Goal: Task Accomplishment & Management: Manage account settings

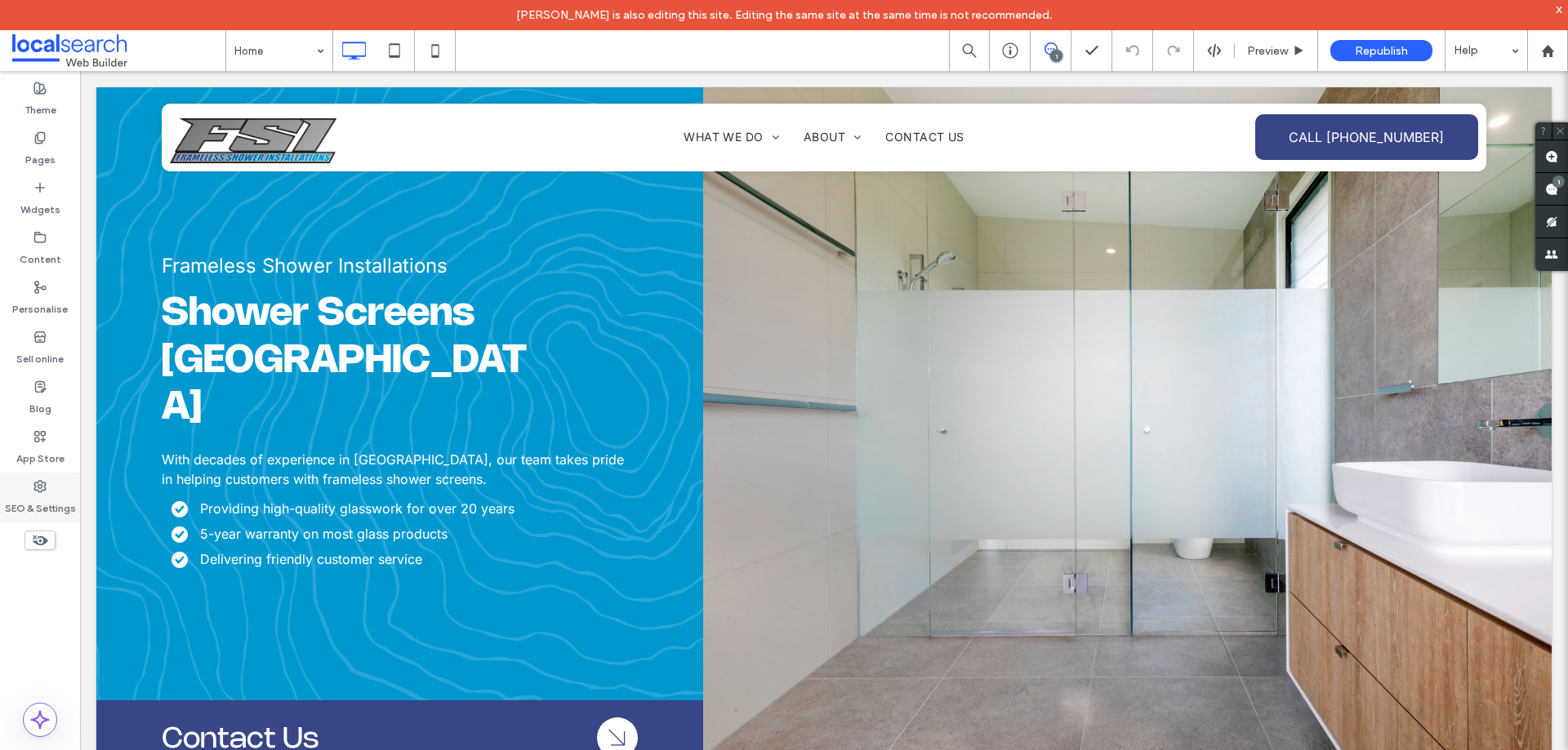
click at [53, 474] on div "SEO & Settings" at bounding box center [39, 497] width 80 height 49
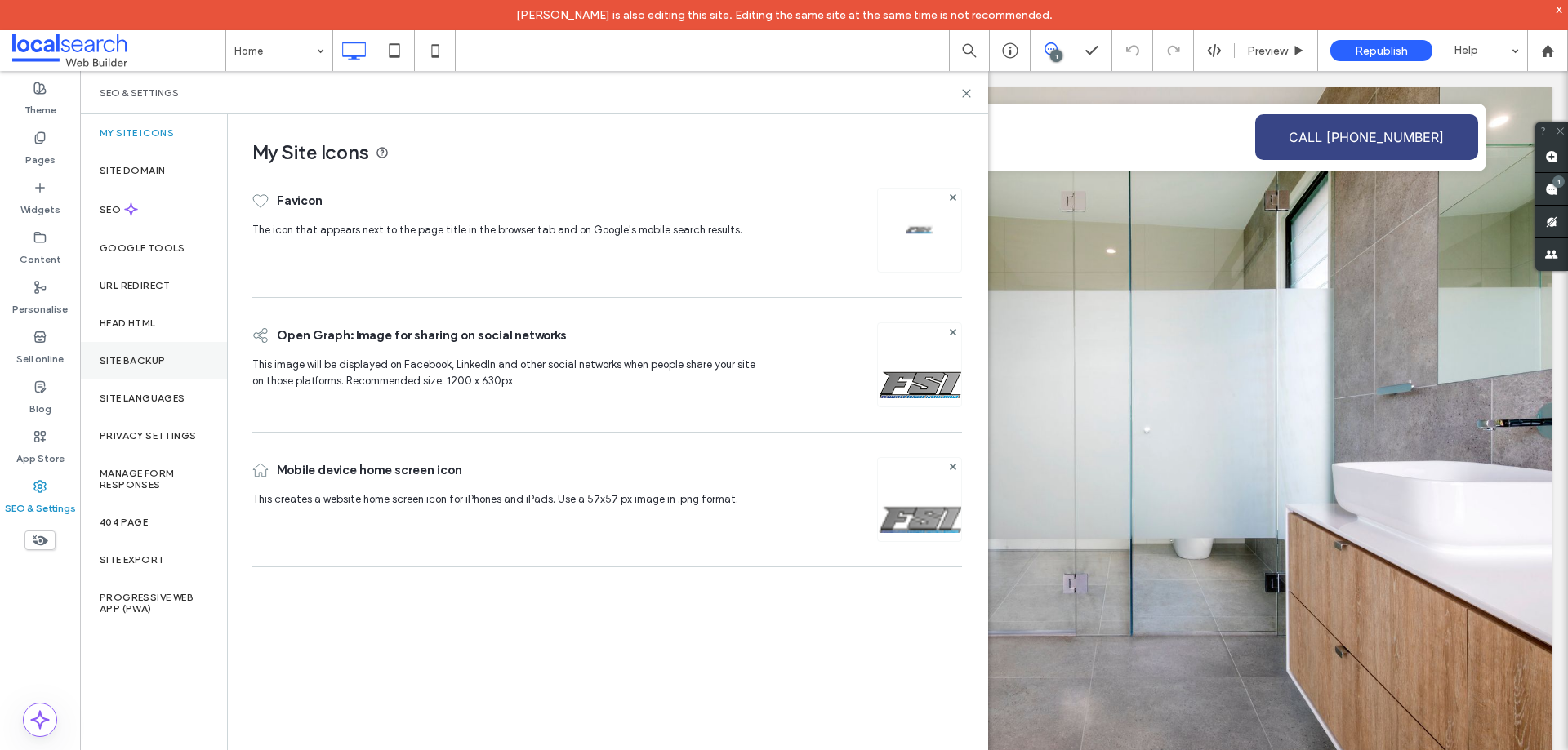
click at [139, 368] on div "Site backup" at bounding box center [153, 361] width 147 height 38
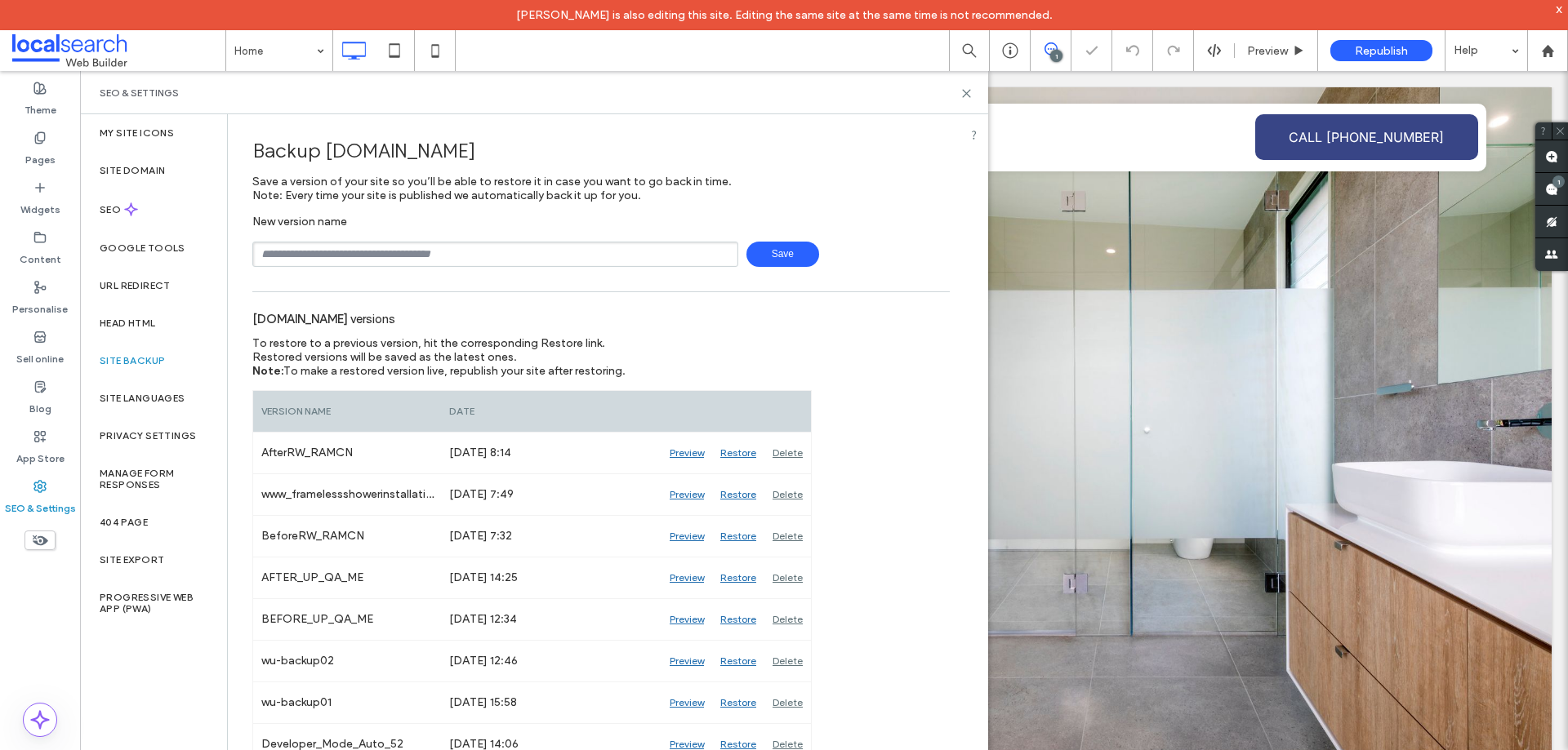
click at [421, 255] on input "text" at bounding box center [496, 255] width 486 height 26
type input "**********"
click at [787, 236] on div "**********" at bounding box center [601, 241] width 697 height 52
click at [790, 256] on span "Save" at bounding box center [783, 255] width 73 height 26
click at [1557, 191] on span at bounding box center [1551, 188] width 33 height 32
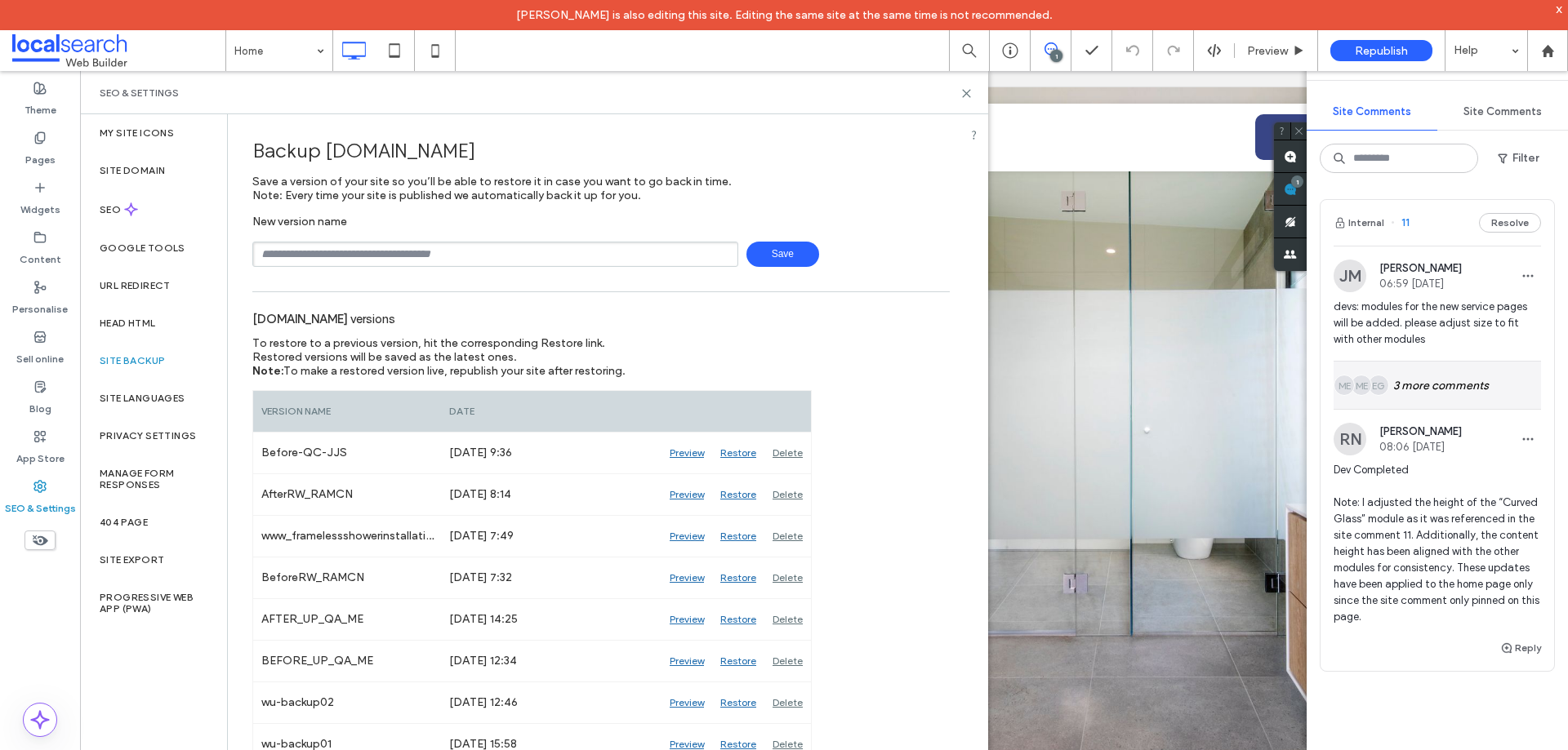
click at [1449, 388] on div "EG ME ME 3 more comments" at bounding box center [1438, 385] width 207 height 47
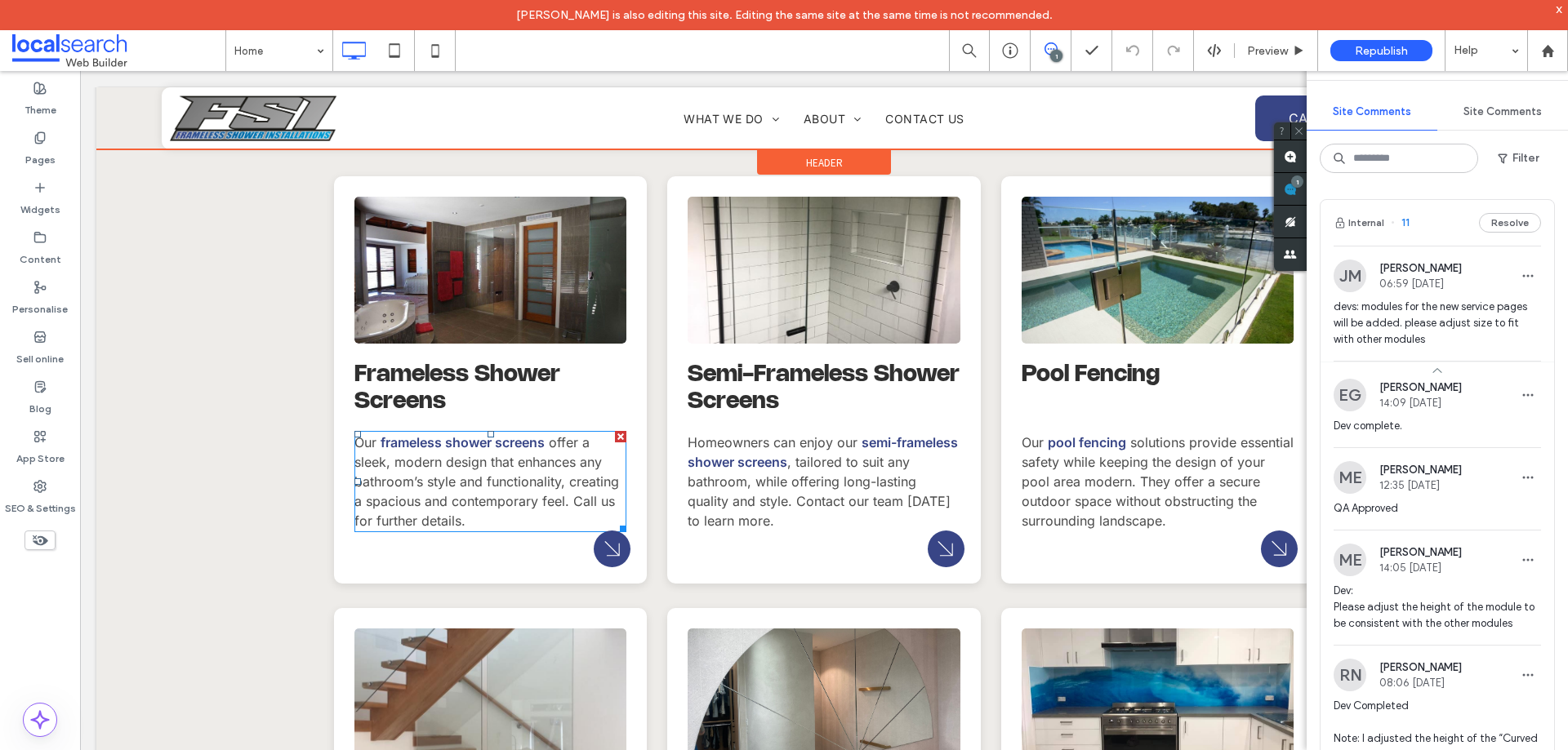
scroll to position [1952, 0]
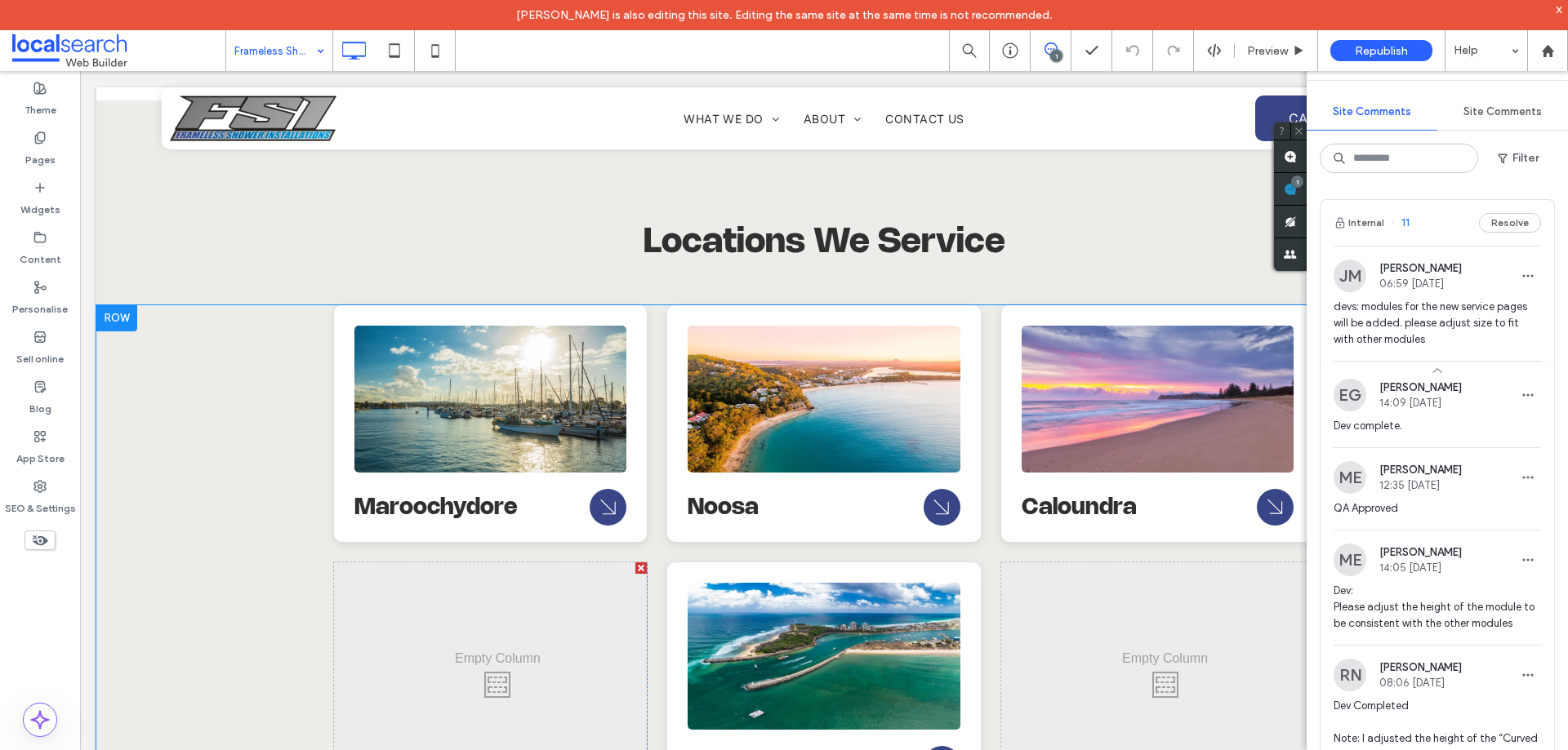
scroll to position [4735, 0]
click at [281, 64] on input at bounding box center [274, 50] width 82 height 40
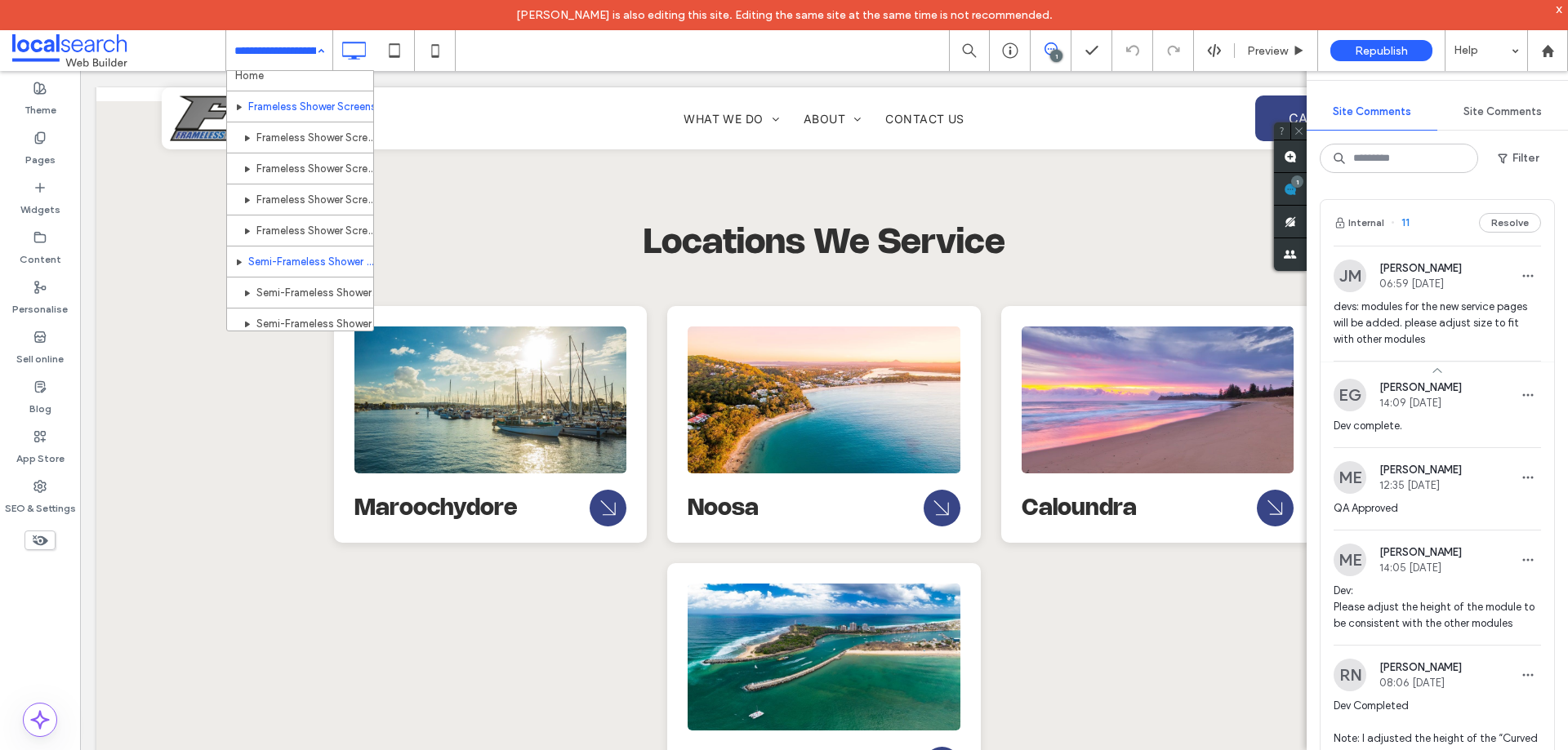
scroll to position [0, 0]
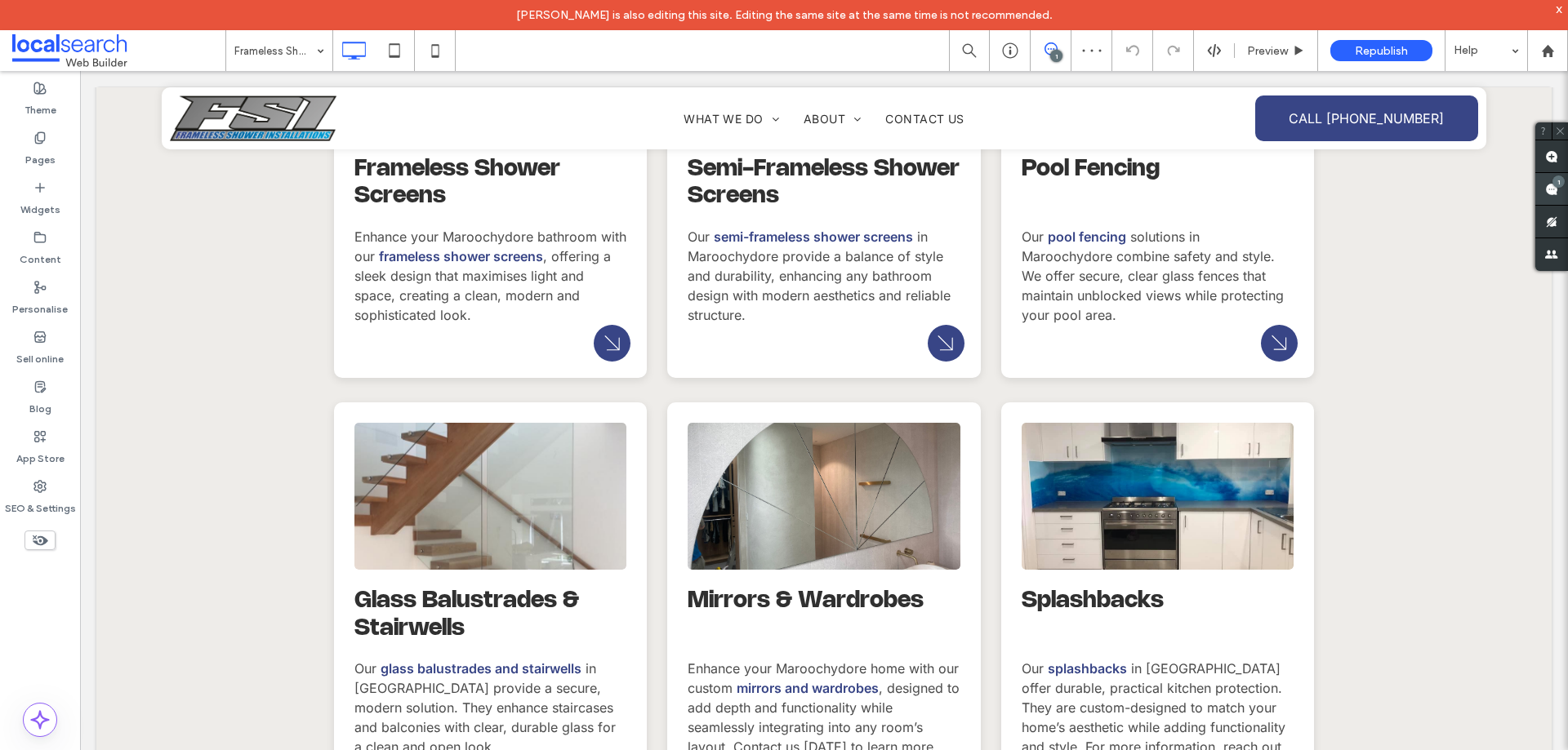
click at [1552, 187] on div "1" at bounding box center [1558, 182] width 12 height 12
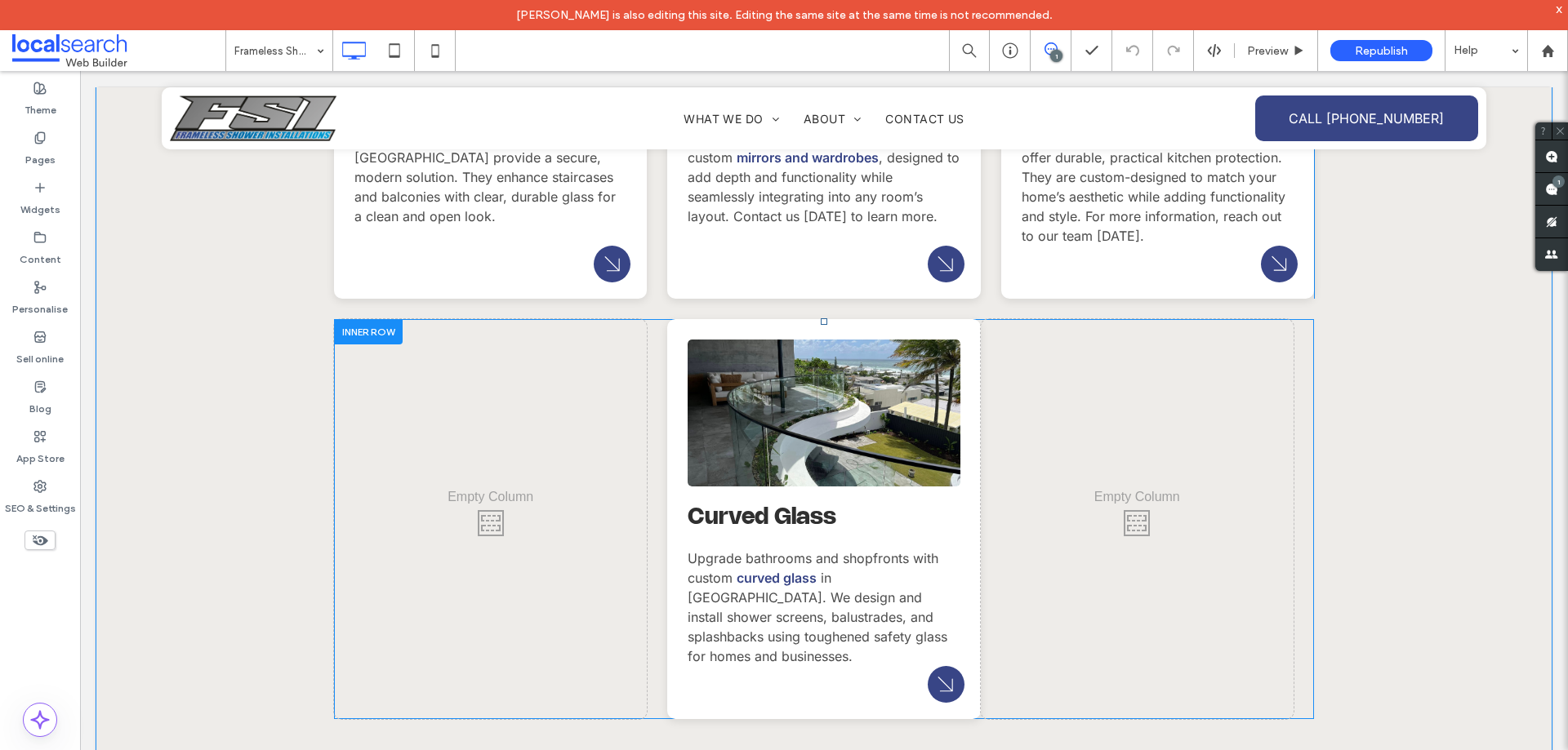
scroll to position [2367, 0]
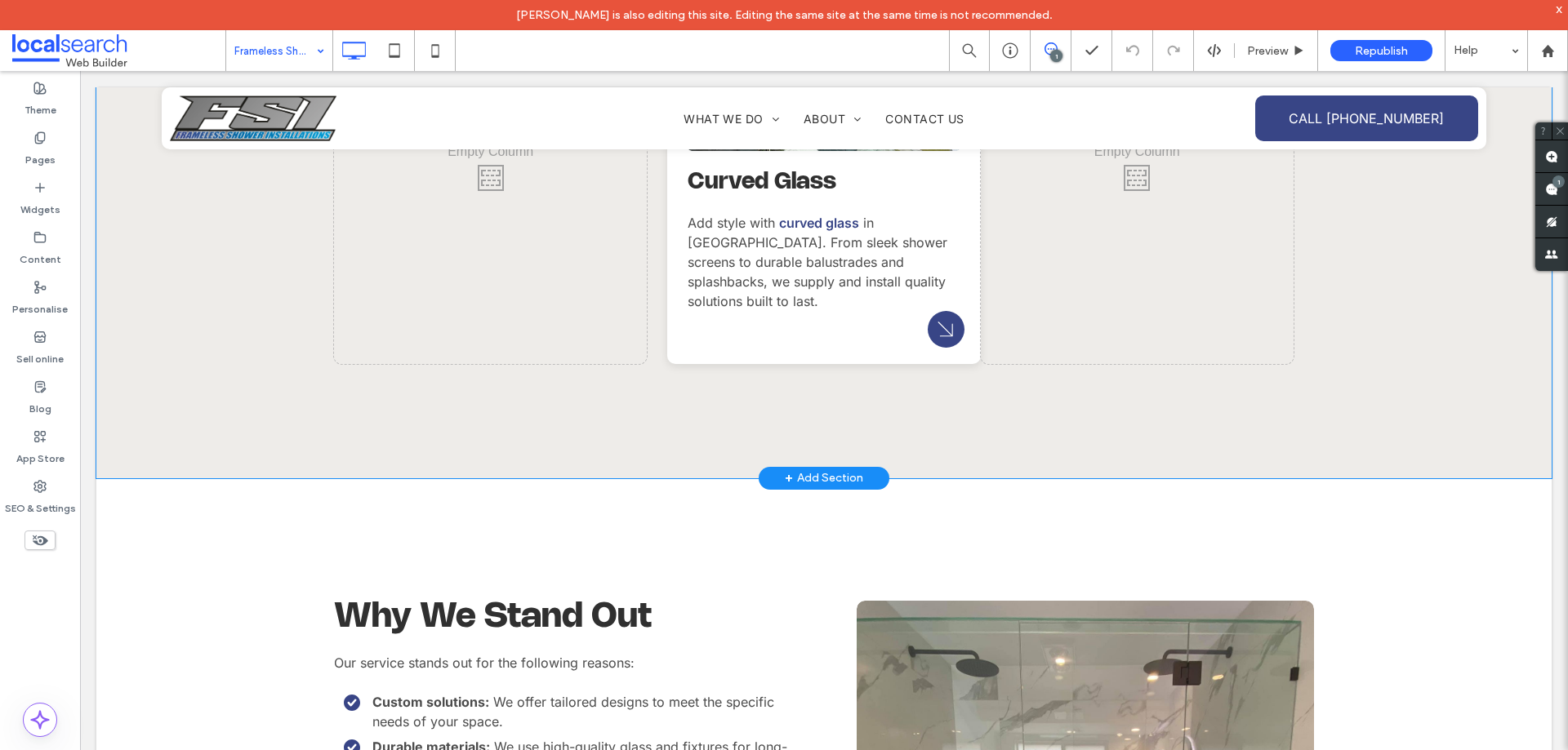
scroll to position [2939, 0]
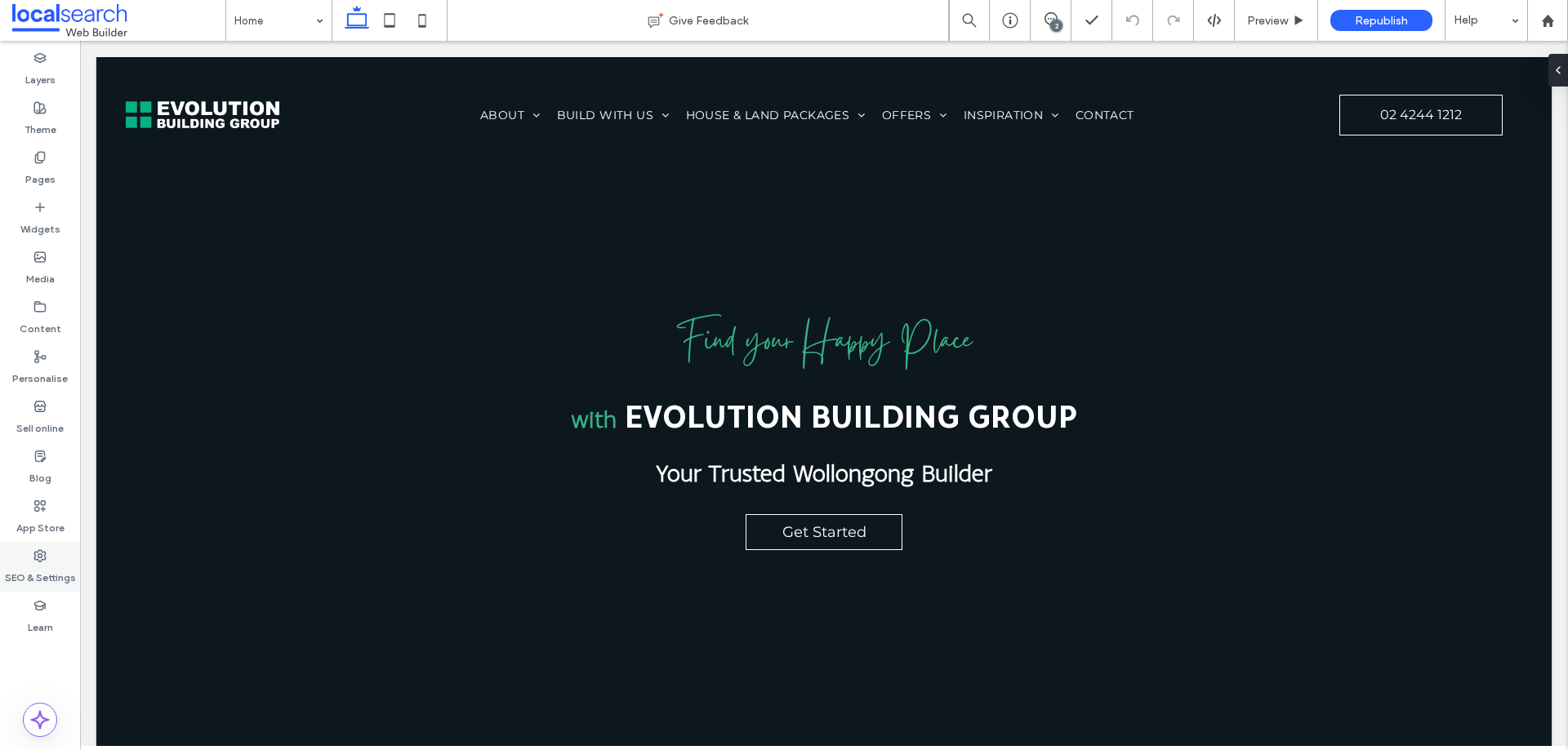
click at [52, 571] on label "SEO & Settings" at bounding box center [40, 573] width 71 height 23
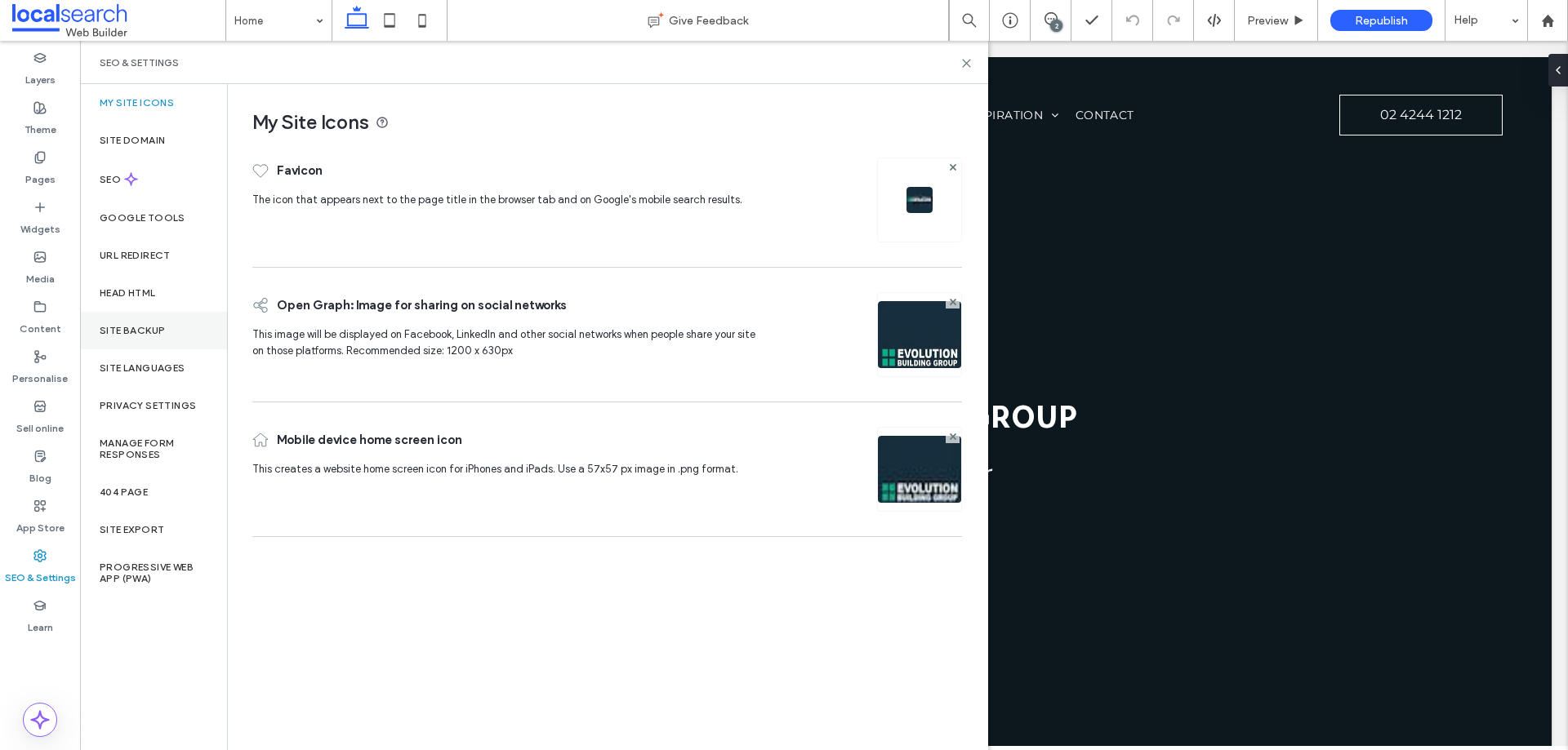
click at [153, 341] on div "Site backup" at bounding box center [153, 331] width 147 height 38
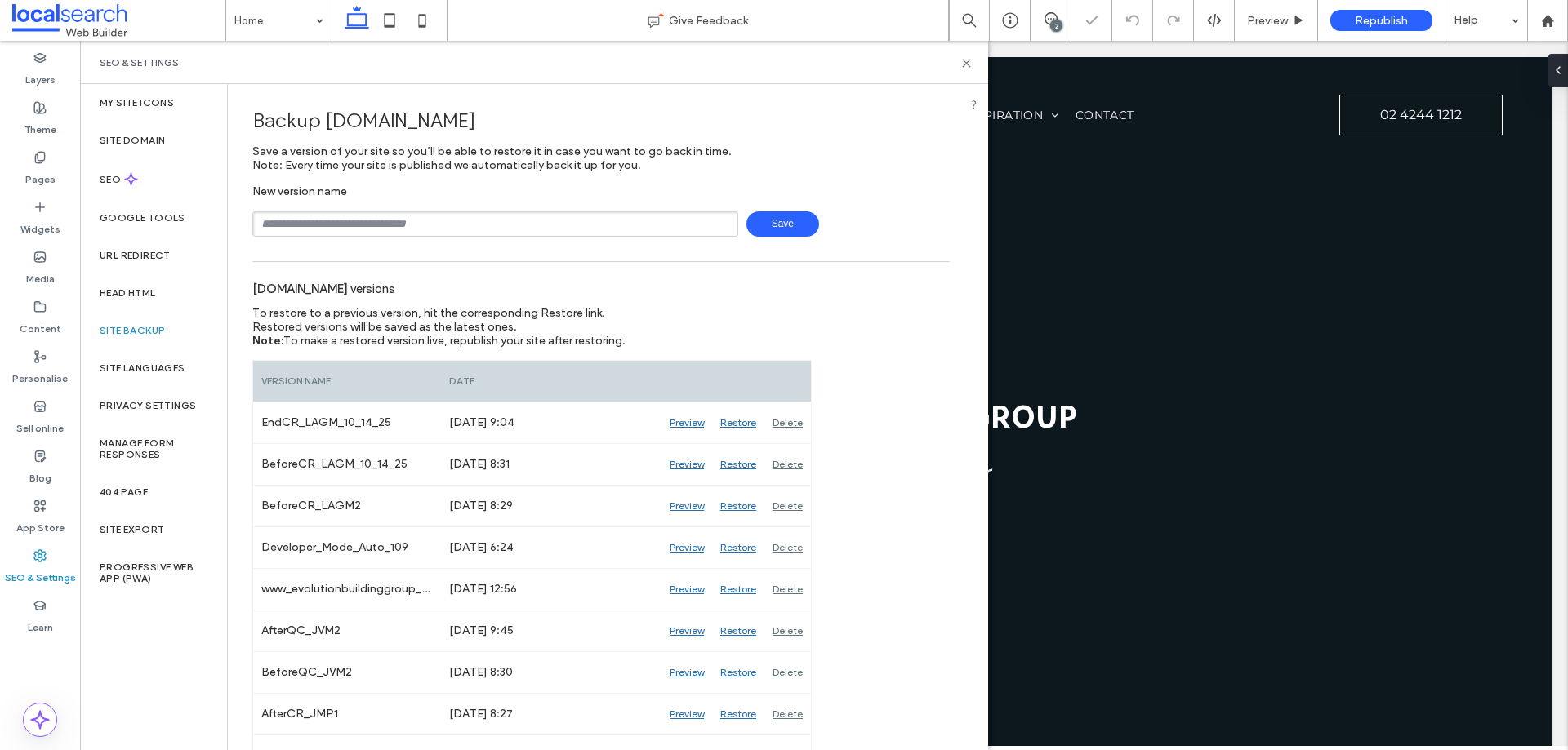
click at [461, 229] on input "text" at bounding box center [496, 224] width 486 height 26
click at [787, 218] on span "Save" at bounding box center [783, 224] width 73 height 26
click at [316, 225] on input "**********" at bounding box center [496, 224] width 486 height 26
type input "**********"
click at [749, 227] on span "Save" at bounding box center [783, 224] width 73 height 26
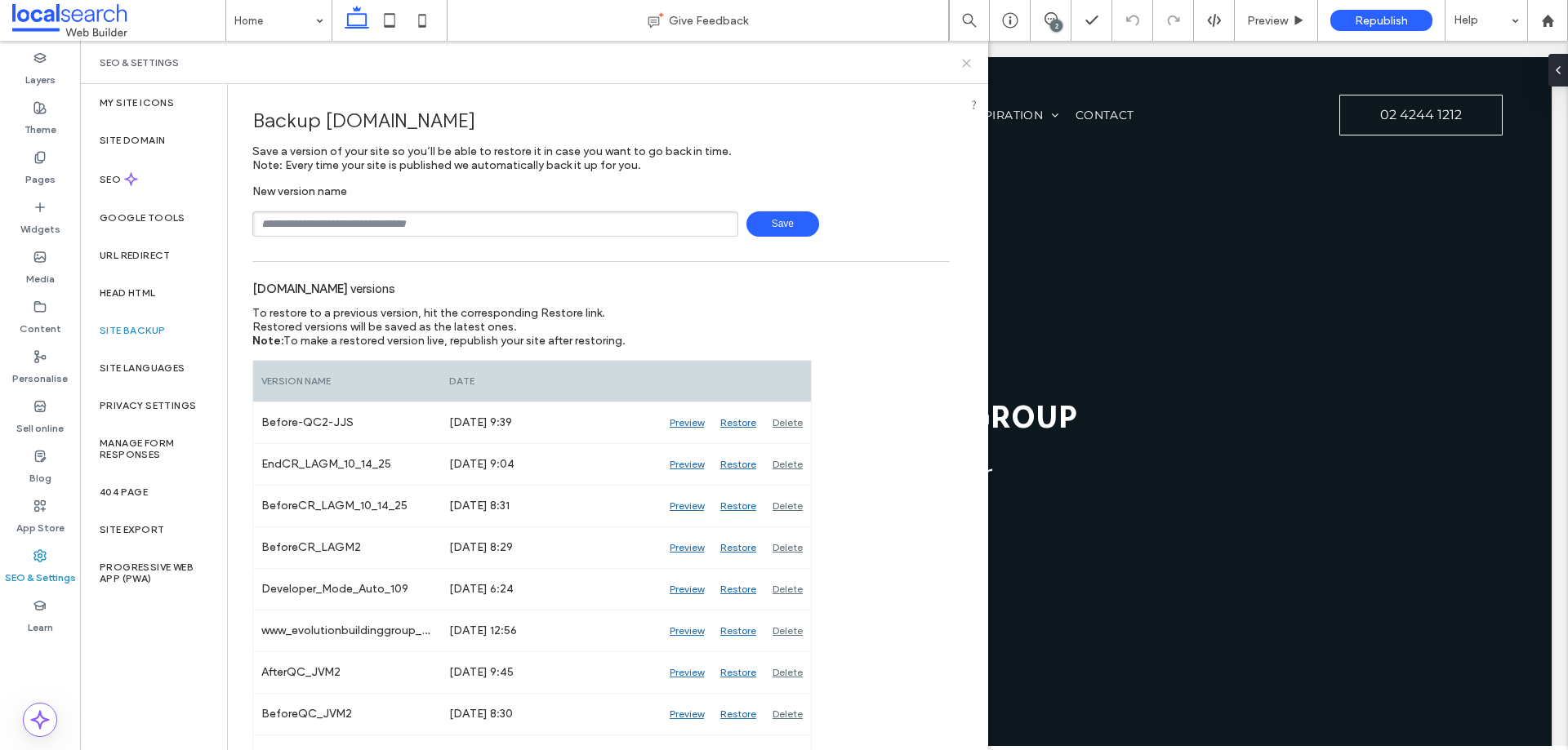
click at [966, 64] on use at bounding box center [966, 62] width 7 height 7
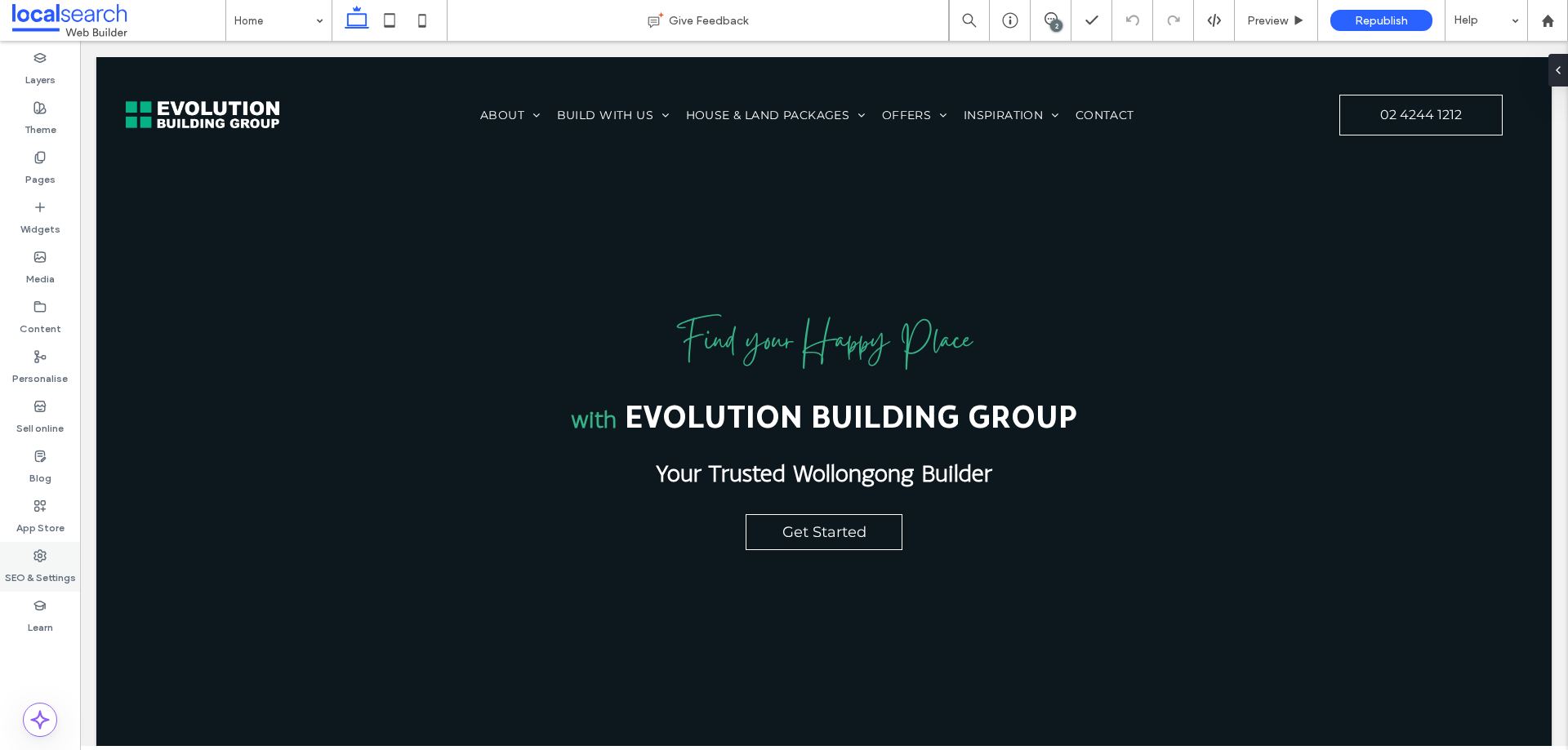
click at [45, 570] on label "SEO & Settings" at bounding box center [40, 573] width 71 height 23
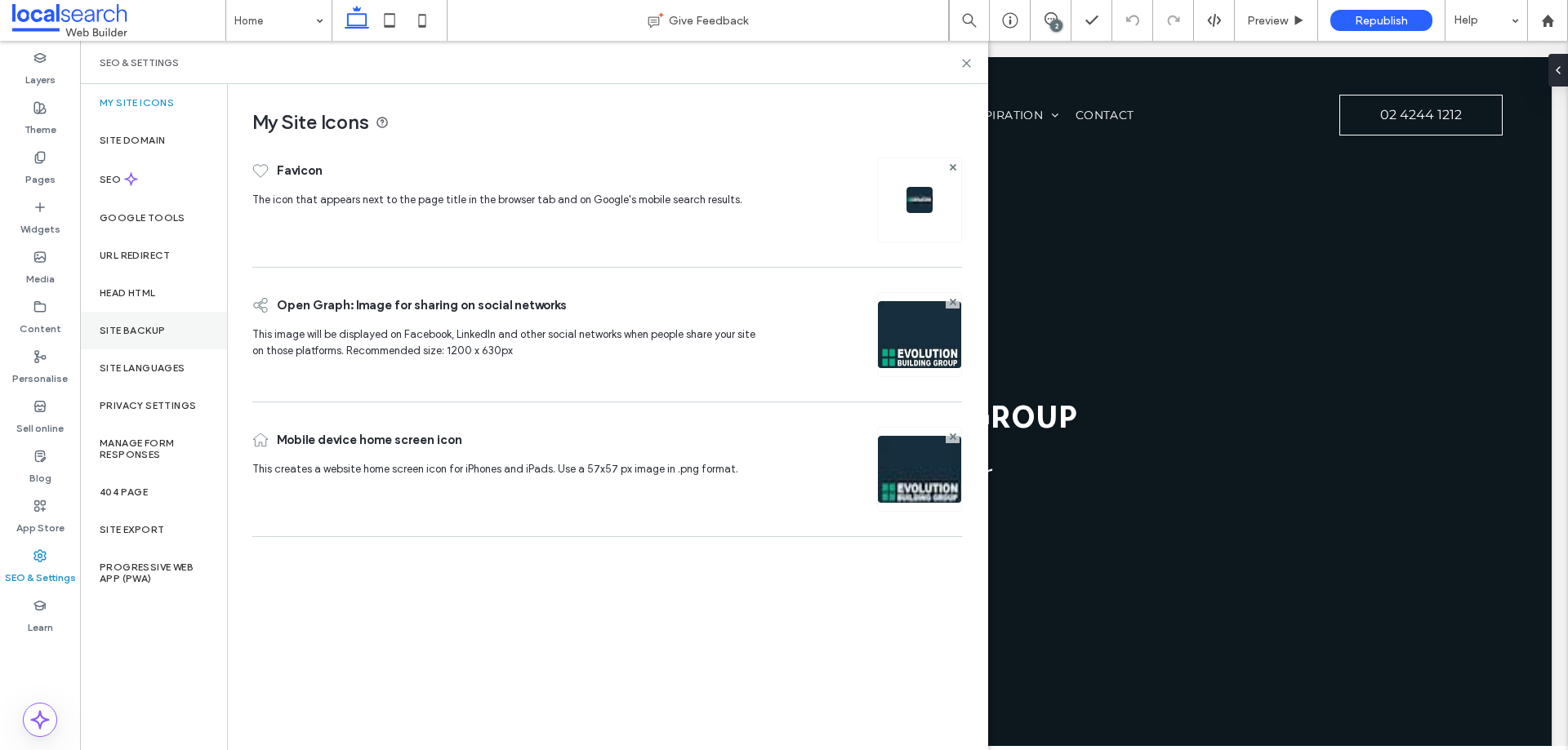
click at [149, 337] on div "Site backup" at bounding box center [153, 331] width 147 height 38
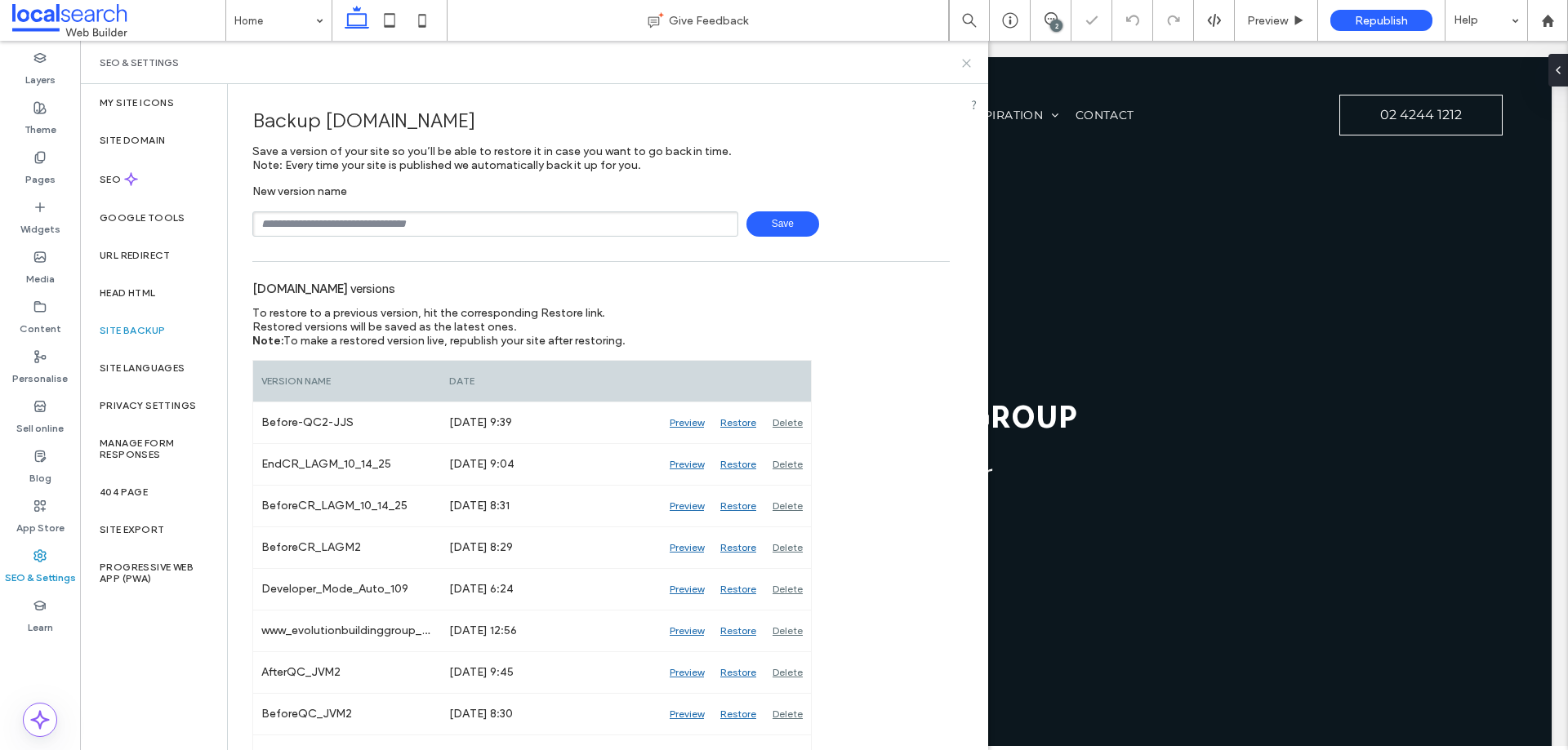
click at [963, 65] on icon at bounding box center [967, 63] width 12 height 12
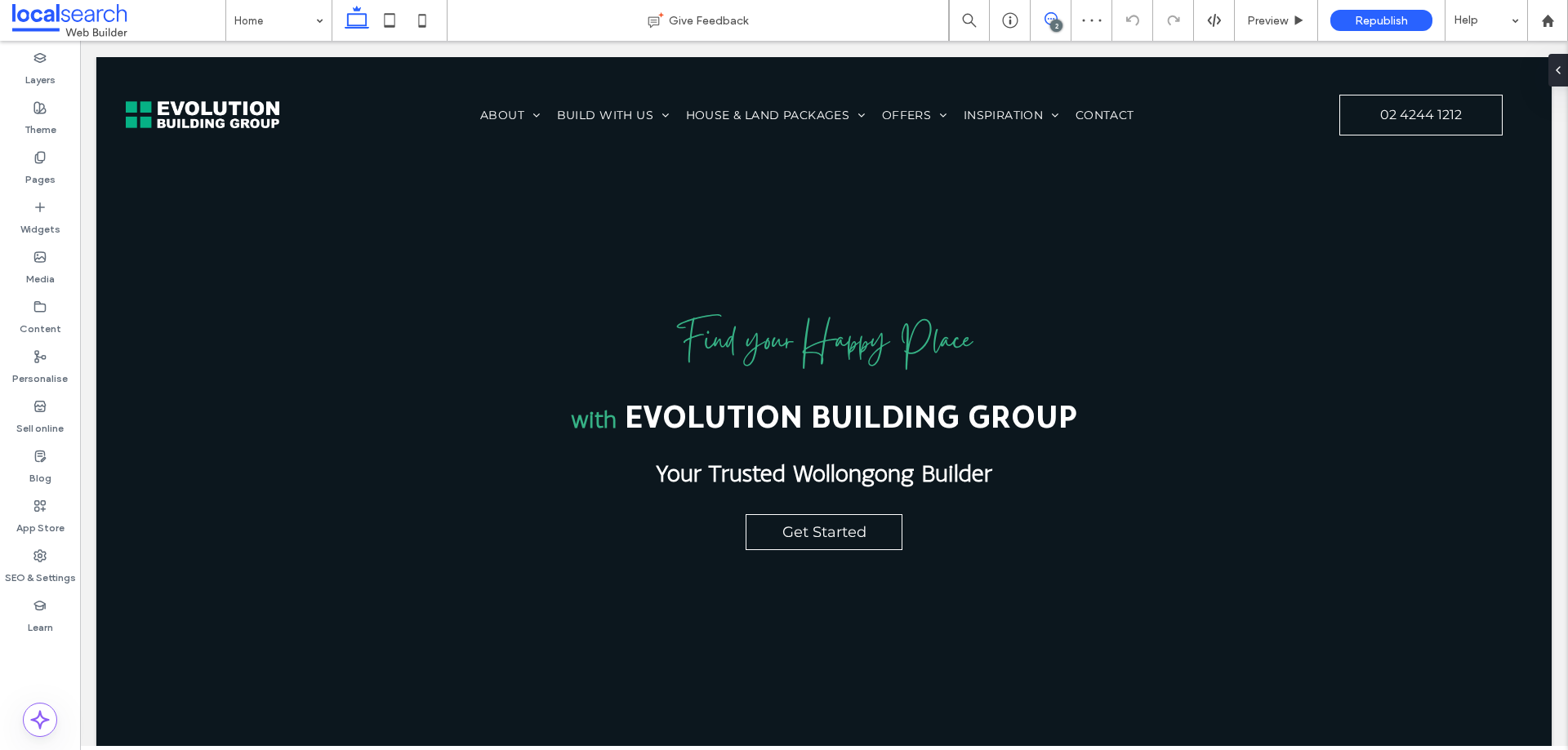
click at [1049, 22] on icon at bounding box center [1051, 18] width 13 height 13
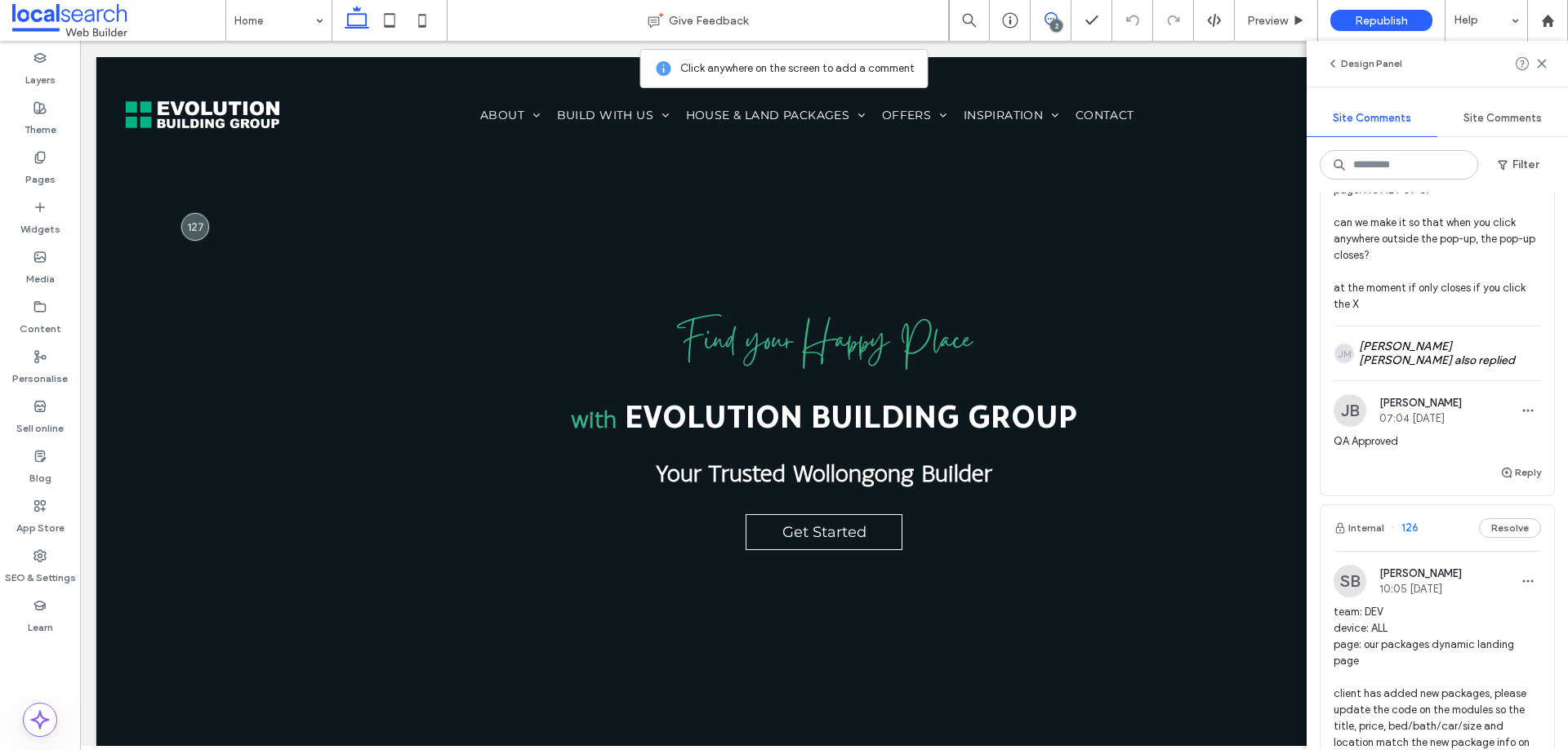
scroll to position [327, 0]
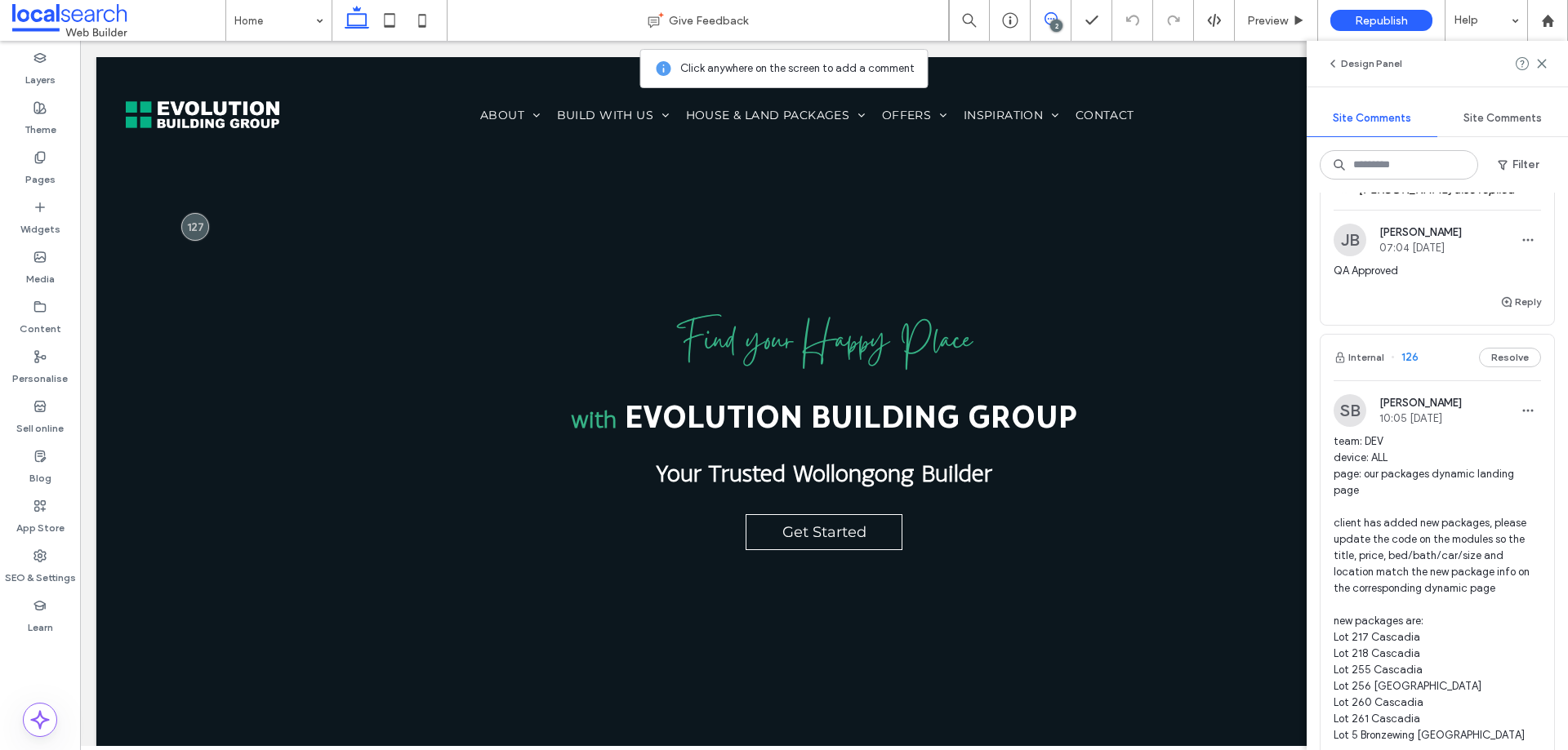
click at [1440, 350] on div "Internal 126 Resolve" at bounding box center [1438, 357] width 234 height 45
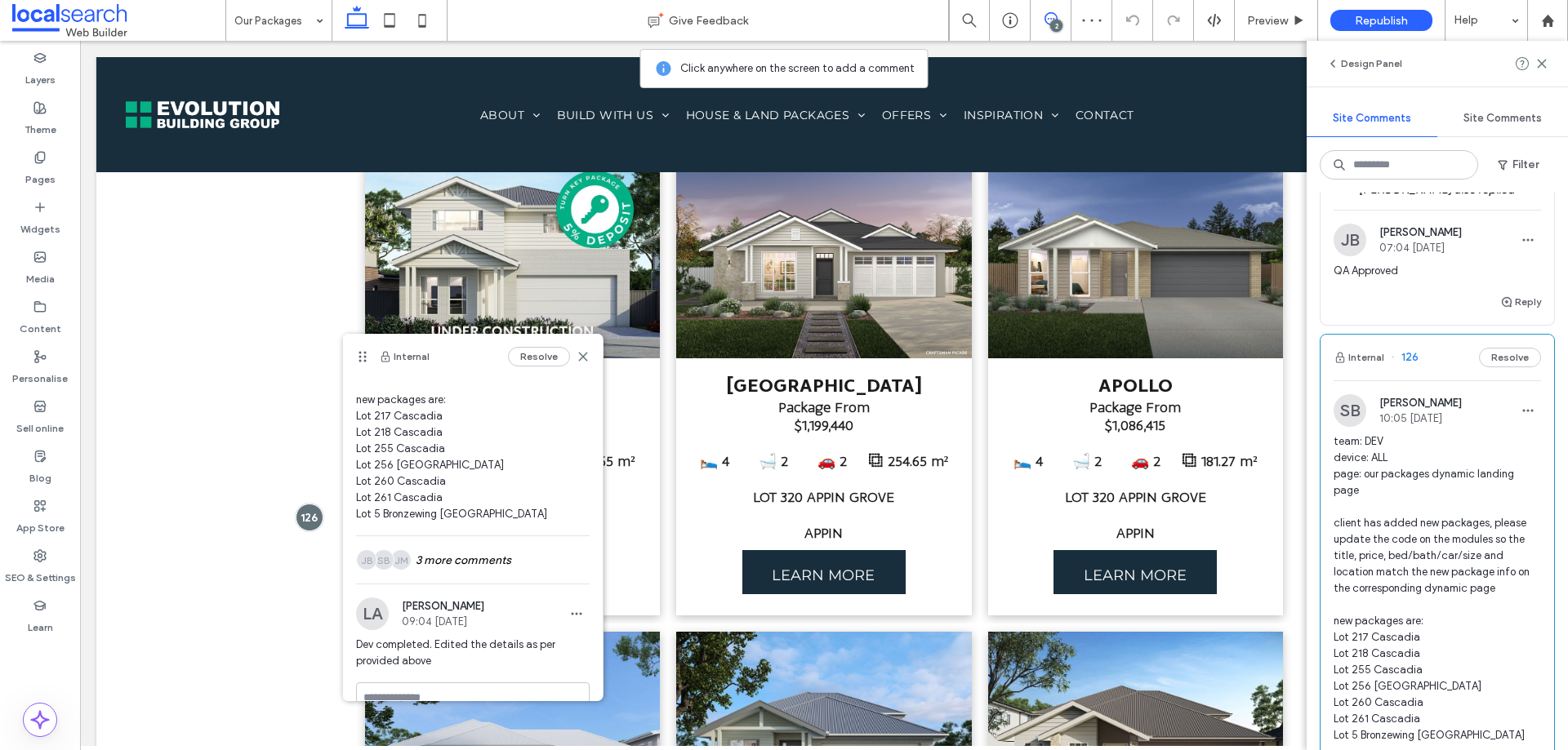
scroll to position [221, 0]
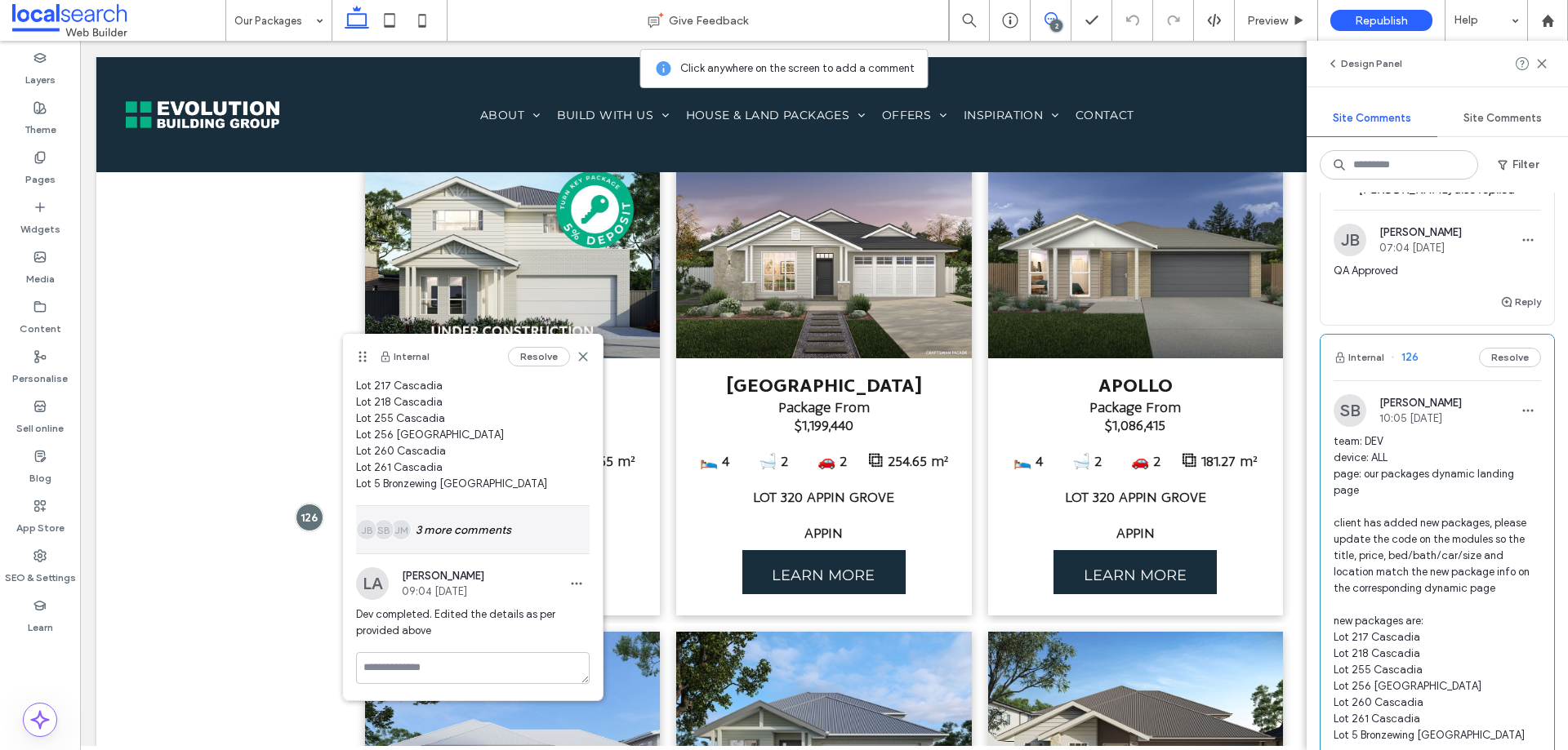
click at [489, 528] on div "JM SB JB 3 more comments" at bounding box center [473, 530] width 234 height 47
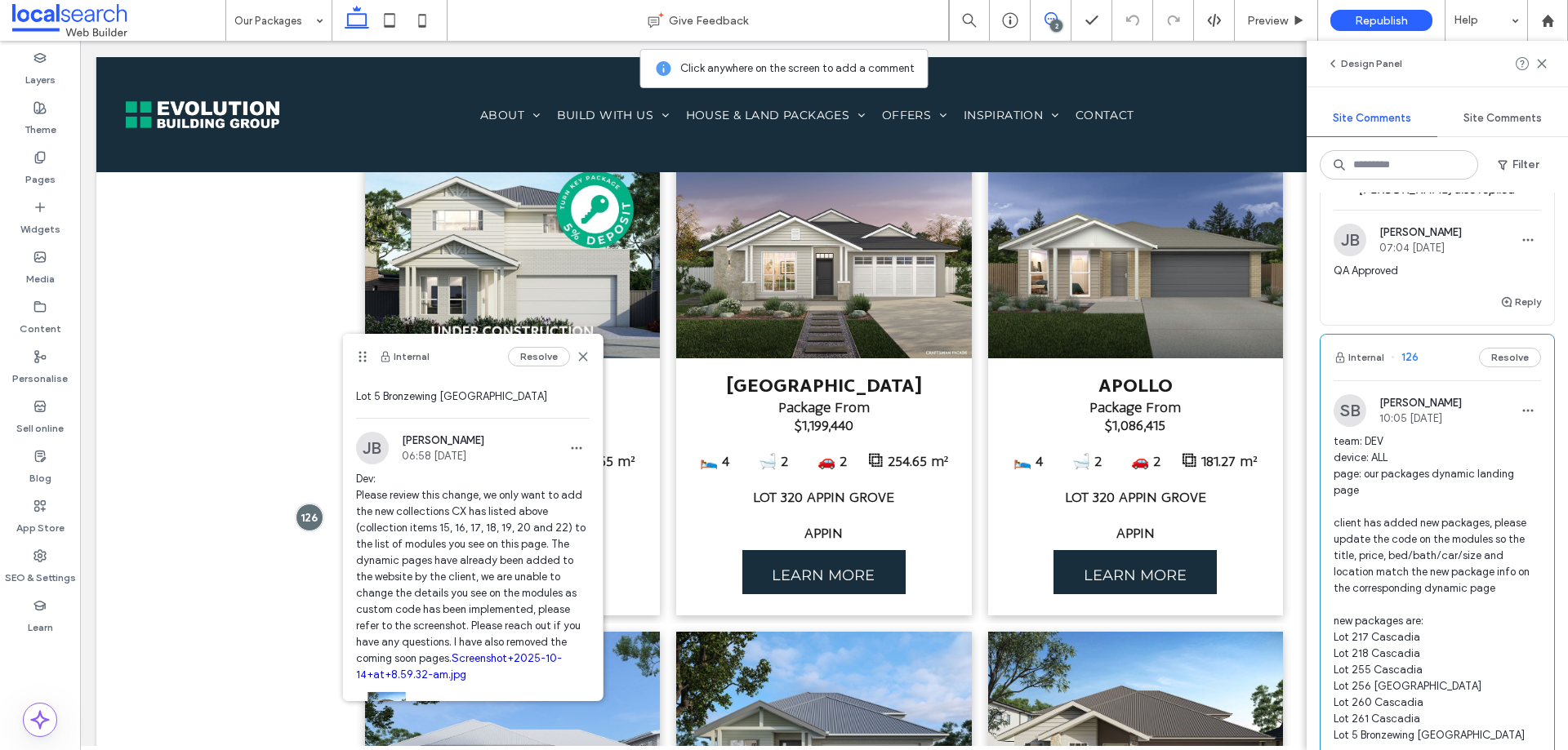
scroll to position [2012, 0]
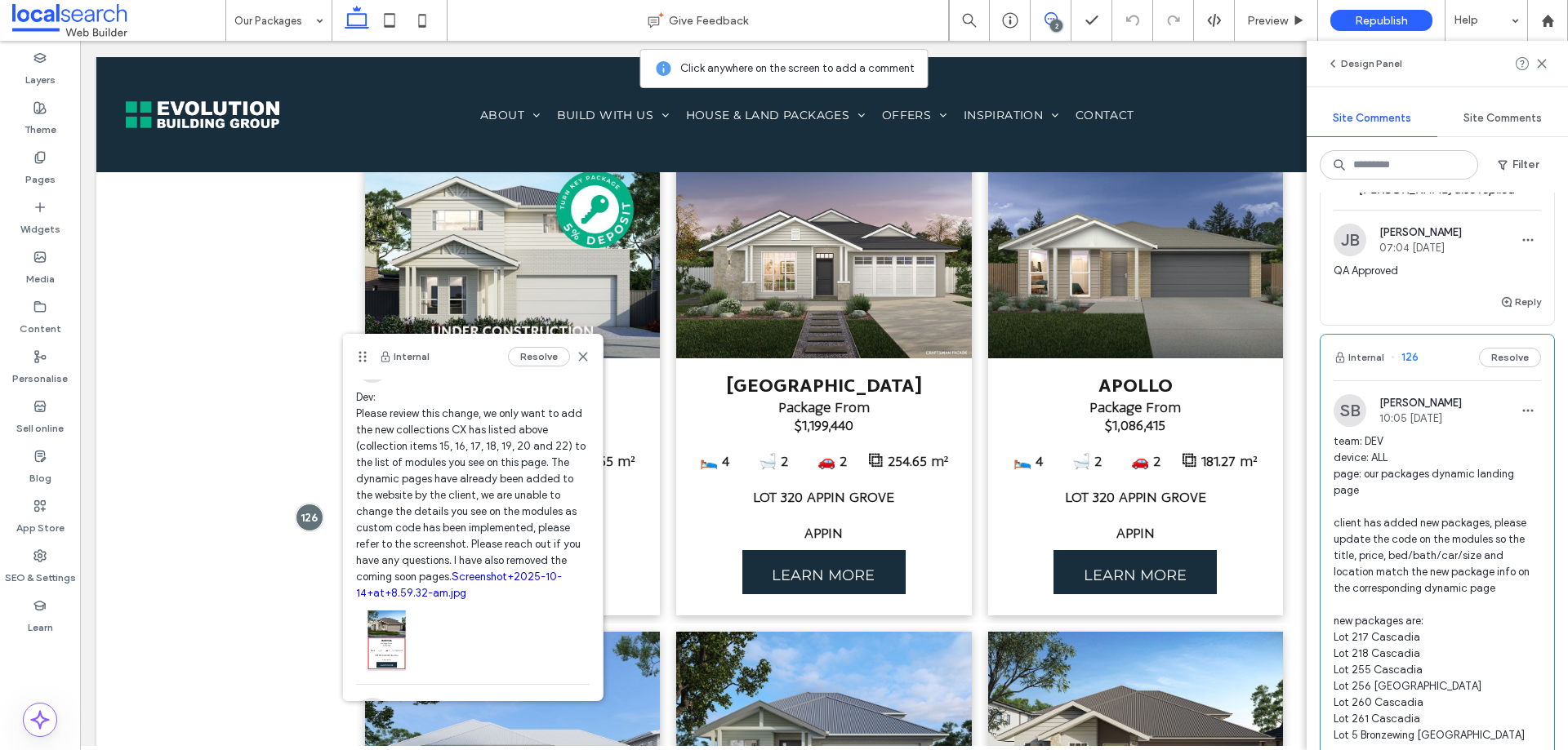
click at [465, 599] on link "Screenshot+2025-10-14+at+8.59.32-am.jpg" at bounding box center [459, 584] width 205 height 29
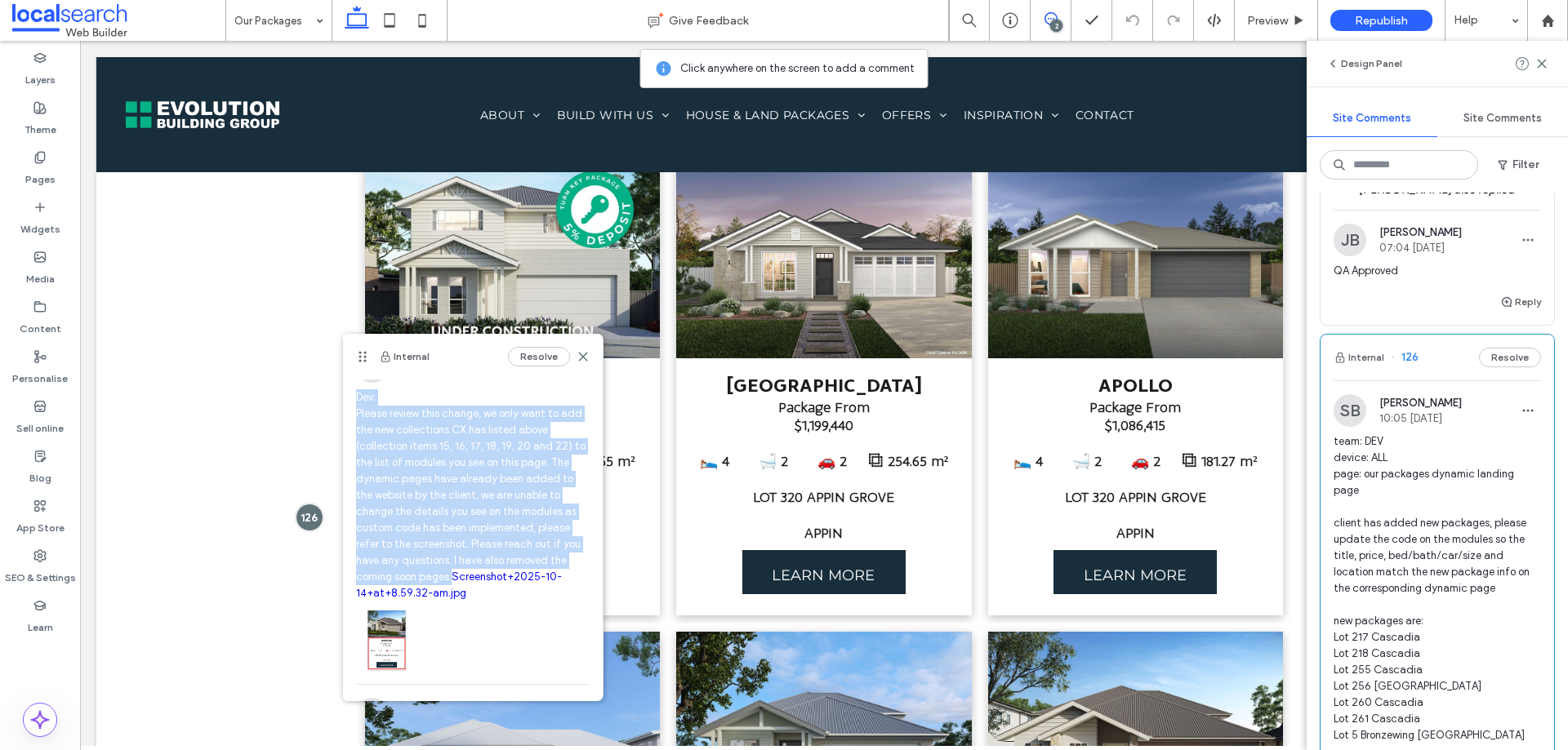
drag, startPoint x: 460, startPoint y: 597, endPoint x: 356, endPoint y: 417, distance: 207.9
click at [356, 417] on span "Dev: Please review this change, we only want to add the new collections CX has …" at bounding box center [473, 495] width 234 height 212
copy span "Dev: Please review this change, we only want to add the new collections CX has …"
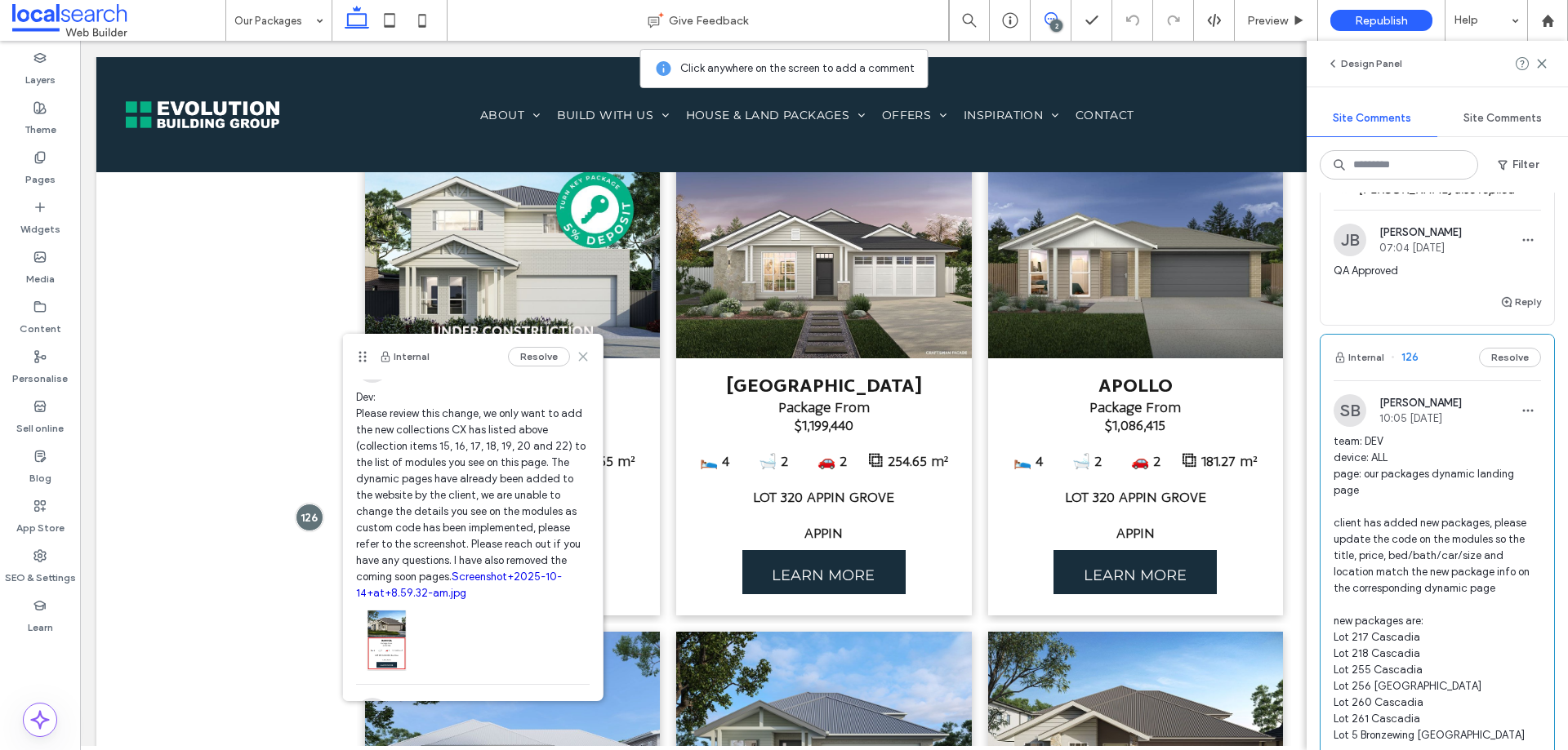
click at [579, 356] on use at bounding box center [582, 356] width 7 height 7
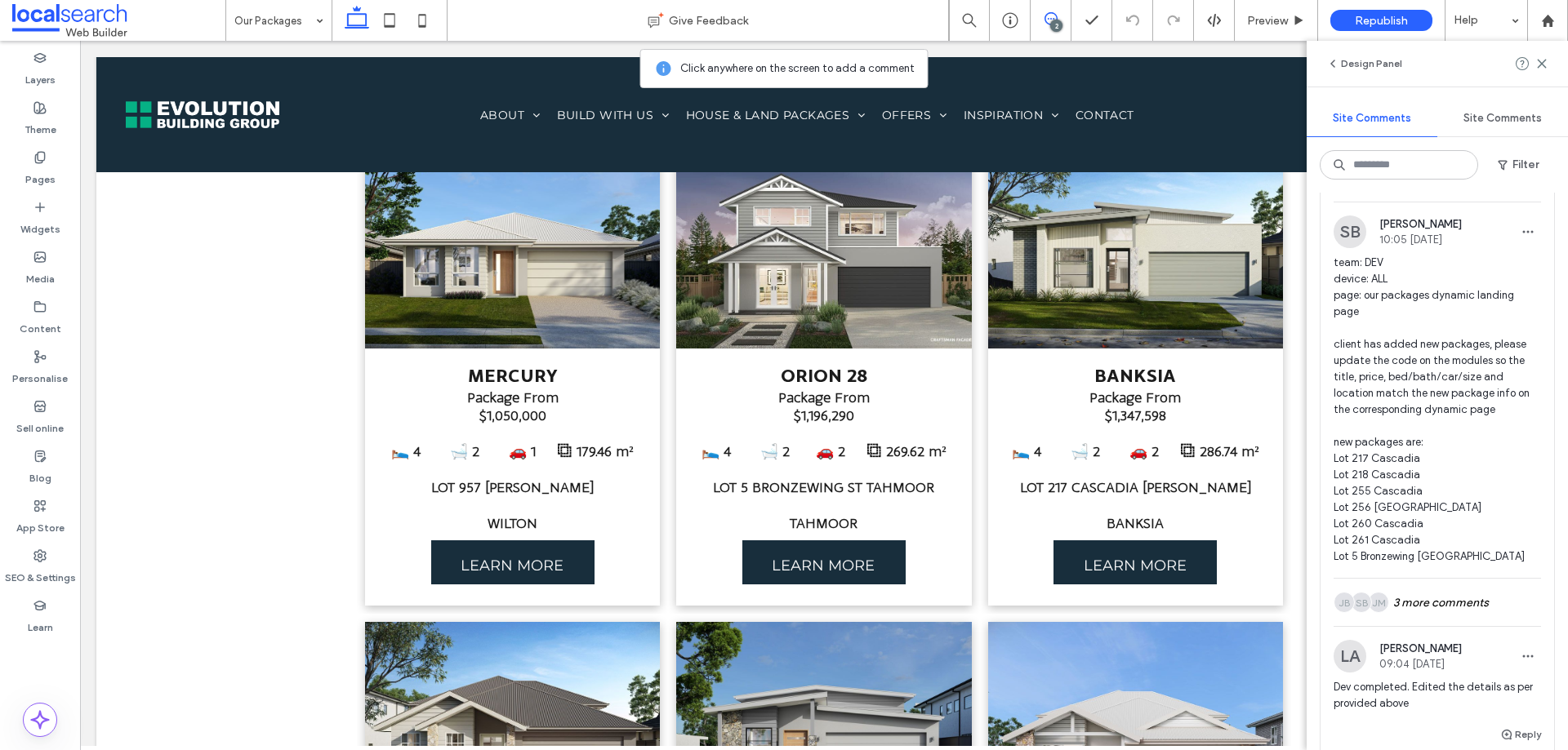
scroll to position [653, 0]
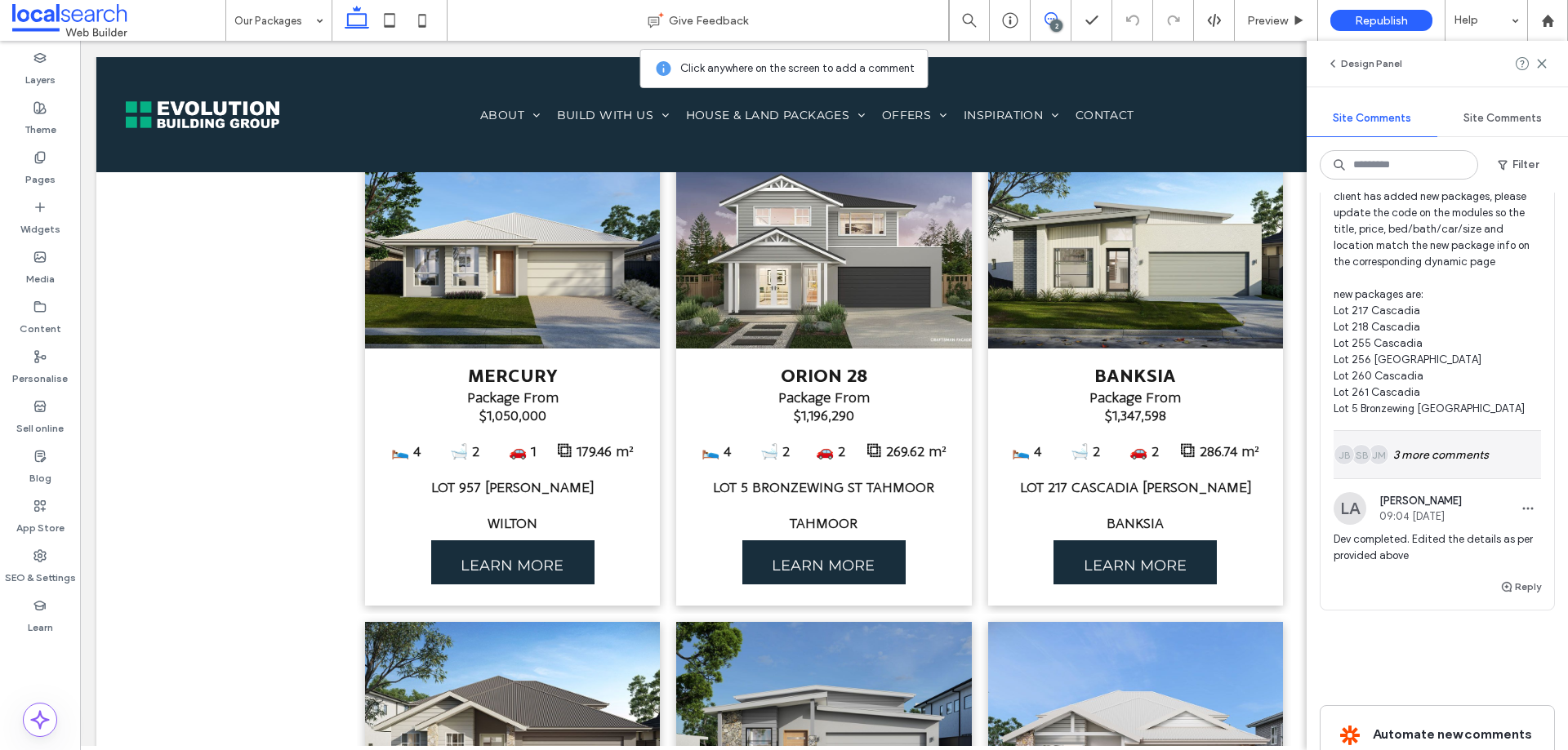
click at [1433, 443] on div "JM SB JB 3 more comments" at bounding box center [1438, 455] width 207 height 47
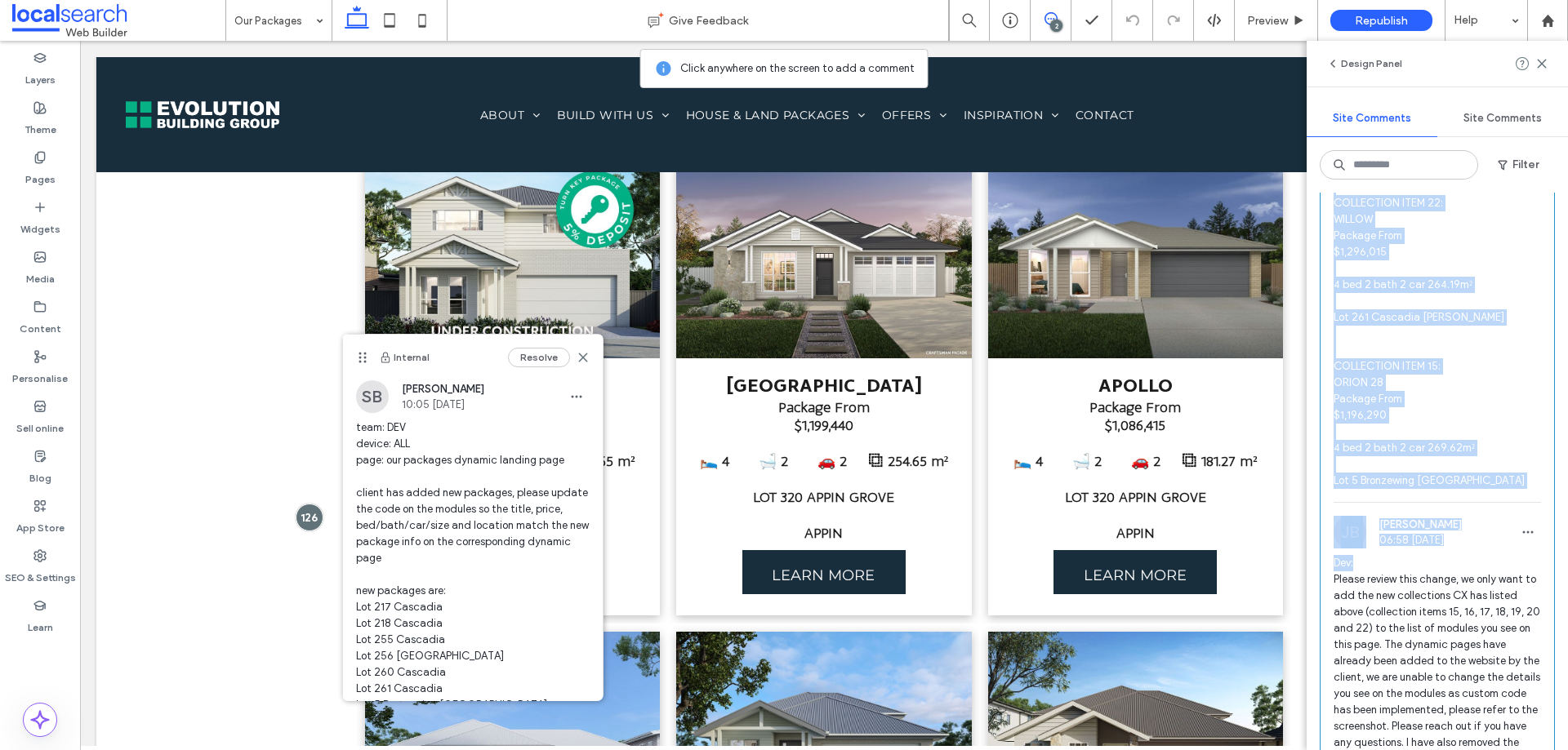
scroll to position [2367, 0]
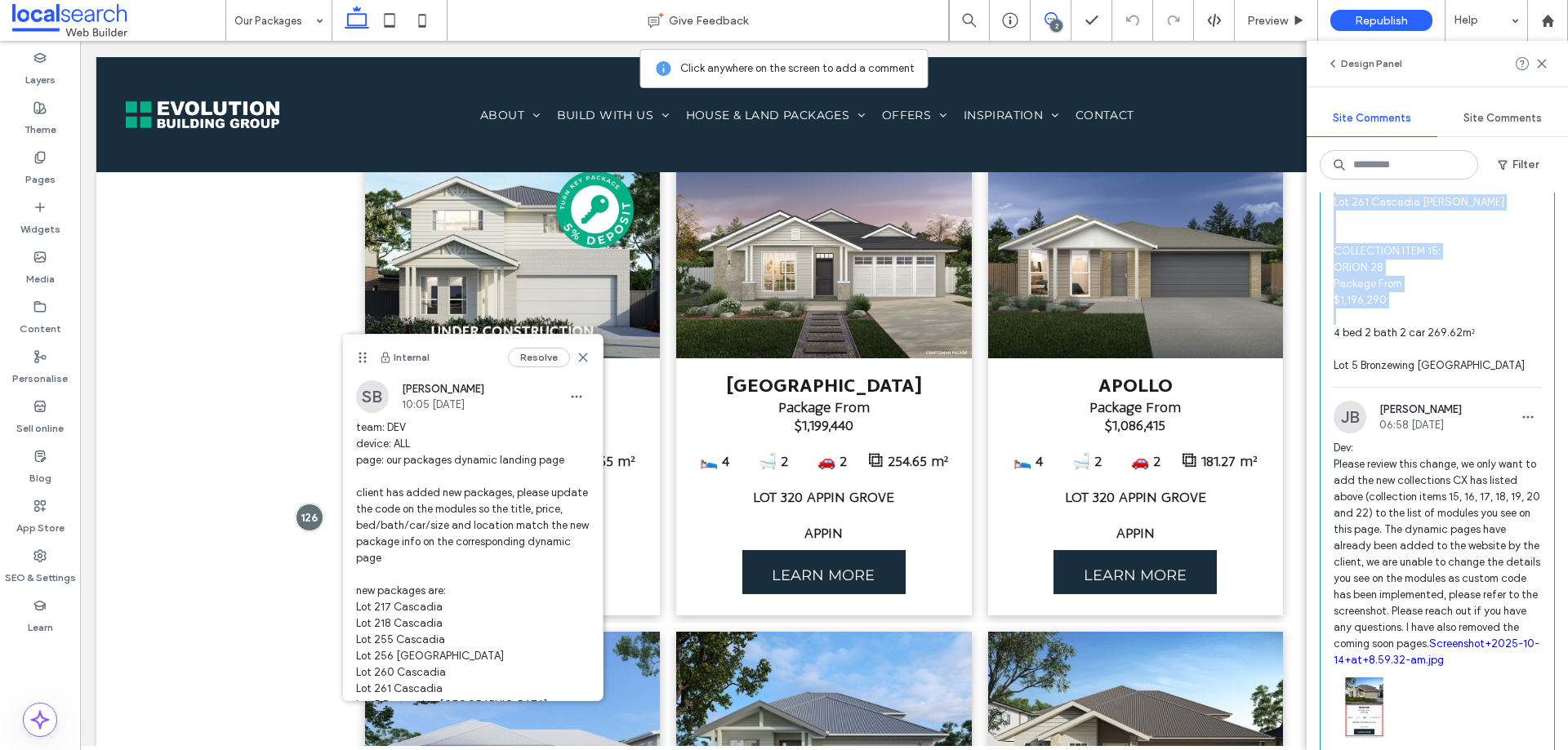
drag, startPoint x: 1335, startPoint y: 390, endPoint x: 1419, endPoint y: 321, distance: 108.7
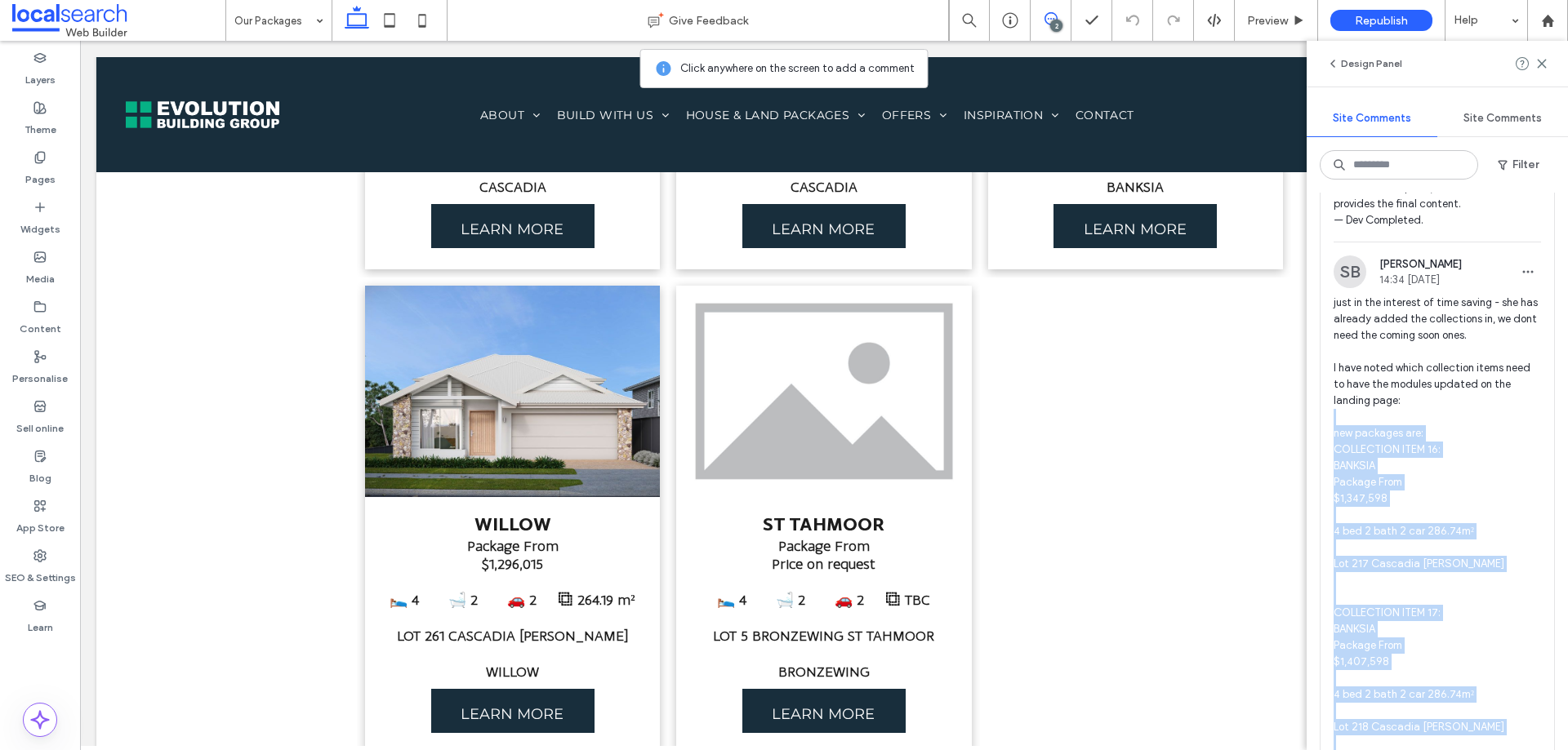
scroll to position [1185, 0]
drag, startPoint x: 1477, startPoint y: 649, endPoint x: 1335, endPoint y: 429, distance: 261.8
copy span "new packages are: COLLECTION ITEM 16: BANKSIA Package From $1,347,598 4 bed 2 b…"
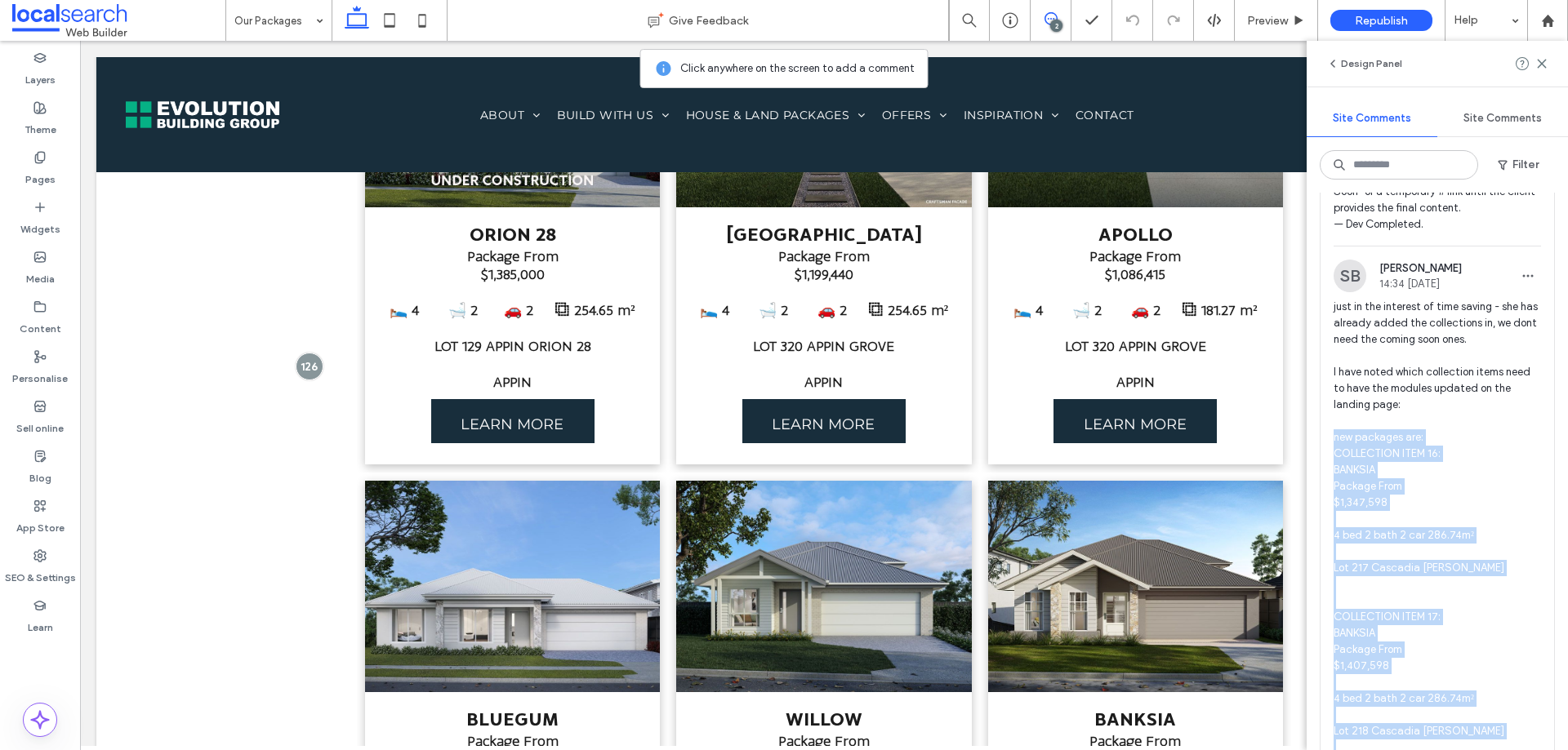
scroll to position [1068, 0]
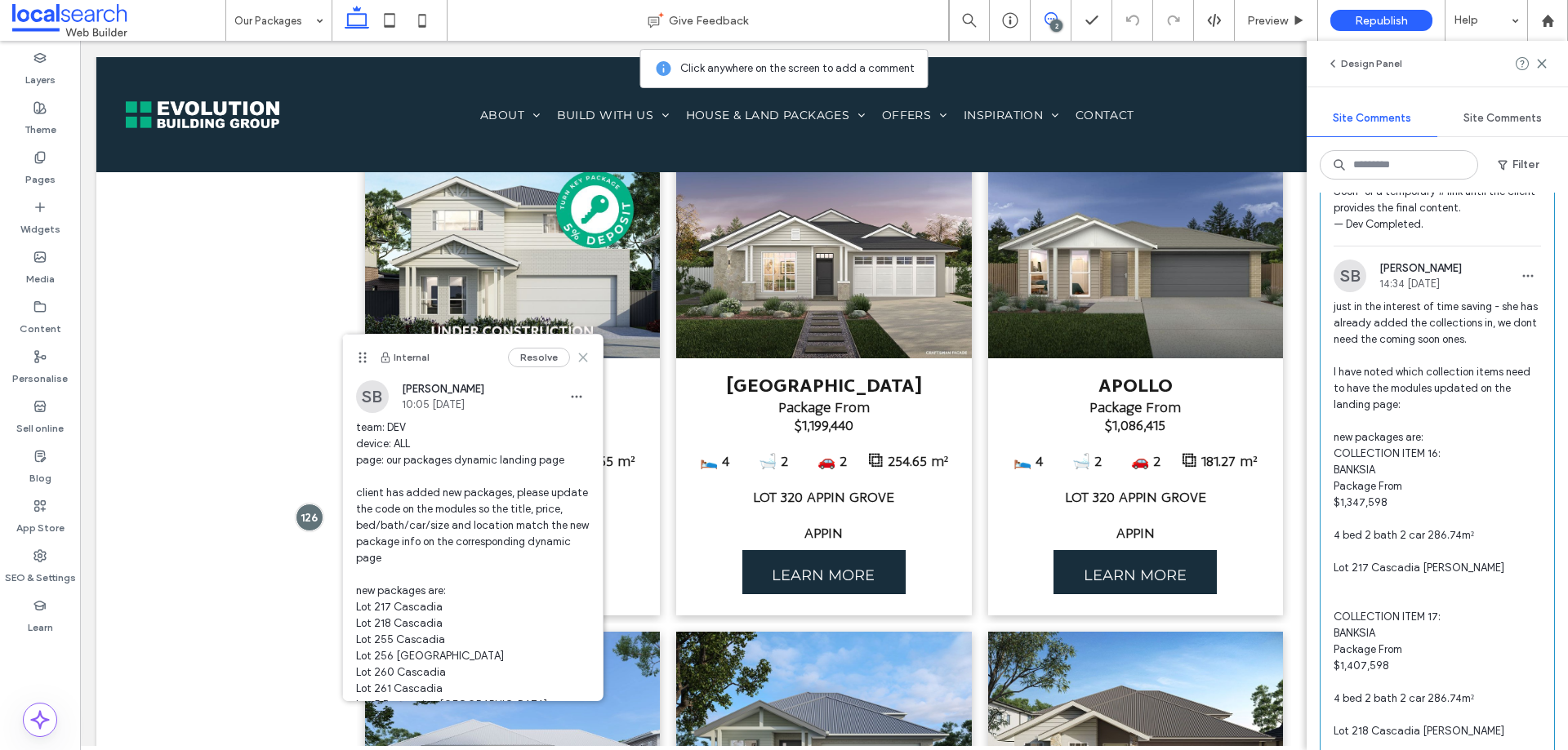
click at [577, 357] on icon at bounding box center [583, 357] width 13 height 13
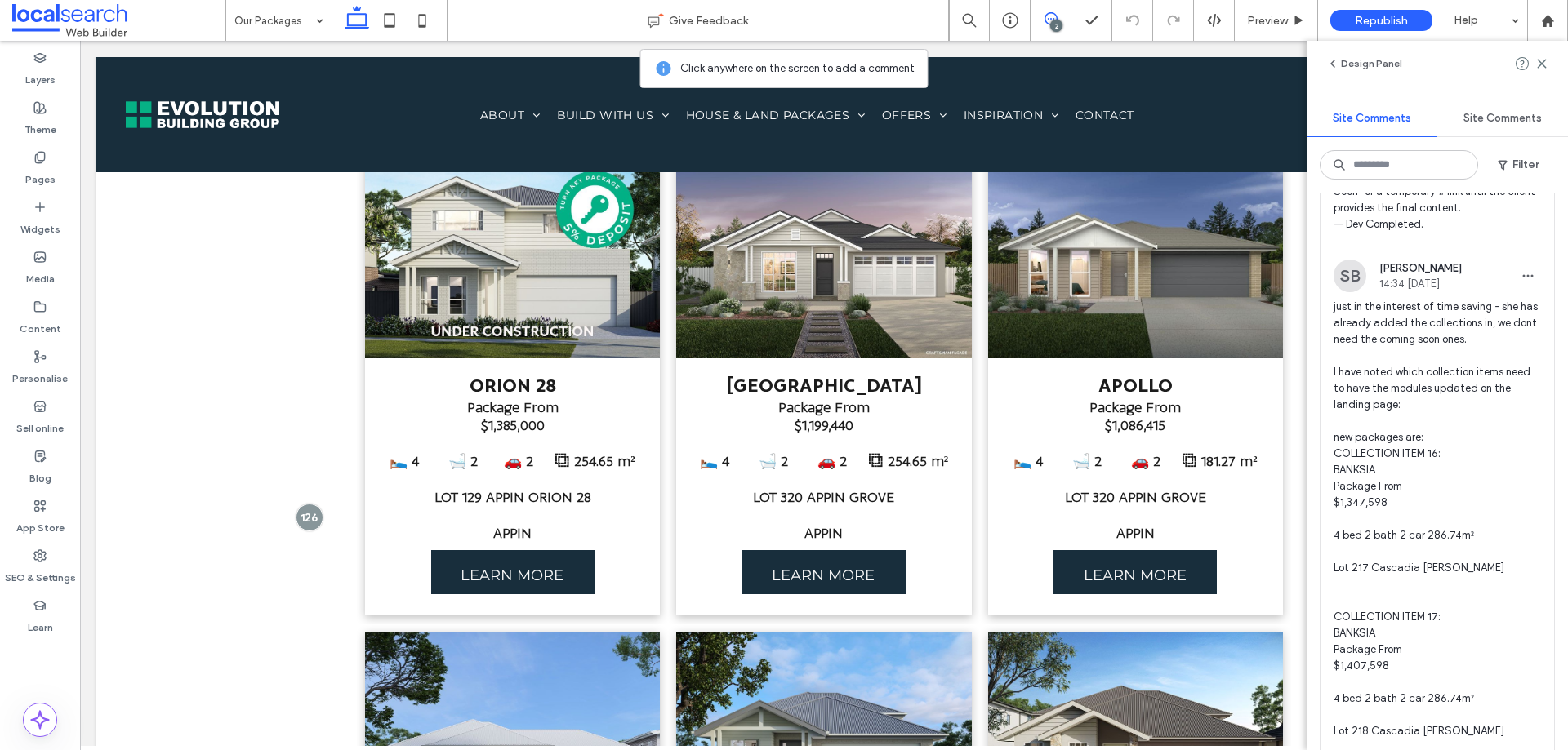
click at [1051, 22] on div "2" at bounding box center [1057, 26] width 12 height 12
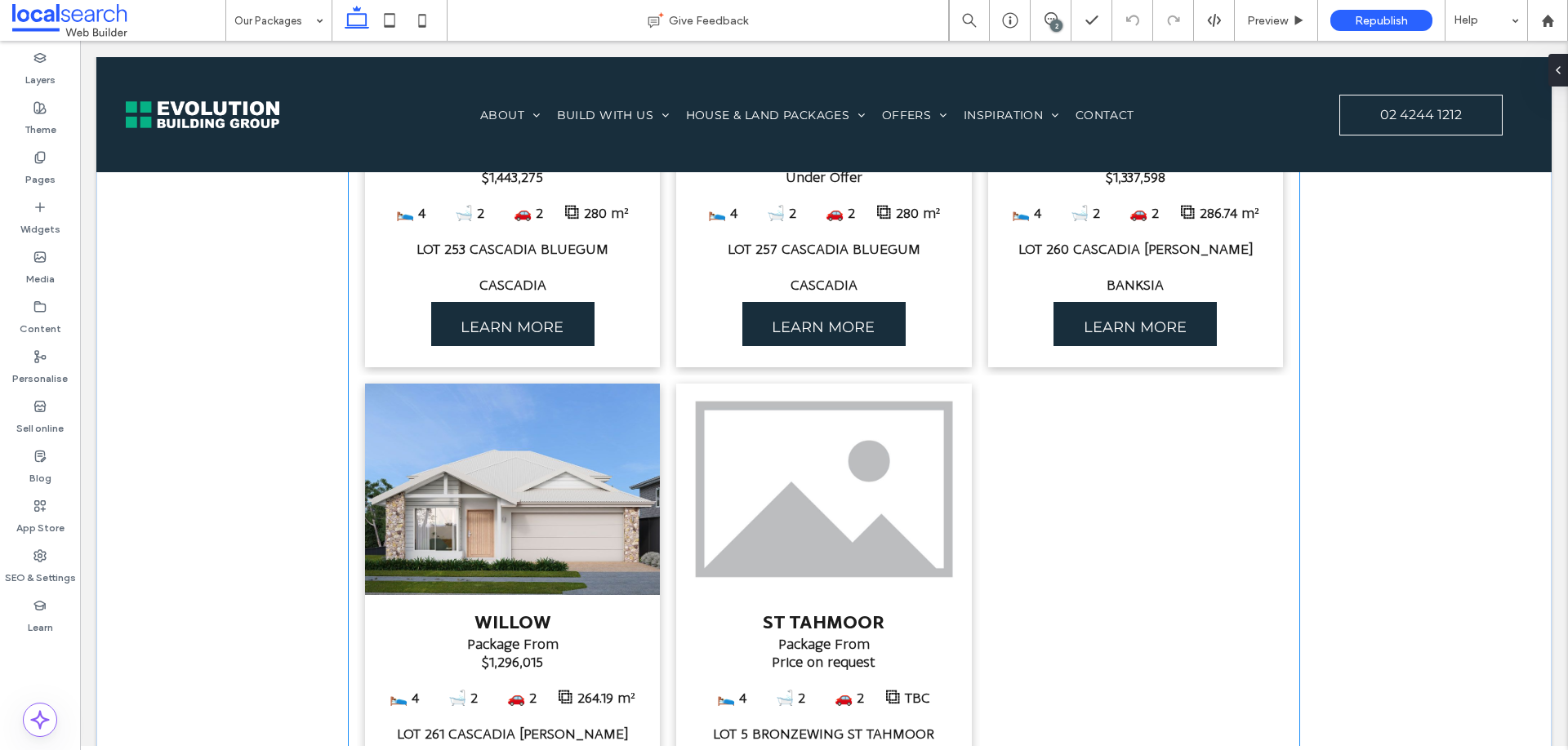
scroll to position [3271, 0]
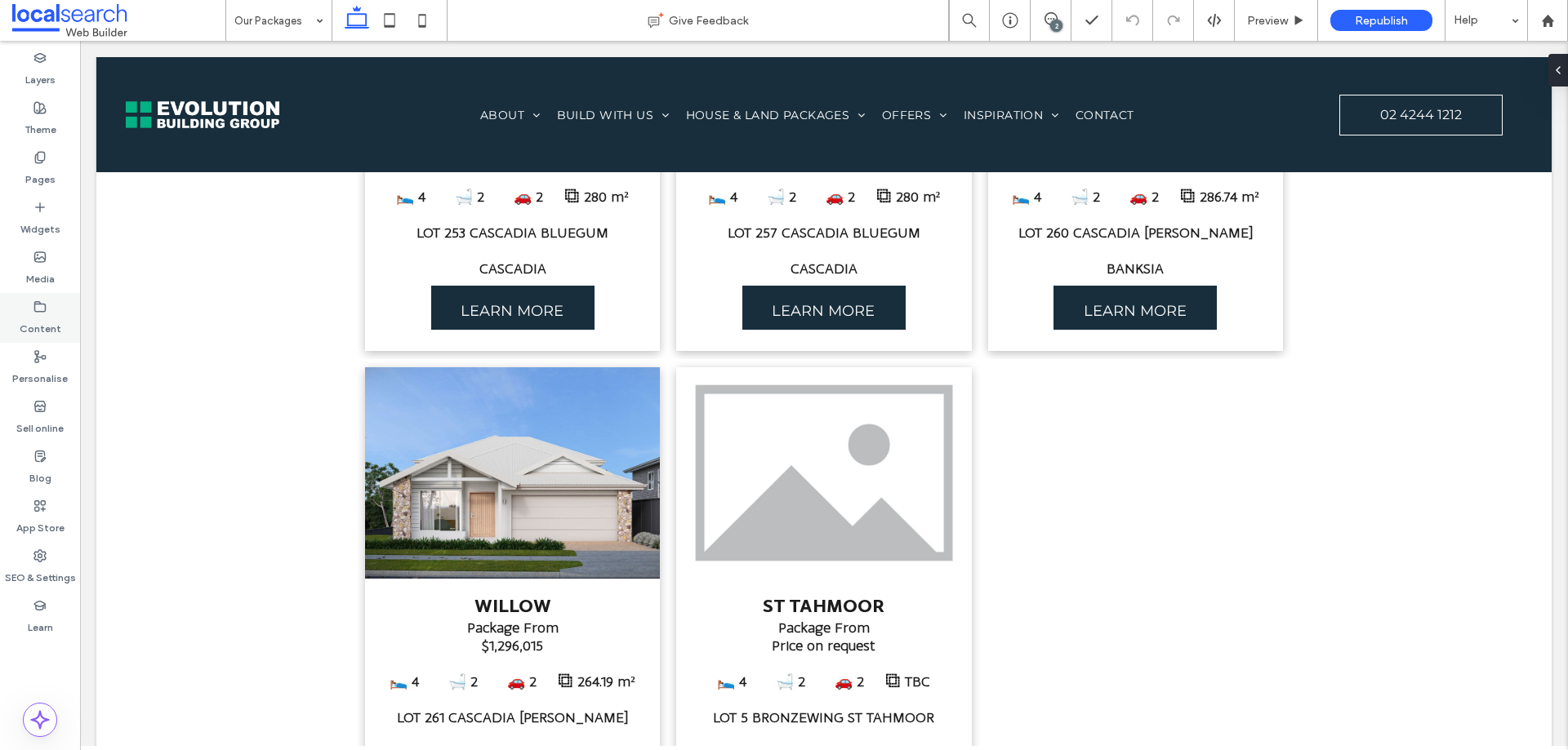
click at [49, 301] on div "Content" at bounding box center [39, 318] width 80 height 49
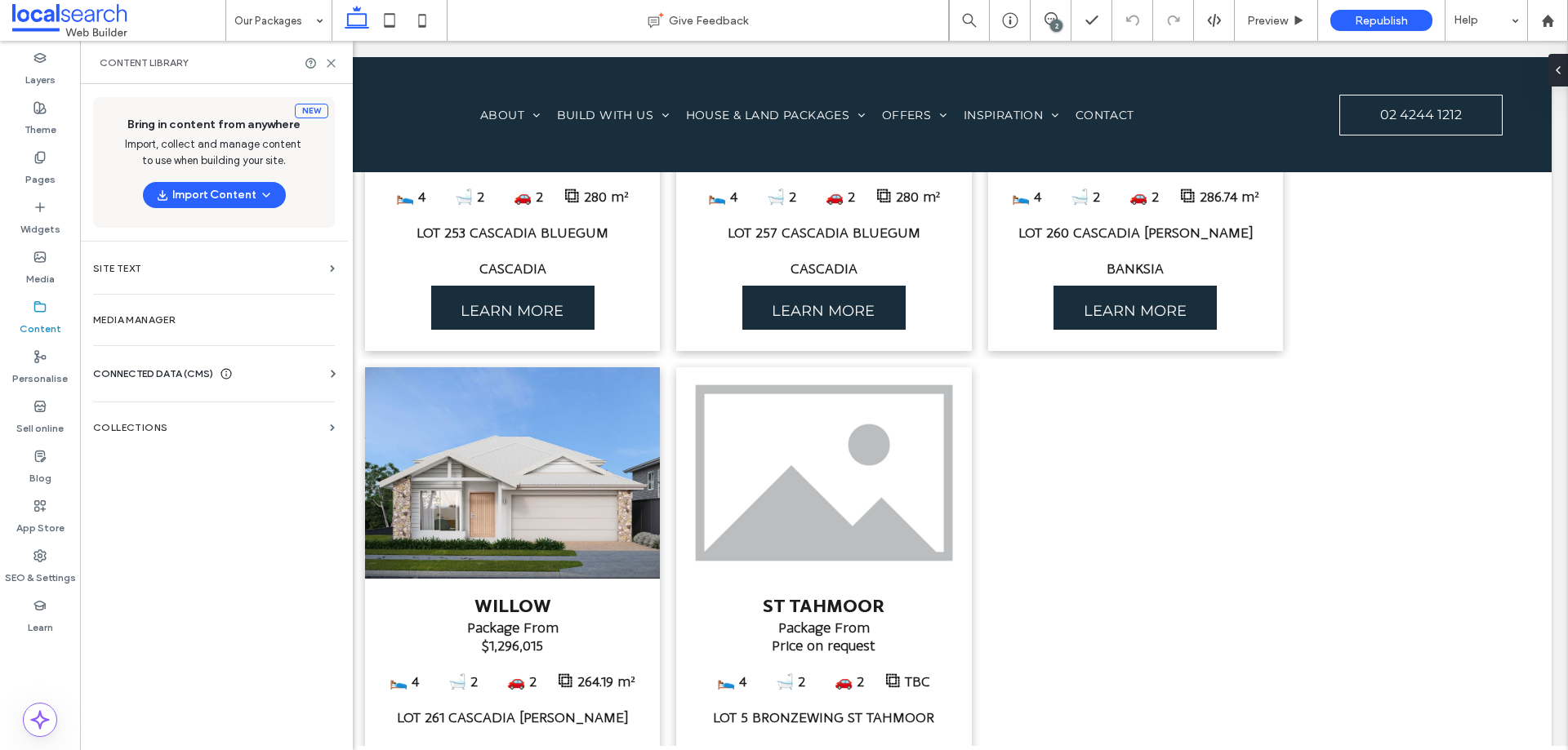
click at [180, 374] on span "CONNECTED DATA (CMS)" at bounding box center [153, 374] width 120 height 17
drag, startPoint x: 194, startPoint y: 556, endPoint x: 194, endPoint y: 569, distance: 13.0
click at [194, 558] on div "New Bring in content from anywhere Import, collect and manage content to use wh…" at bounding box center [213, 415] width 268 height 663
click at [194, 569] on section "COLLECTIONS" at bounding box center [213, 578] width 268 height 38
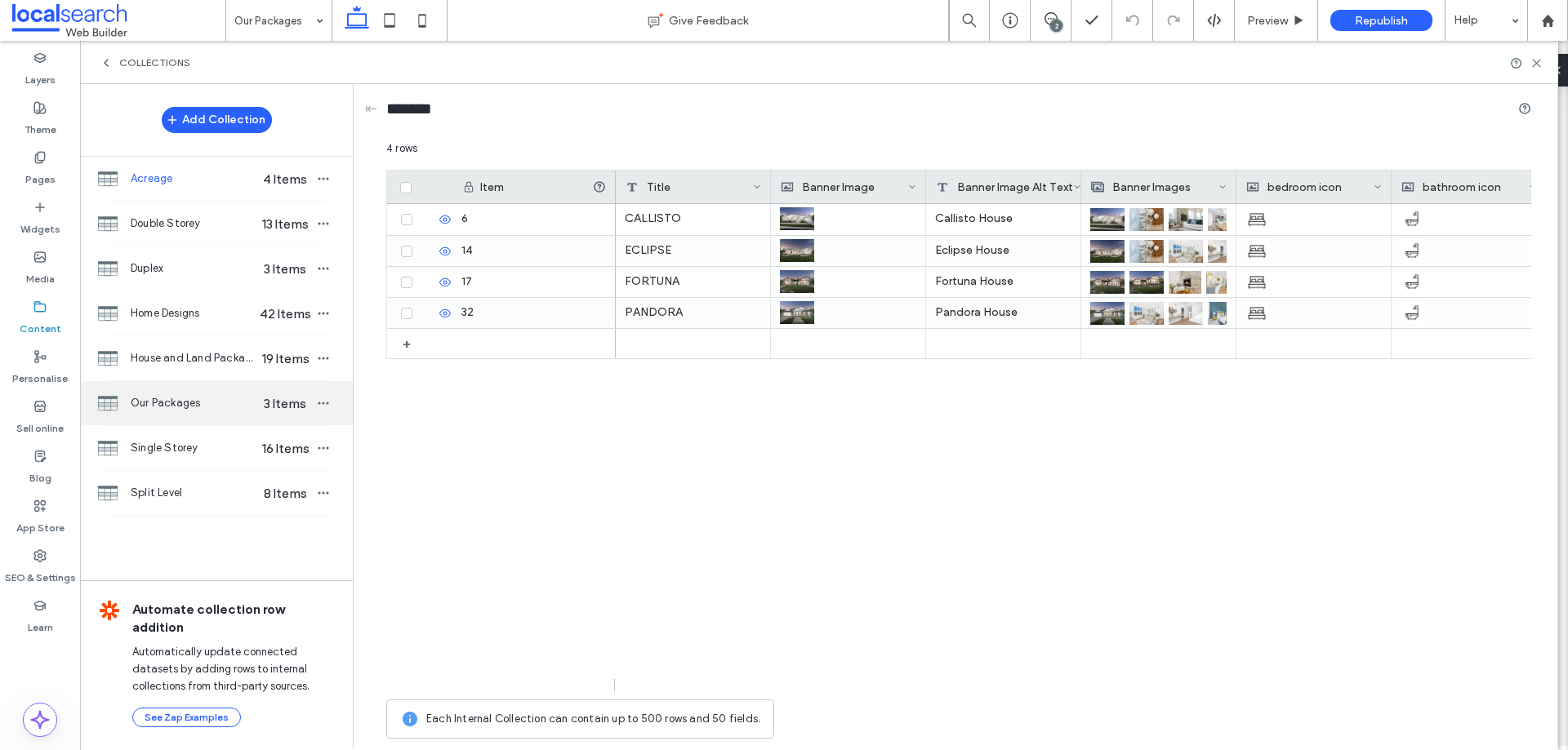
click at [227, 410] on span "Our Packages" at bounding box center [193, 403] width 125 height 17
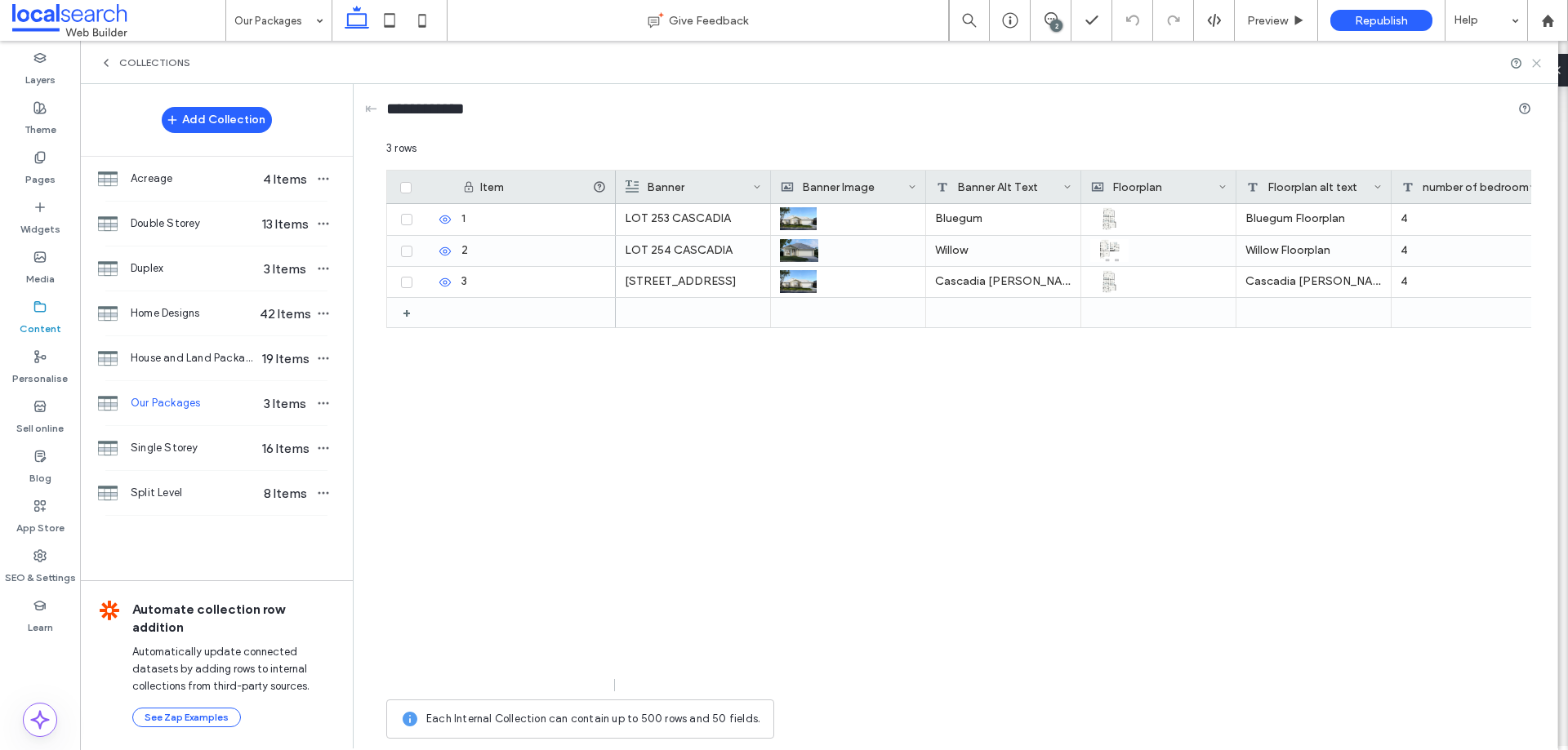
click at [1535, 57] on icon at bounding box center [1536, 63] width 12 height 12
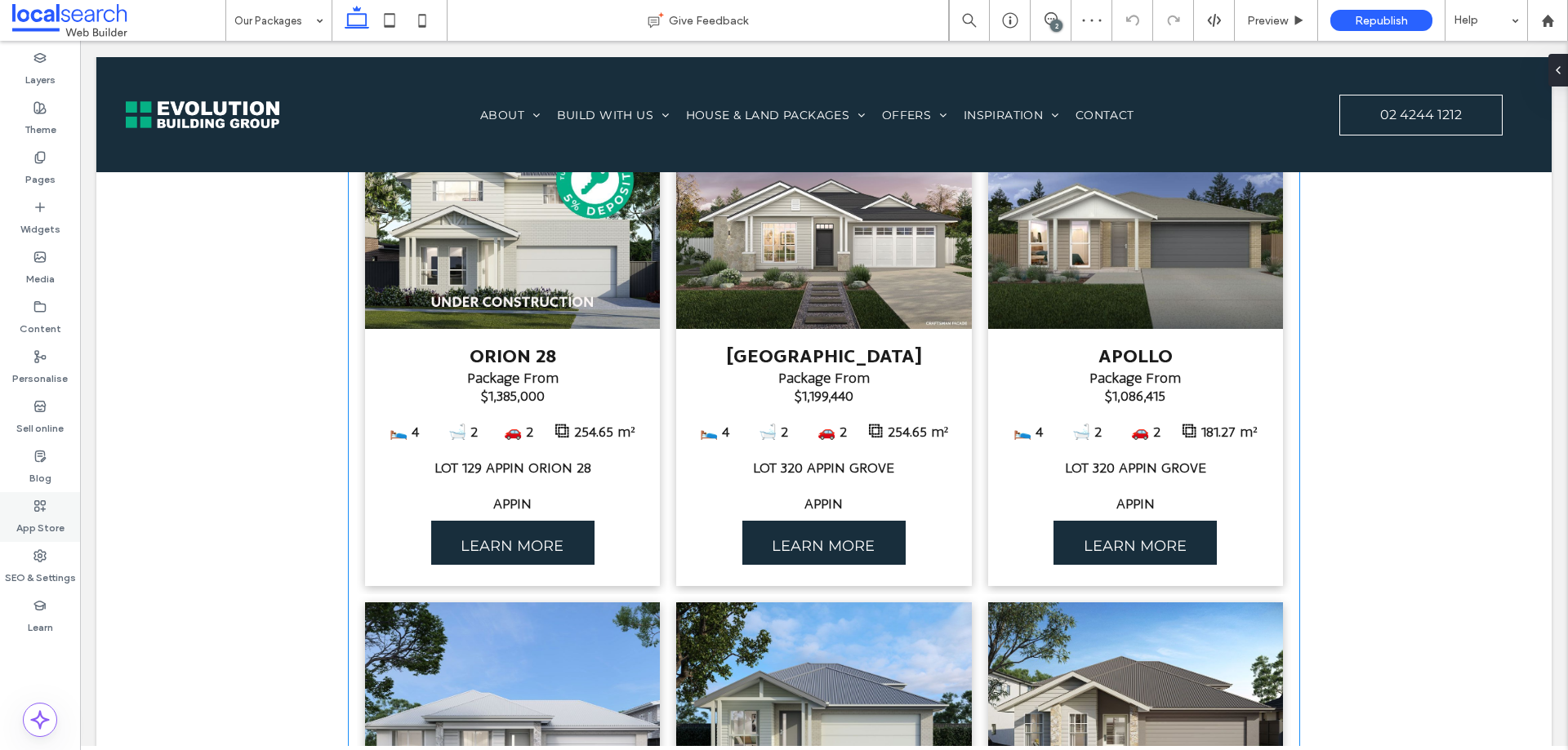
scroll to position [1143, 0]
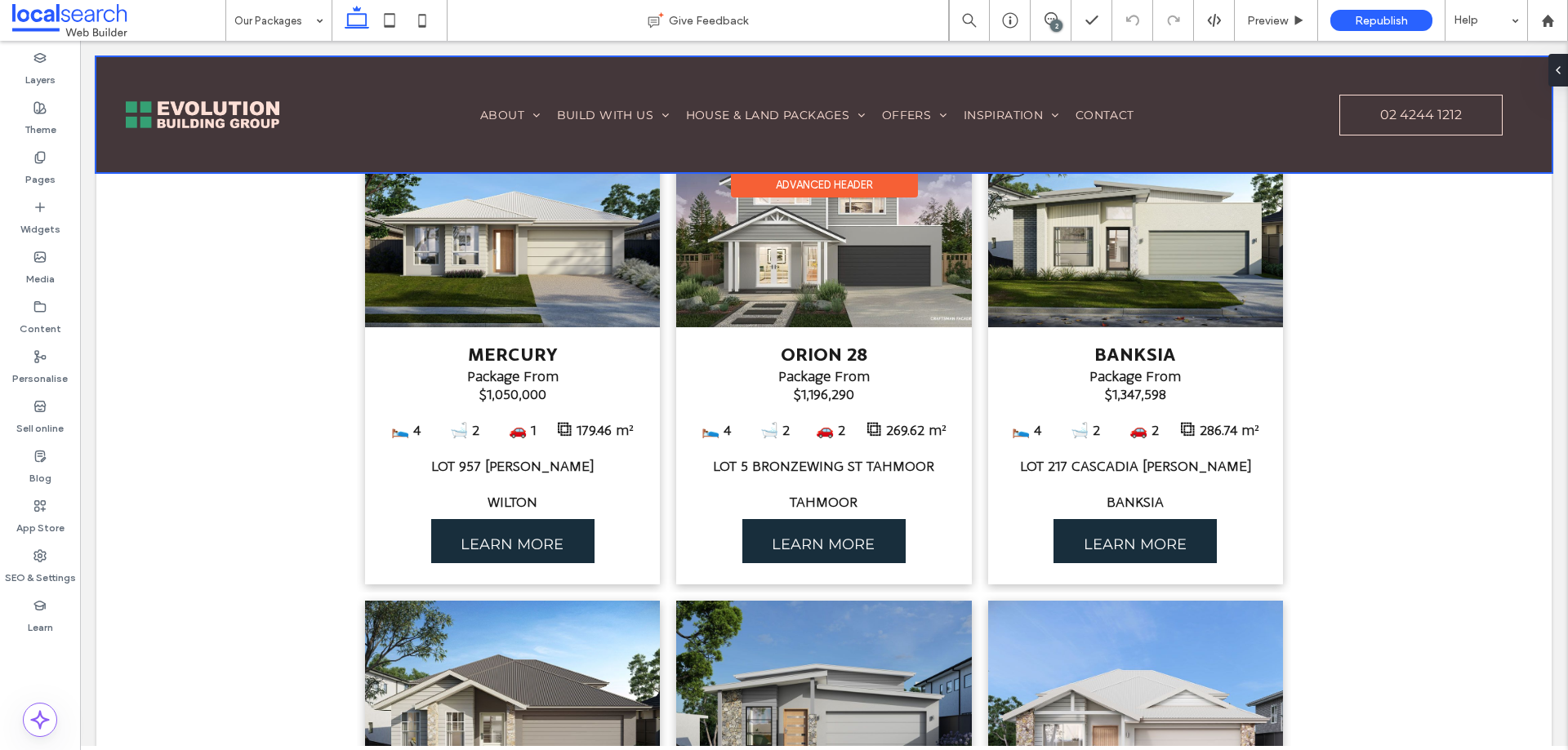
scroll to position [2553, 0]
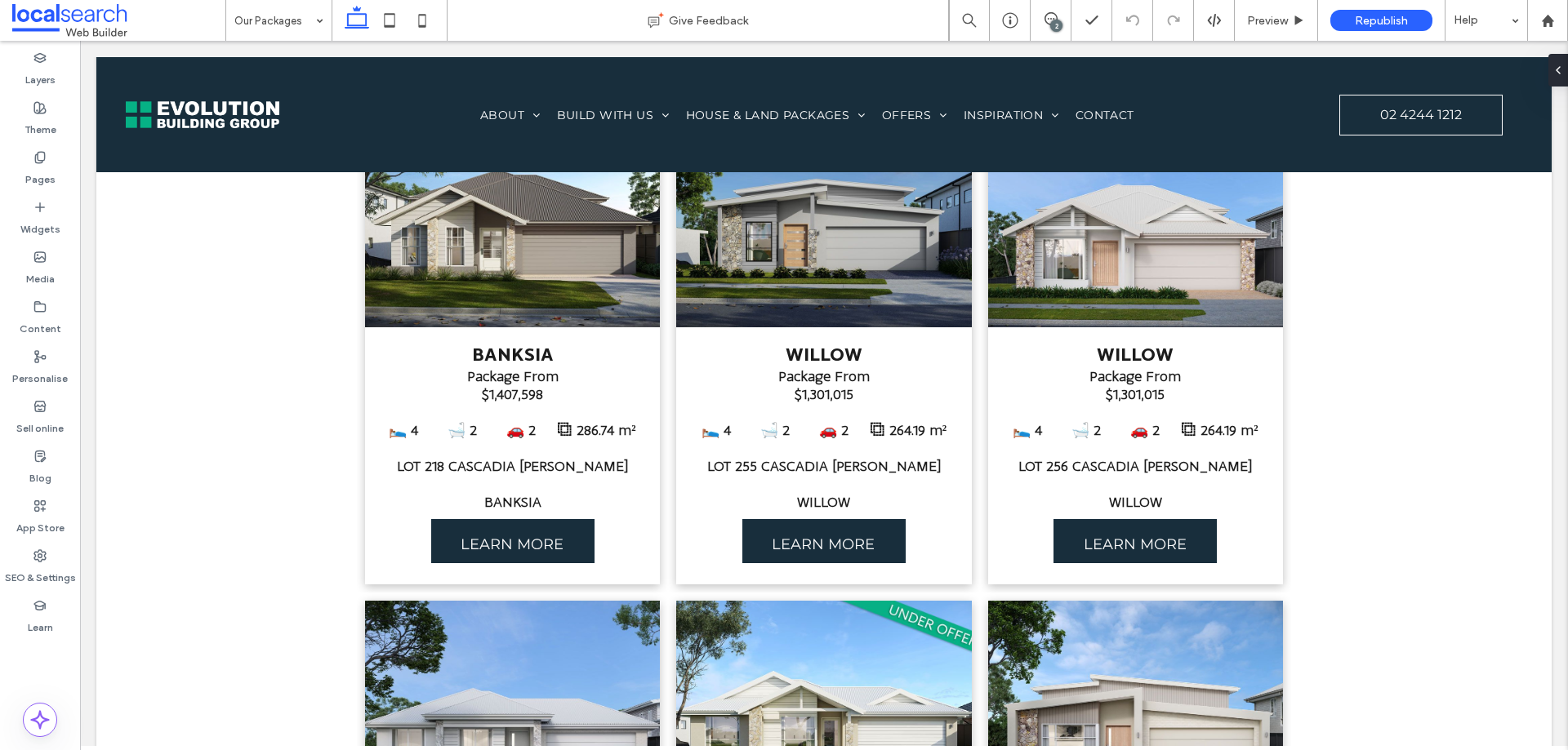
click at [717, 44] on body "Home About Our Story Our Process Our Awards Colour Studio Where We Build Build …" at bounding box center [823, 486] width 1488 height 5997
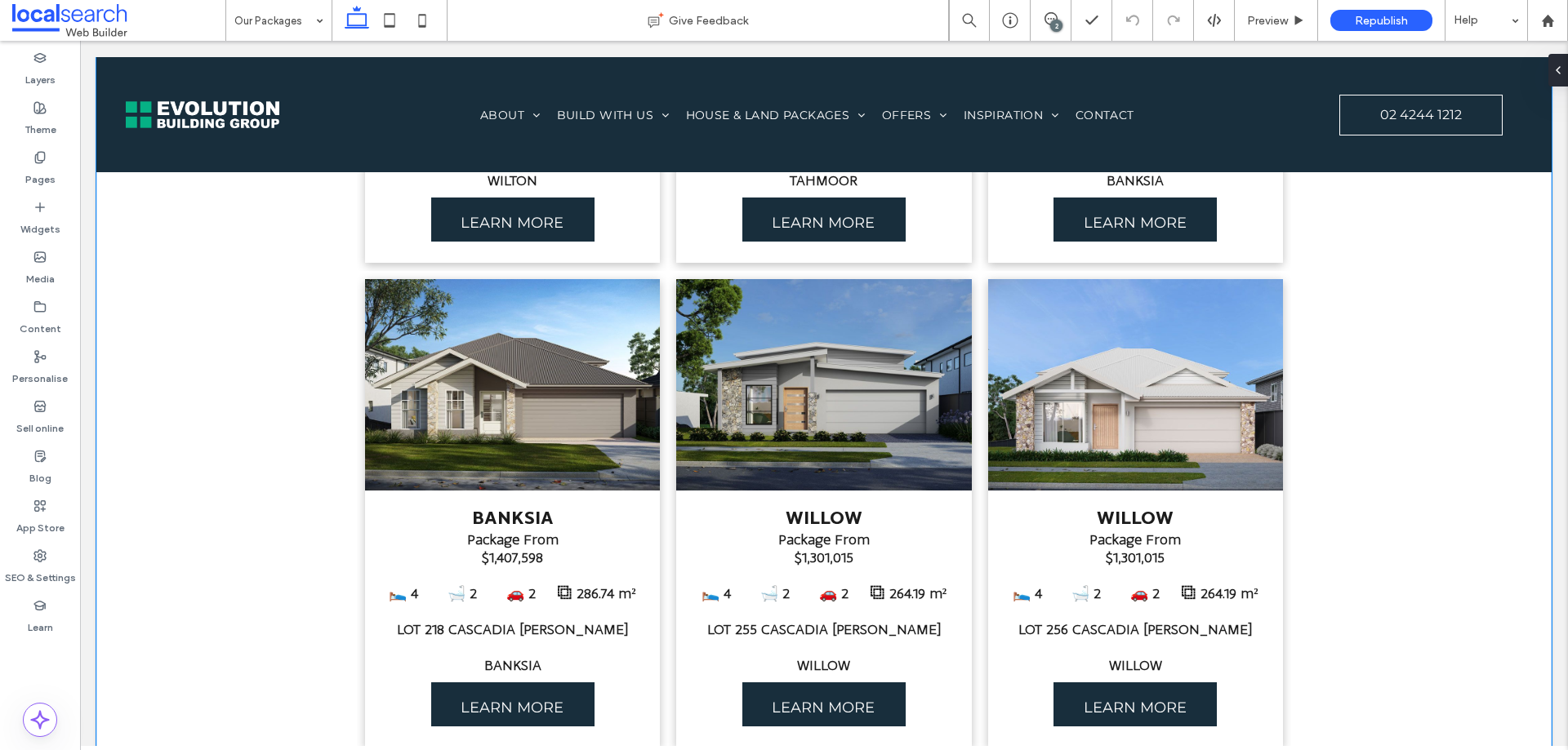
scroll to position [2472, 0]
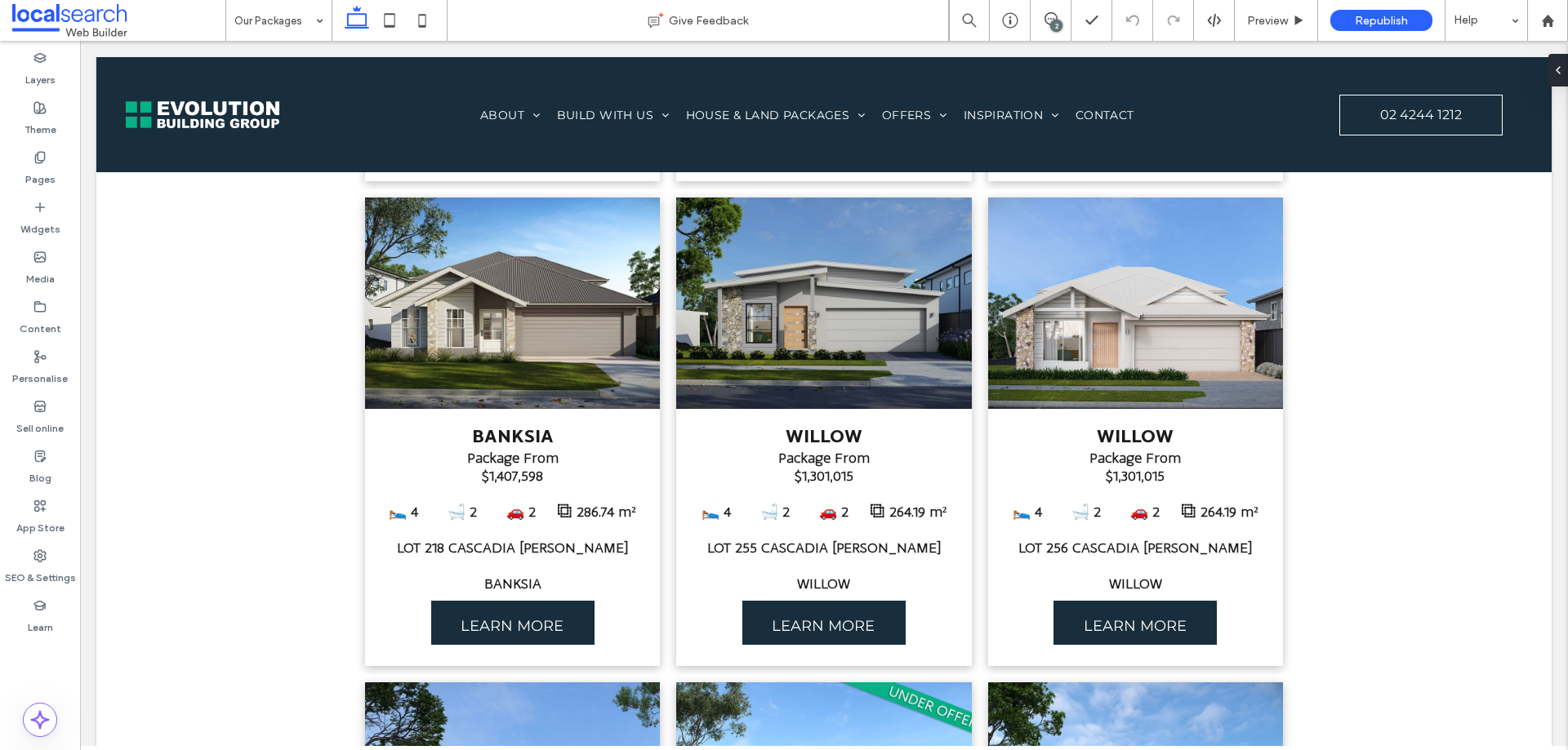
click at [846, 49] on body "Home About Our Story Our Process Our Awards Colour Studio Where We Build Build …" at bounding box center [823, 567] width 1488 height 5997
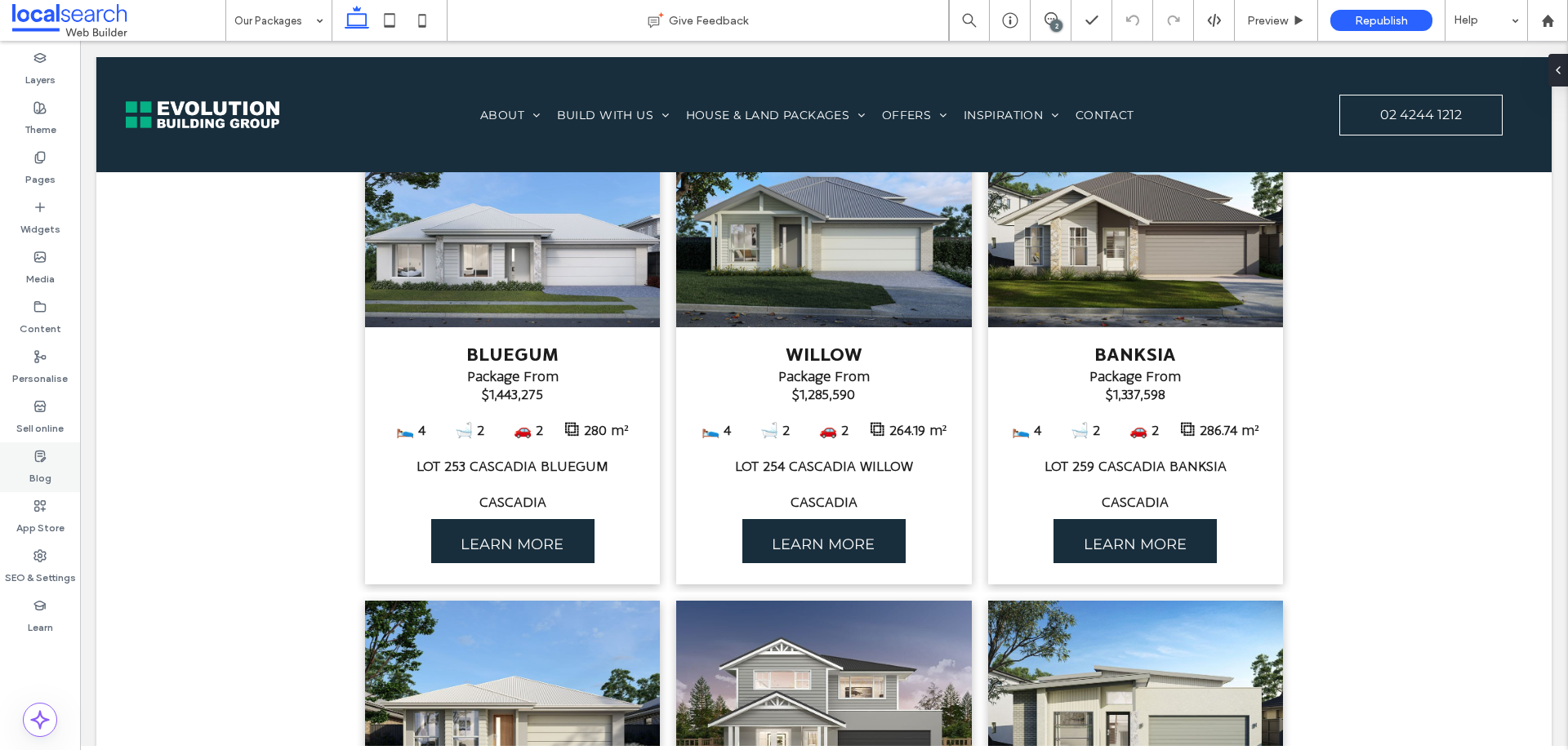
scroll to position [3038, 0]
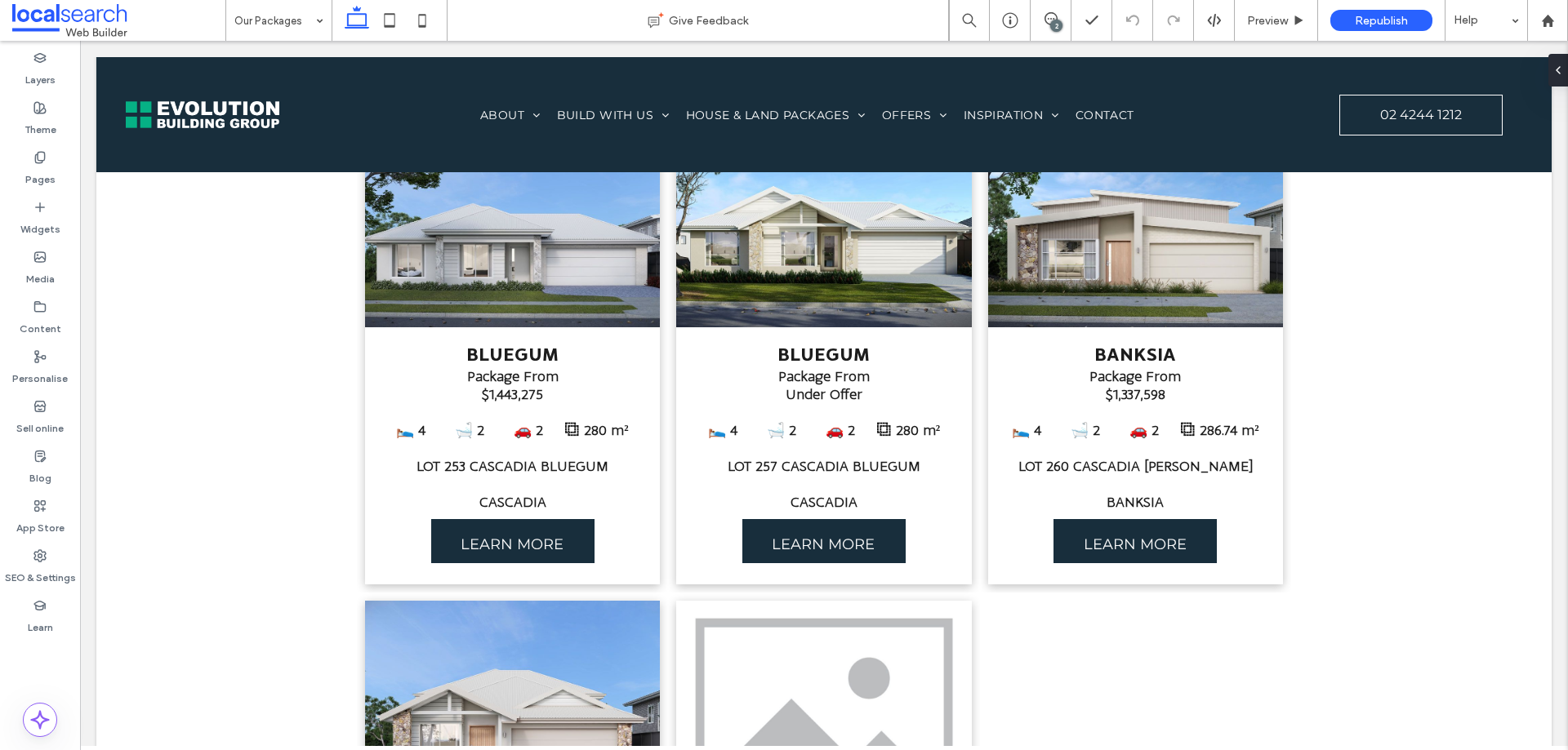
click at [777, 47] on body "Home About Our Story Our Process Our Awards Colour Studio Where We Build Build …" at bounding box center [823, 1] width 1488 height 5997
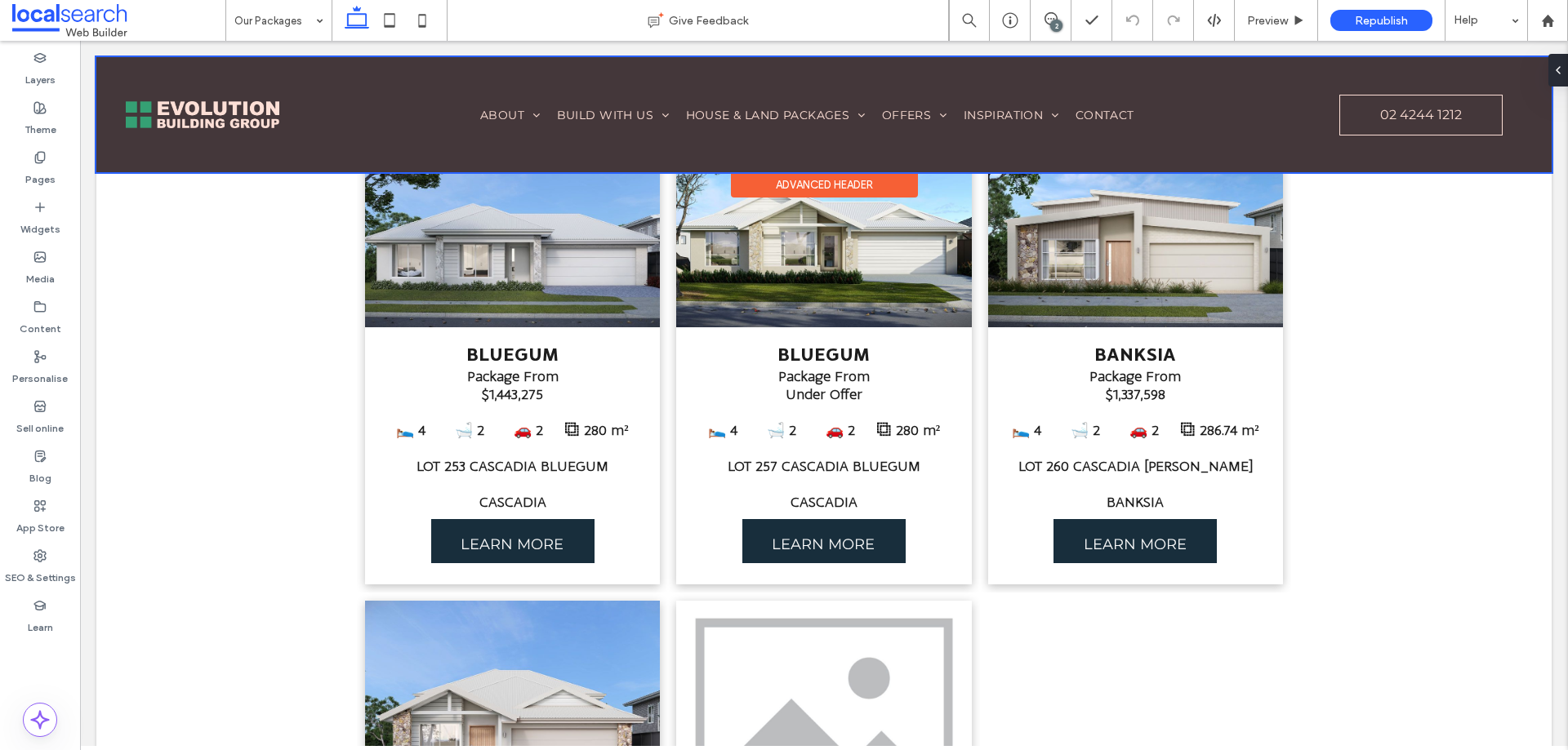
scroll to position [3523, 0]
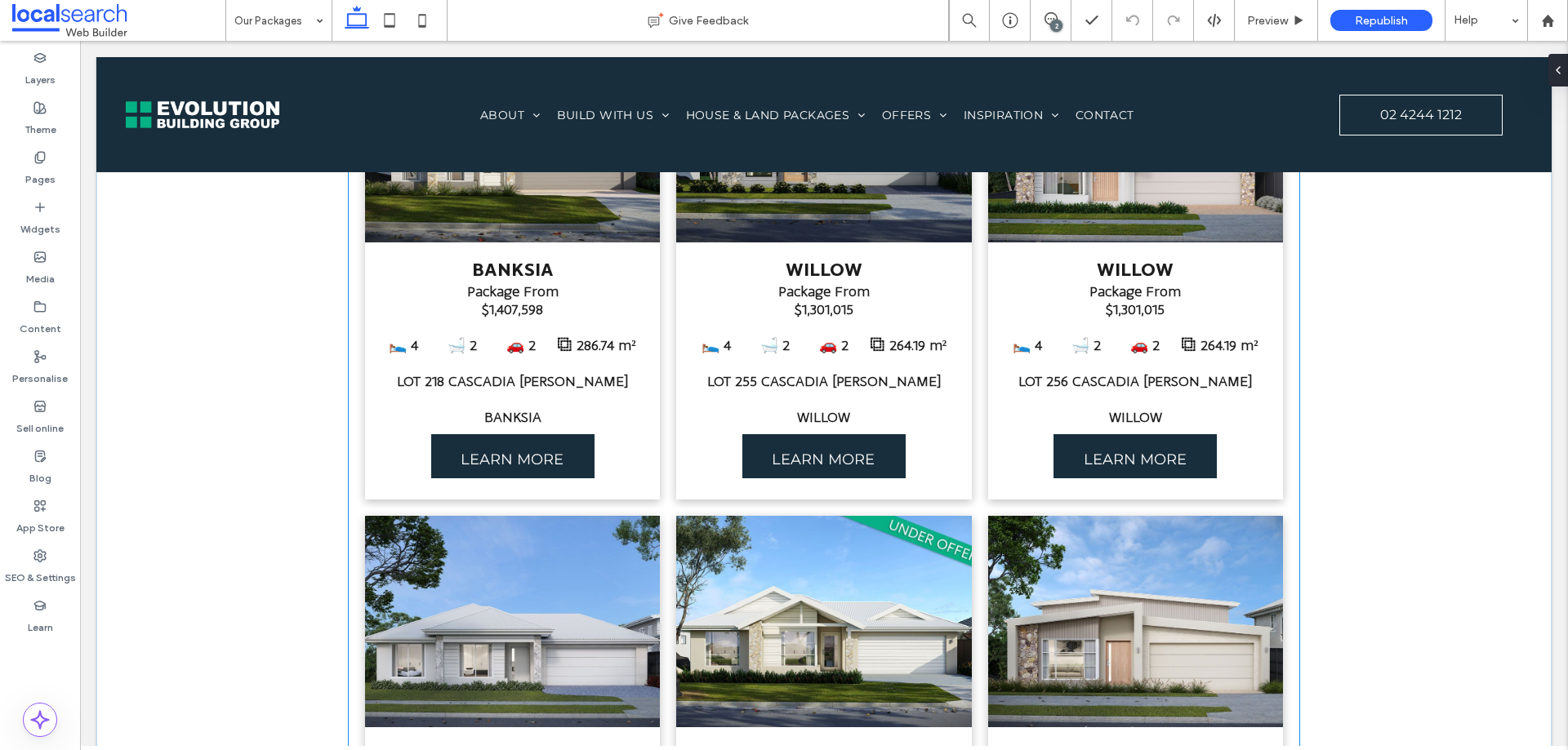
scroll to position [2640, 0]
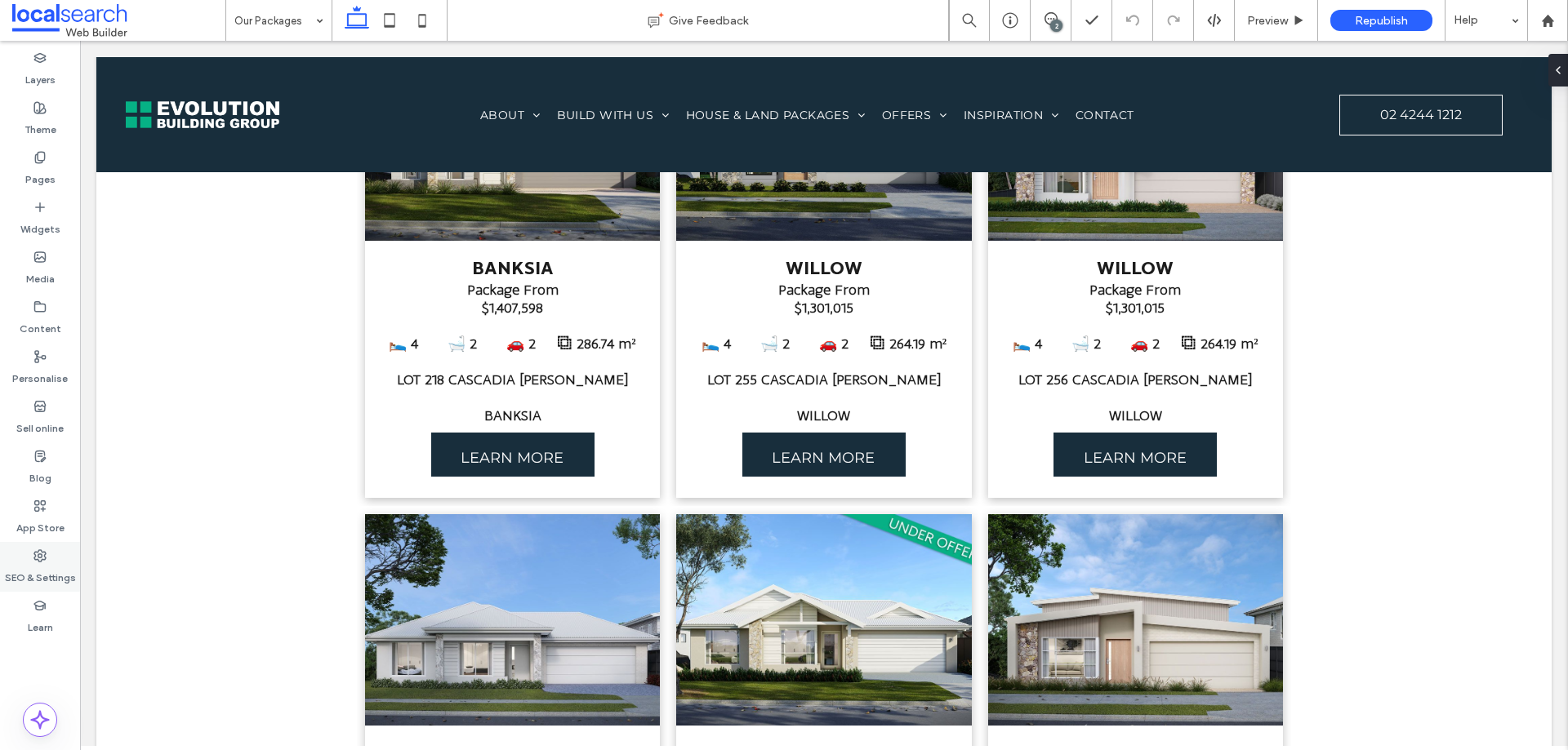
click at [45, 555] on use at bounding box center [40, 557] width 12 height 12
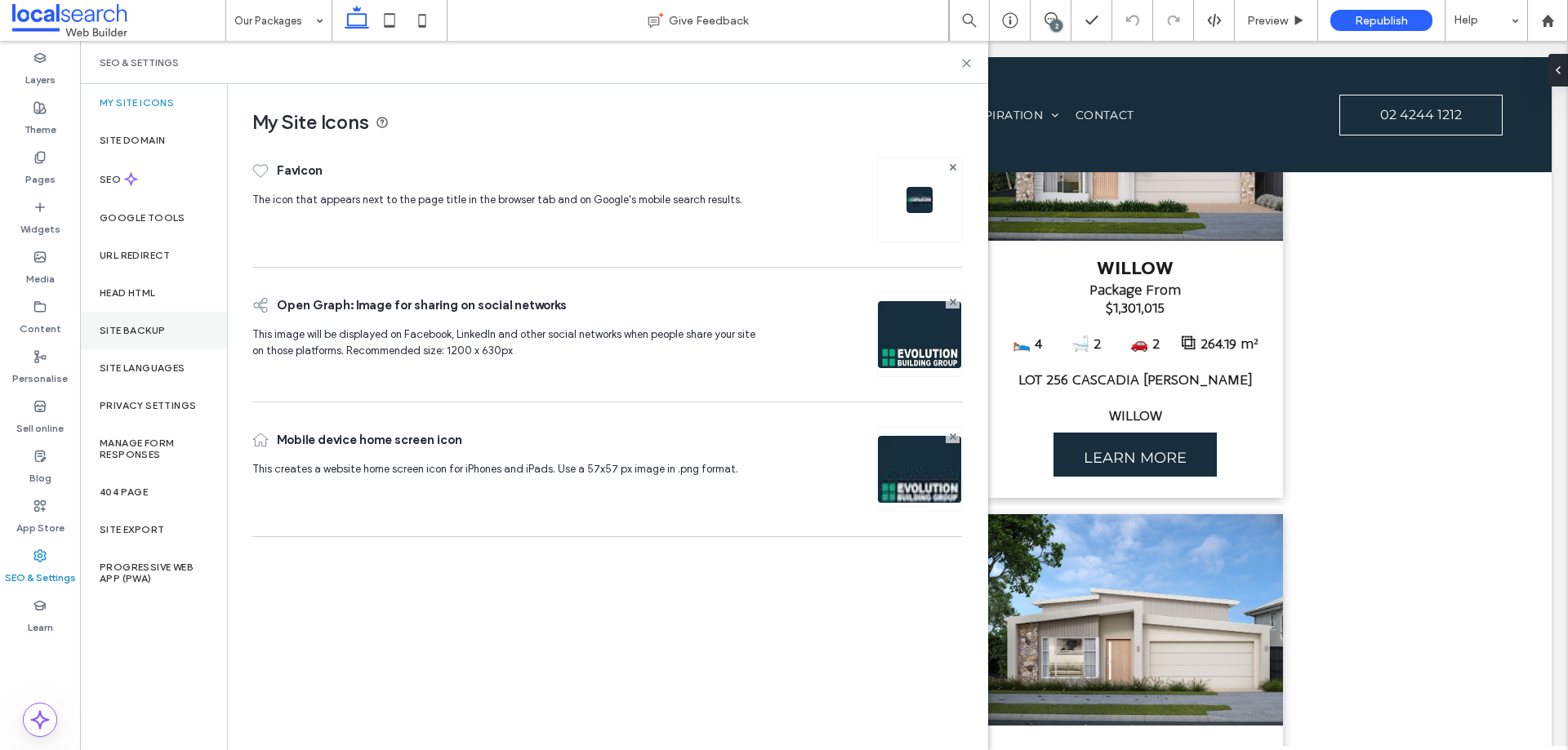
click at [135, 327] on label "Site backup" at bounding box center [132, 331] width 65 height 12
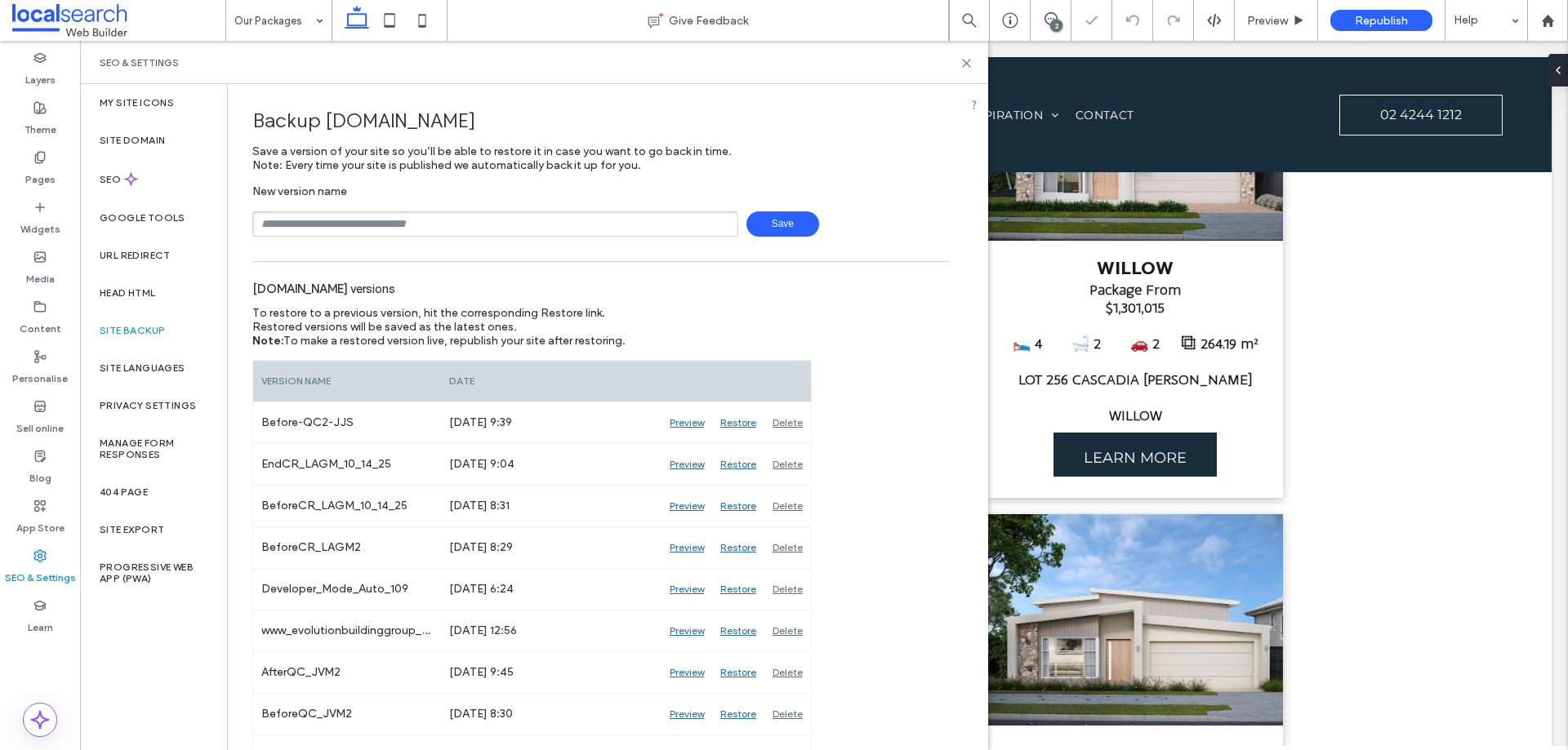
click at [428, 229] on input "text" at bounding box center [496, 224] width 486 height 26
type input "**********"
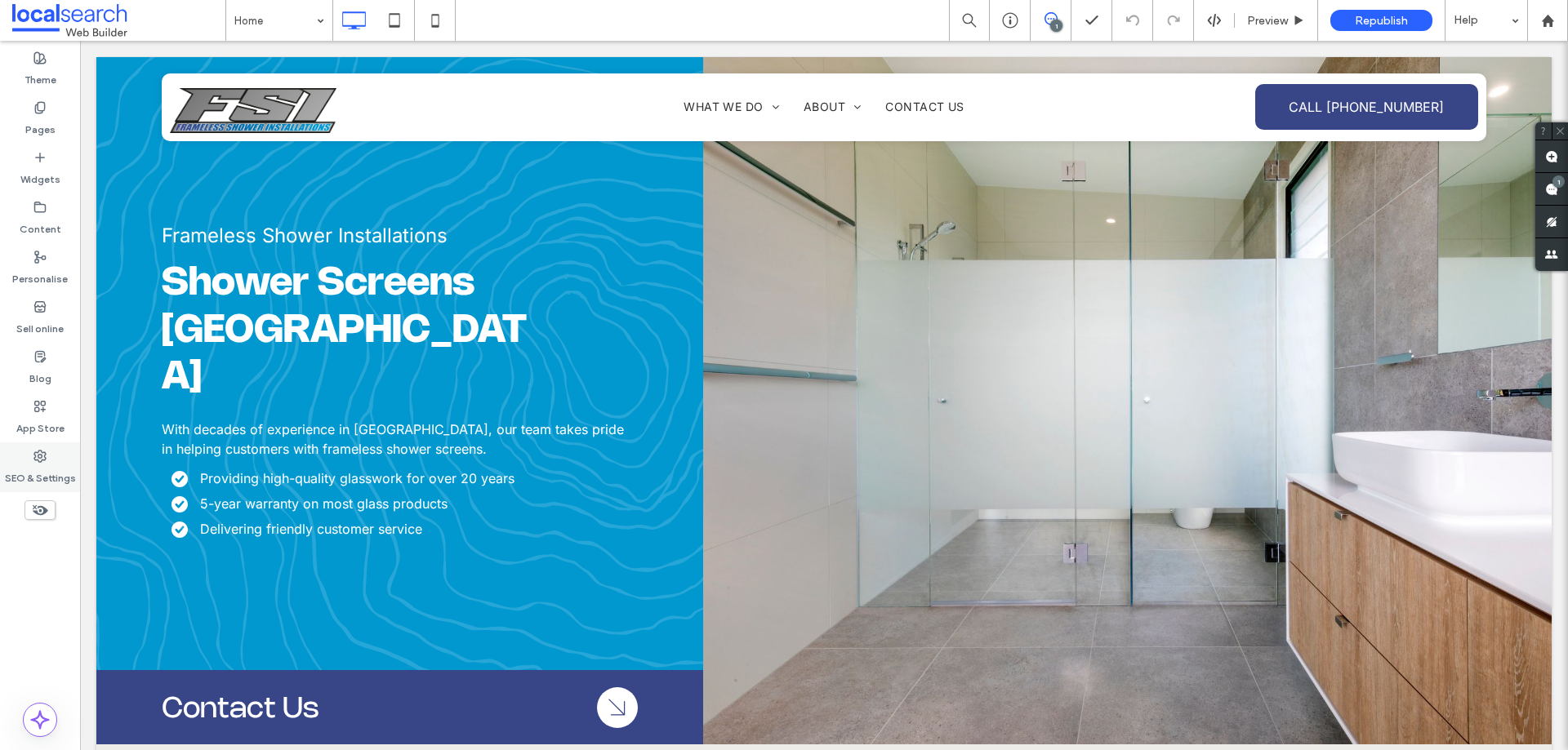
click at [48, 465] on label "SEO & Settings" at bounding box center [40, 474] width 71 height 23
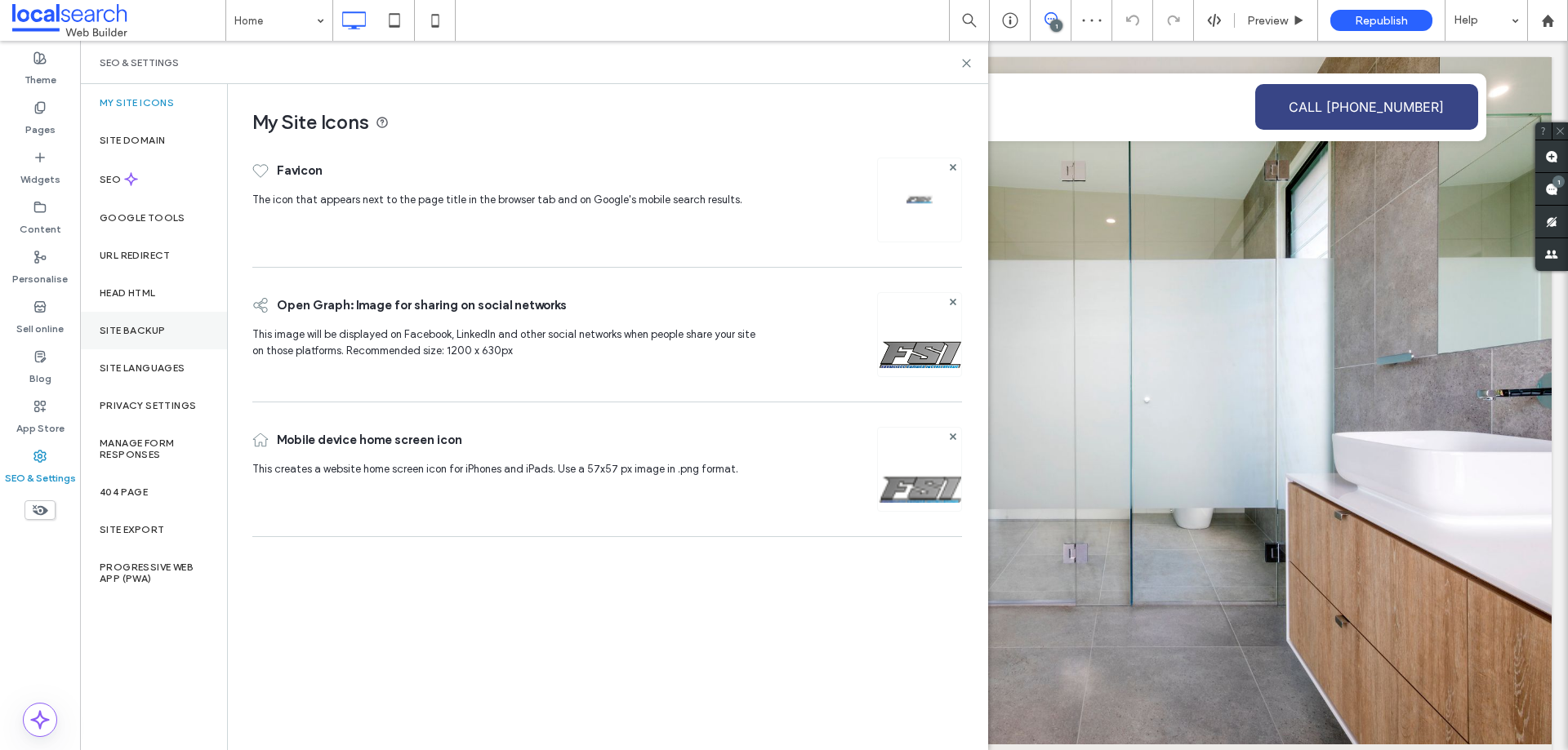
click at [157, 315] on div "Site backup" at bounding box center [153, 331] width 147 height 38
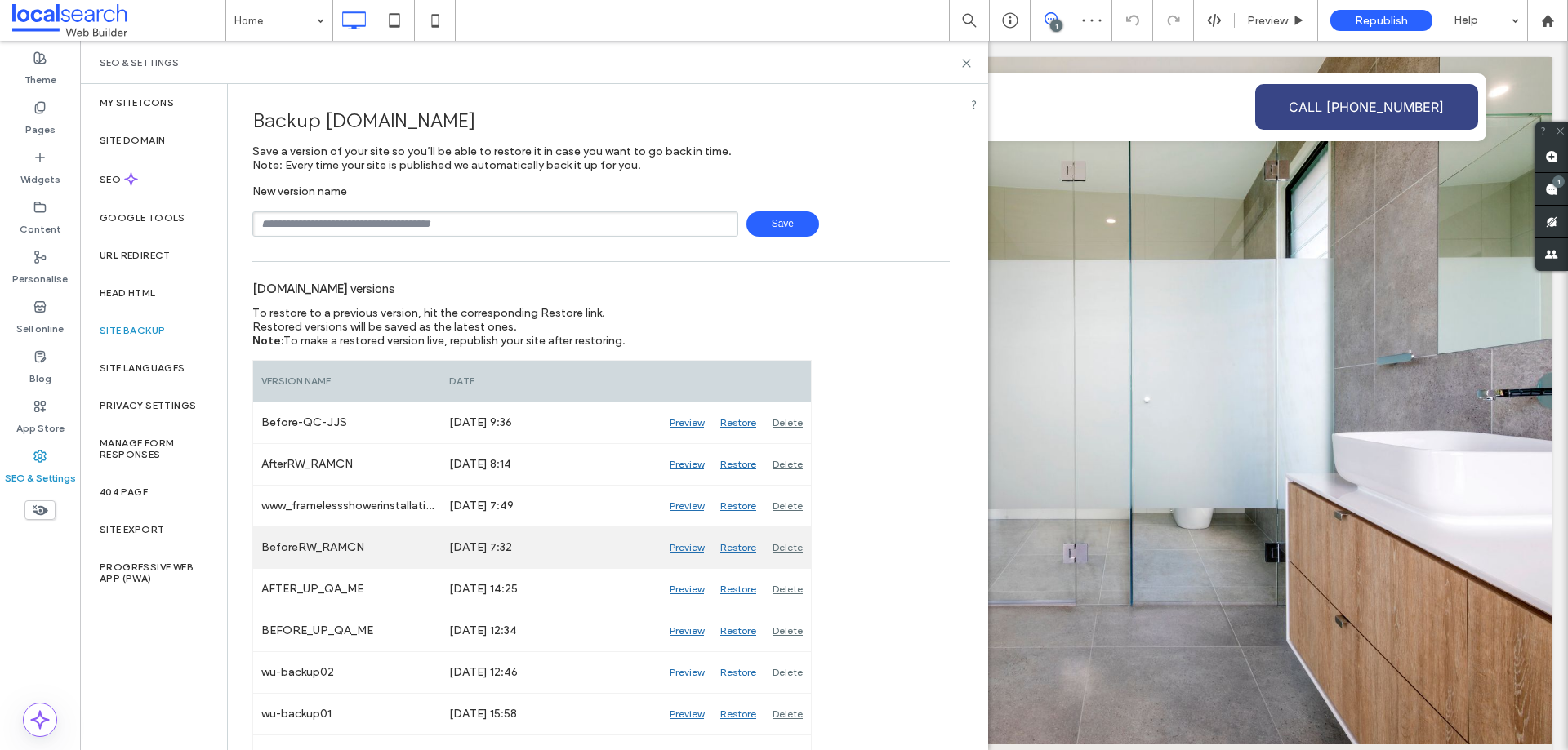
click at [670, 554] on div "Preview" at bounding box center [686, 547] width 50 height 40
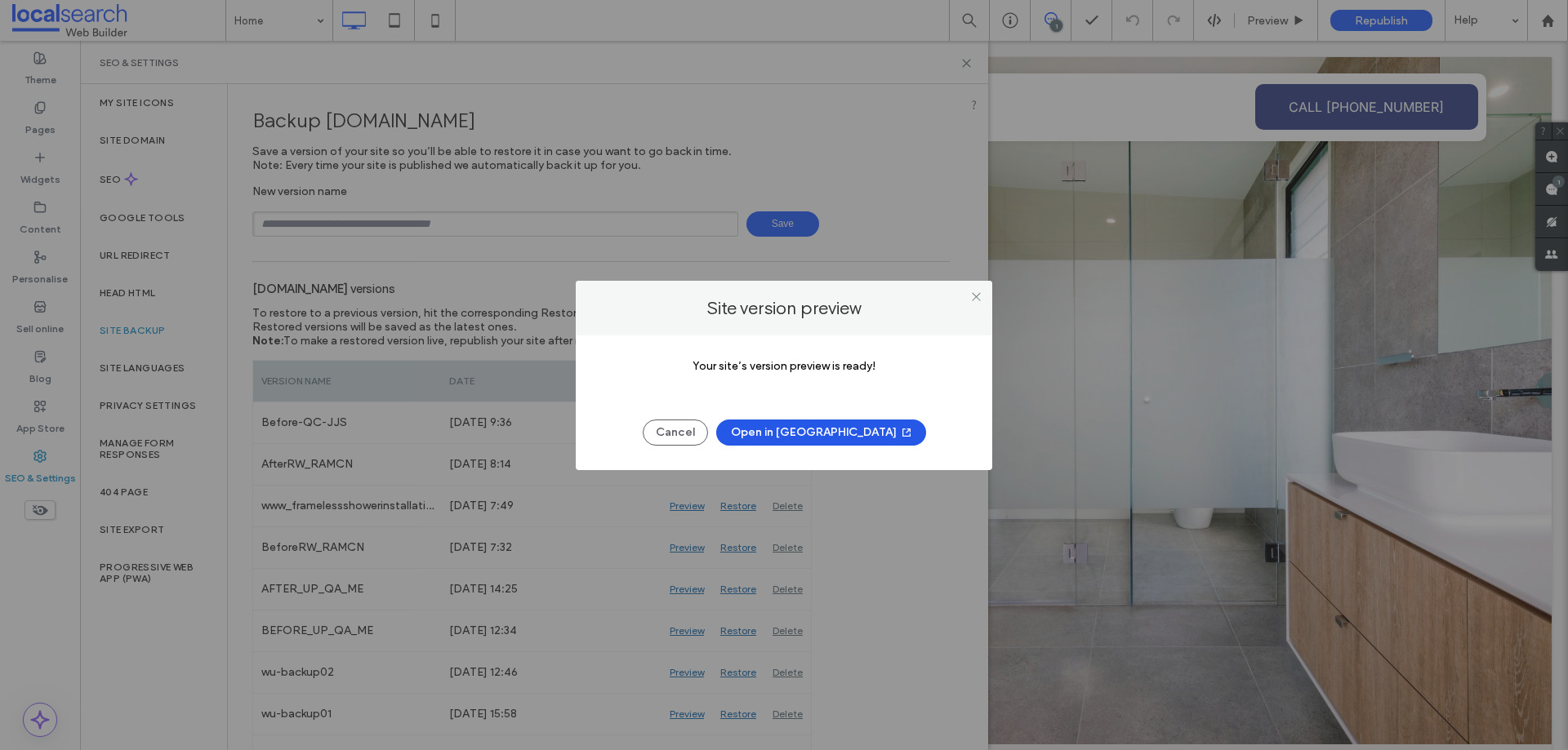
click at [846, 445] on button "Open in New Tab" at bounding box center [821, 432] width 210 height 26
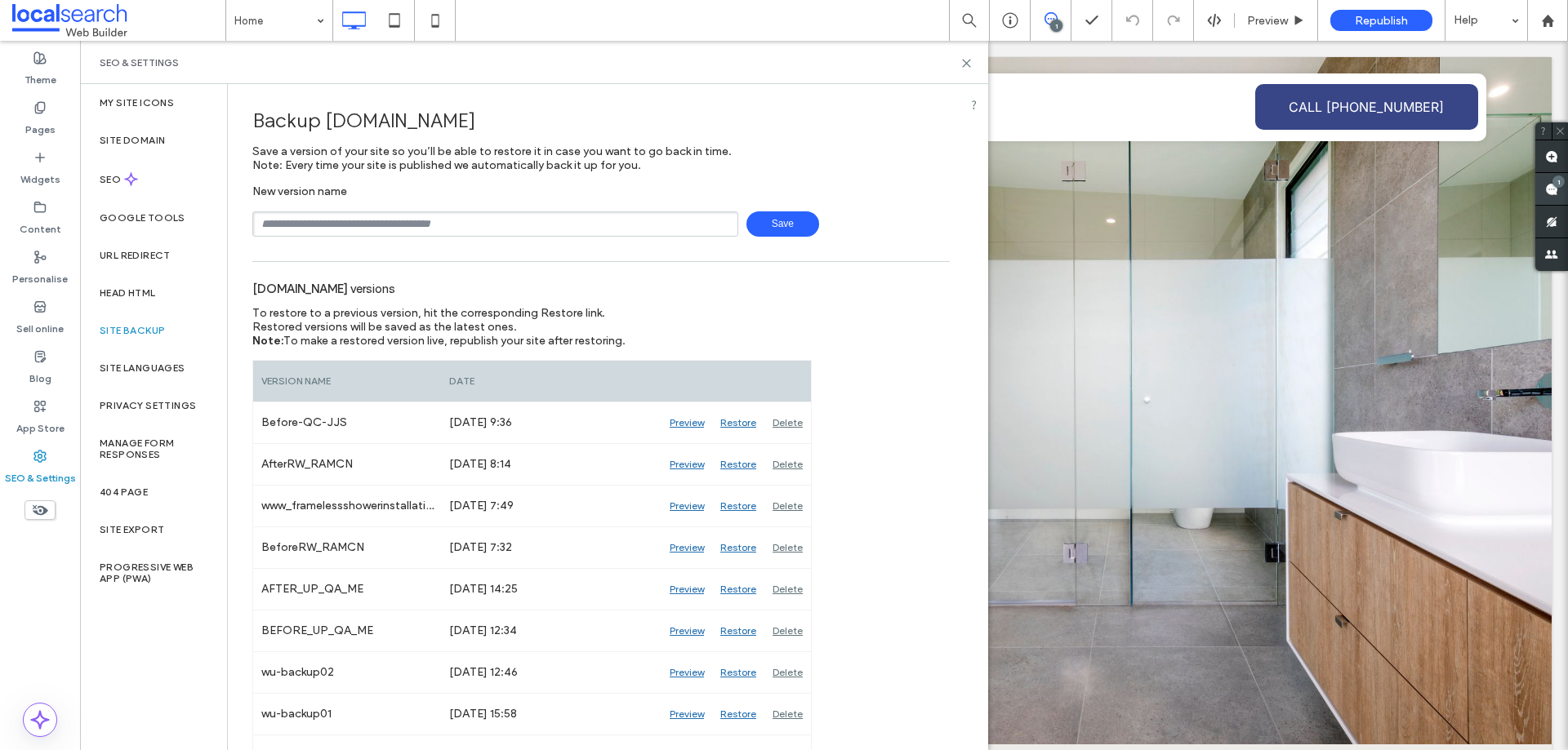
click at [1545, 185] on use at bounding box center [1551, 188] width 13 height 13
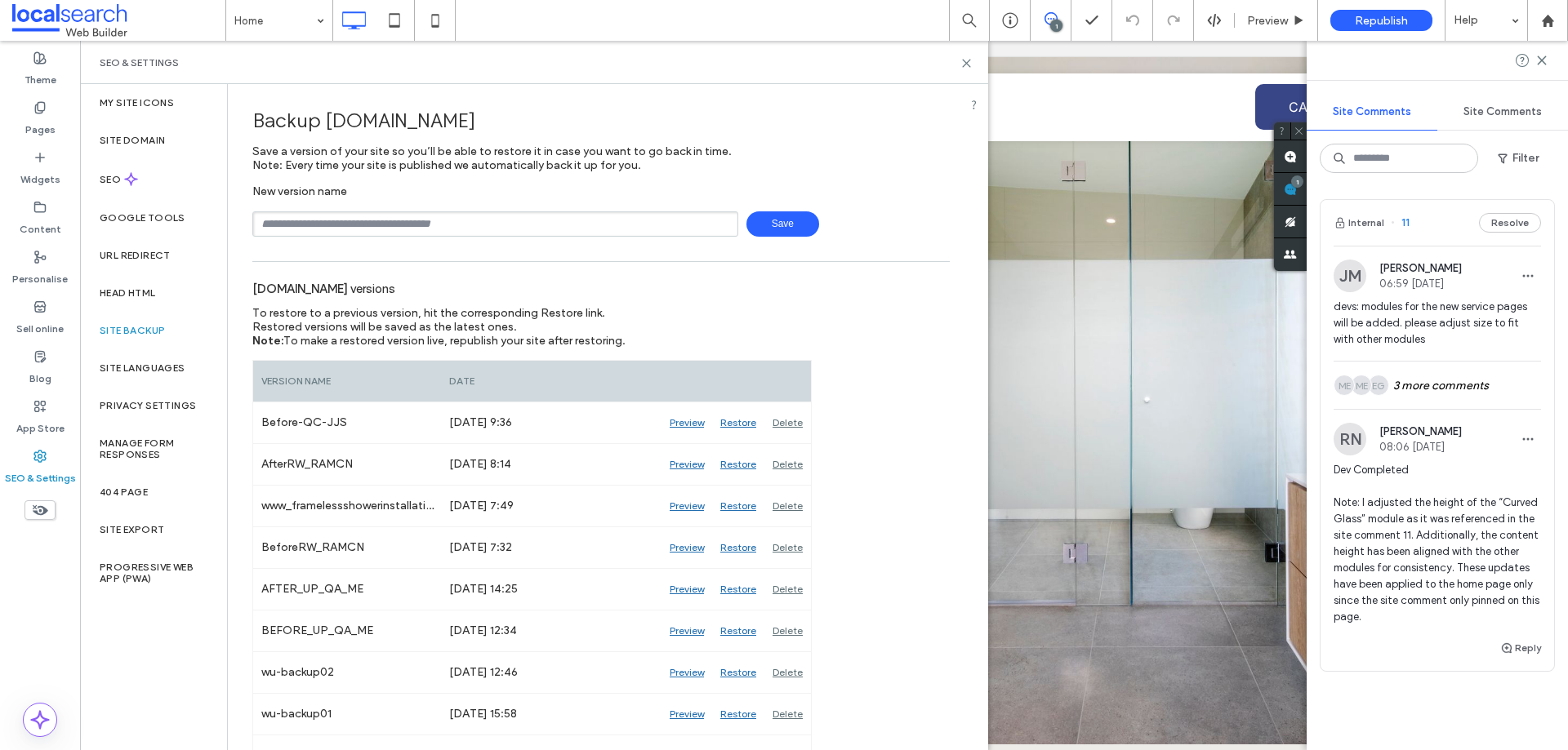
click at [1446, 220] on div "Internal 11 Resolve" at bounding box center [1438, 223] width 234 height 45
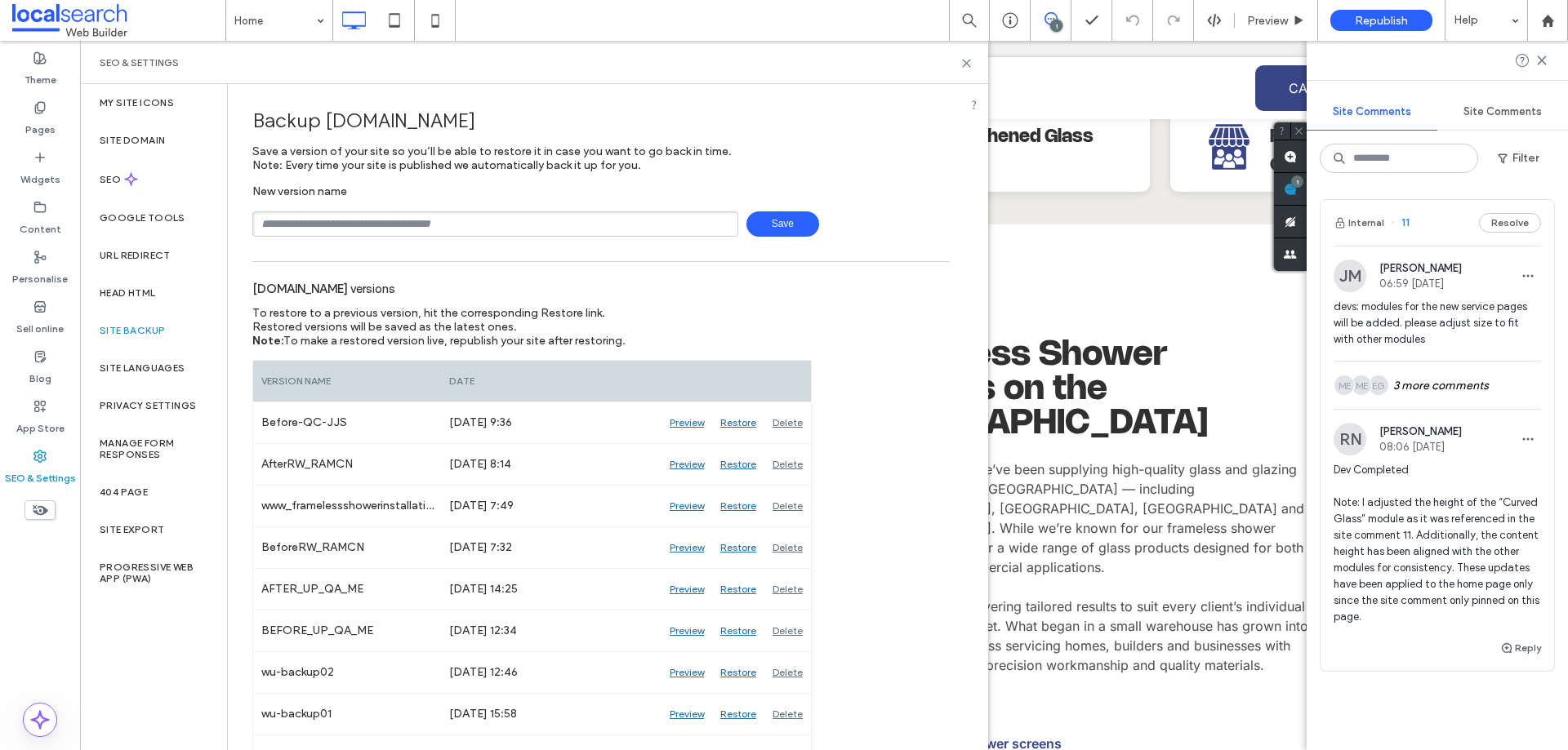
scroll to position [2553, 0]
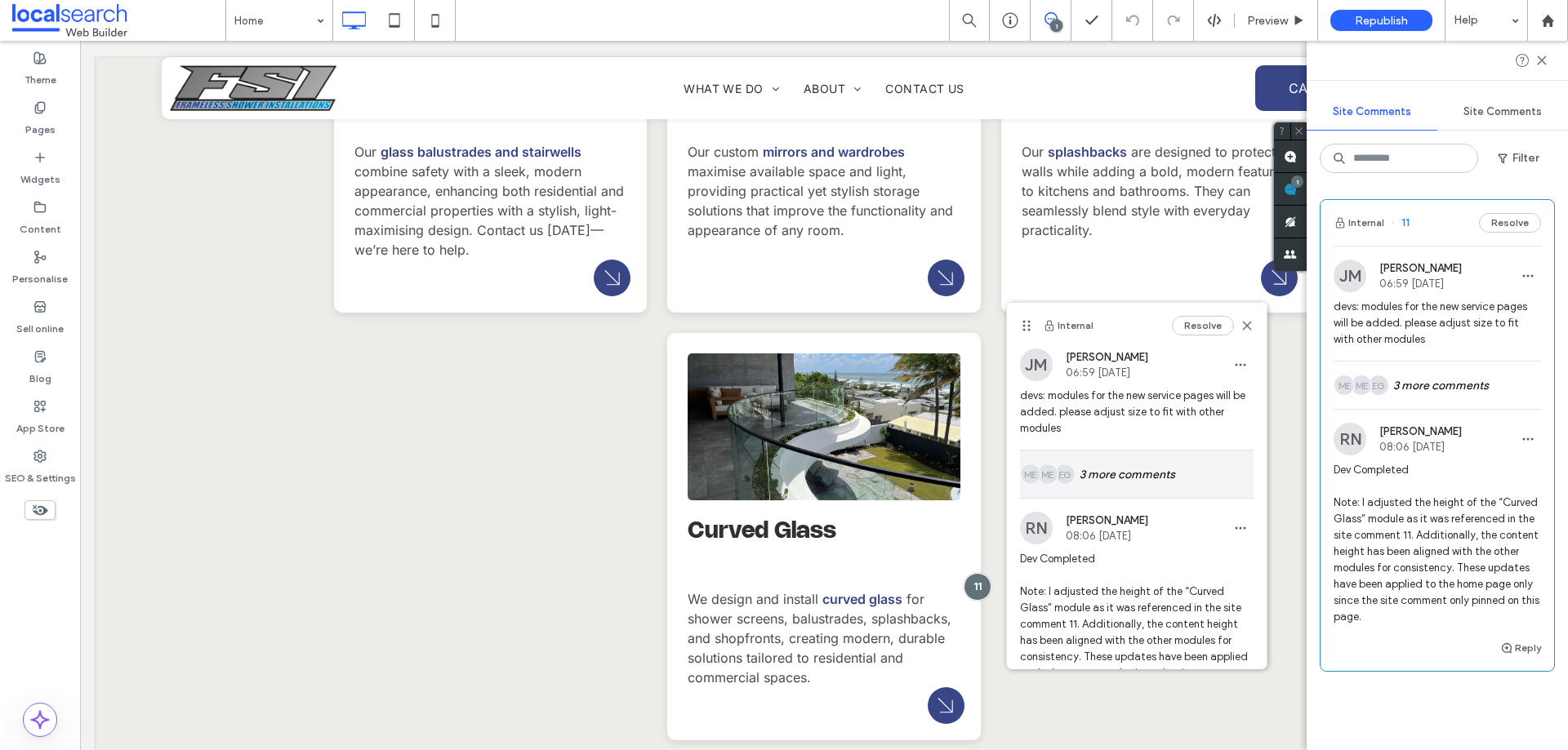
click at [1126, 484] on div "EG ME ME 3 more comments" at bounding box center [1137, 475] width 234 height 47
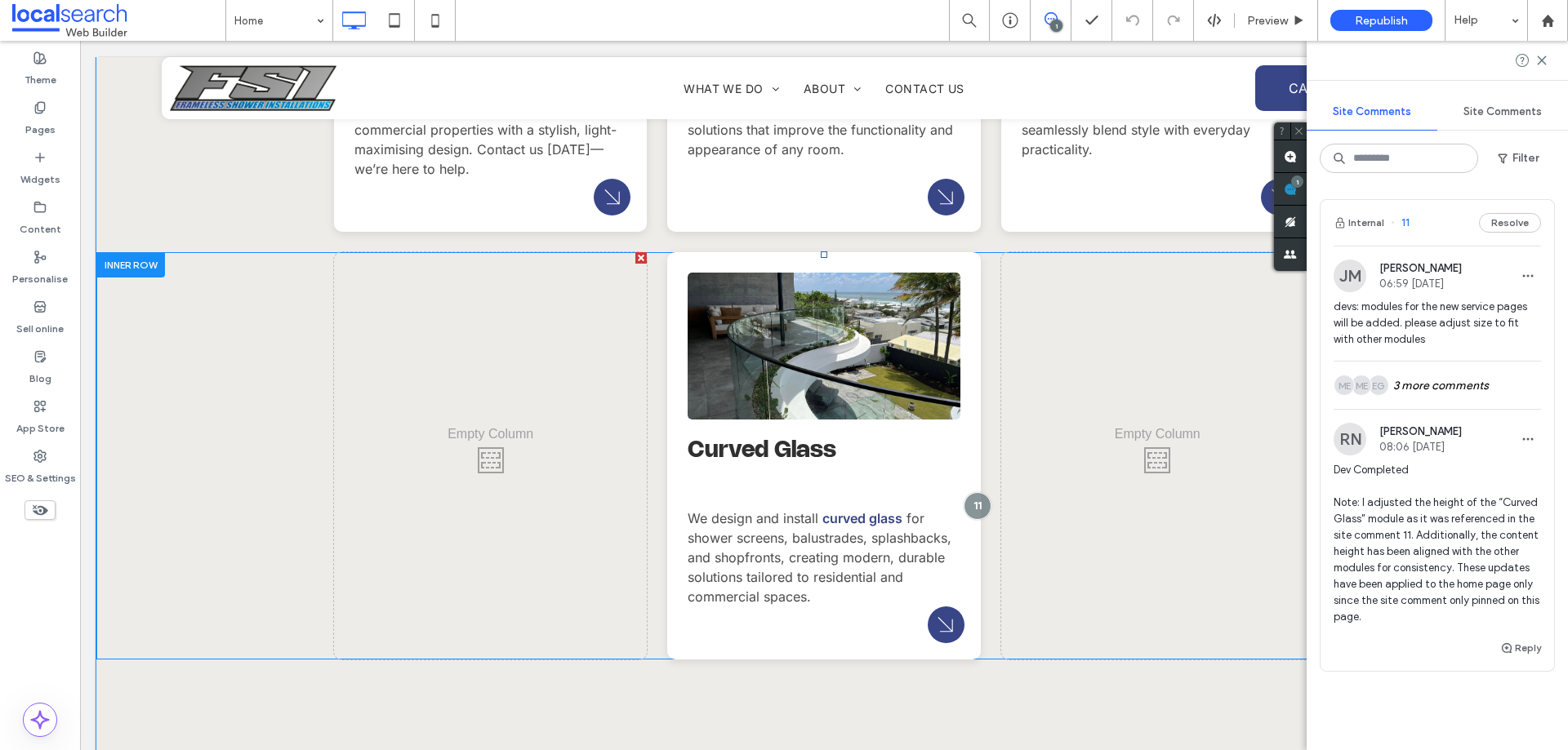
scroll to position [2635, 0]
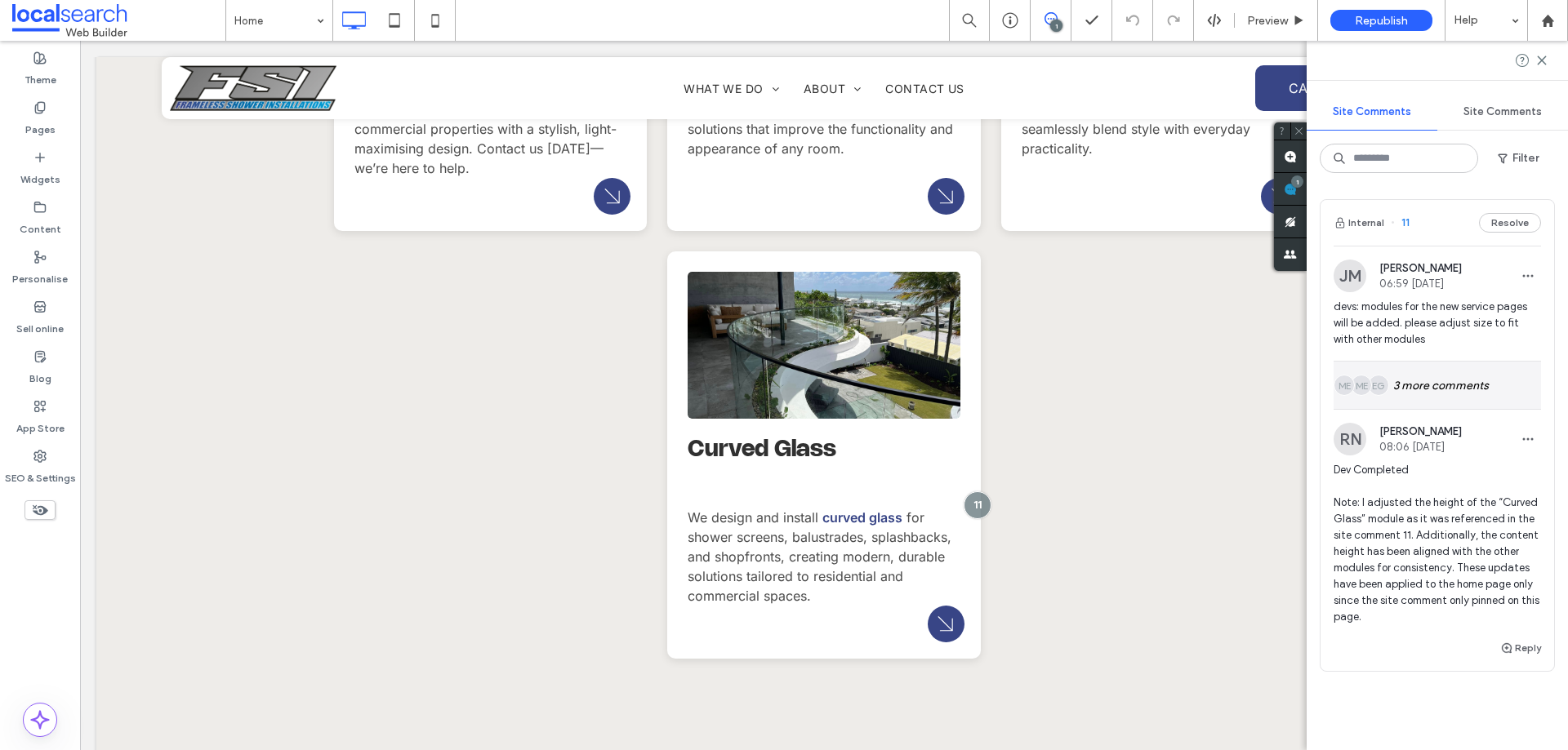
click at [1397, 386] on div "EG ME ME 3 more comments" at bounding box center [1438, 385] width 207 height 47
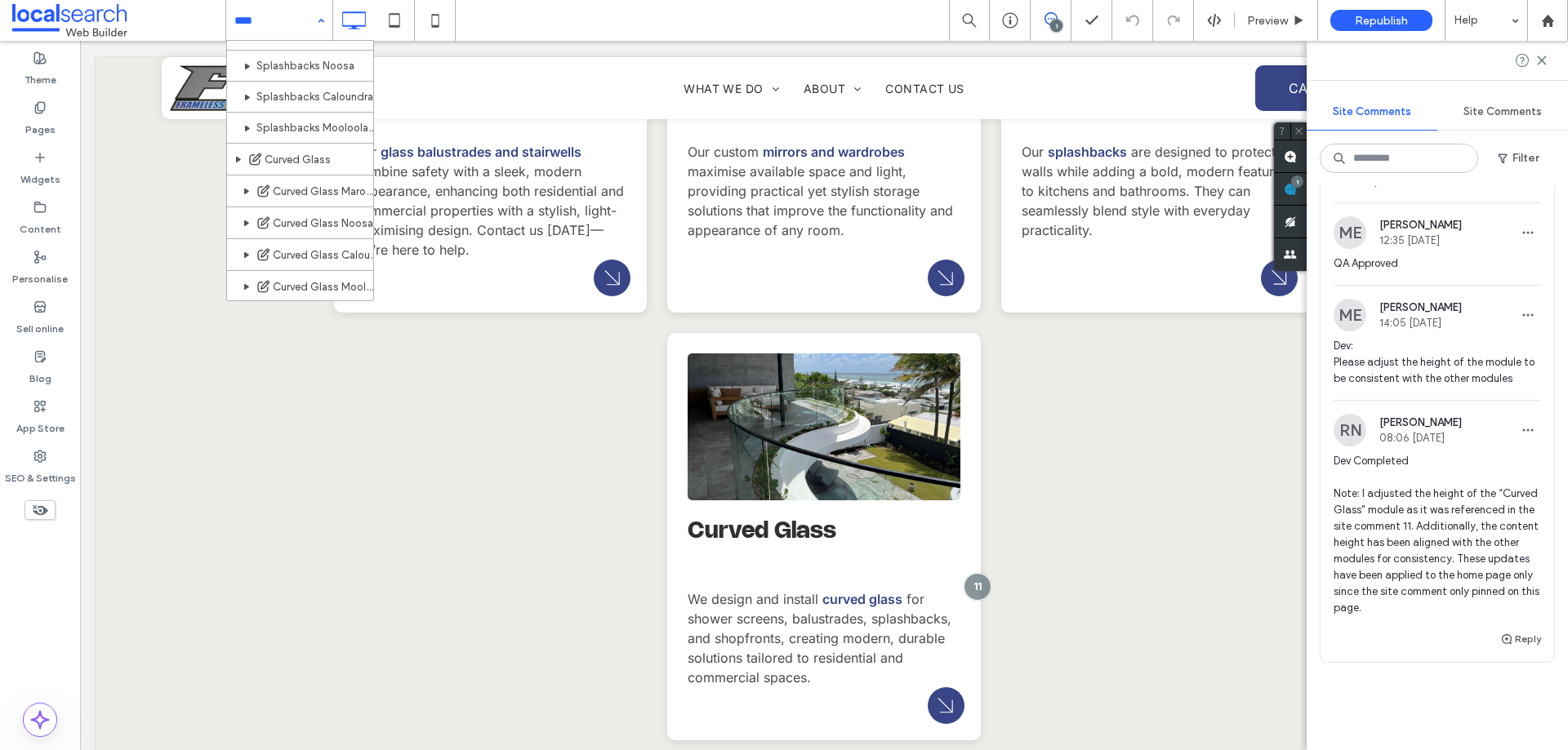
scroll to position [890, 0]
click at [38, 461] on icon at bounding box center [39, 456] width 13 height 13
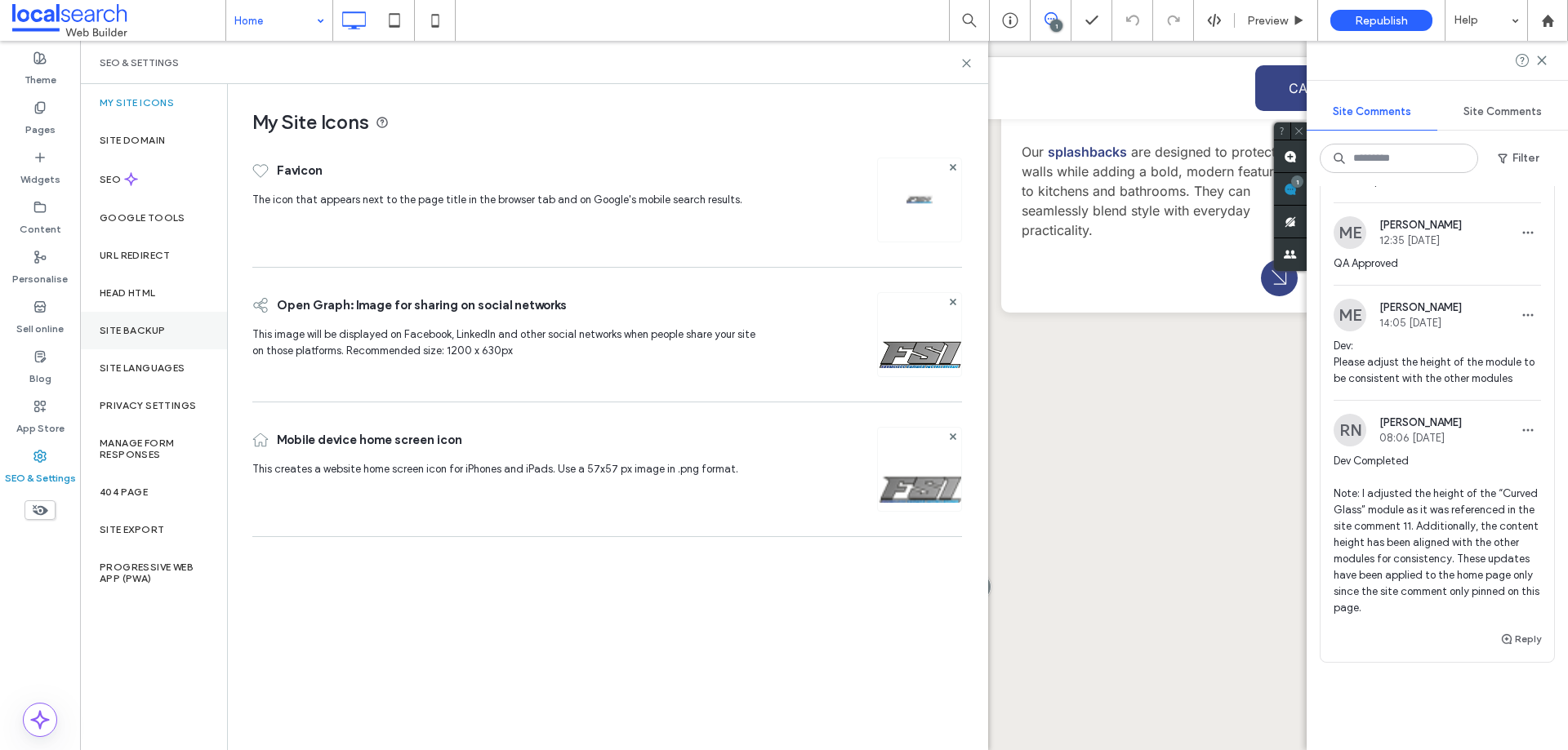
click at [125, 342] on div "Site backup" at bounding box center [153, 331] width 147 height 38
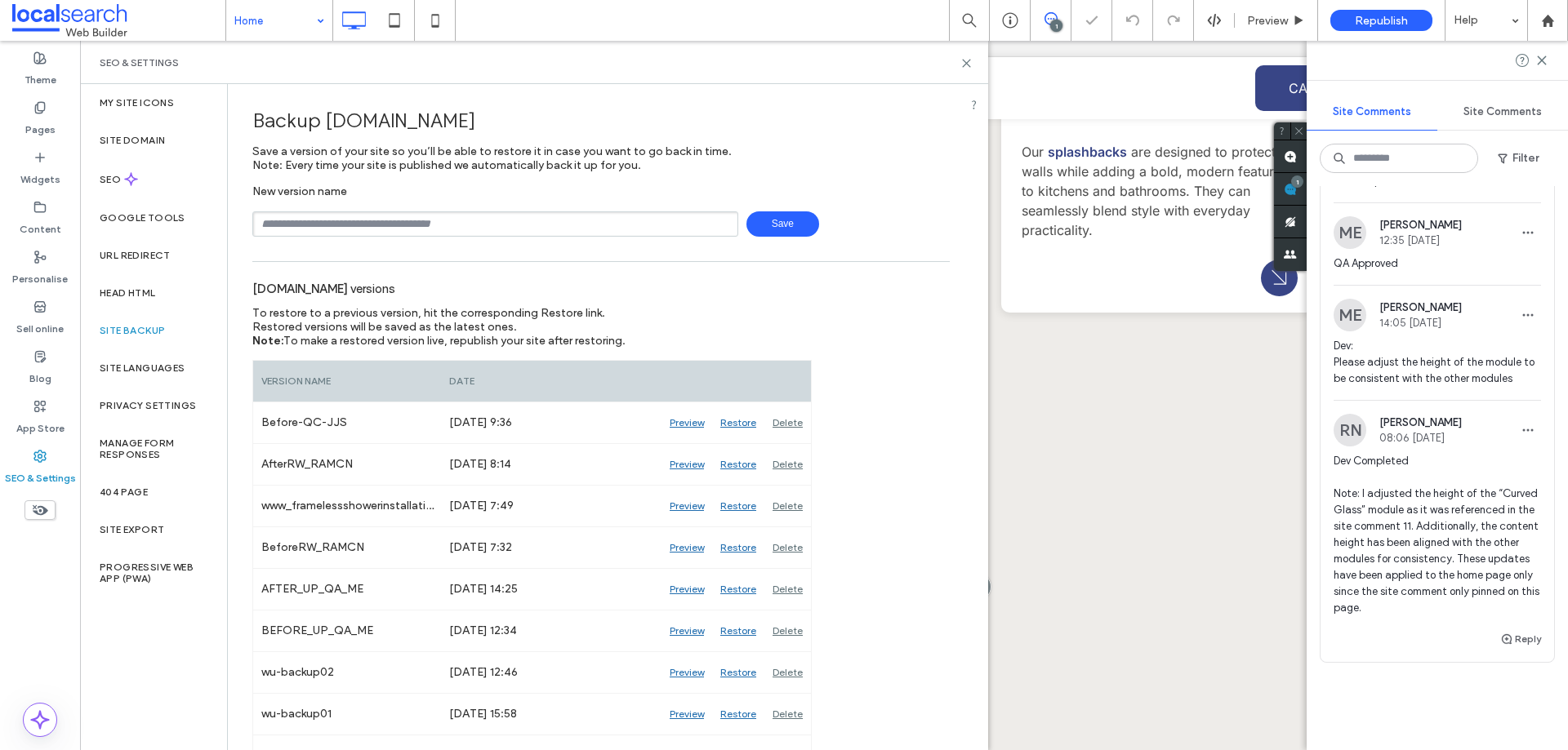
click at [461, 226] on input "text" at bounding box center [496, 224] width 486 height 26
type input "**********"
click at [773, 229] on span "Save" at bounding box center [783, 224] width 73 height 26
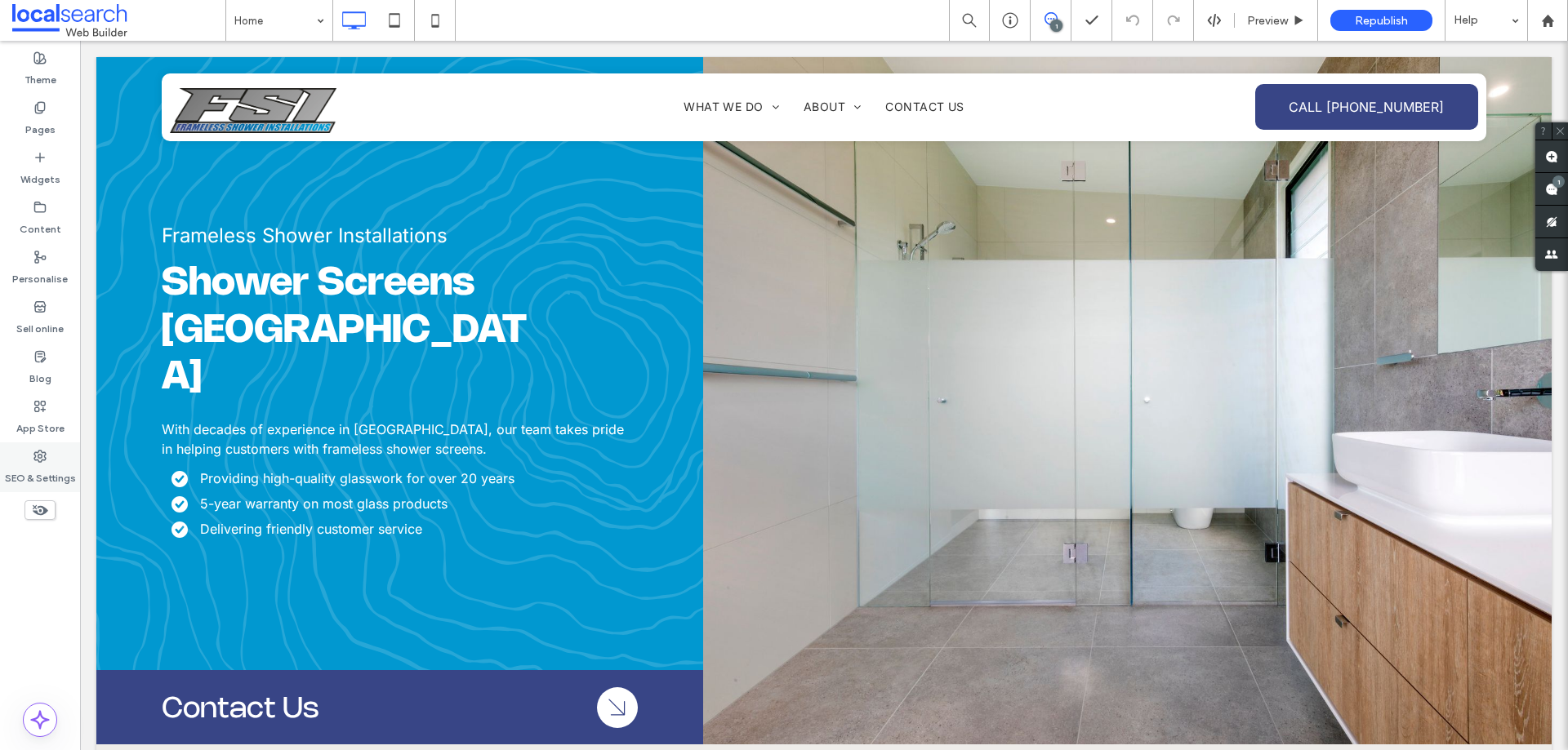
click at [48, 470] on label "SEO & Settings" at bounding box center [40, 474] width 71 height 23
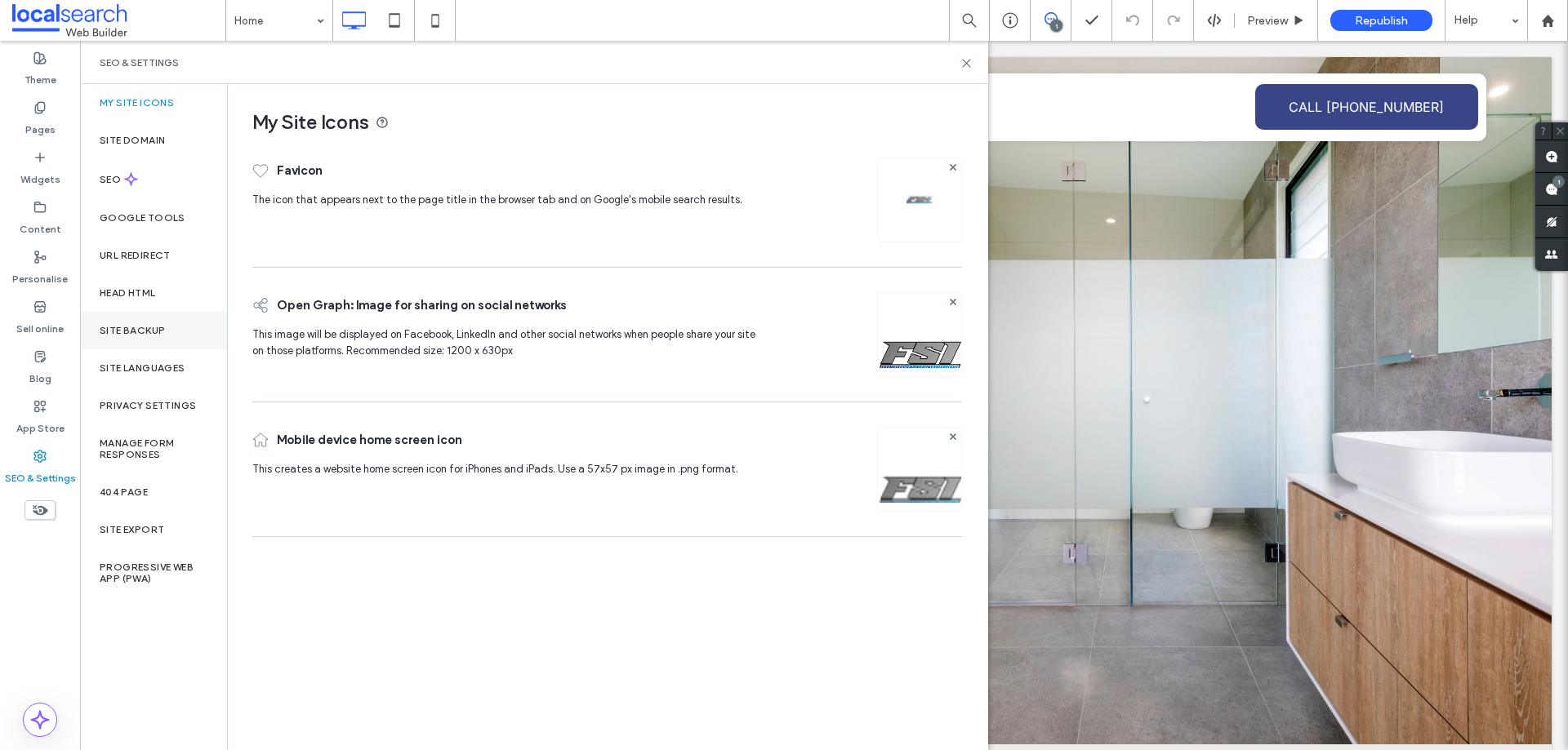
click at [162, 324] on div "Site backup" at bounding box center [153, 331] width 147 height 38
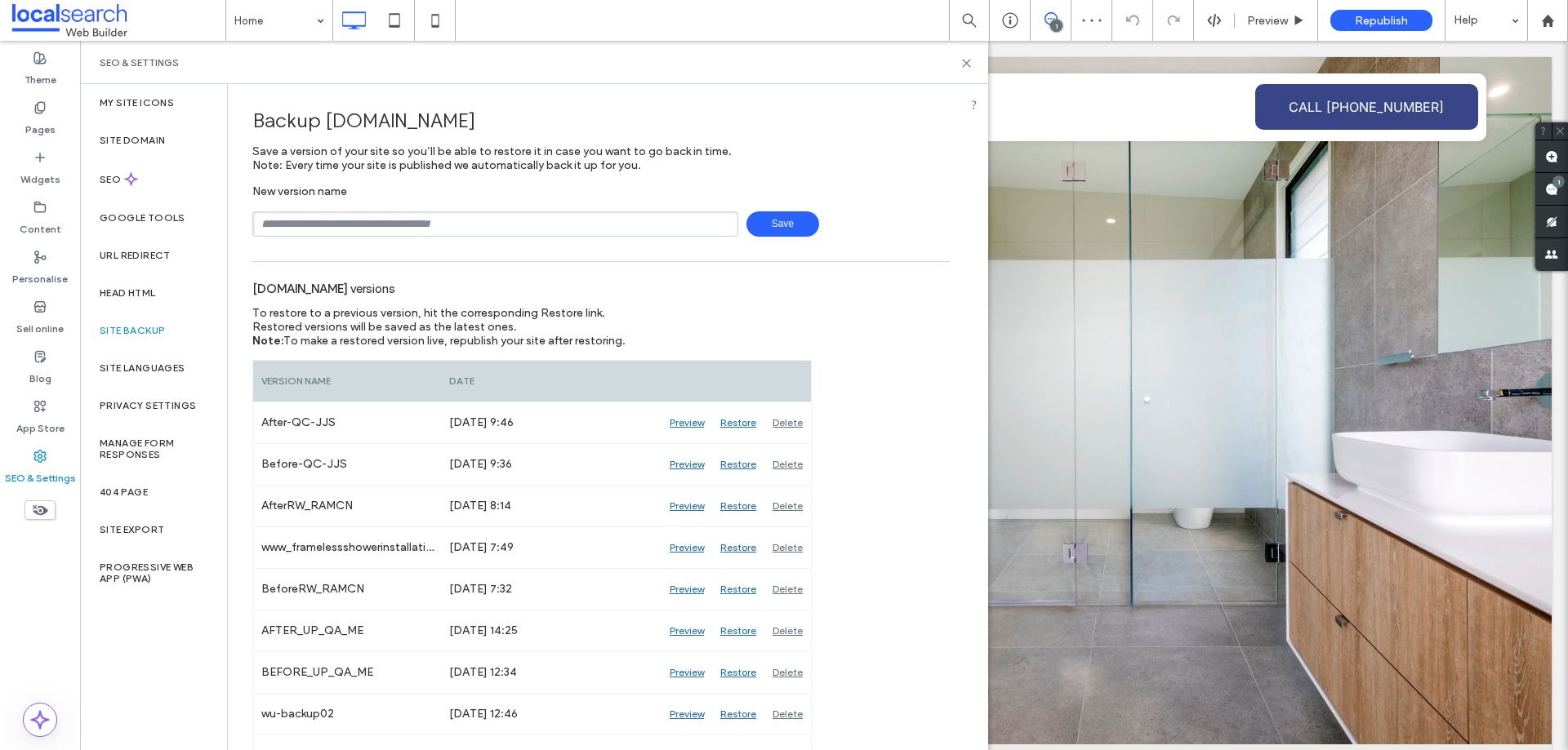
click at [900, 31] on div "Home 1 Preview Republish Help" at bounding box center [897, 20] width 1343 height 40
click at [901, 64] on div "SEO & Settings" at bounding box center [534, 62] width 869 height 13
click at [895, 38] on div "Home 1 Preview Republish Help" at bounding box center [897, 20] width 1343 height 40
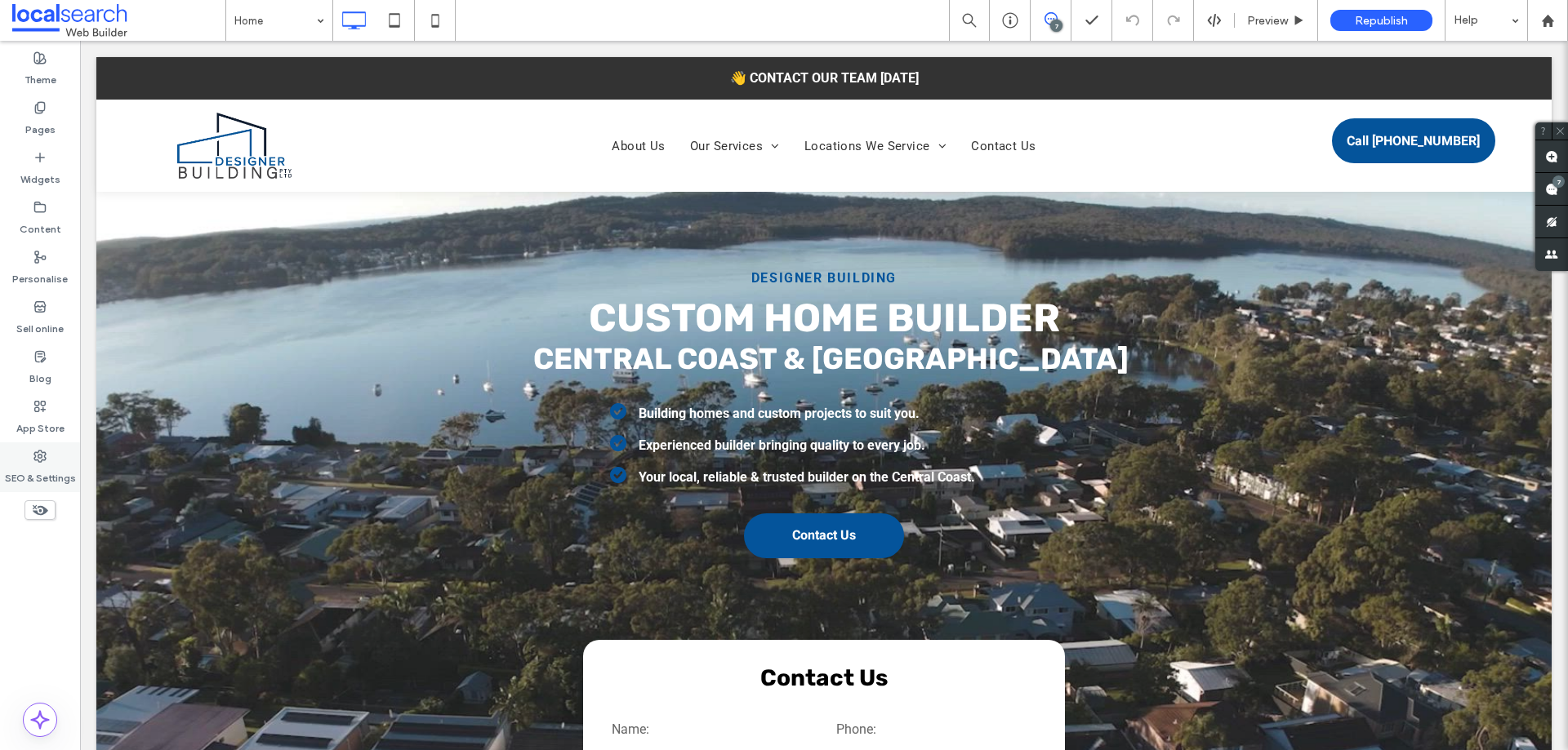
drag, startPoint x: 52, startPoint y: 460, endPoint x: 74, endPoint y: 456, distance: 22.4
click at [52, 459] on div "SEO & Settings" at bounding box center [39, 467] width 80 height 49
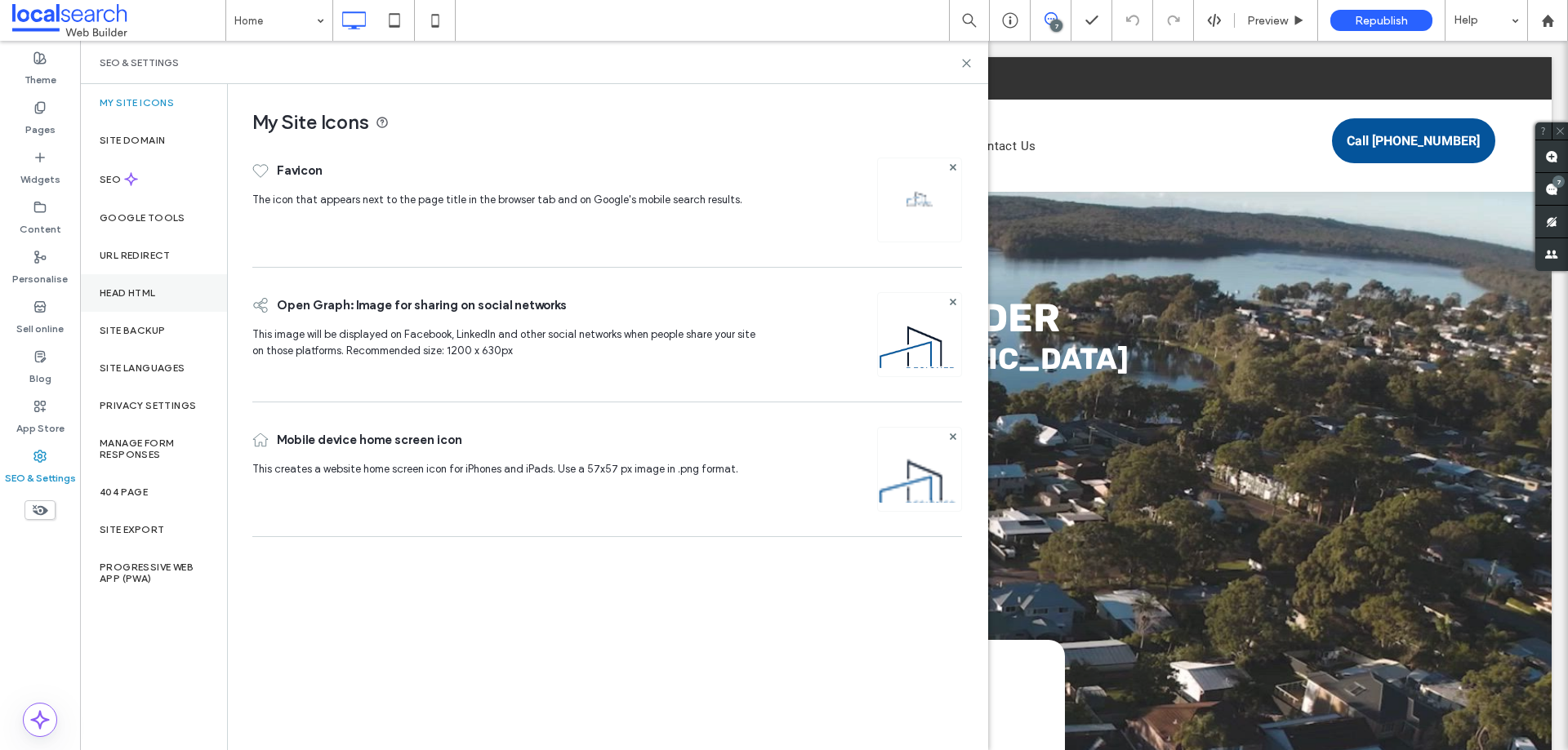
click at [154, 293] on label "Head HTML" at bounding box center [127, 293] width 56 height 12
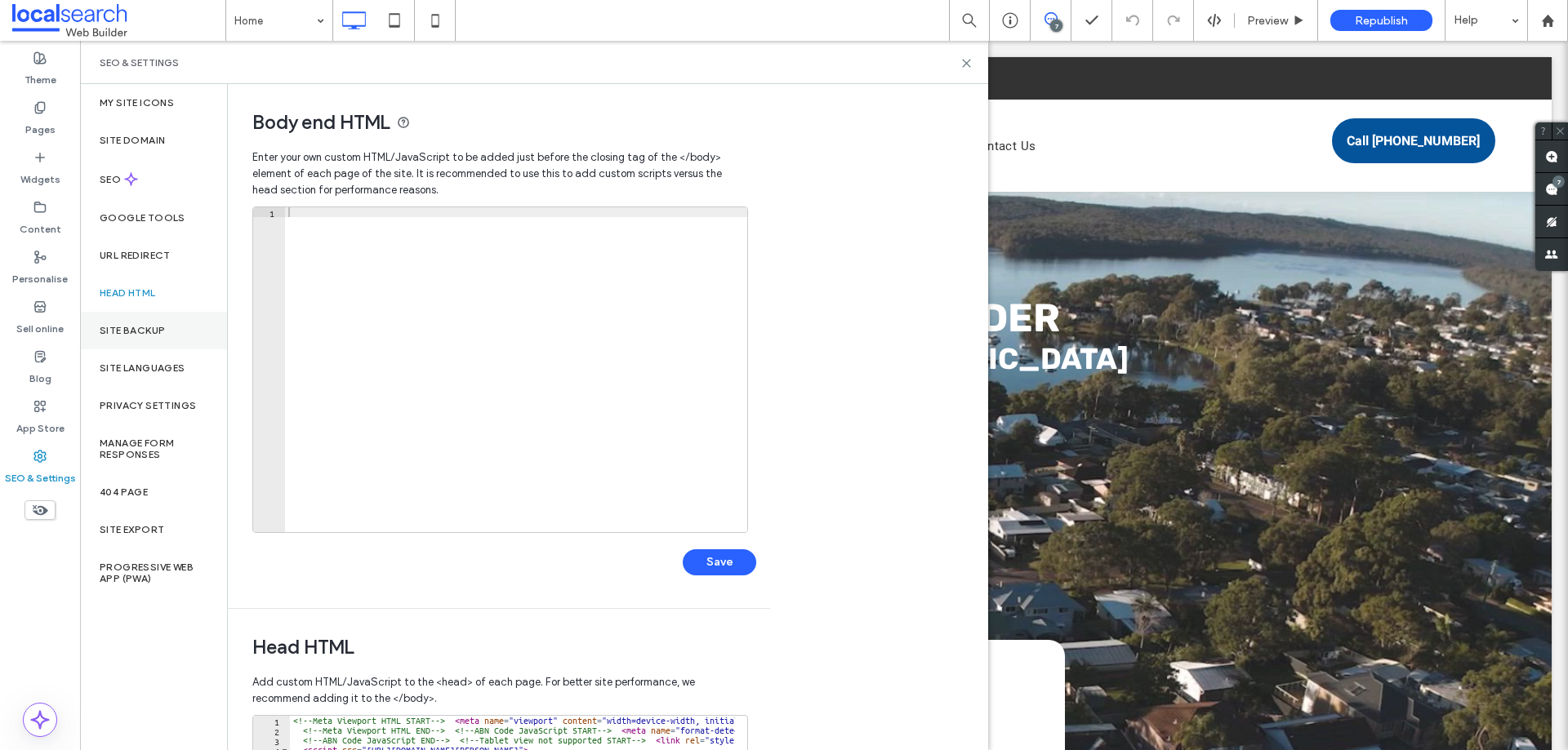
click at [163, 330] on label "Site backup" at bounding box center [132, 331] width 65 height 12
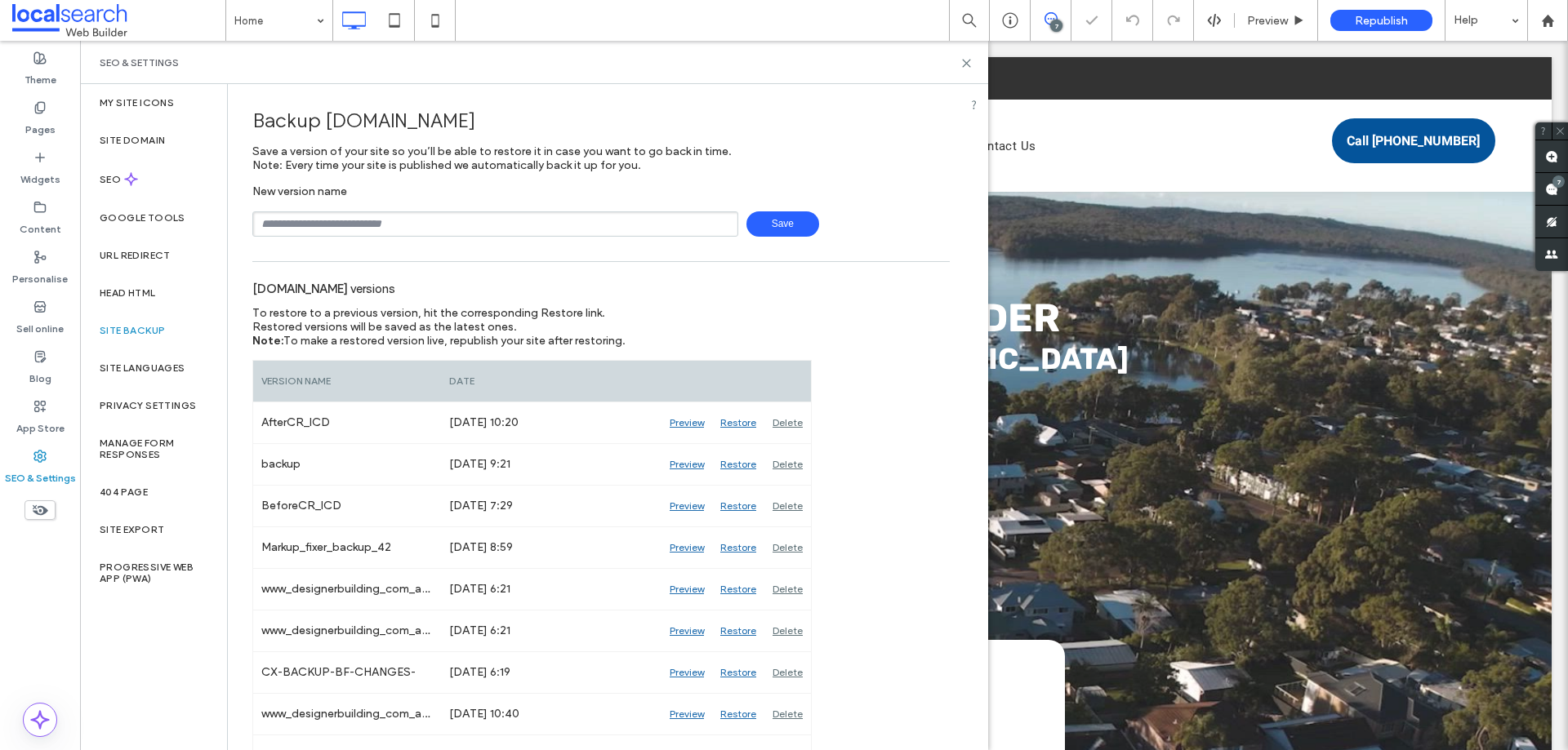
click at [353, 230] on input "text" at bounding box center [496, 224] width 486 height 26
type input "**********"
click at [773, 210] on div "**********" at bounding box center [601, 210] width 697 height 52
click at [779, 224] on span "Save" at bounding box center [783, 224] width 73 height 26
click at [1549, 187] on use at bounding box center [1551, 188] width 13 height 13
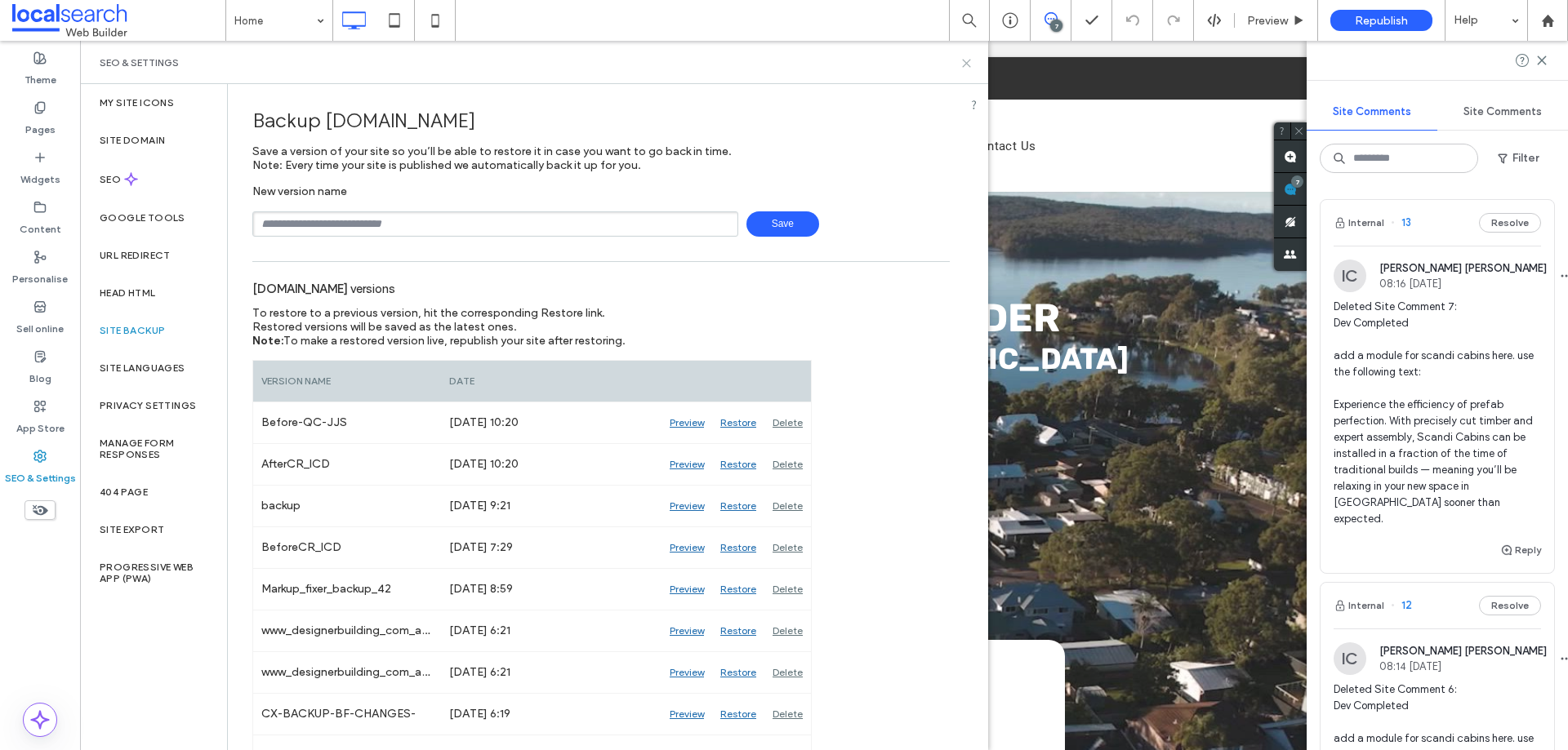
click at [962, 59] on icon at bounding box center [967, 63] width 12 height 12
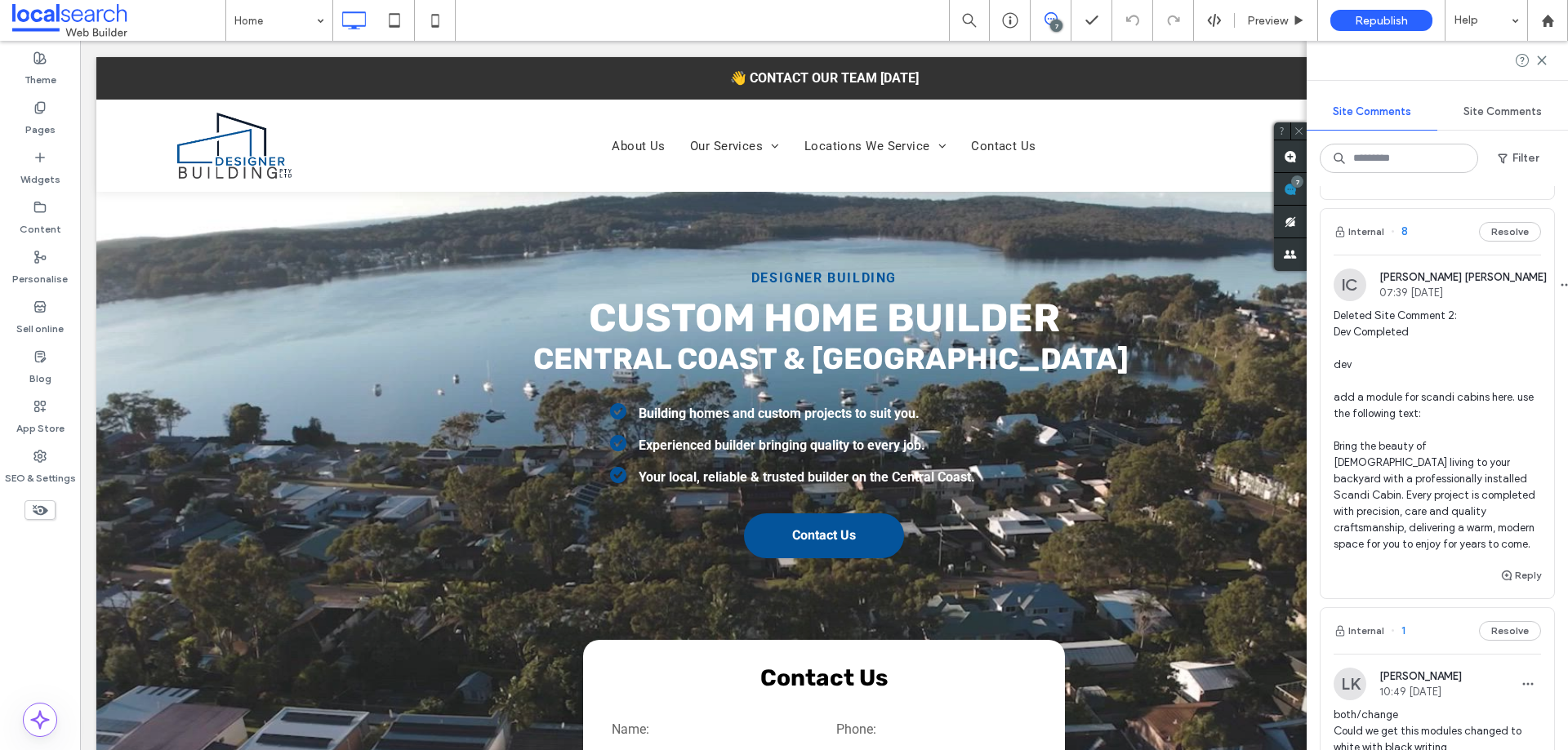
scroll to position [1760, 0]
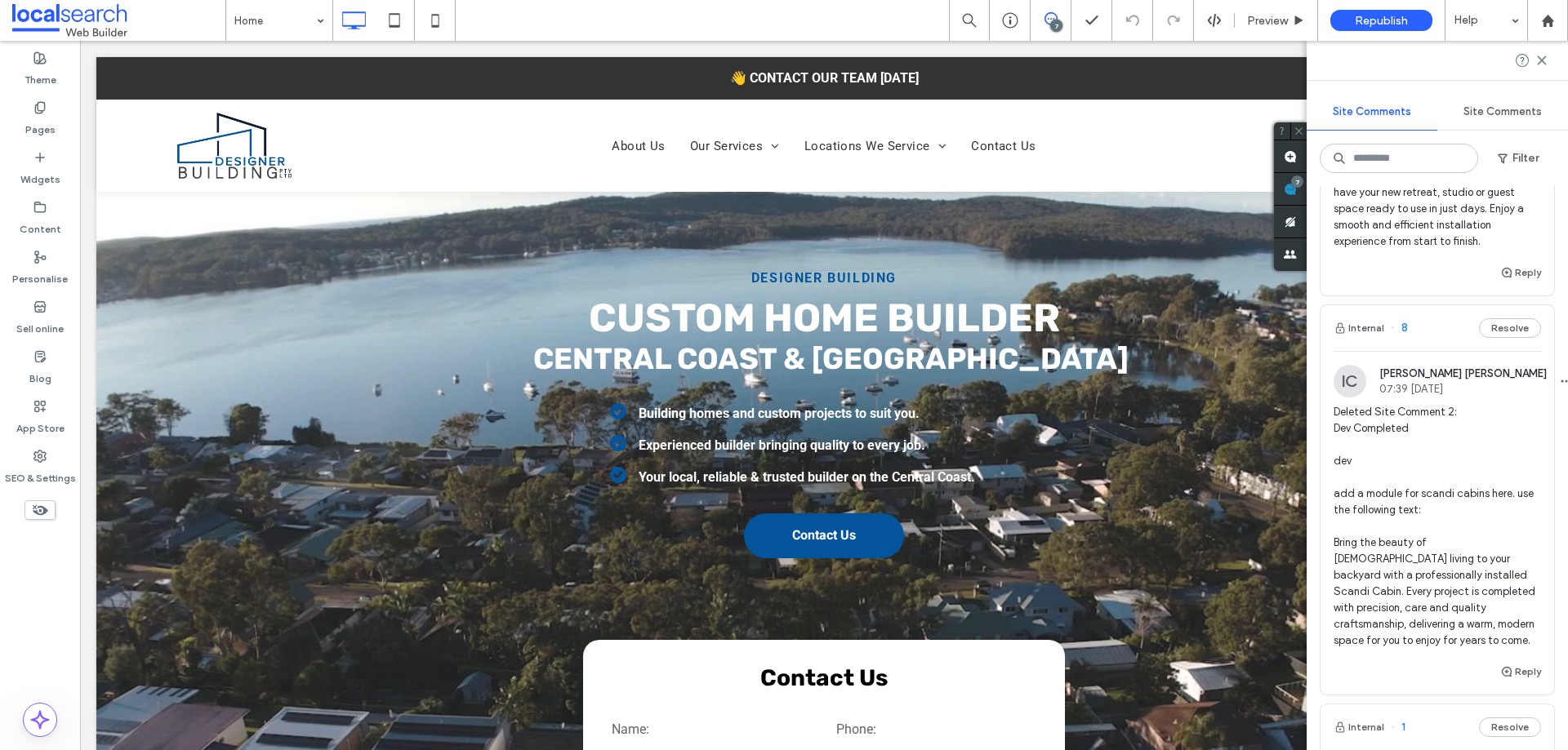
click at [1422, 324] on div "Internal 8 Resolve" at bounding box center [1438, 328] width 234 height 45
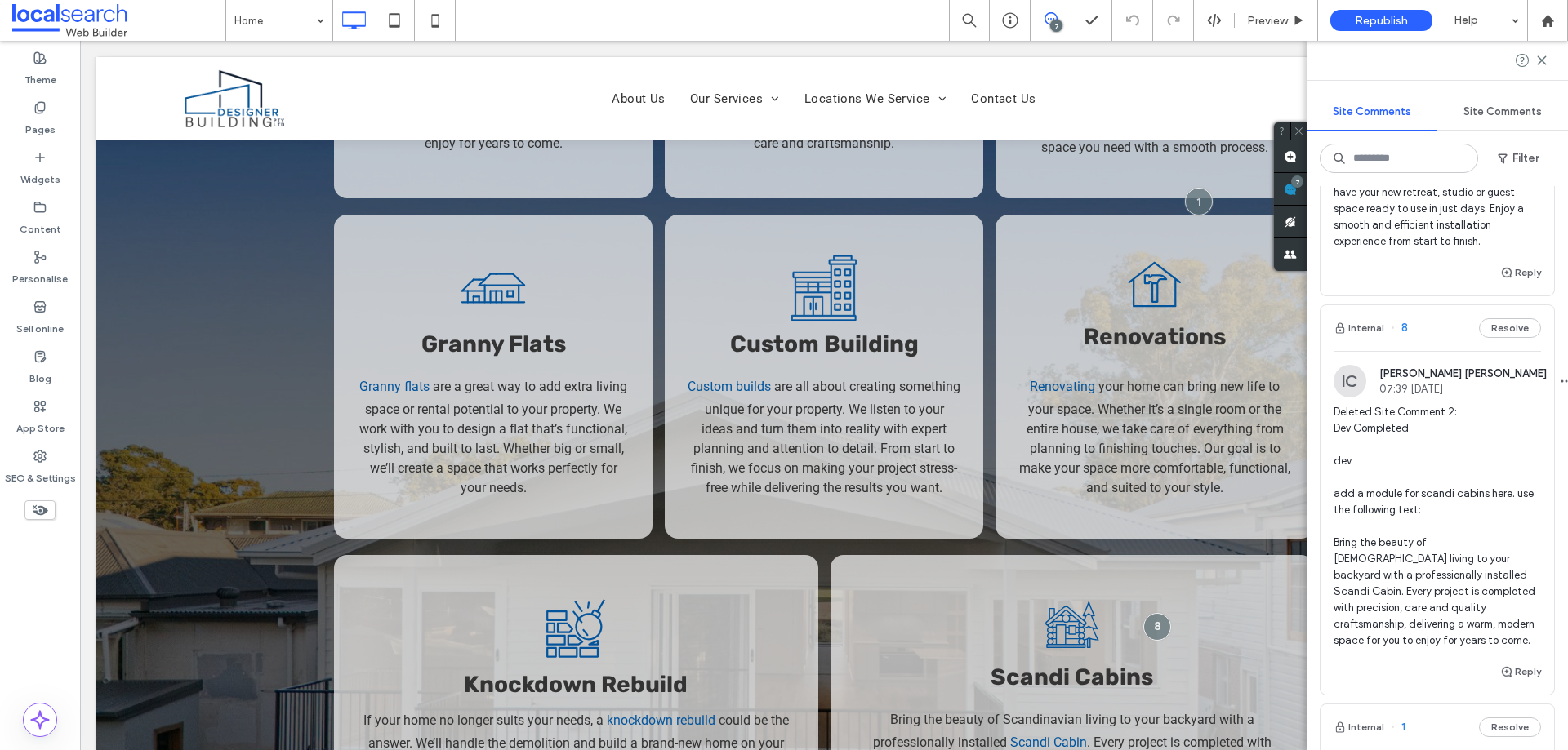
scroll to position [2480, 0]
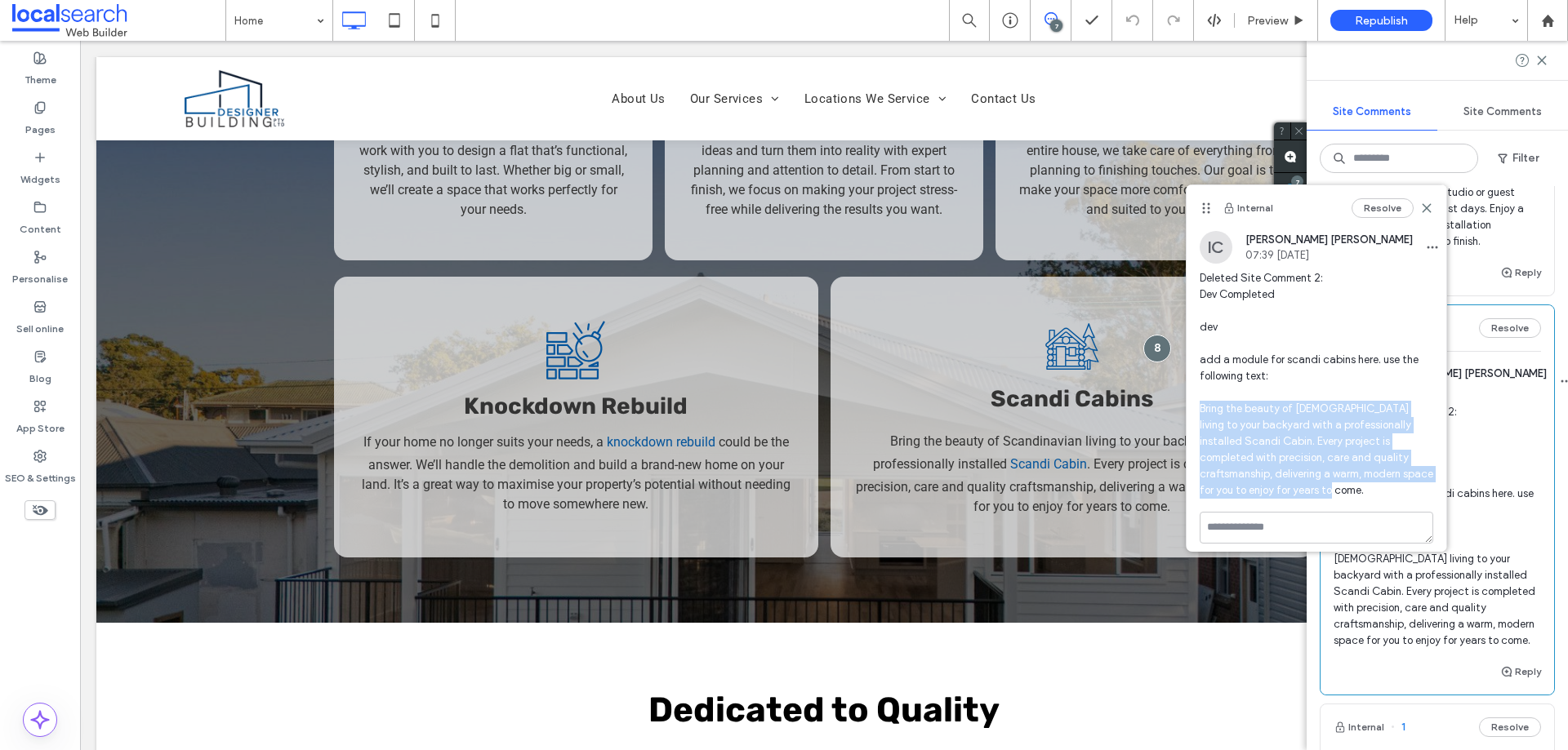
drag, startPoint x: 1313, startPoint y: 491, endPoint x: 1201, endPoint y: 411, distance: 137.6
click at [1201, 411] on span "Deleted Site Comment 2: Dev Completed dev add a module for scandi cabins here. …" at bounding box center [1316, 385] width 234 height 229
copy span "Bring the beauty of Scandinavian living to your backyard with a professionally …"
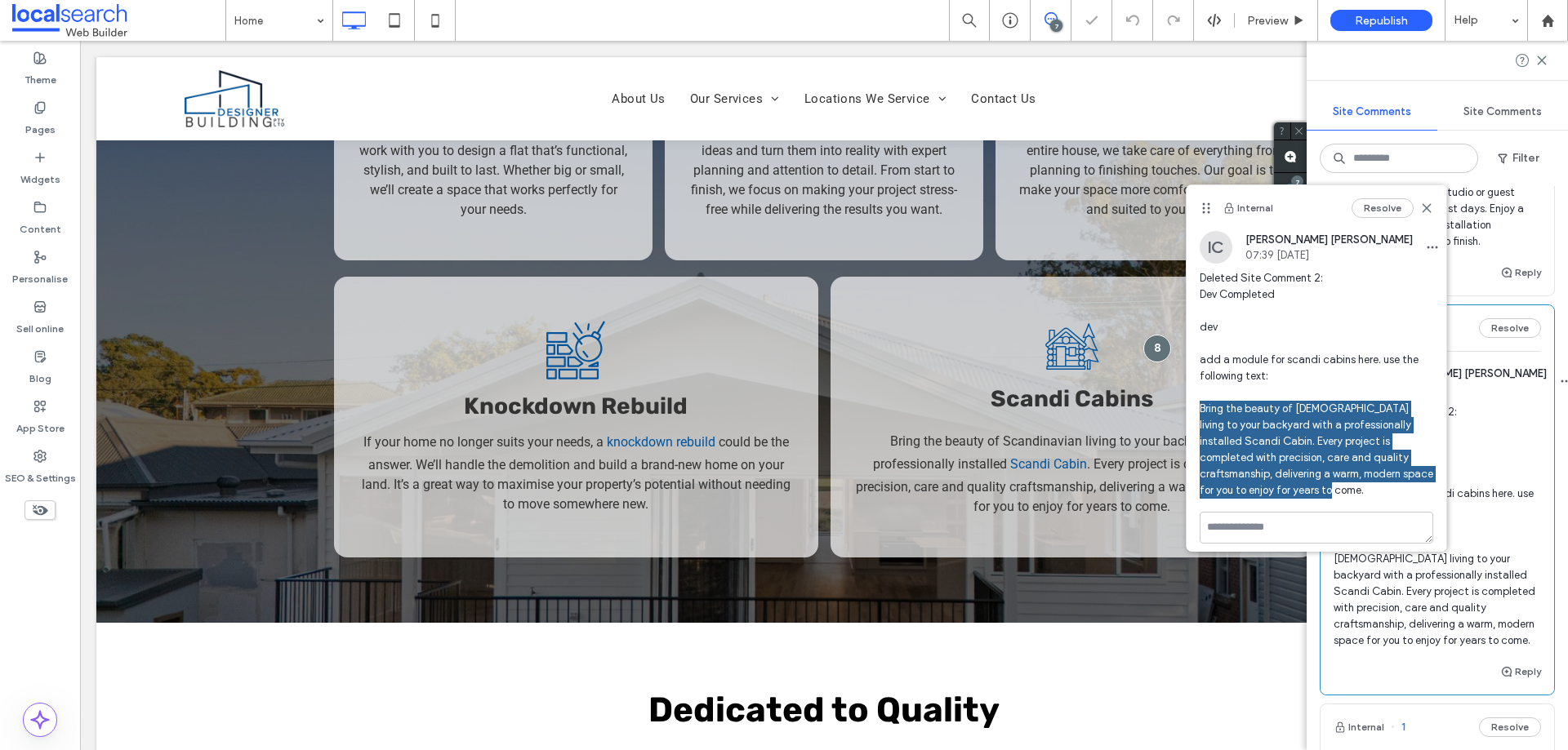
click at [919, 52] on body "Click To Paste Row About Us Our Services Custom Homes New Homes Extensions Gran…" at bounding box center [823, 693] width 1488 height 6265
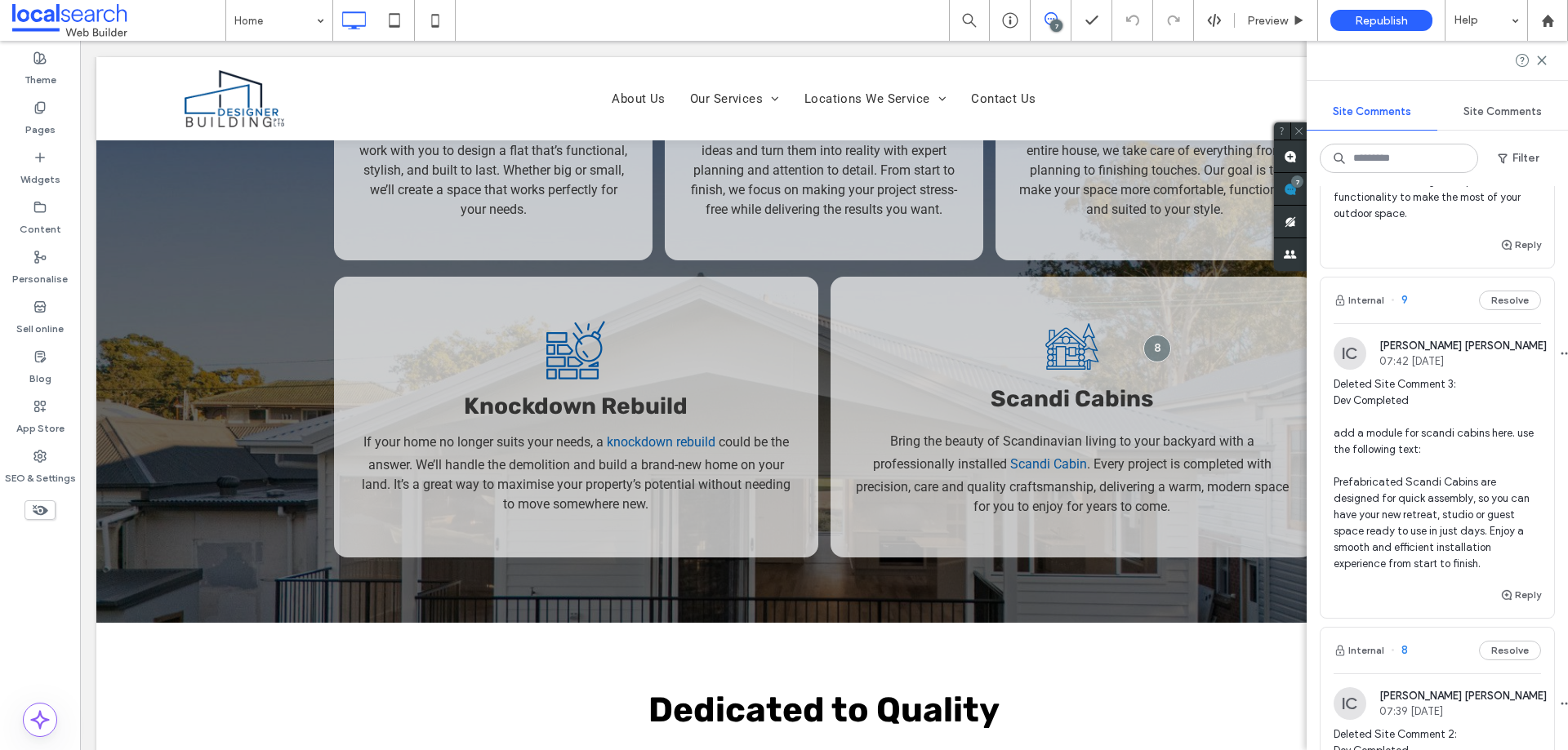
scroll to position [1434, 0]
click at [1433, 304] on div "Internal 9 Resolve" at bounding box center [1438, 304] width 234 height 45
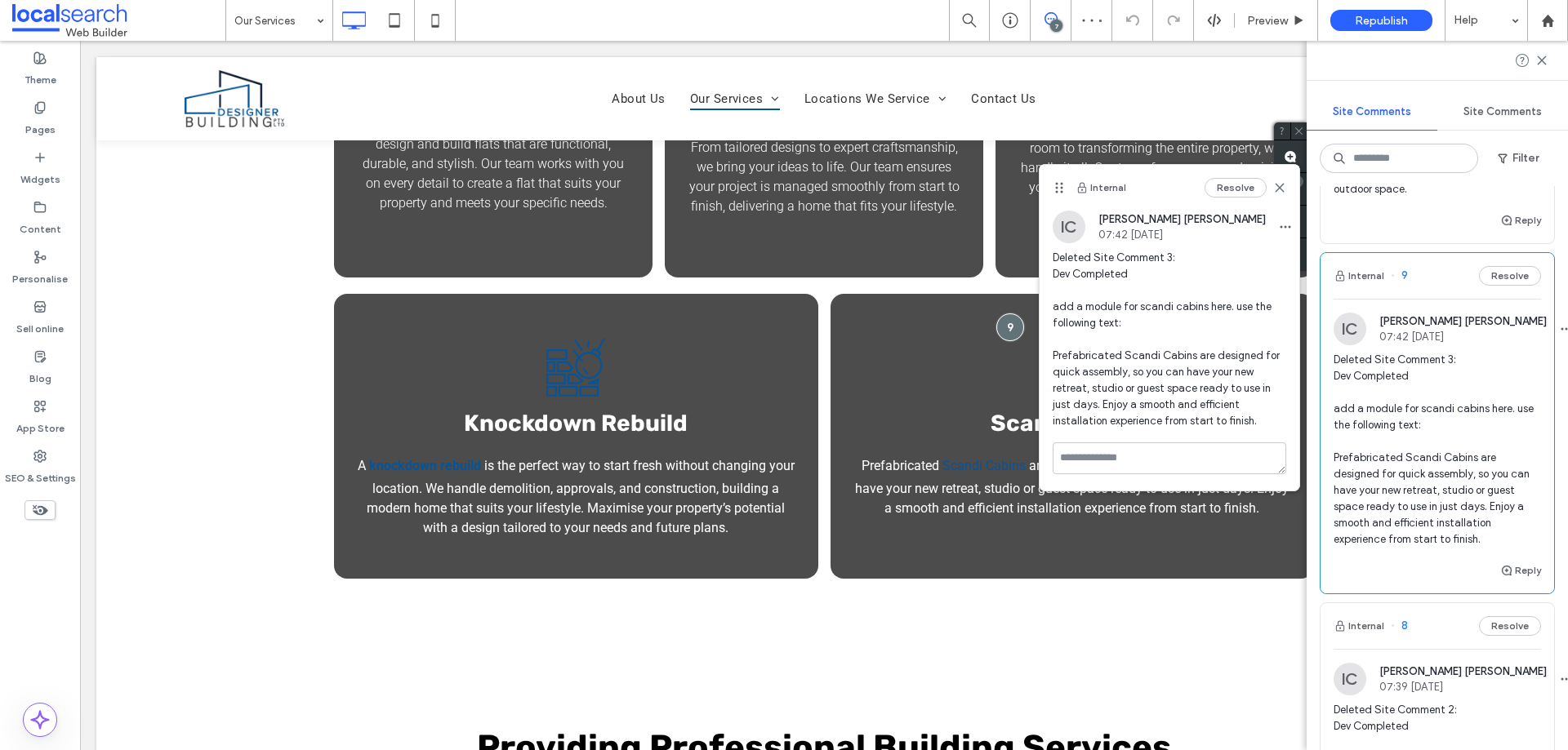
scroll to position [1434, 0]
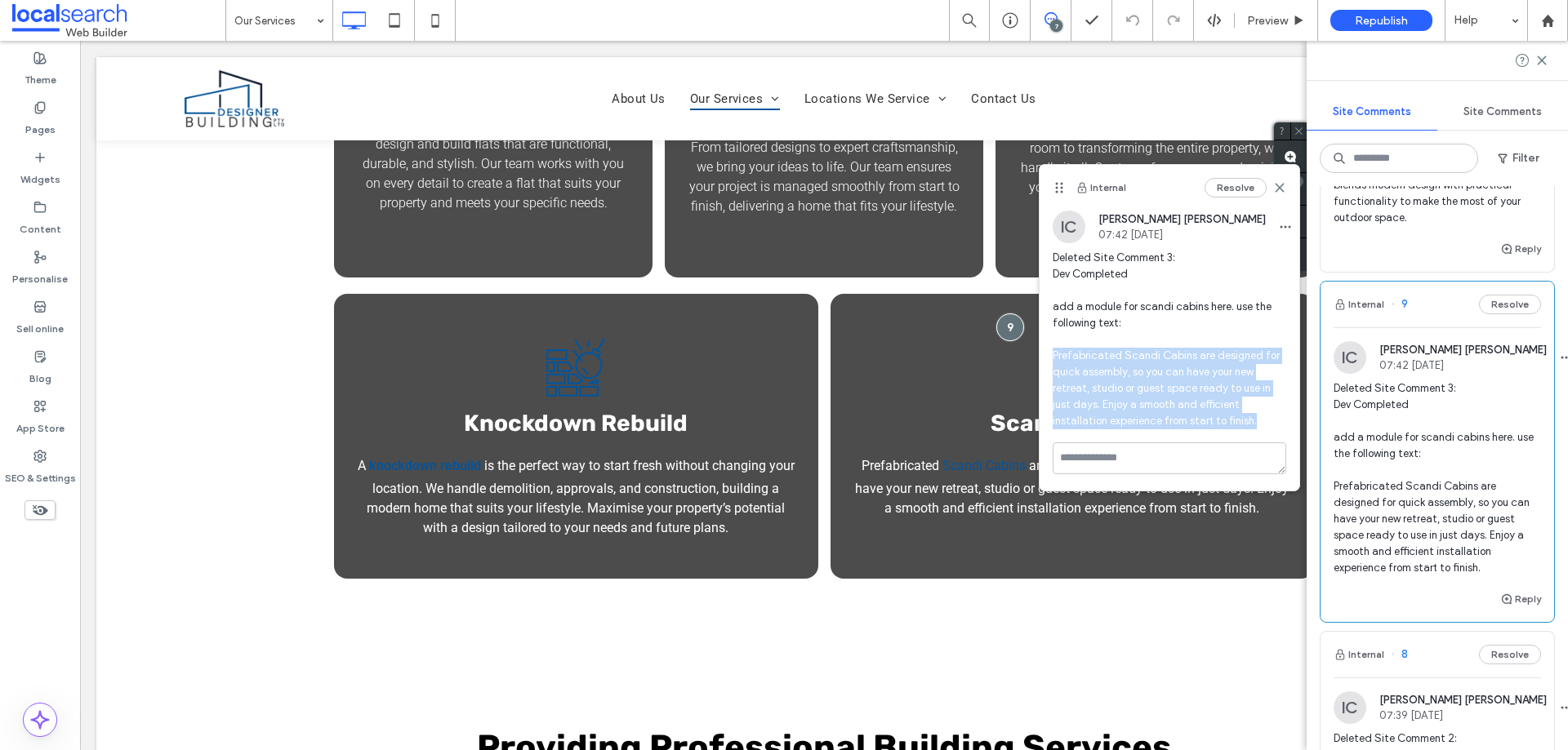
drag, startPoint x: 1172, startPoint y: 421, endPoint x: 1047, endPoint y: 359, distance: 139.5
click at [1047, 359] on div "IC Ian Carmelo 07:42 Oct 14 2025 Deleted Site Comment 3: Dev Completed add a mo…" at bounding box center [1169, 326] width 260 height 232
copy span "Prefabricated Scandi Cabins are designed for quick assembly, so you can have yo…"
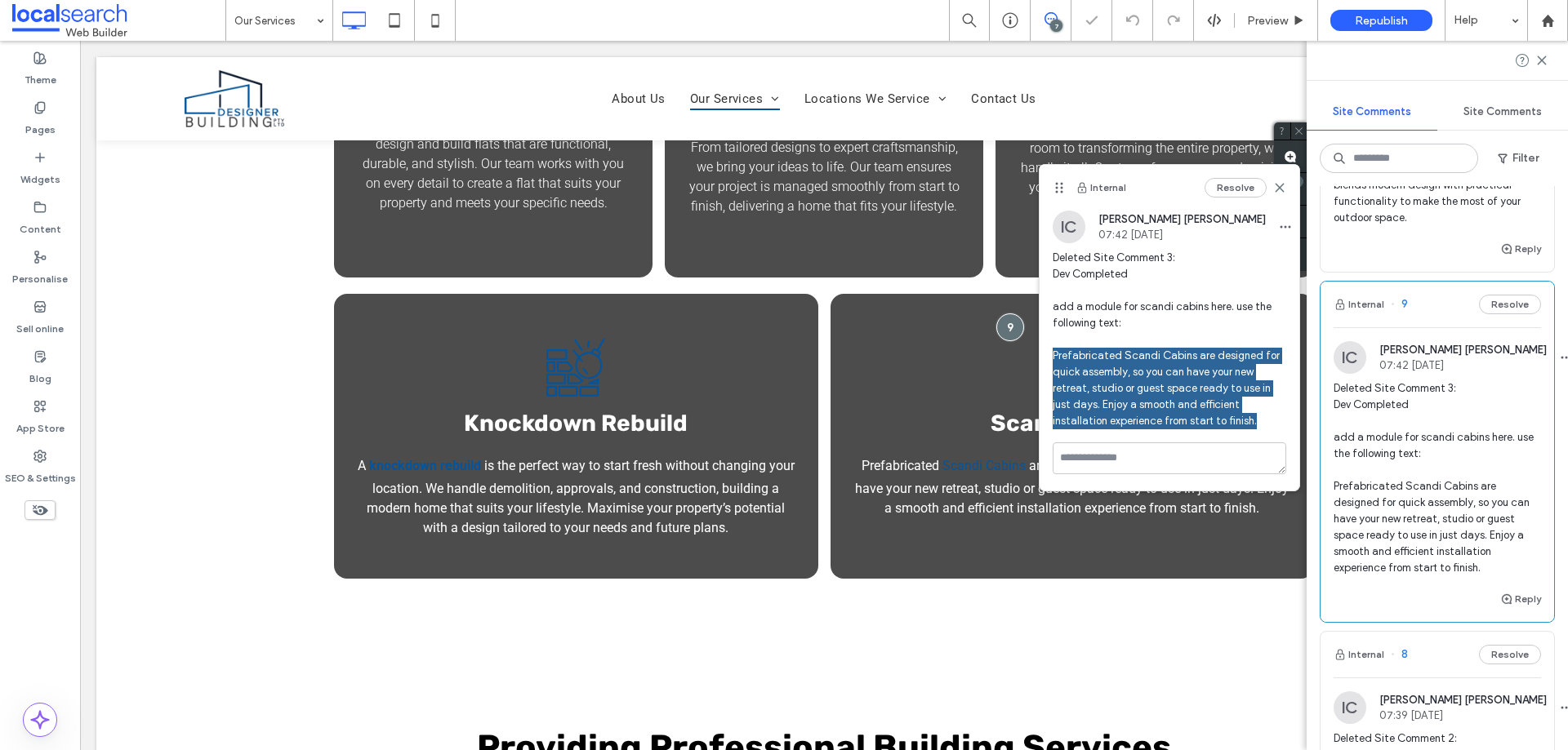
click at [752, 56] on body "Click To Paste Row About Us Our Services Custom Homes New Homes Extensions Gran…" at bounding box center [823, 623] width 1488 height 3596
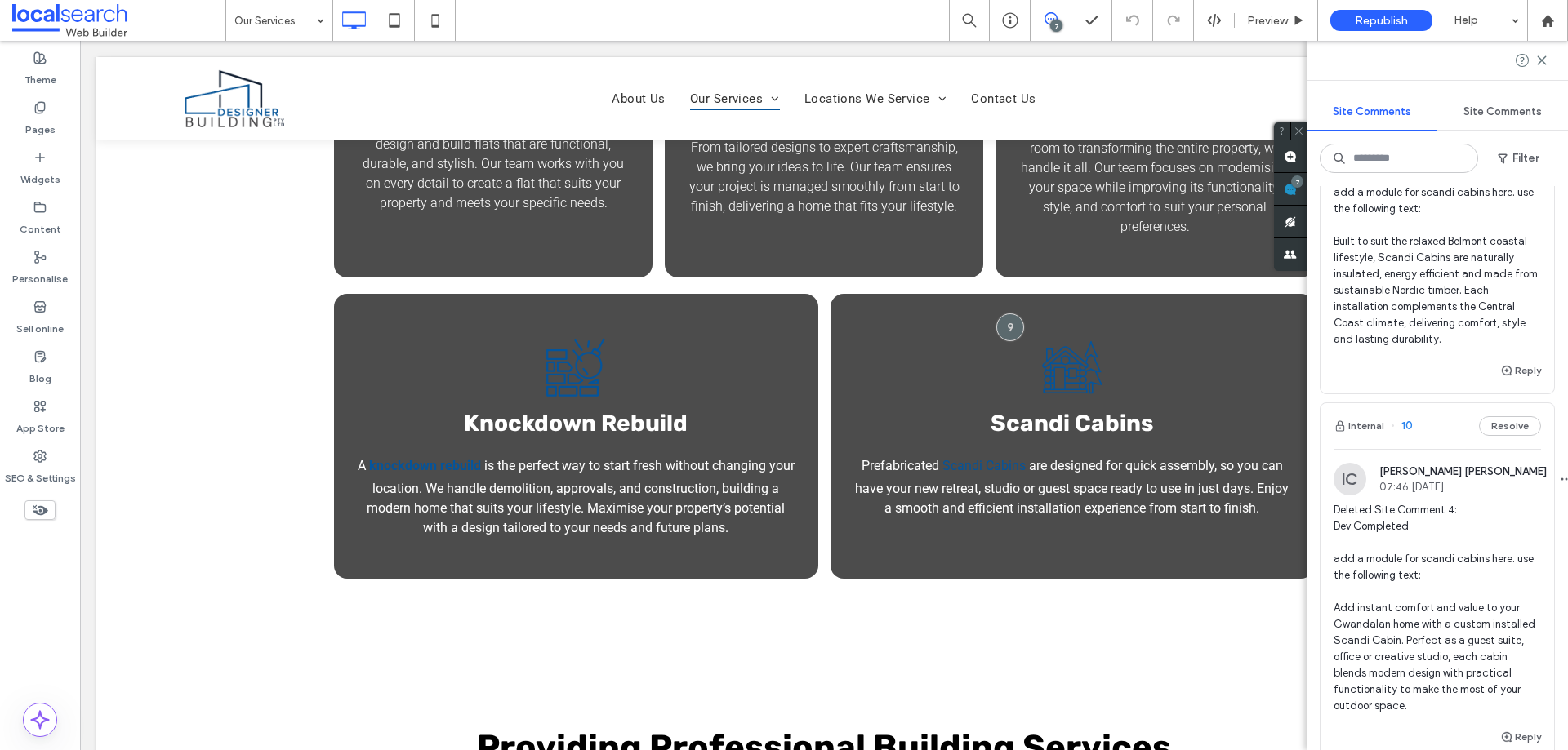
scroll to position [943, 0]
click at [1435, 420] on div "Internal 10 Resolve" at bounding box center [1438, 427] width 234 height 45
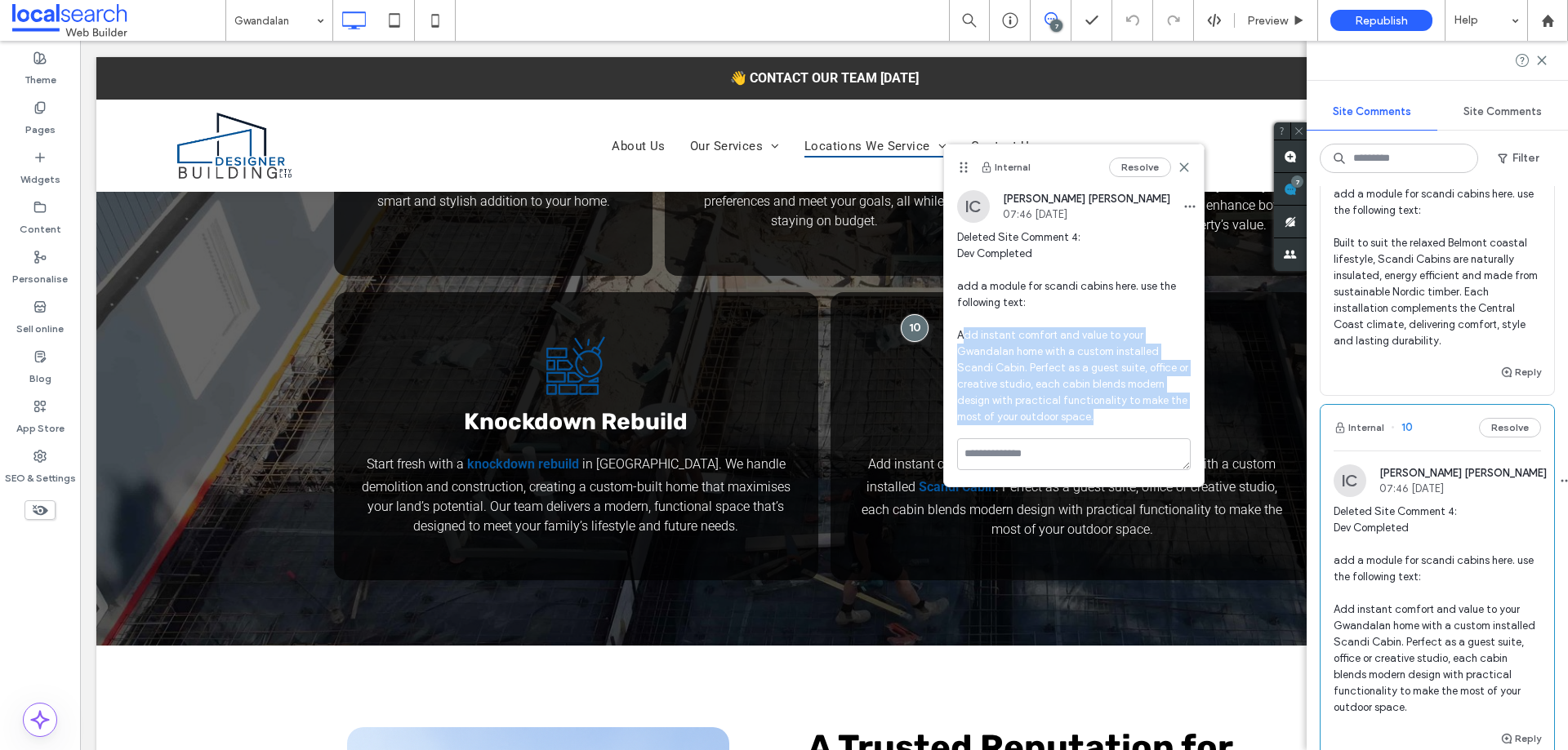
drag, startPoint x: 1037, startPoint y: 412, endPoint x: 962, endPoint y: 338, distance: 105.4
click at [962, 338] on span "Deleted Site Comment 4: Dev Completed add a module for scandi cabins here. use …" at bounding box center [1073, 327] width 234 height 196
drag, startPoint x: 959, startPoint y: 333, endPoint x: 1045, endPoint y: 412, distance: 116.8
click at [1045, 412] on span "Deleted Site Comment 4: Dev Completed add a module for scandi cabins here. use …" at bounding box center [1073, 327] width 234 height 196
copy span "Add instant comfort and value to your Gwandalan home with a custom installed Sc…"
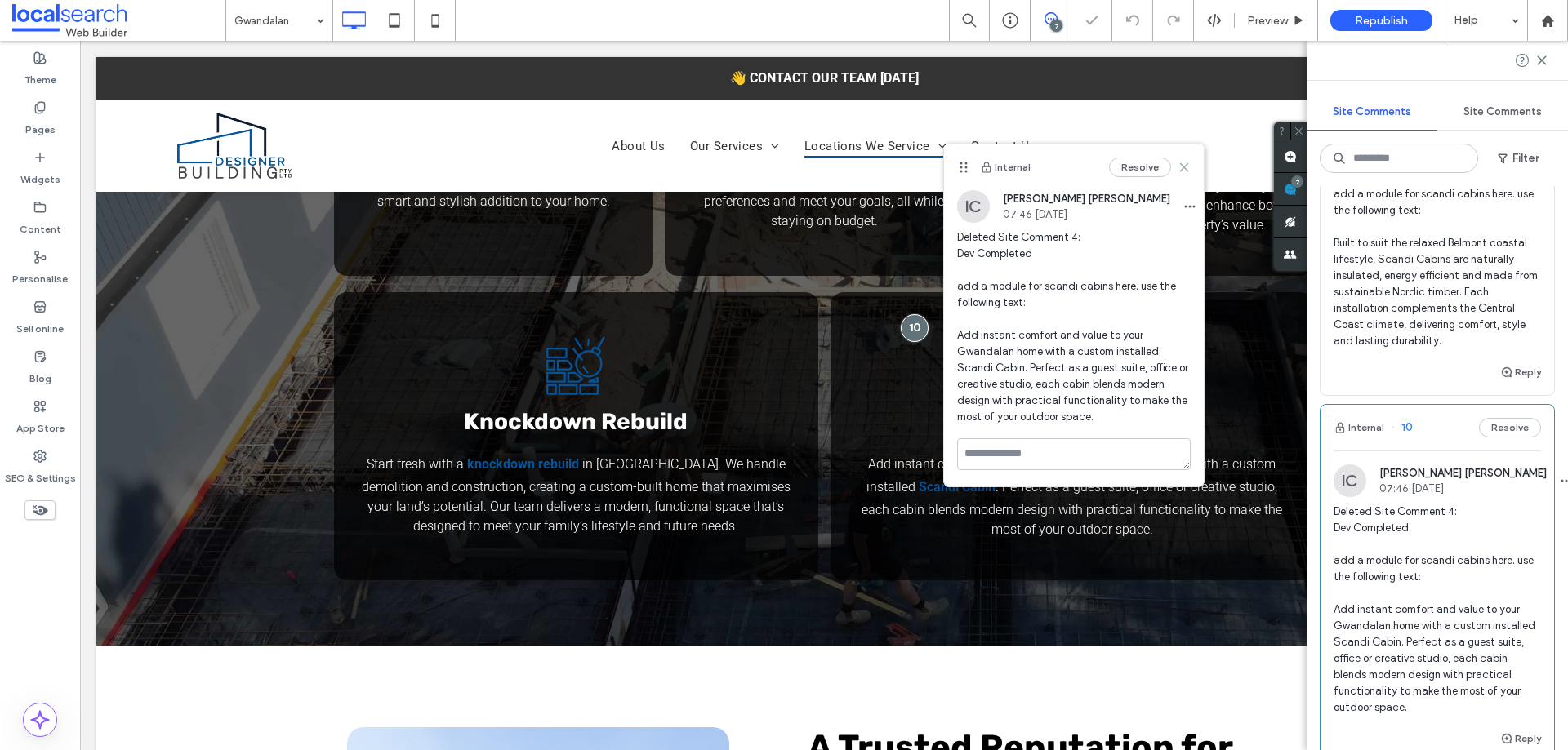
drag, startPoint x: 1185, startPoint y: 173, endPoint x: 1101, endPoint y: 147, distance: 87.9
click at [1185, 173] on icon at bounding box center [1184, 167] width 13 height 13
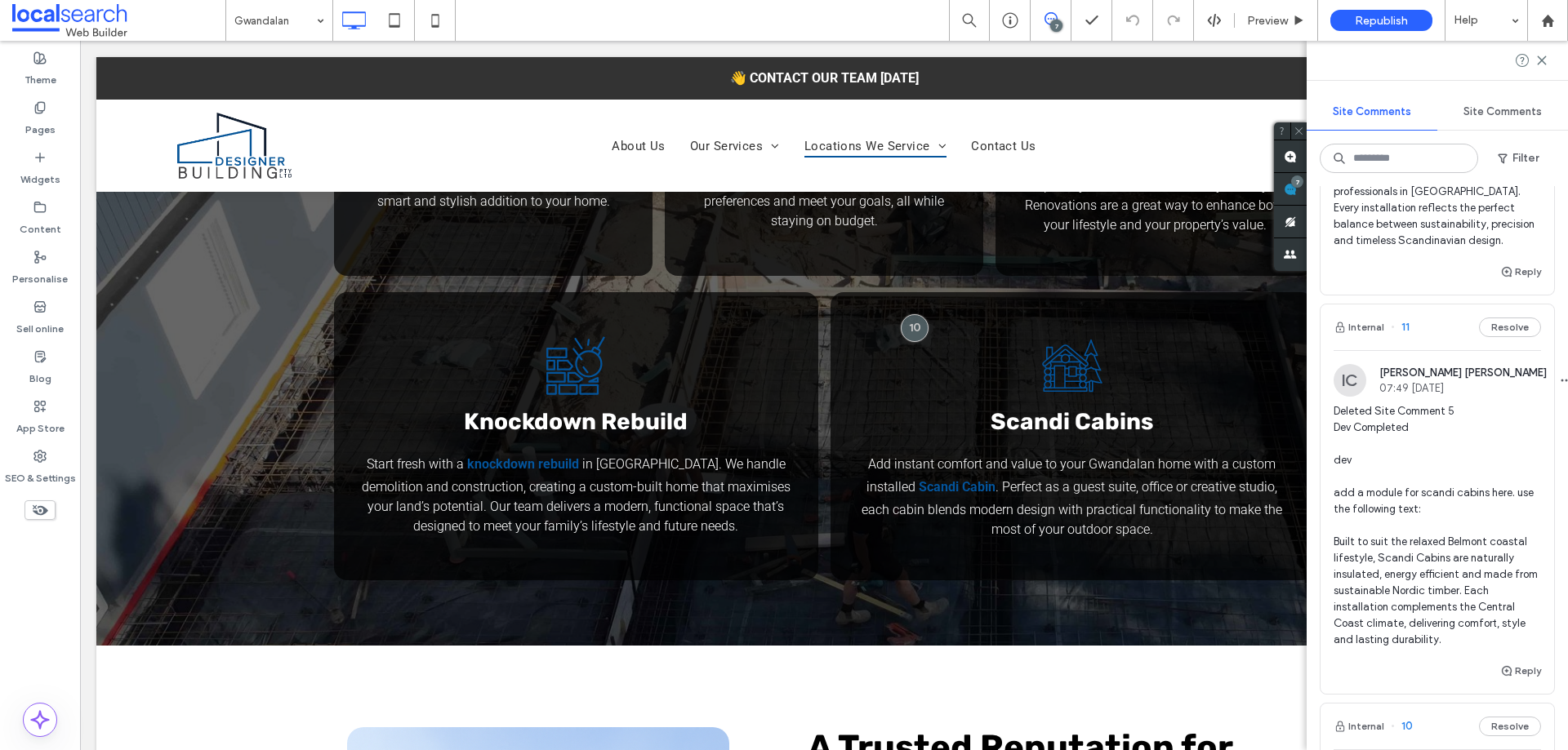
scroll to position [617, 0]
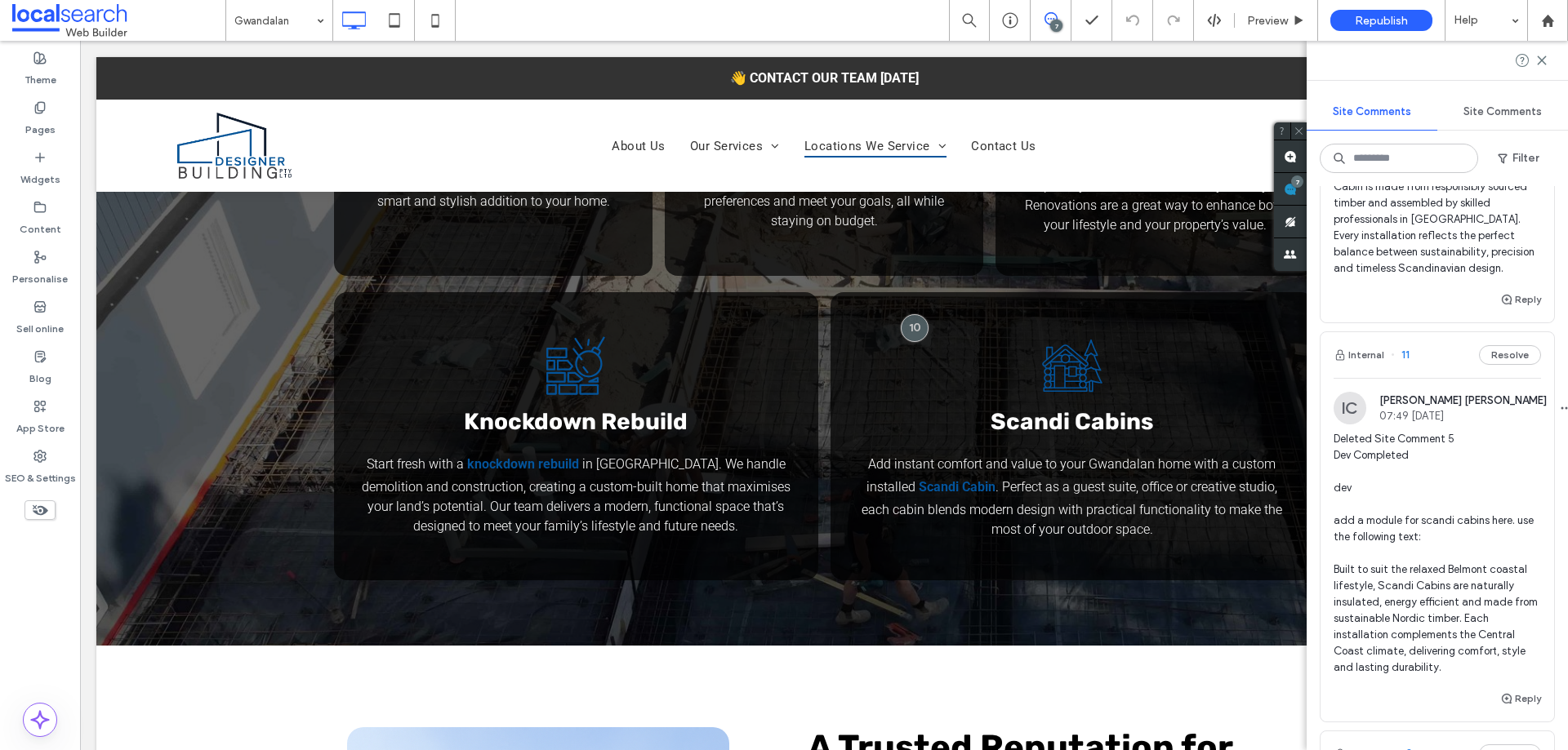
click at [1431, 333] on div "Internal 11 Resolve" at bounding box center [1438, 355] width 234 height 45
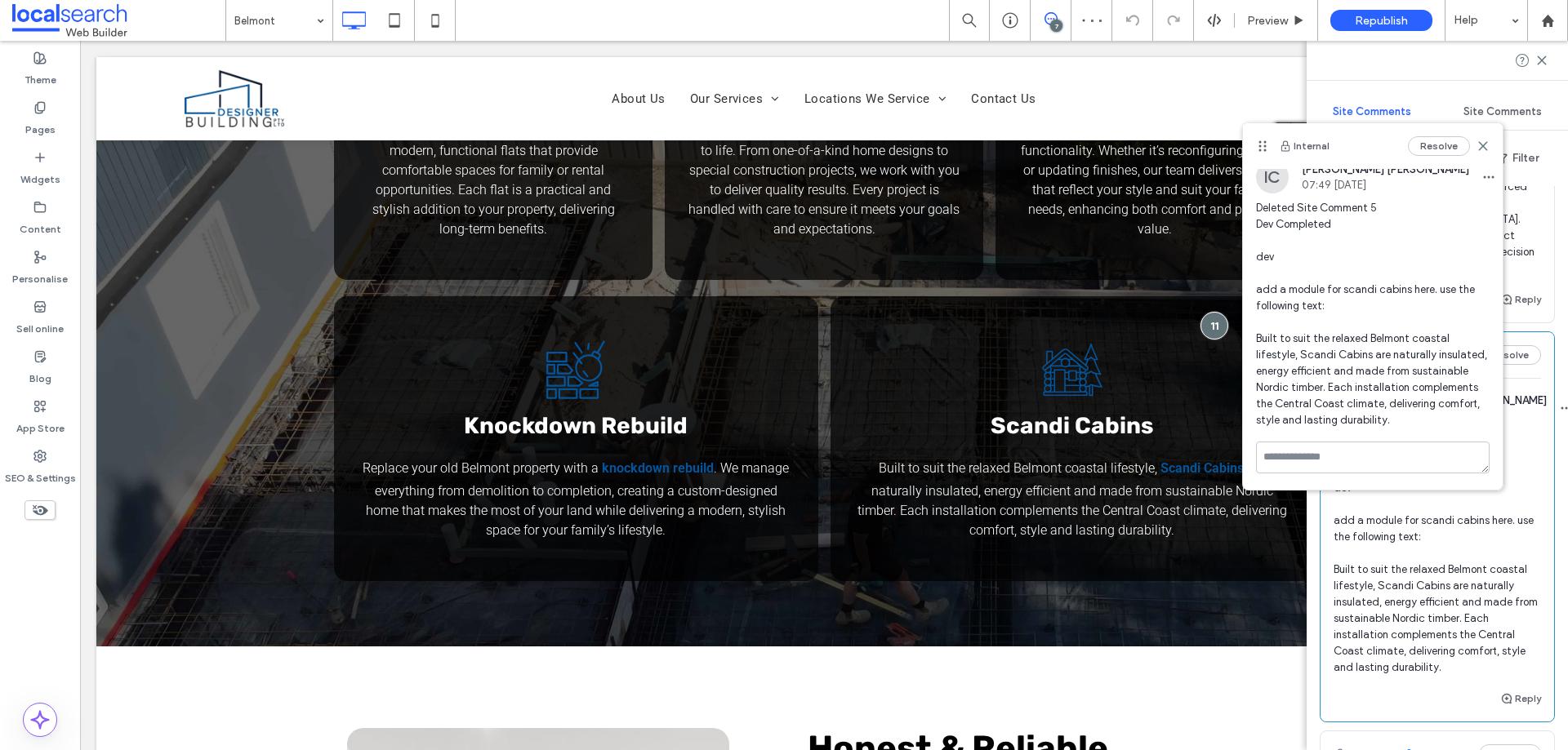
scroll to position [26, 0]
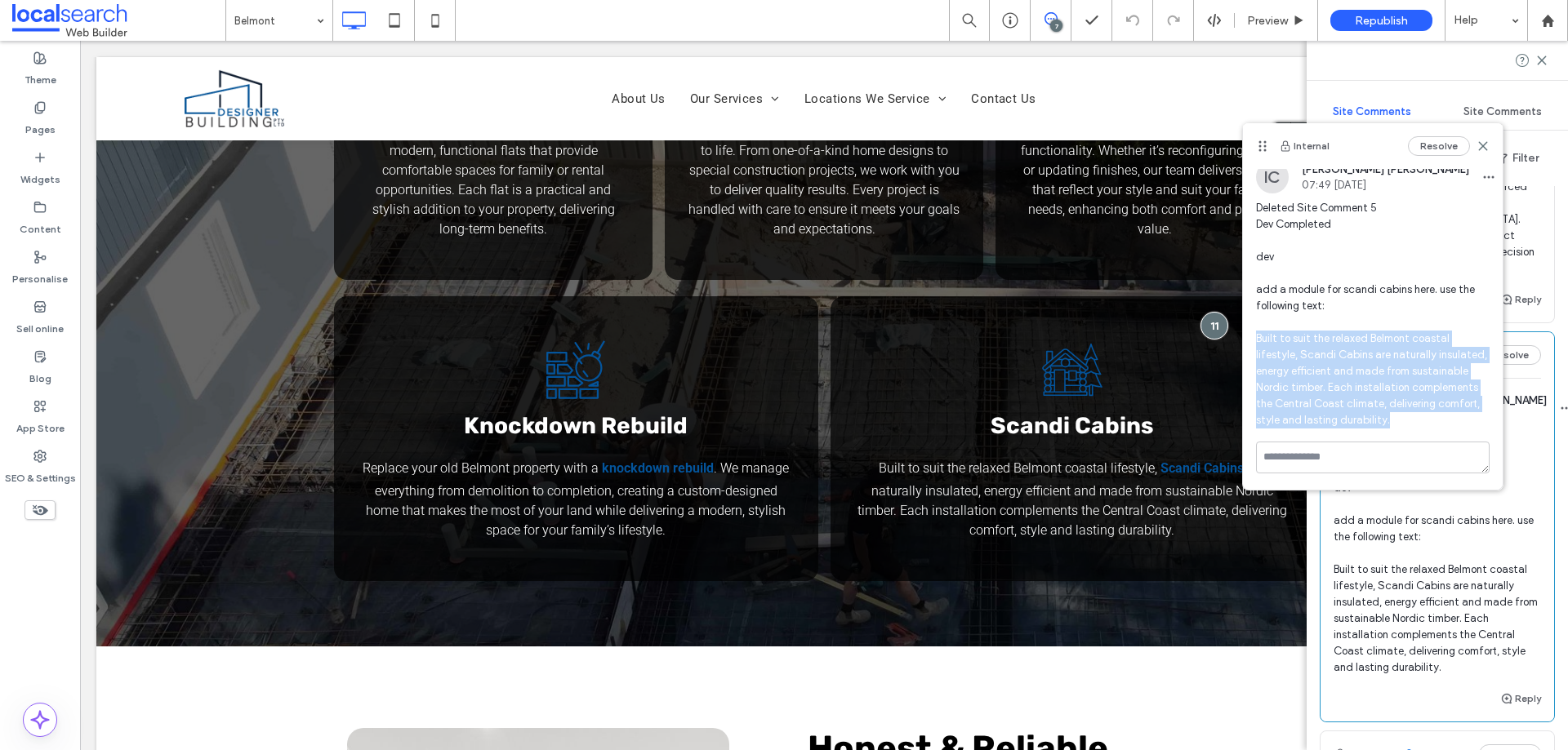
drag, startPoint x: 1333, startPoint y: 418, endPoint x: 1259, endPoint y: 324, distance: 119.6
click at [1259, 324] on span "Deleted Site Comment 5 Dev Completed dev add a module for scandi cabins here. u…" at bounding box center [1372, 315] width 234 height 229
copy span "Built to suit the relaxed Belmont coastal lifestyle, Scandi Cabins are naturall…"
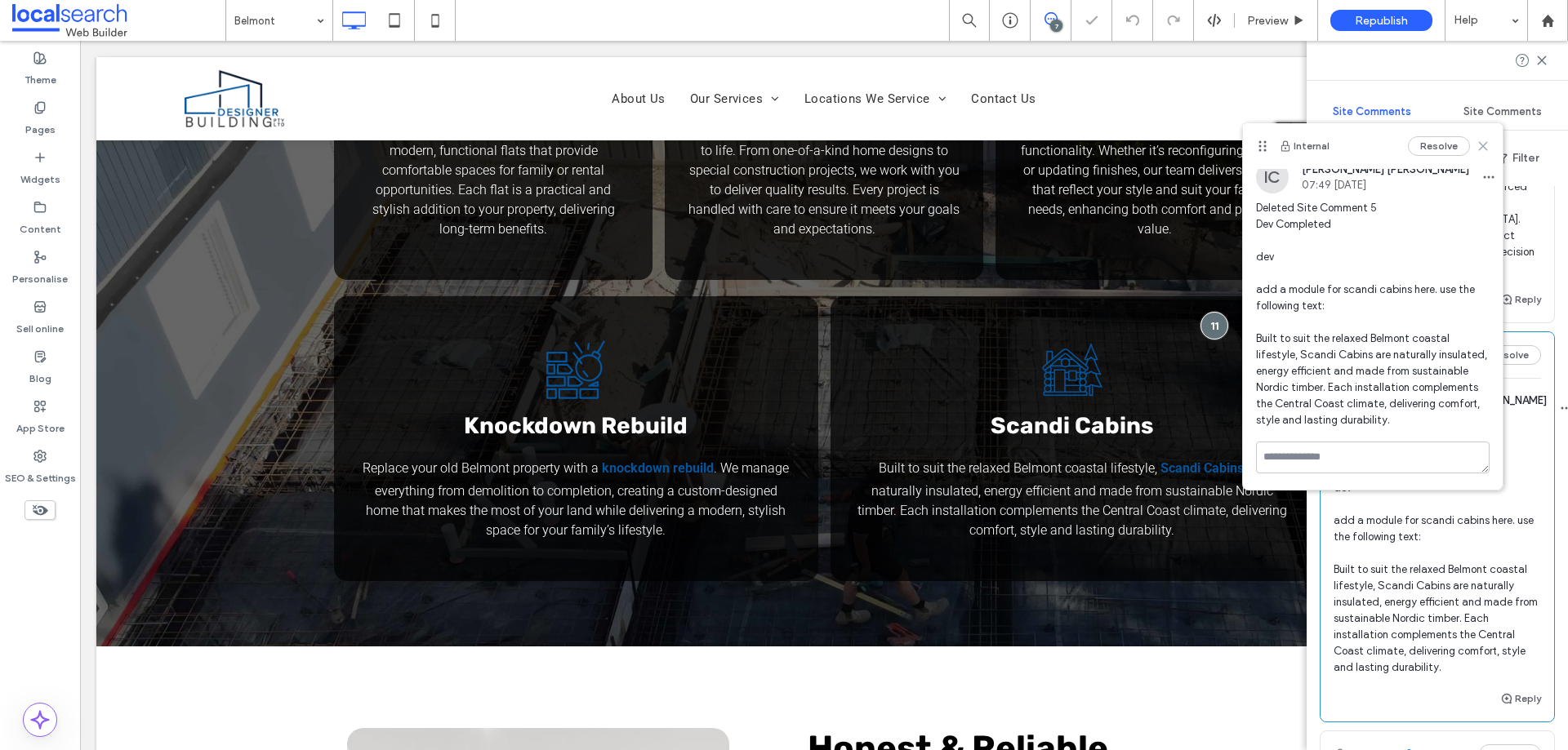
click at [1477, 149] on icon at bounding box center [1483, 145] width 13 height 13
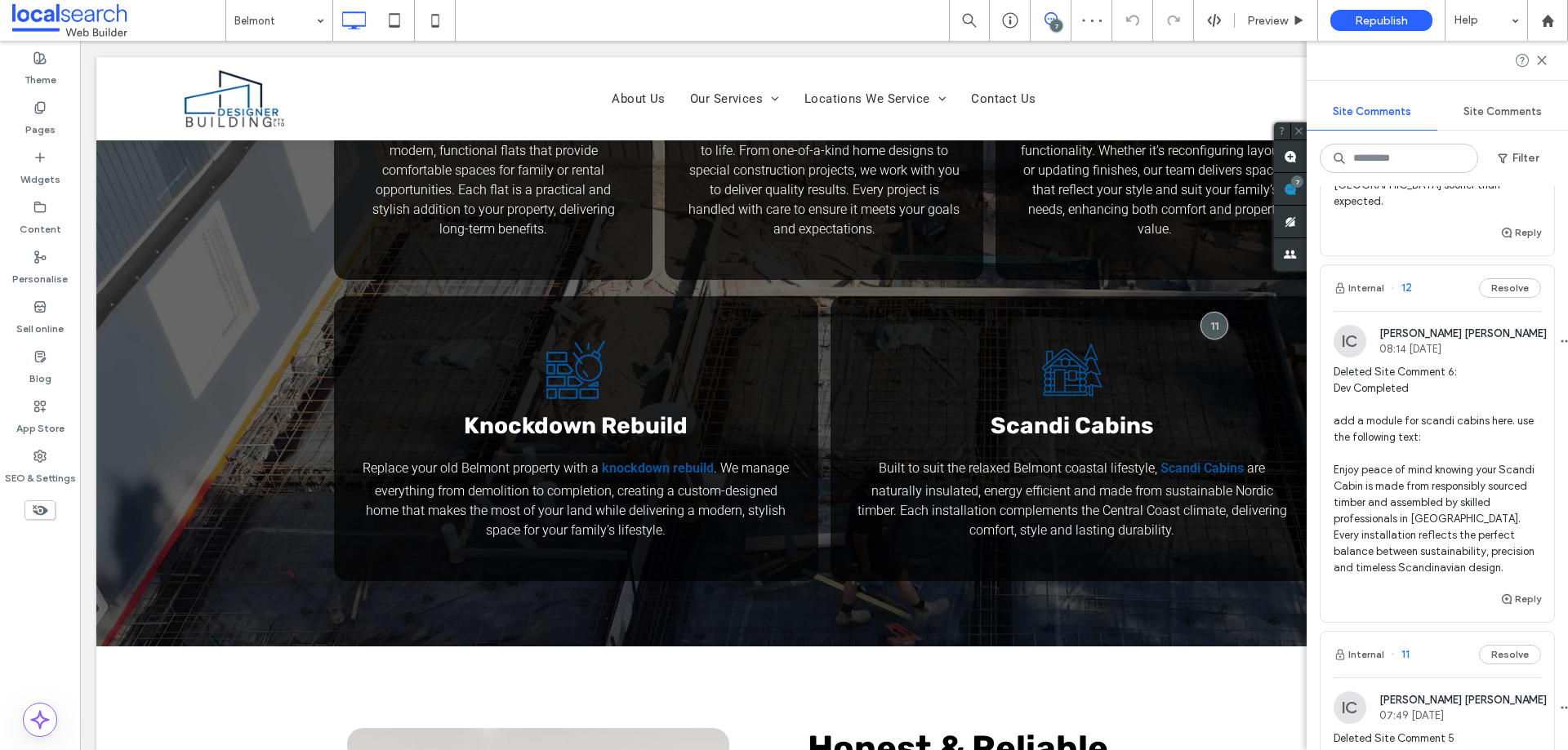
scroll to position [290, 0]
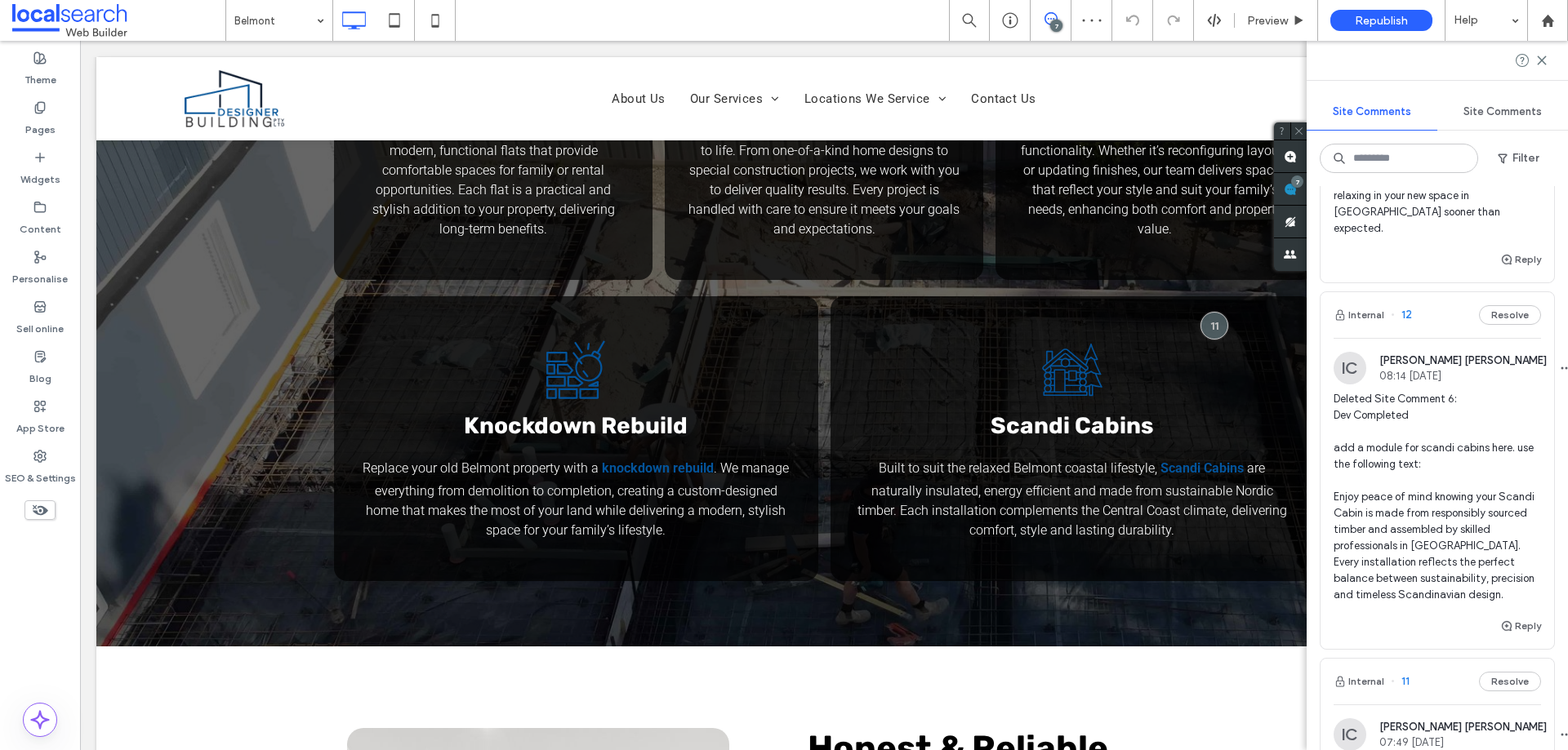
click at [1424, 305] on div "Internal 12 Resolve" at bounding box center [1438, 315] width 234 height 45
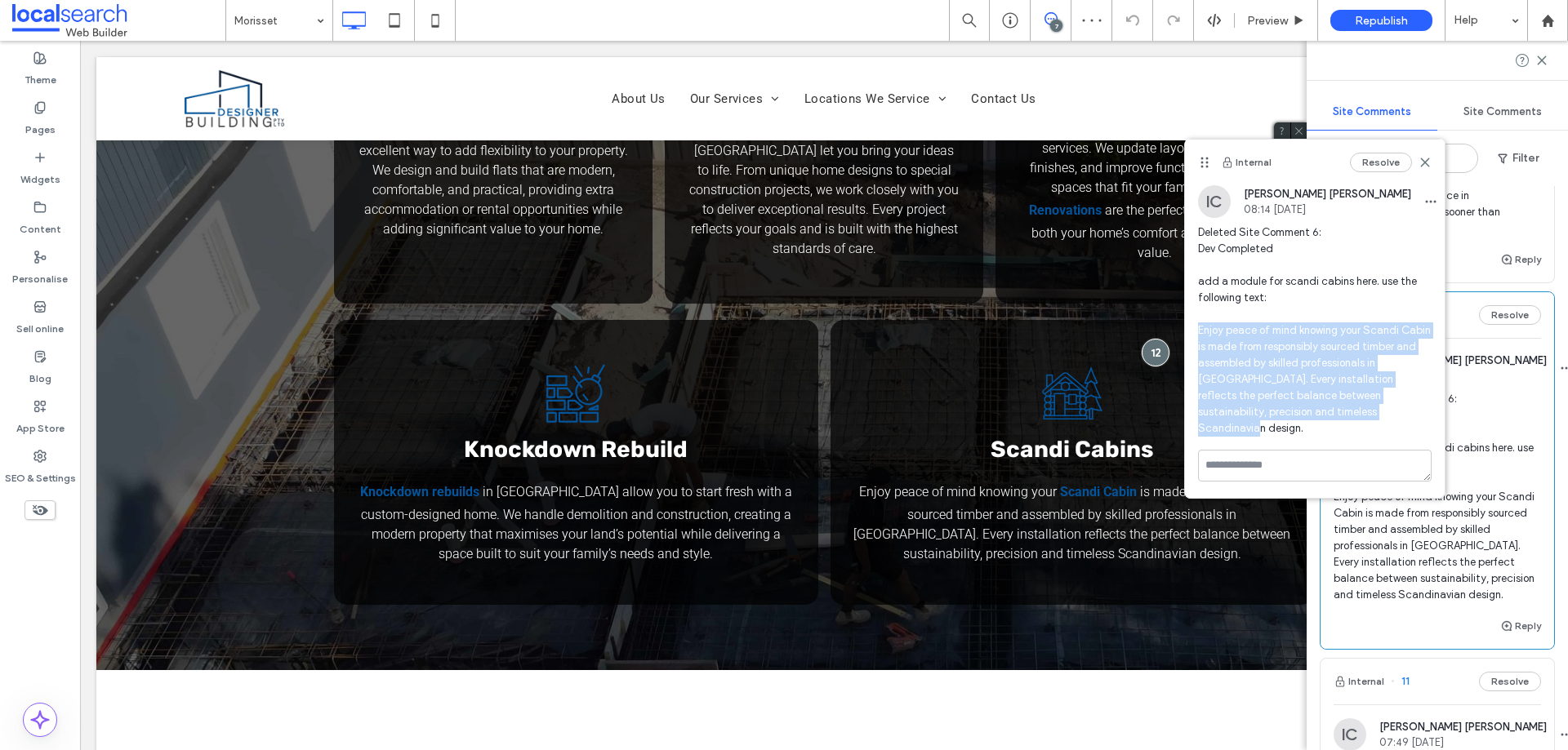
drag, startPoint x: 1319, startPoint y: 411, endPoint x: 1199, endPoint y: 331, distance: 144.2
click at [1199, 331] on span "Deleted Site Comment 6: Dev Completed add a module for scandi cabins here. use …" at bounding box center [1314, 330] width 234 height 212
copy span "Enjoy peace of mind knowing your Scandi Cabin is made from responsibly sourced …"
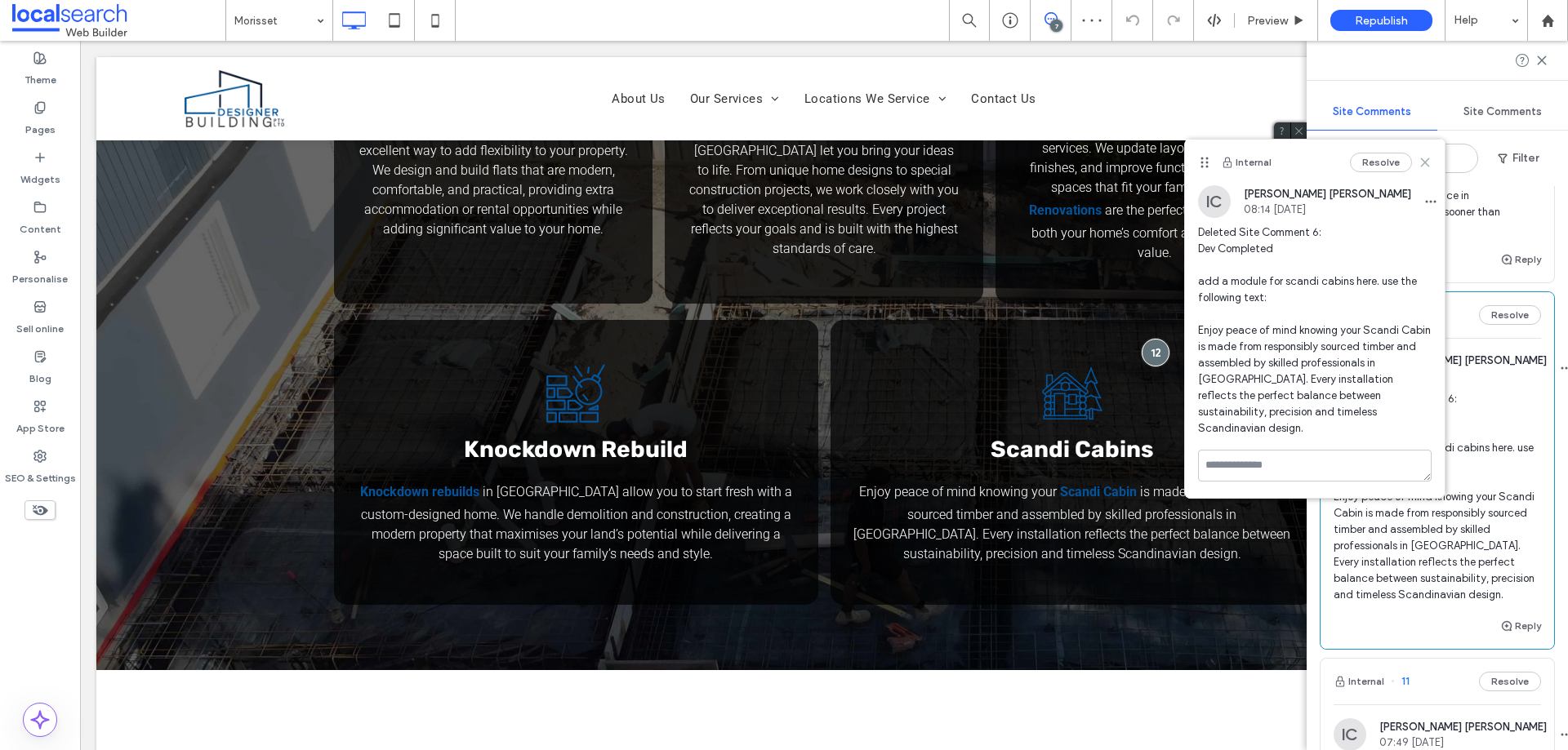
click at [1420, 160] on icon at bounding box center [1425, 162] width 13 height 13
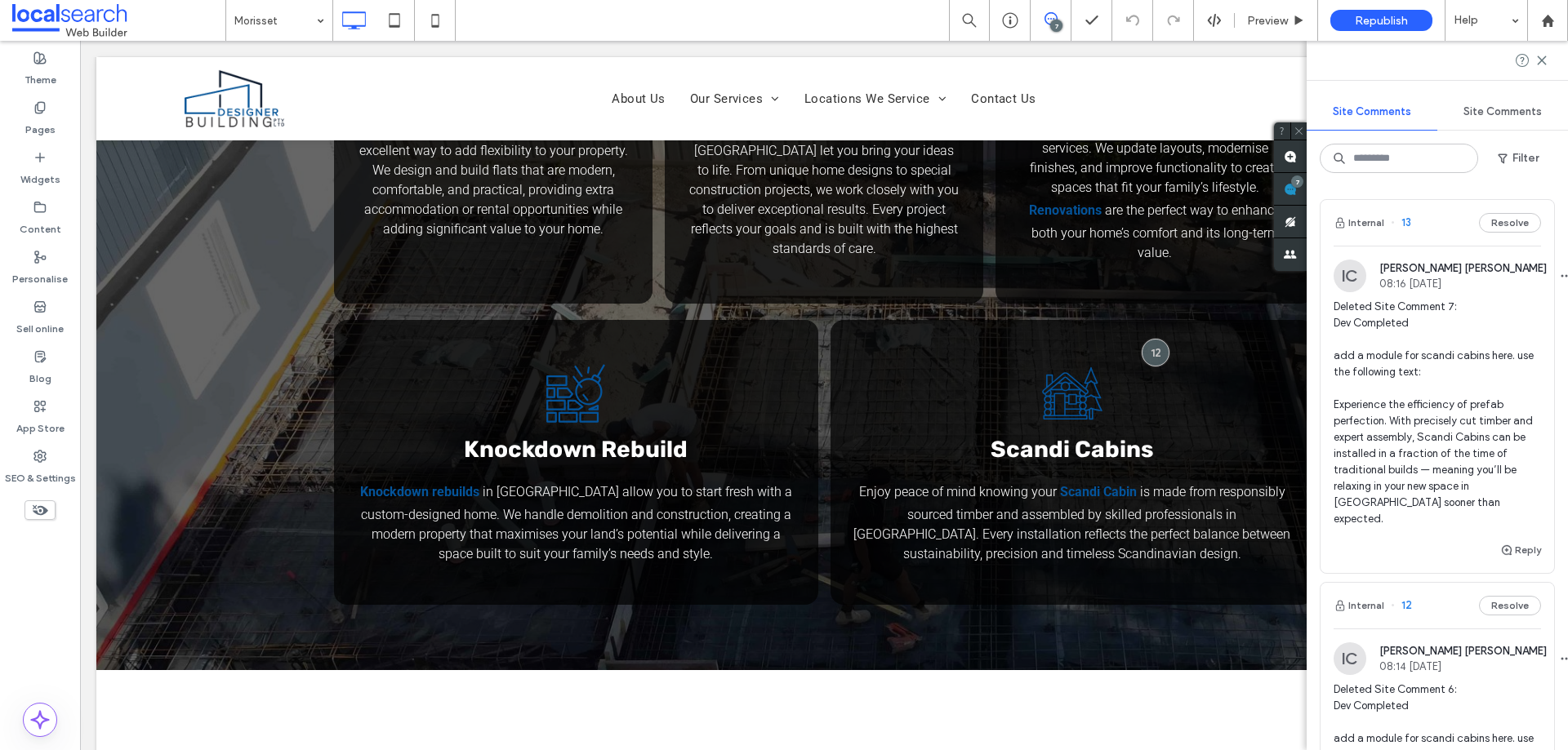
click at [1433, 223] on div "Internal 13 Resolve" at bounding box center [1438, 223] width 234 height 45
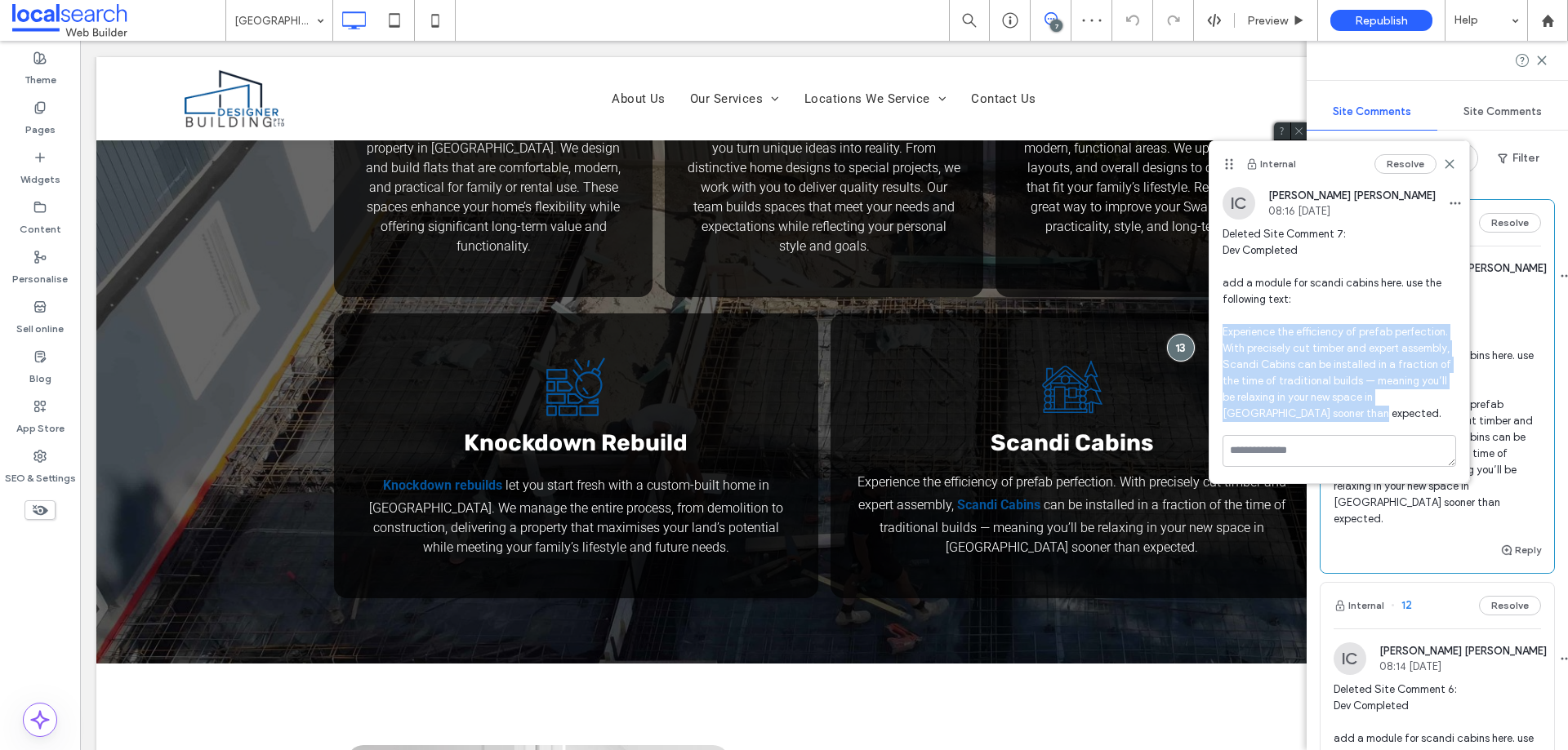
drag, startPoint x: 1320, startPoint y: 412, endPoint x: 1218, endPoint y: 330, distance: 130.9
click at [1218, 330] on div "IC Ian Carmelo 08:16 Oct 14 2025 Deleted Site Comment 7: Dev Completed add a mo…" at bounding box center [1339, 310] width 260 height 248
copy span "Experience the efficiency of prefab perfection. With precisely cut timber and e…"
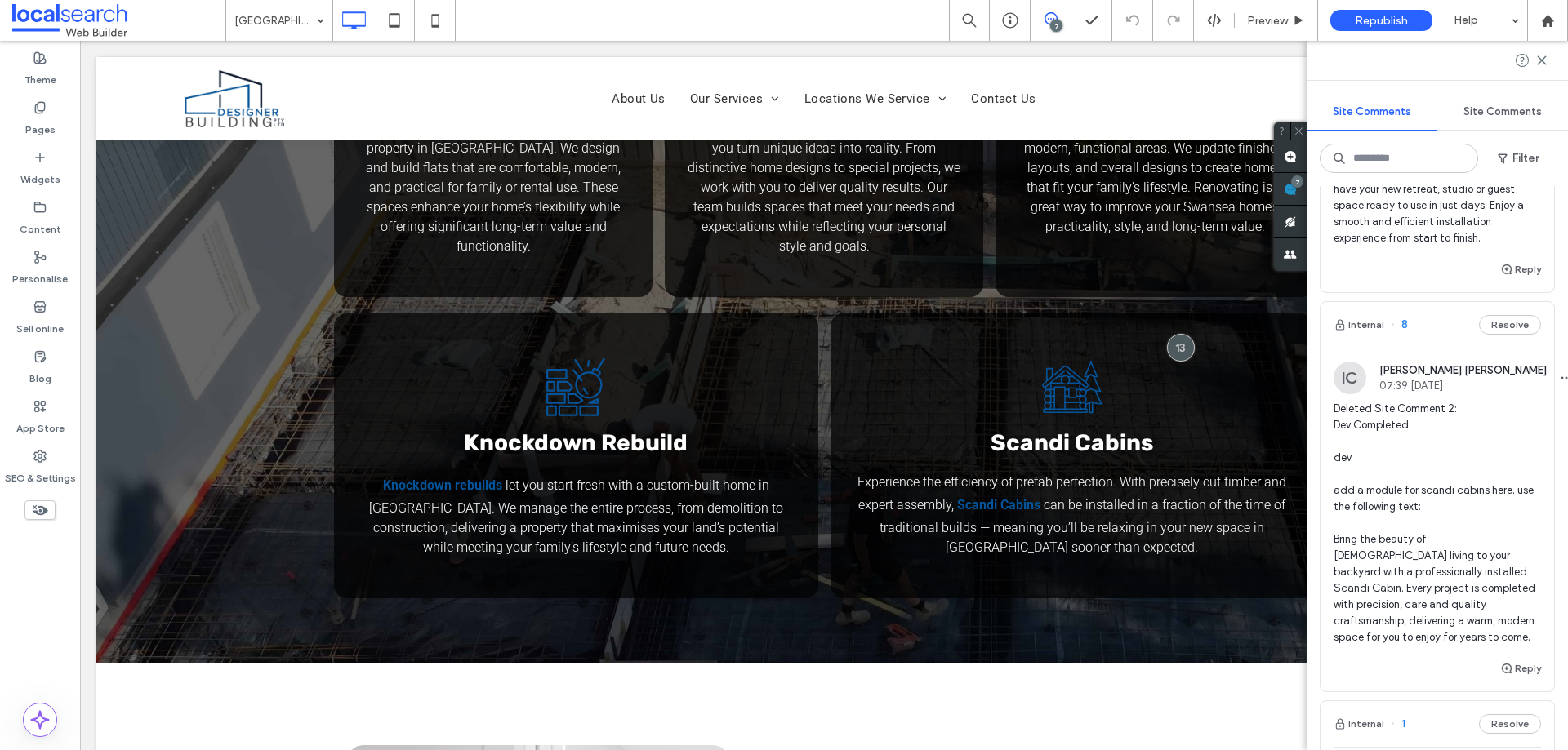
scroll to position [1760, 0]
drag, startPoint x: 1432, startPoint y: 319, endPoint x: 1406, endPoint y: 322, distance: 26.2
click at [1432, 319] on div "Internal 8 Resolve" at bounding box center [1438, 328] width 234 height 45
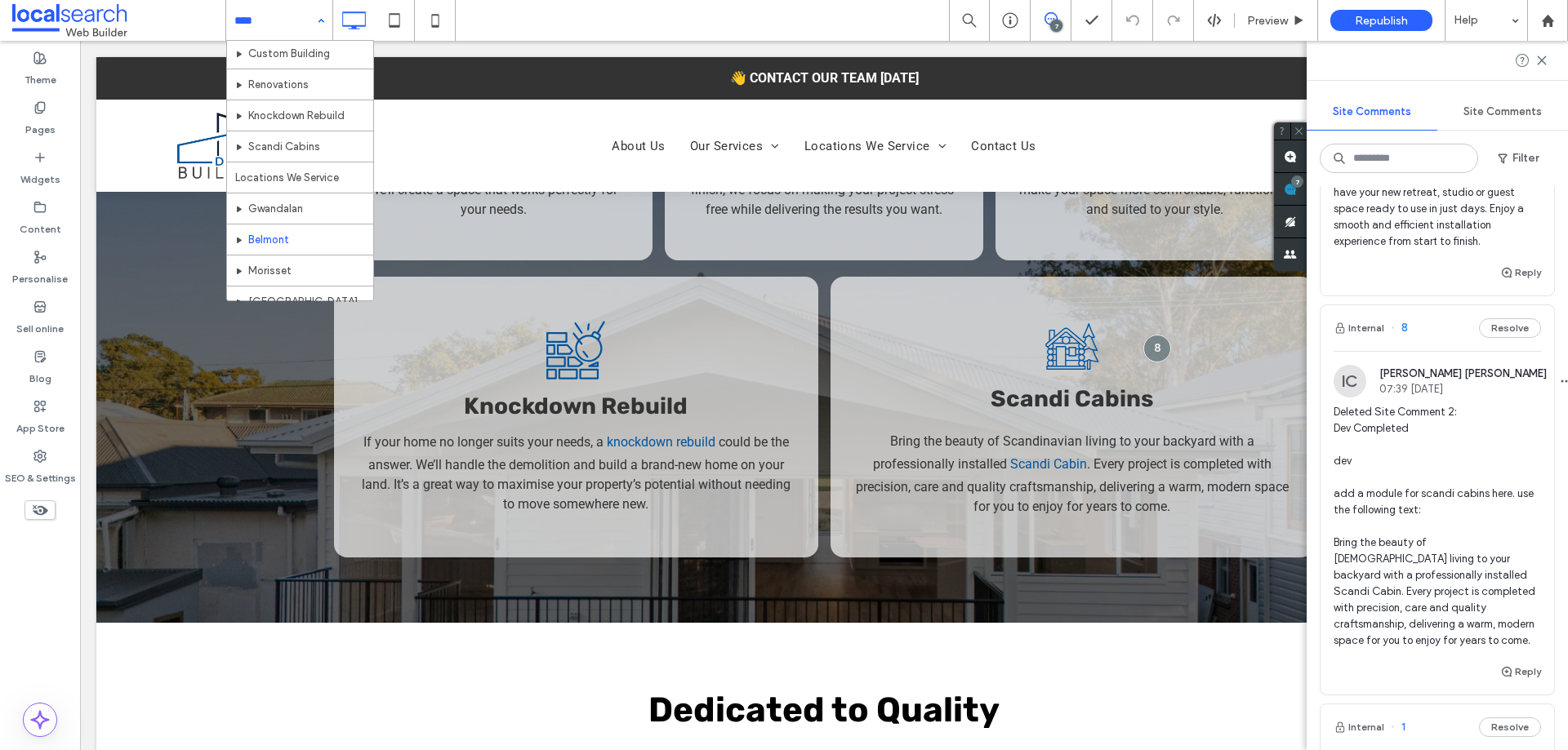
scroll to position [245, 0]
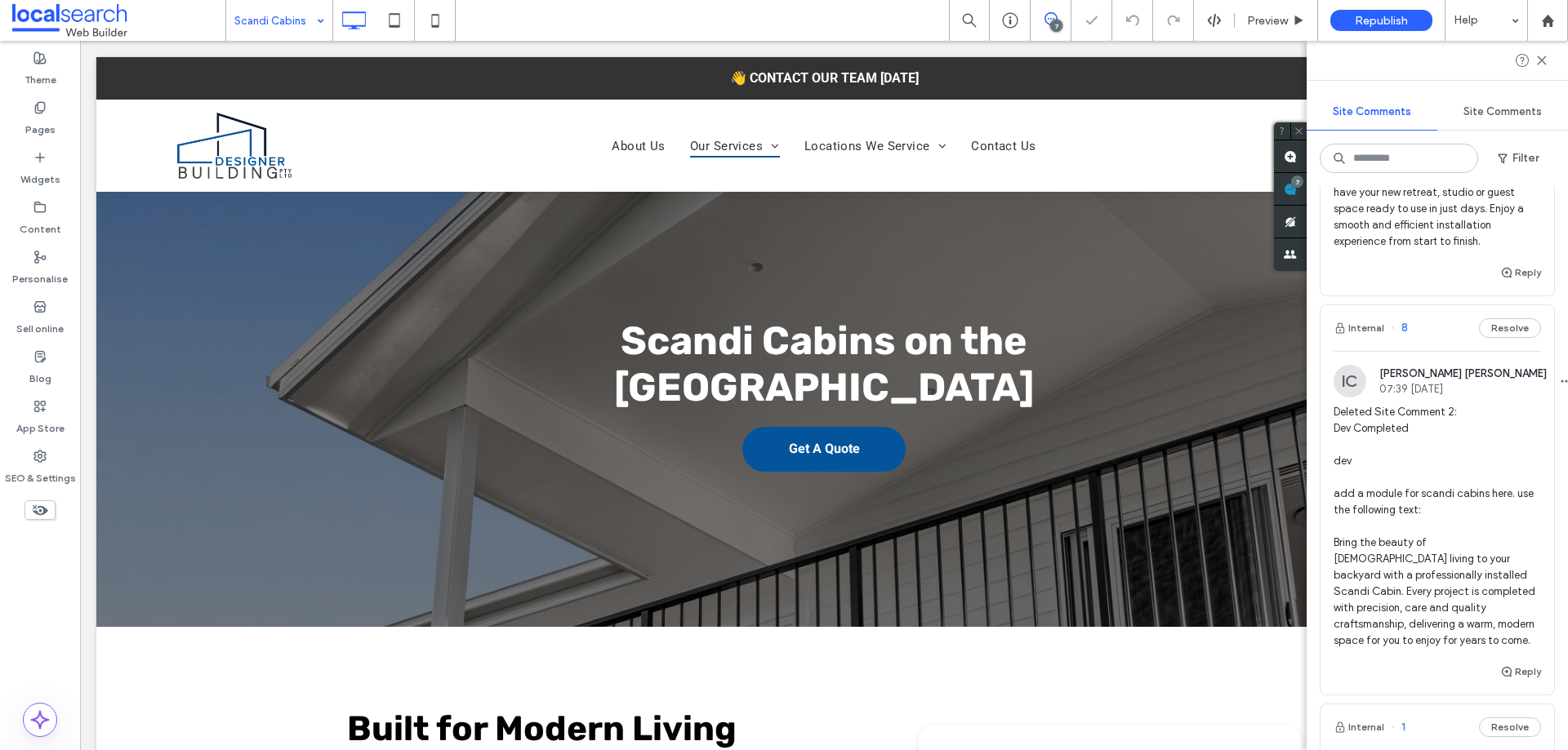
click at [249, 11] on input at bounding box center [274, 20] width 82 height 40
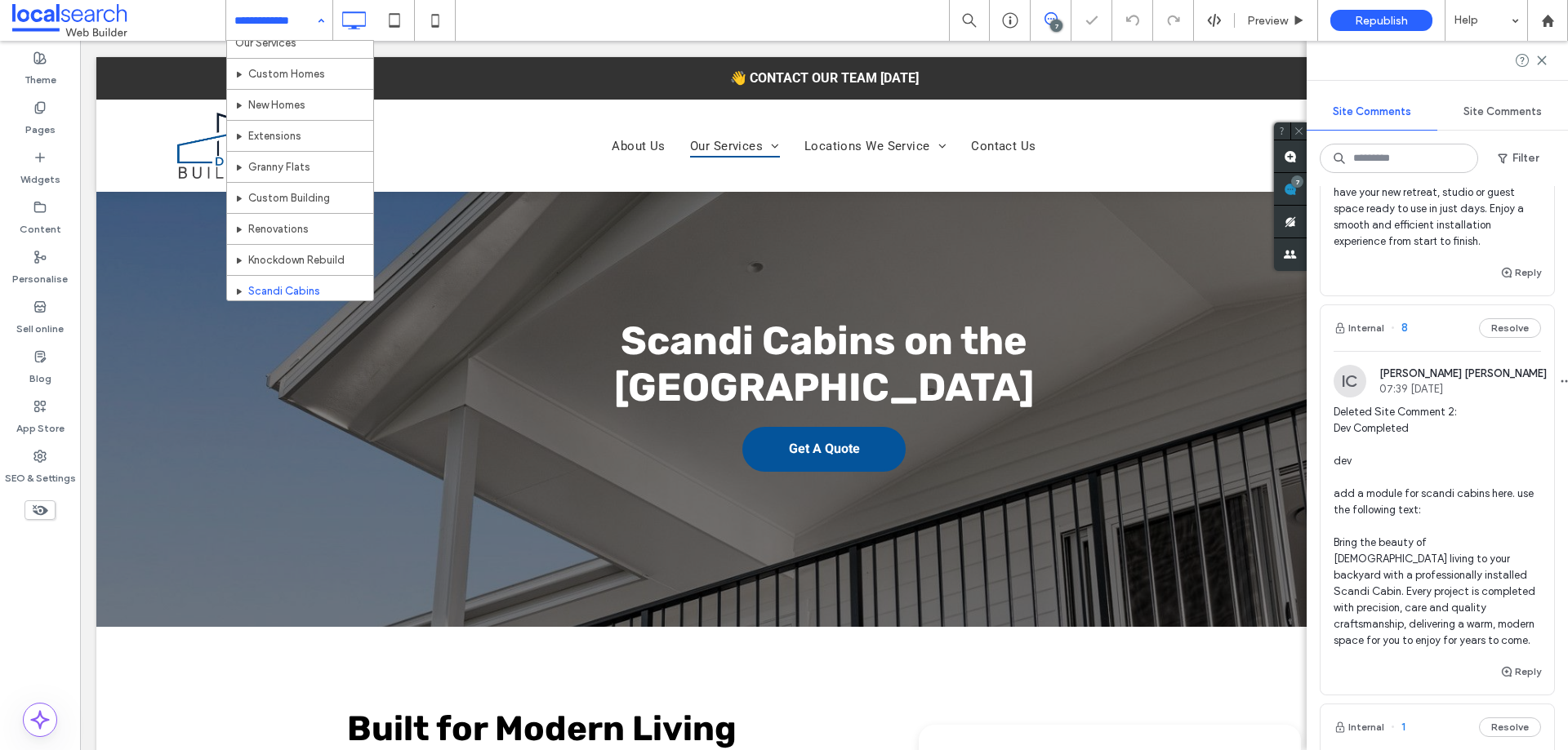
scroll to position [163, 0]
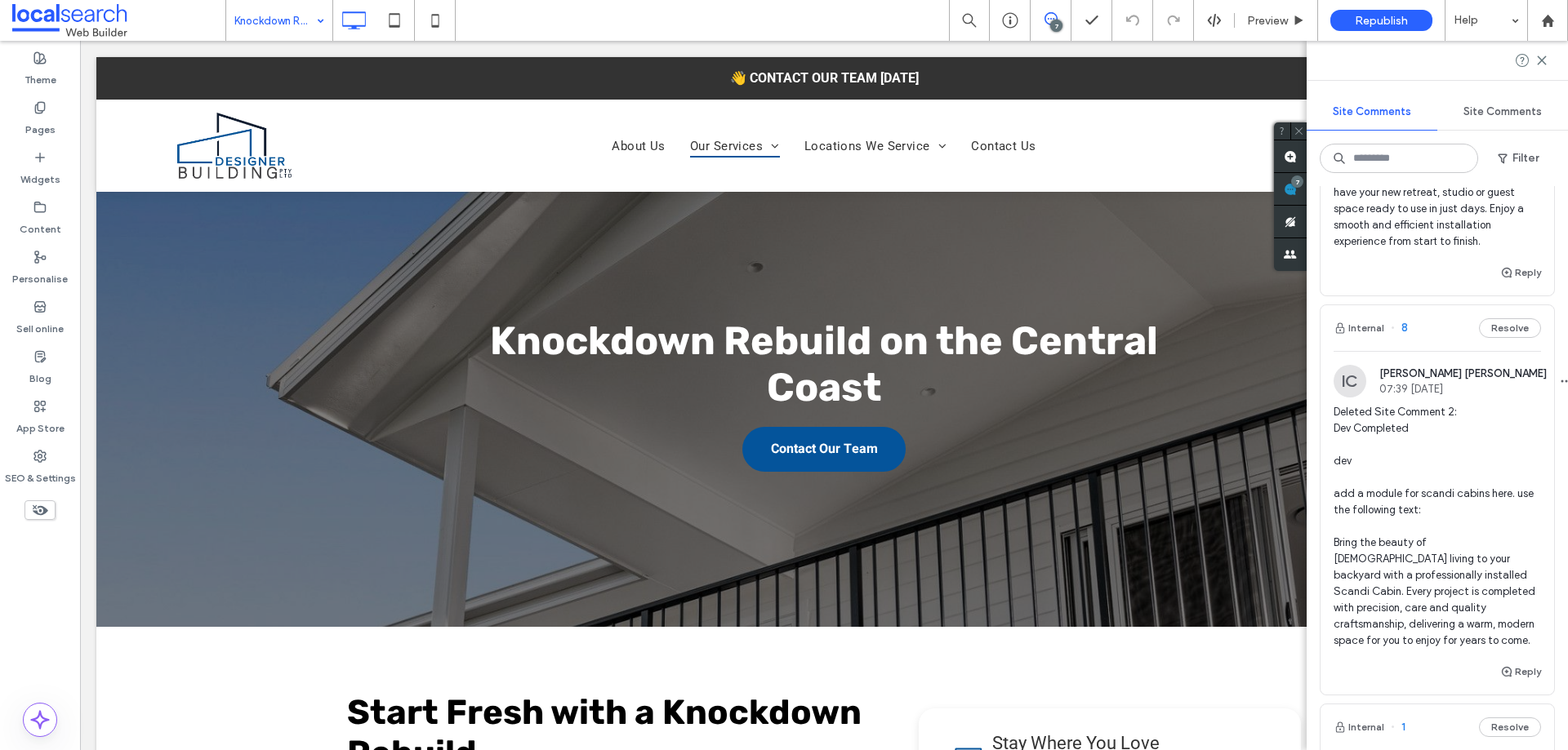
click at [298, 10] on input at bounding box center [274, 20] width 82 height 40
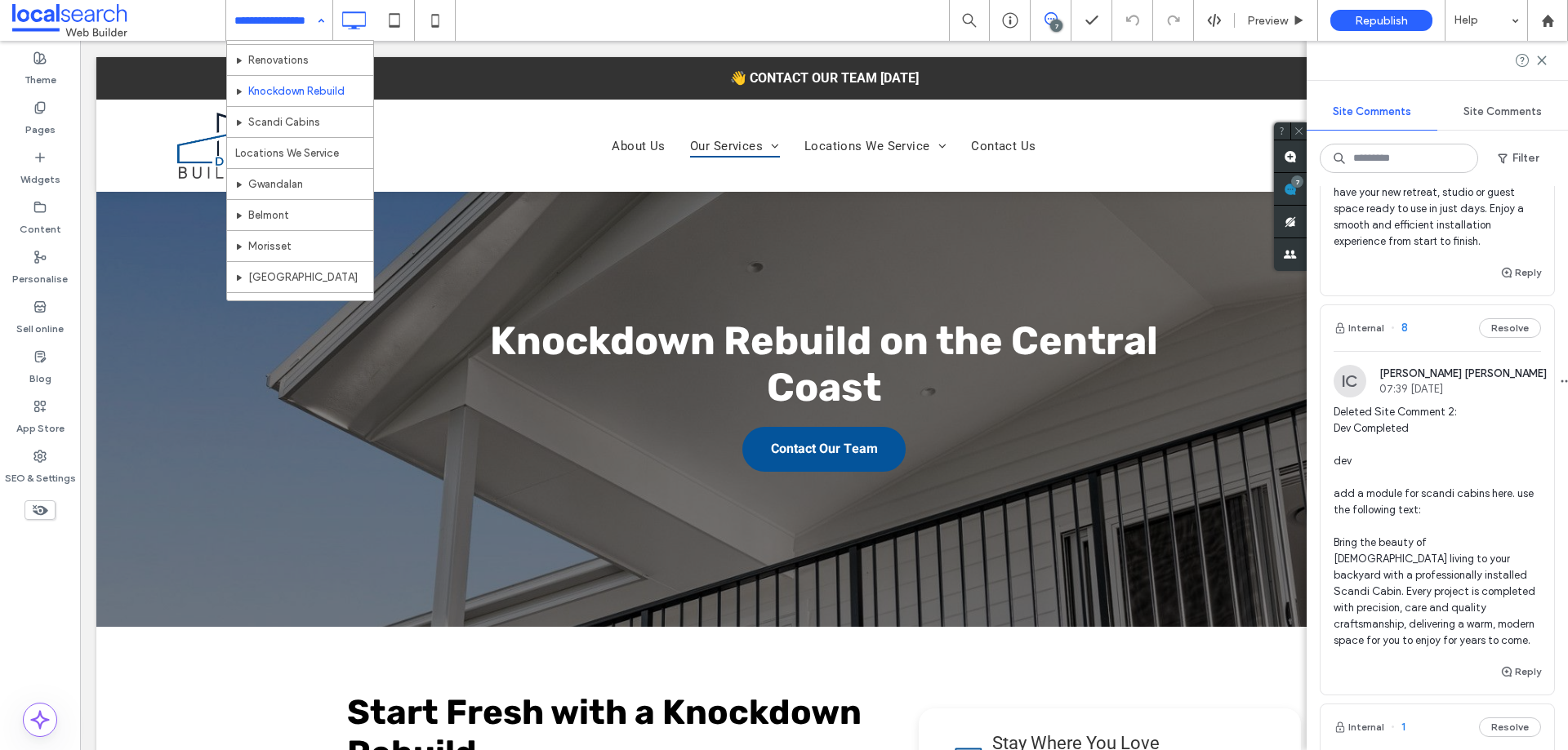
scroll to position [245, 0]
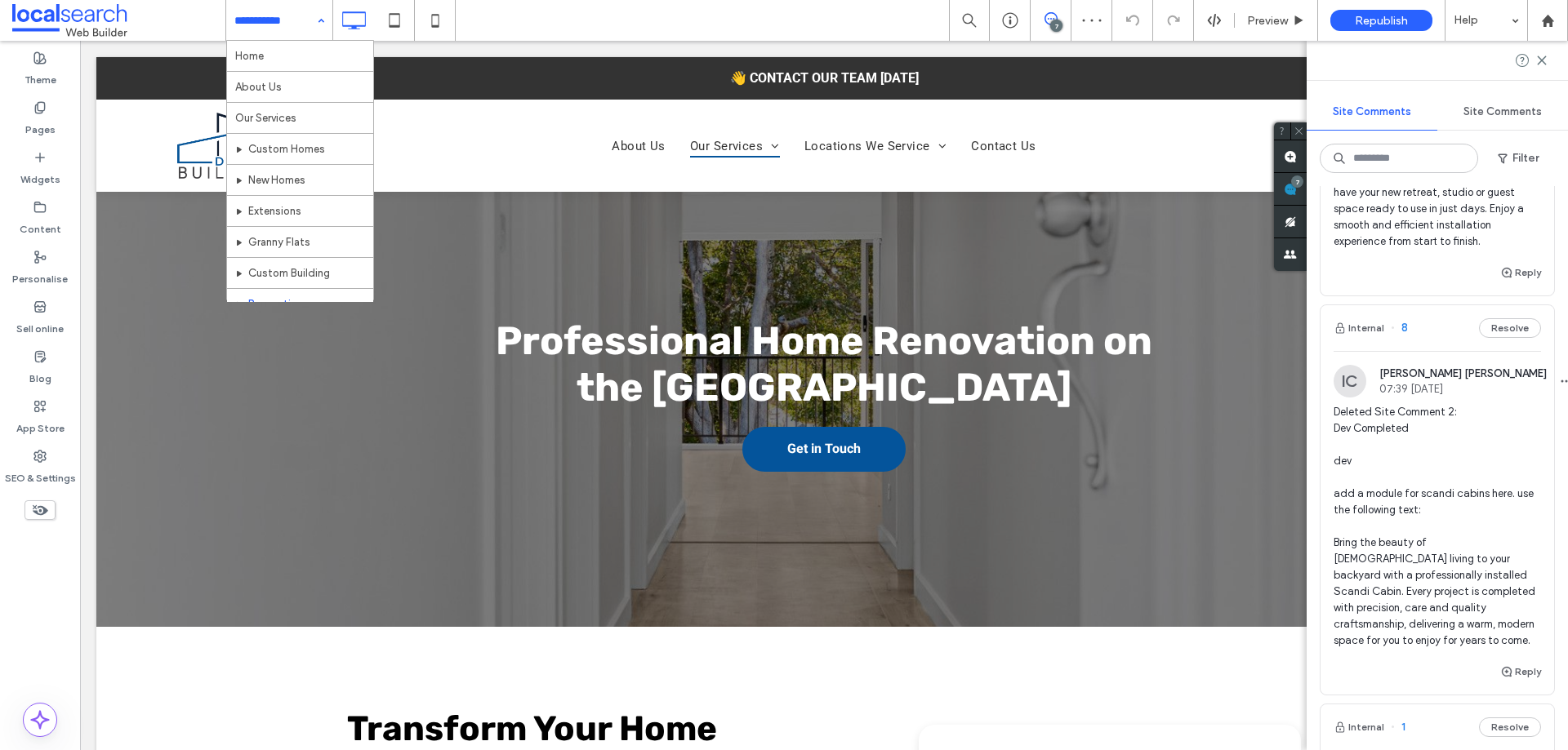
click at [312, 35] on div "Home About Us Our Services Custom Homes New Homes Extensions Granny Flats Custo…" at bounding box center [279, 20] width 107 height 40
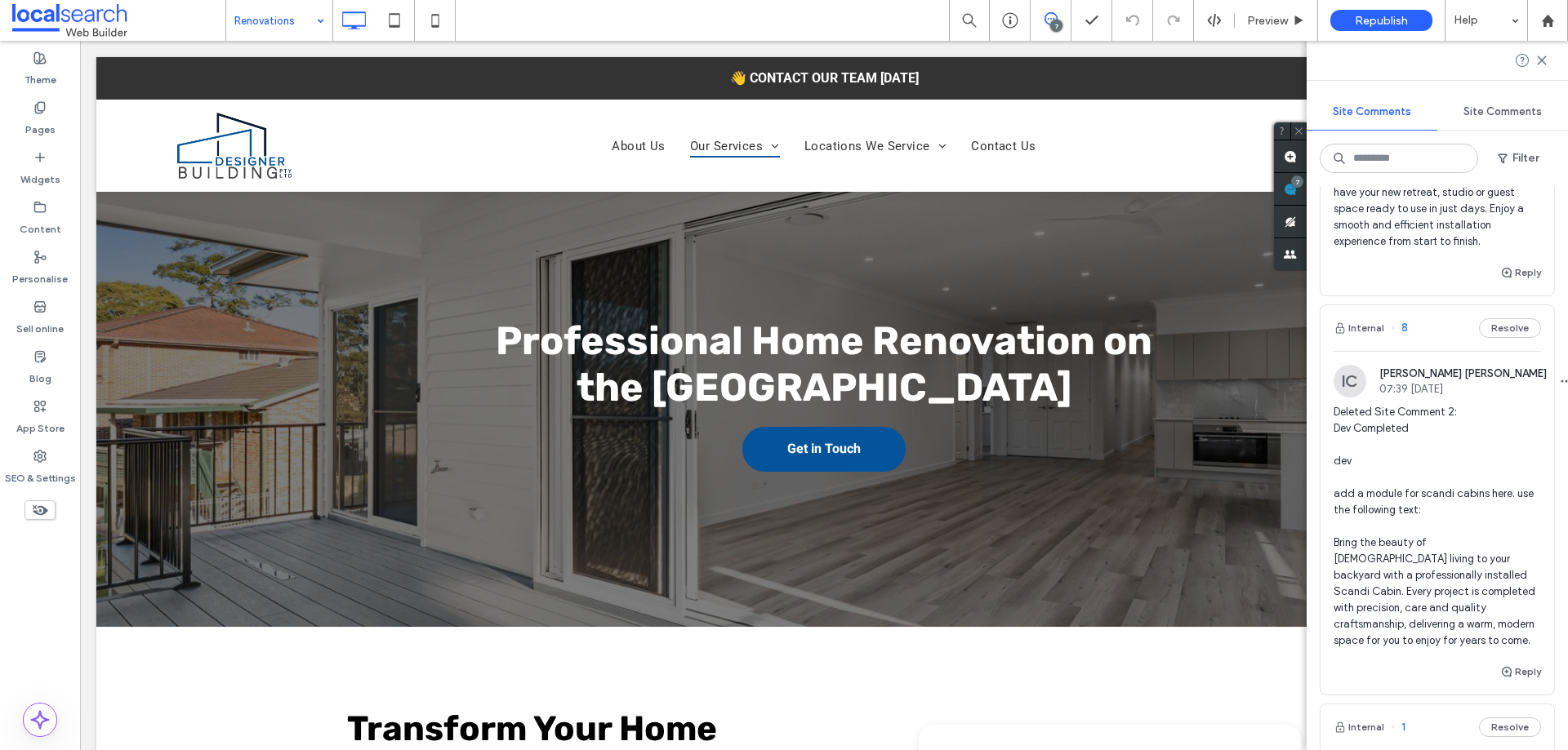
click at [271, 28] on input at bounding box center [274, 20] width 82 height 40
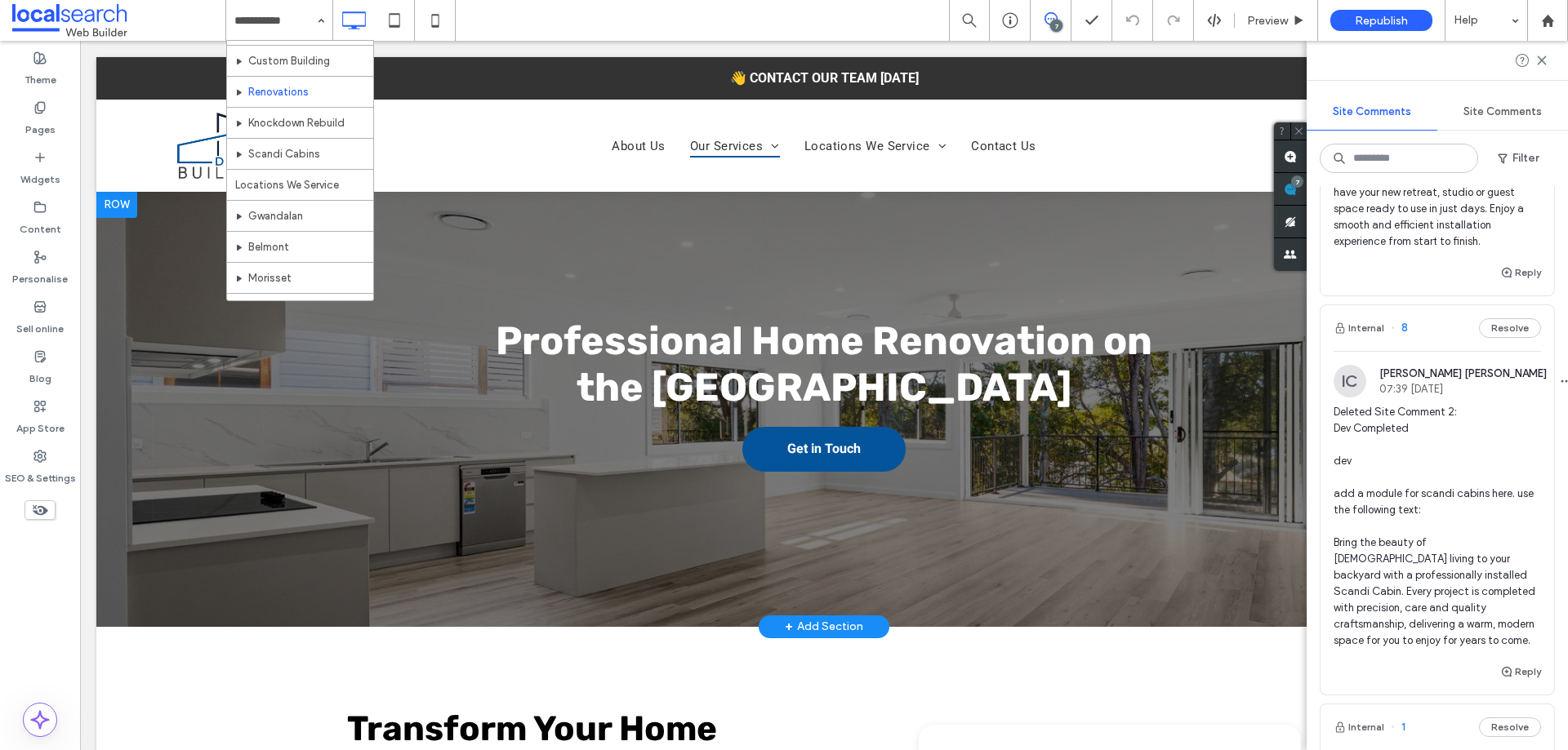
scroll to position [184, 0]
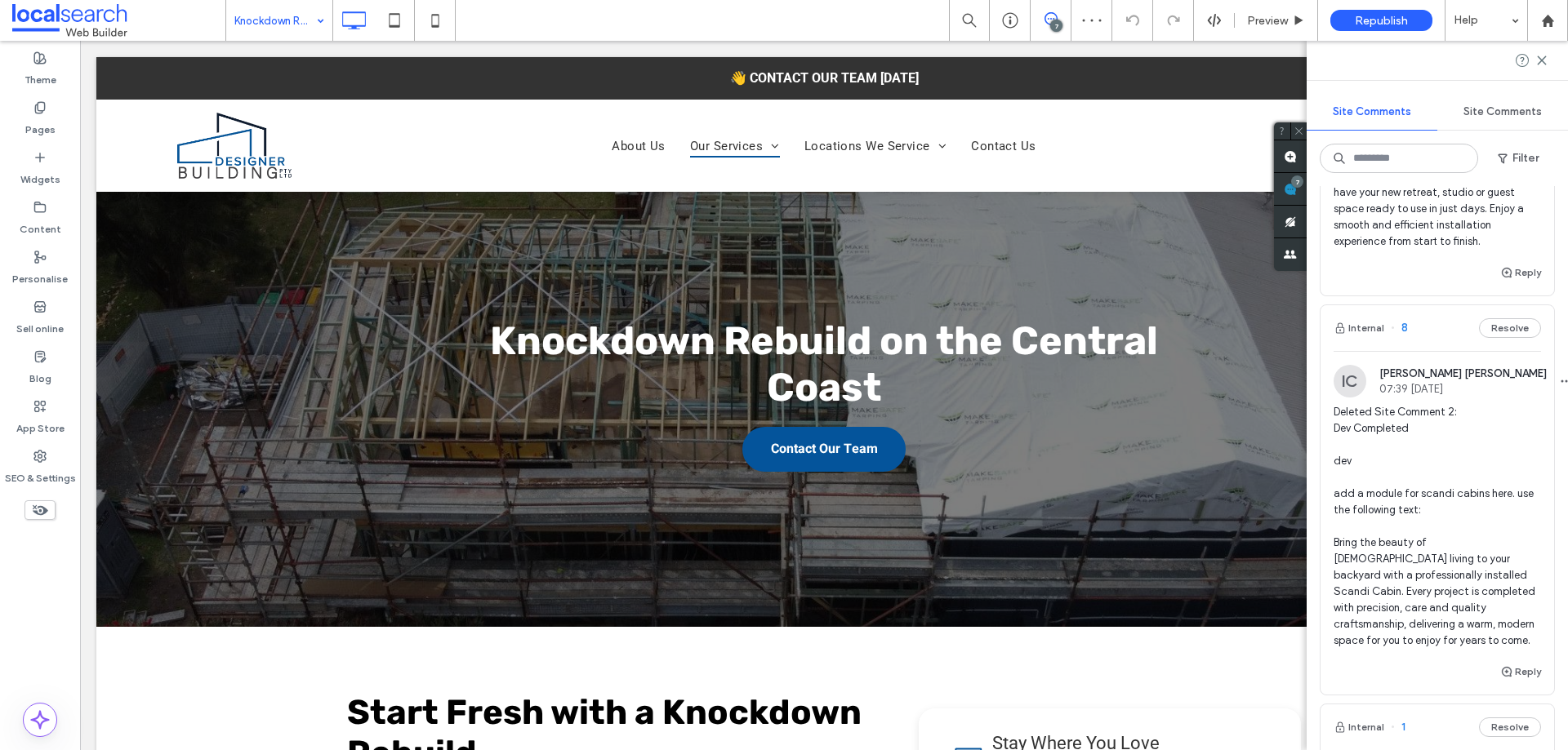
click at [313, 28] on div "Knockdown Rebuild" at bounding box center [279, 20] width 107 height 40
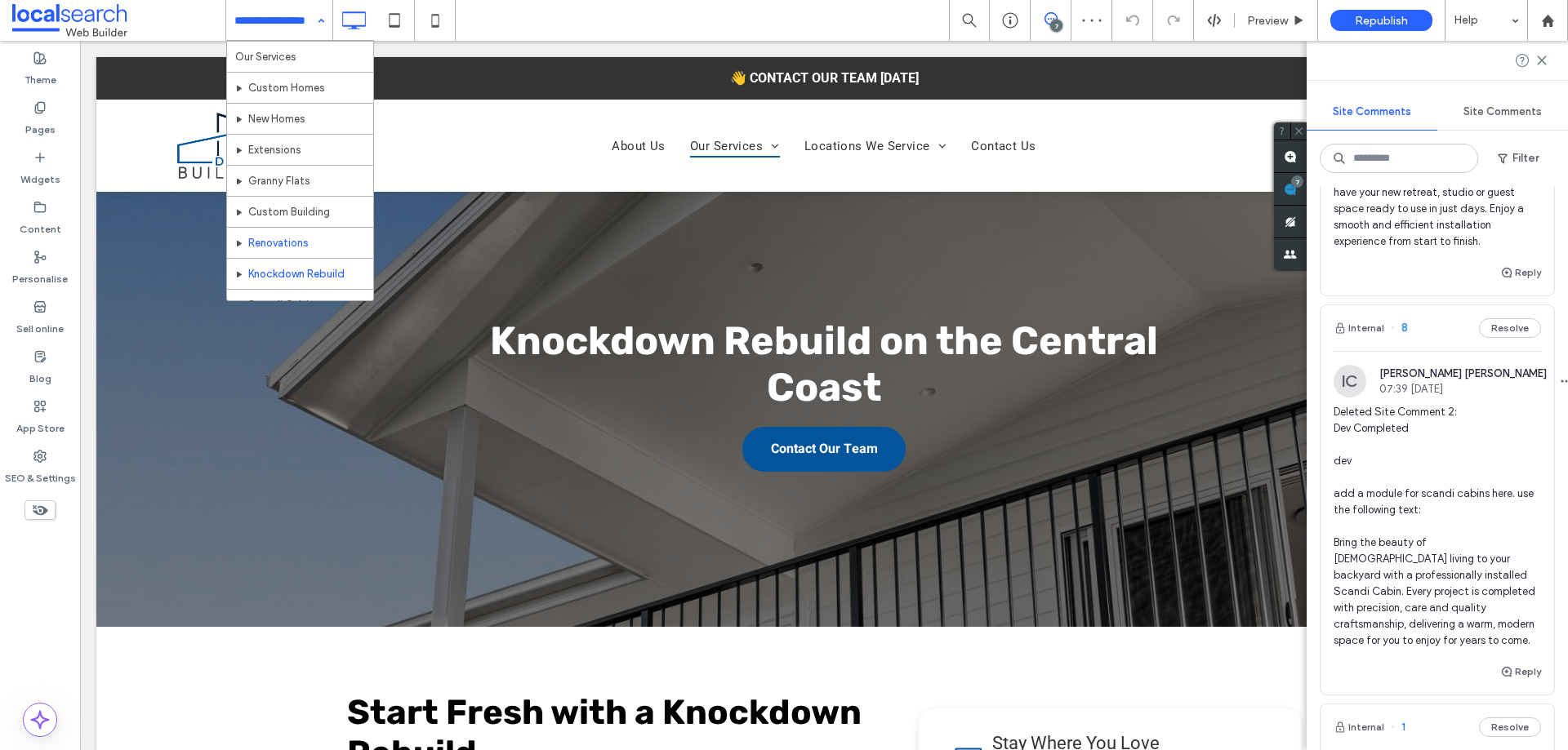
scroll to position [163, 0]
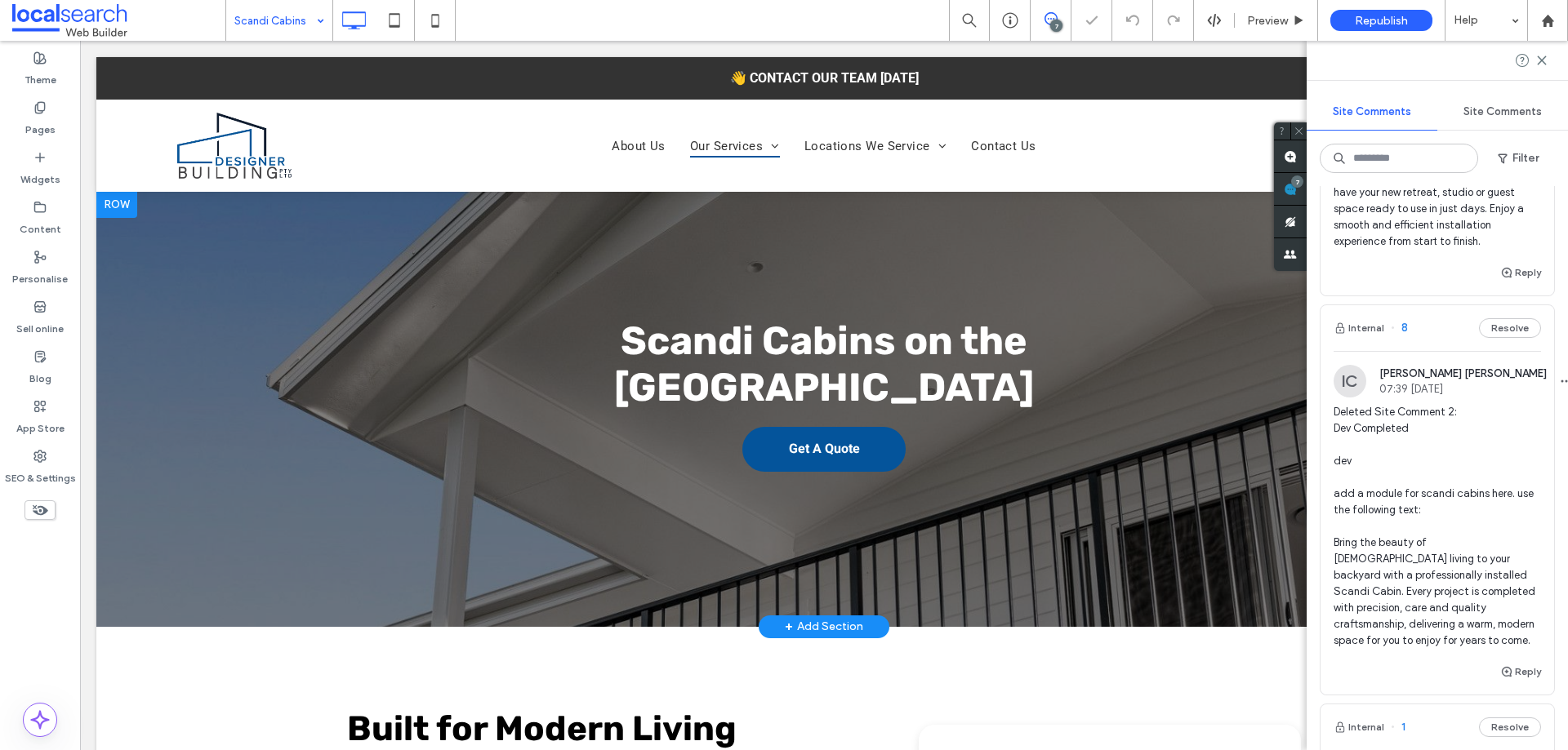
click at [201, 347] on div at bounding box center [824, 409] width 1455 height 435
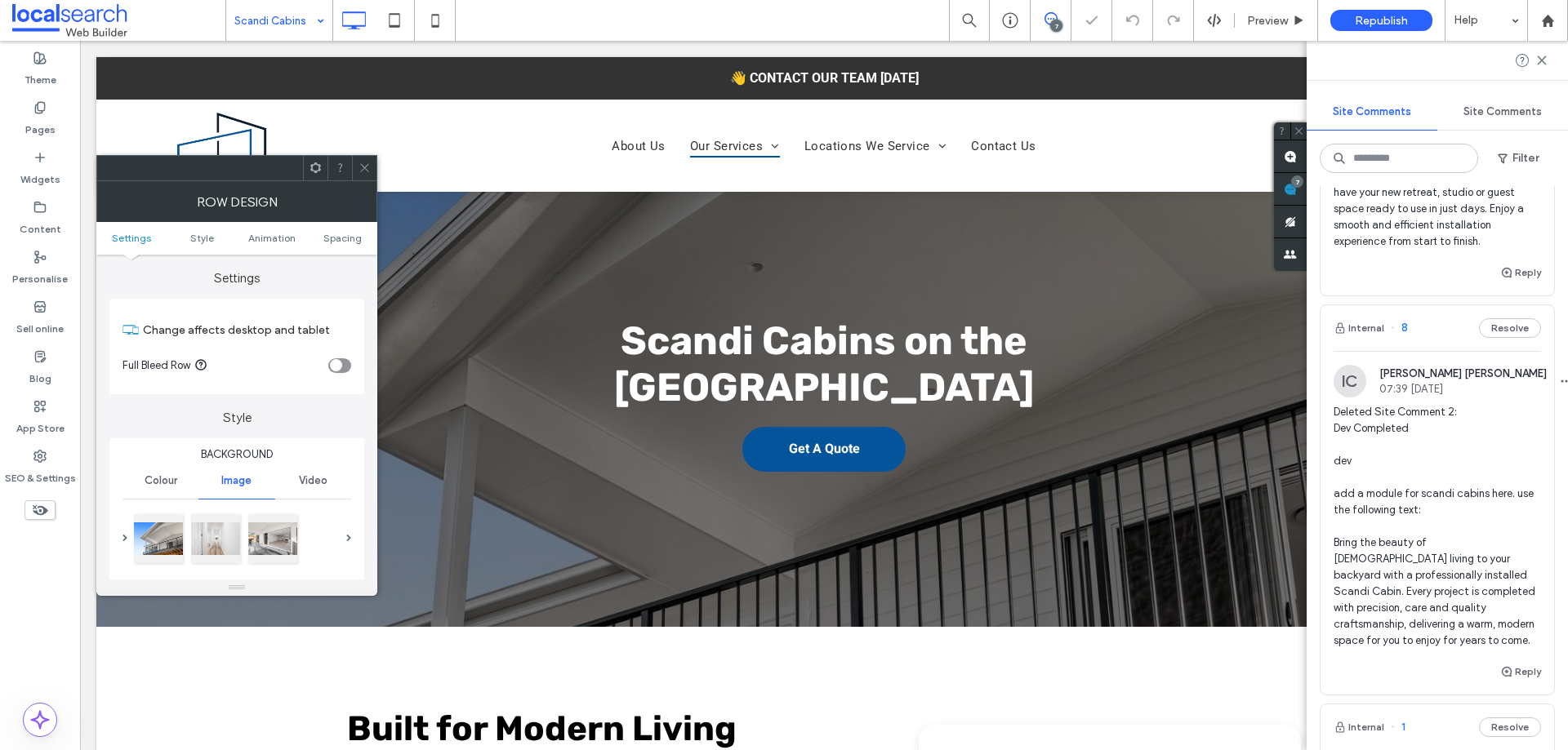
scroll to position [82, 0]
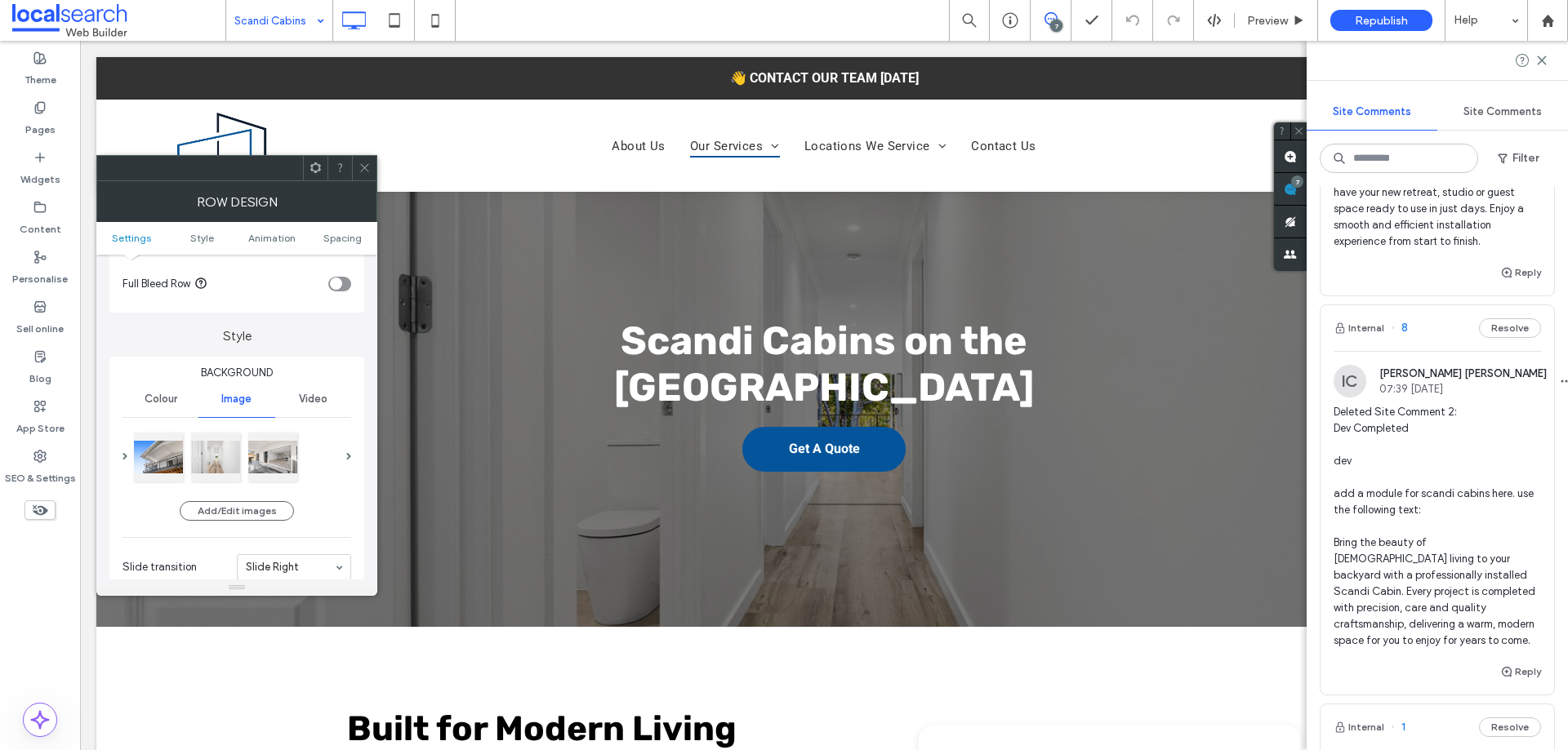
click at [366, 165] on icon at bounding box center [364, 168] width 12 height 12
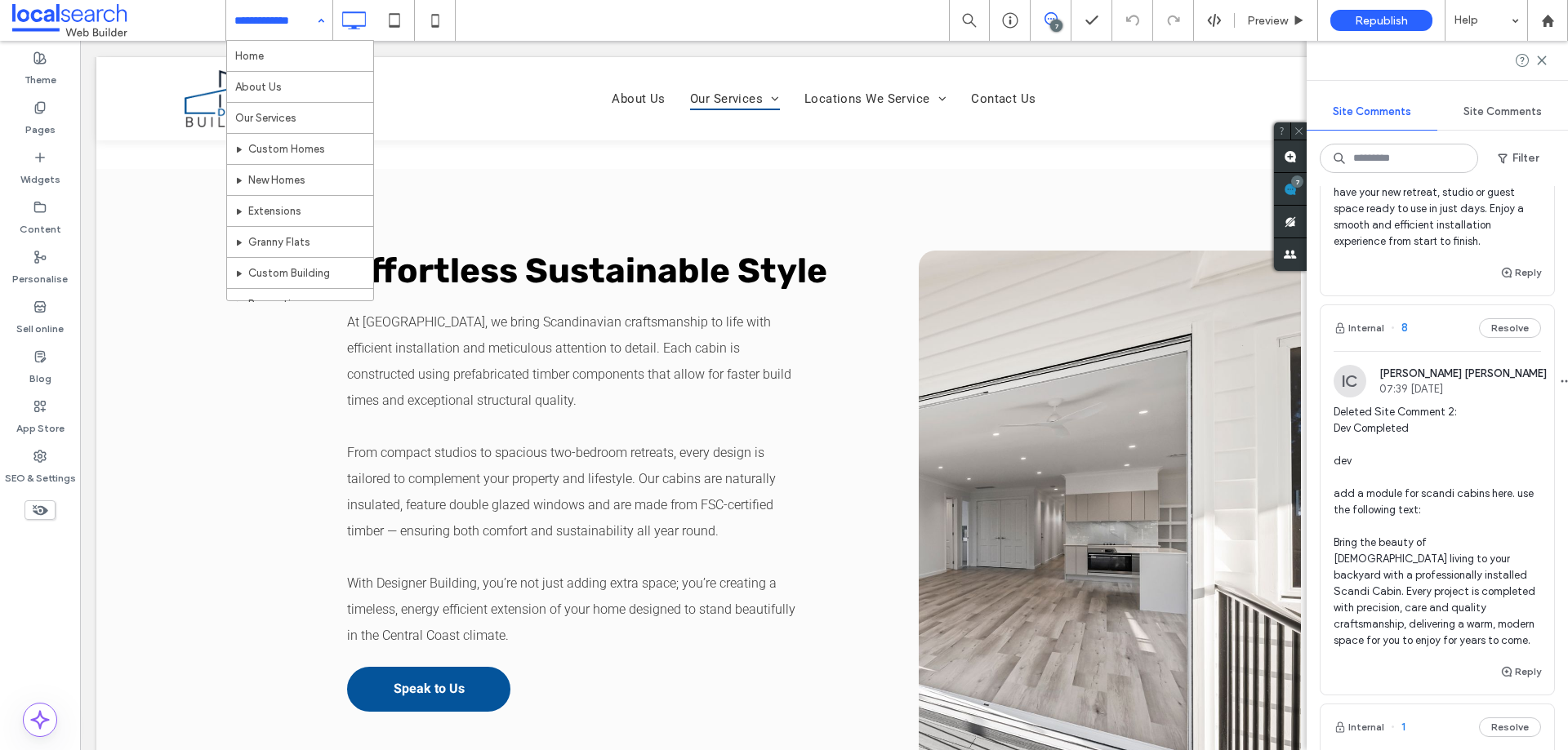
scroll to position [245, 0]
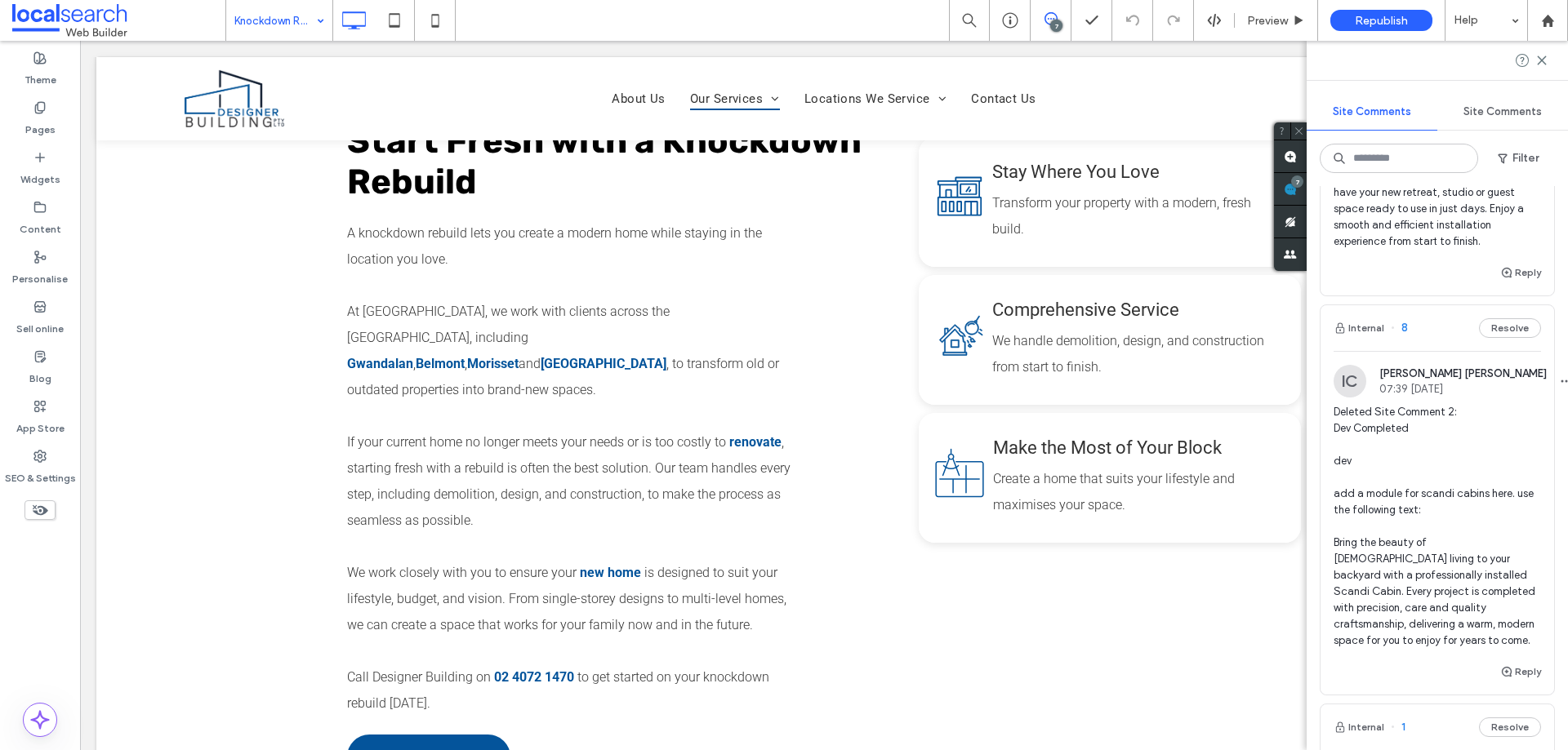
scroll to position [82, 0]
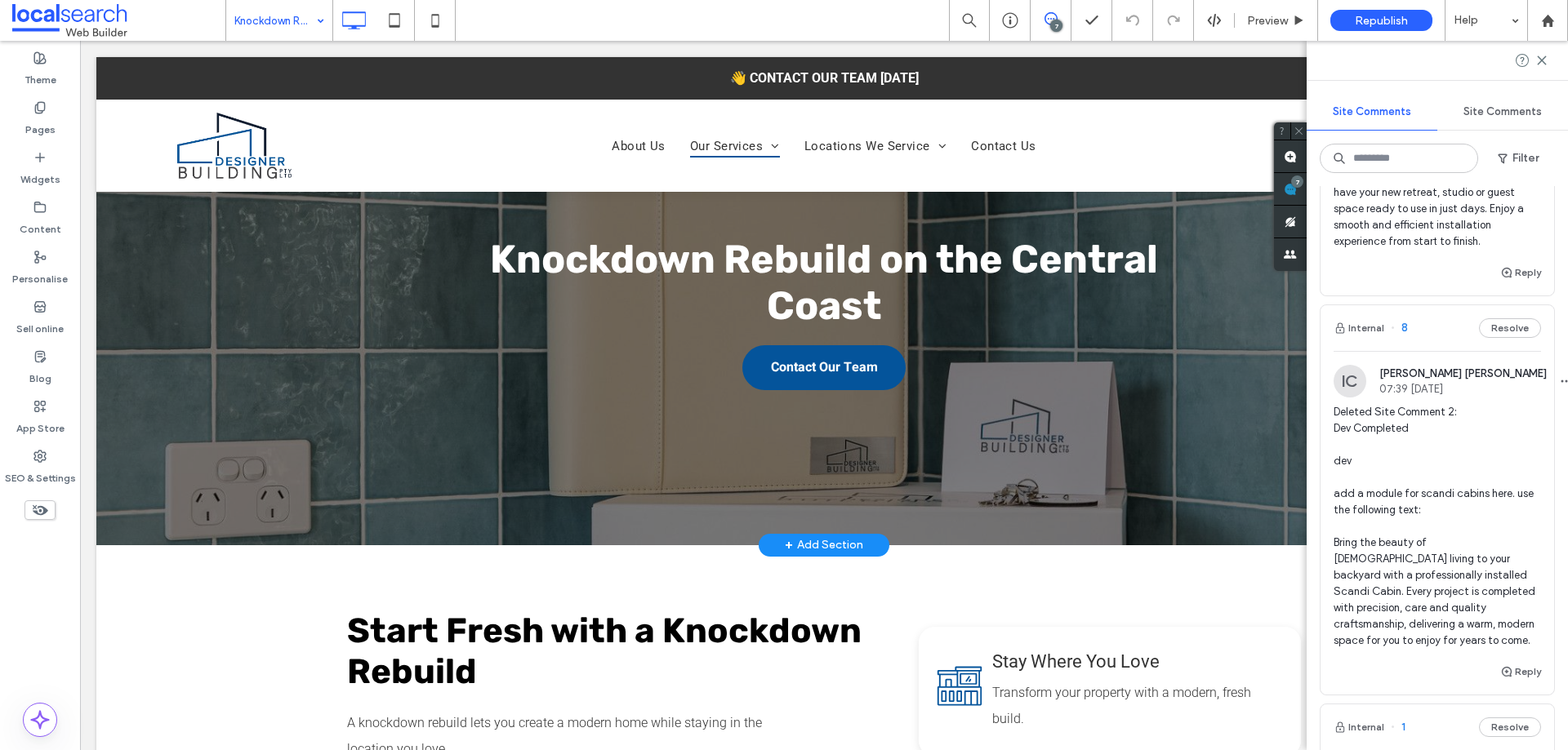
click at [338, 428] on div at bounding box center [824, 328] width 1455 height 435
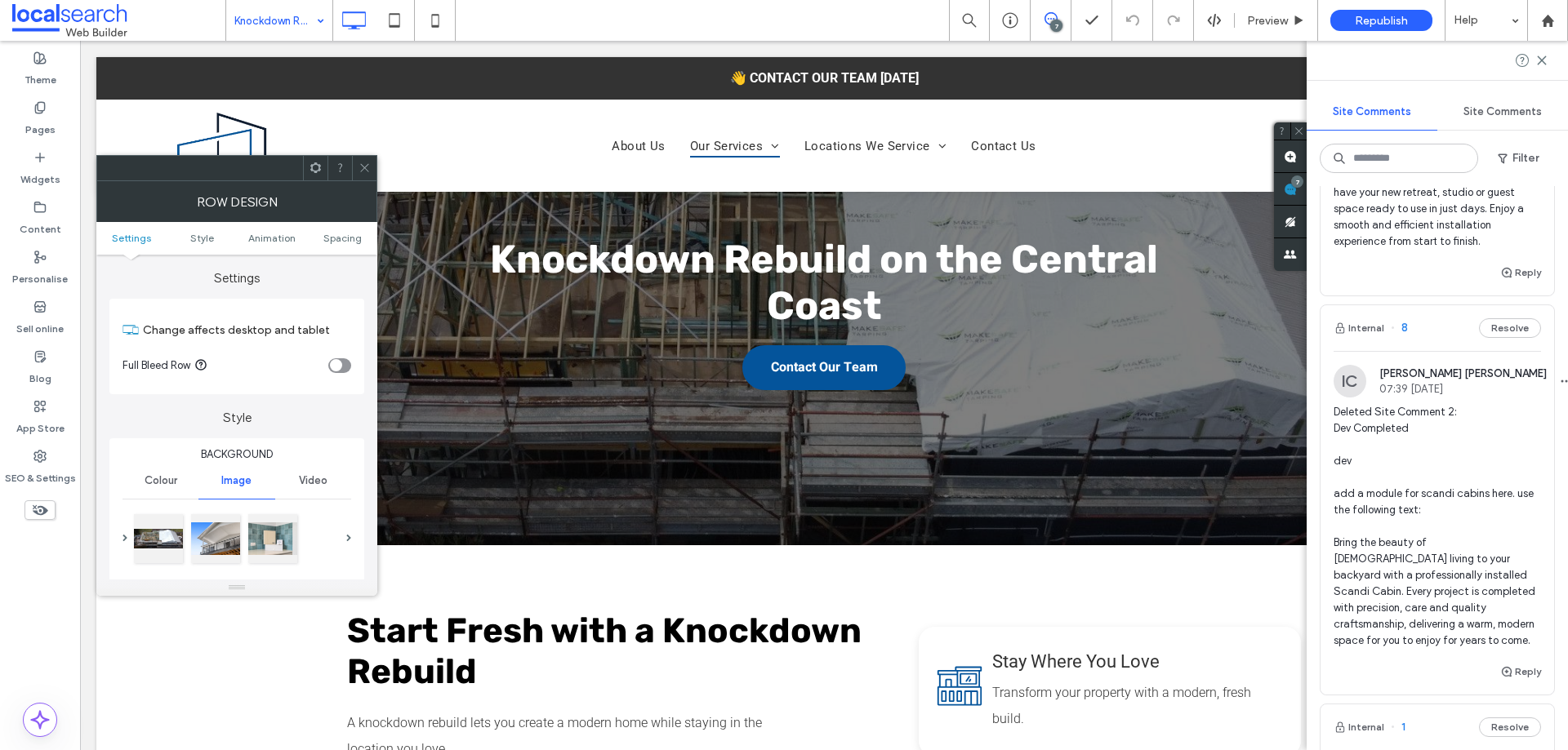
scroll to position [163, 0]
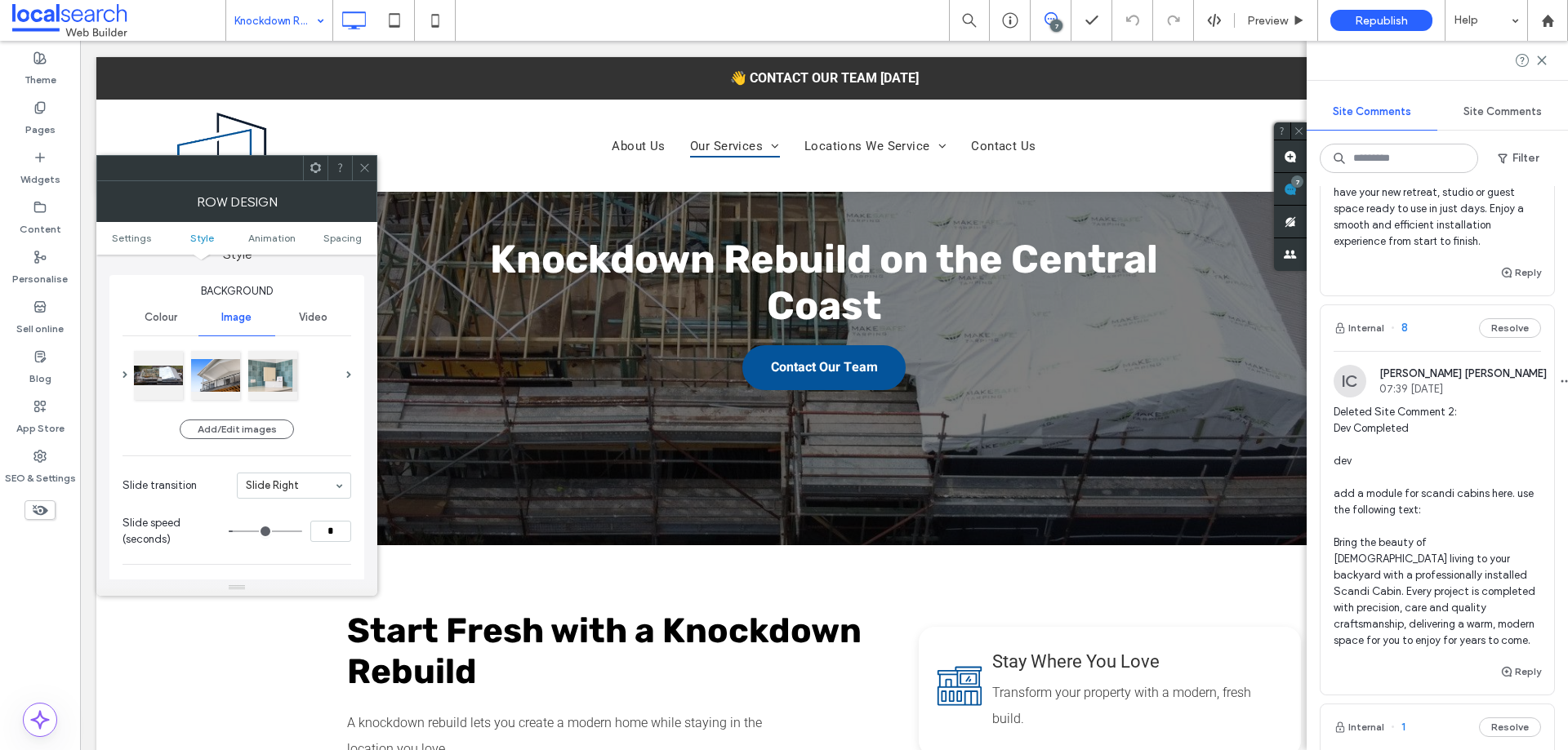
click at [369, 170] on icon at bounding box center [364, 168] width 12 height 12
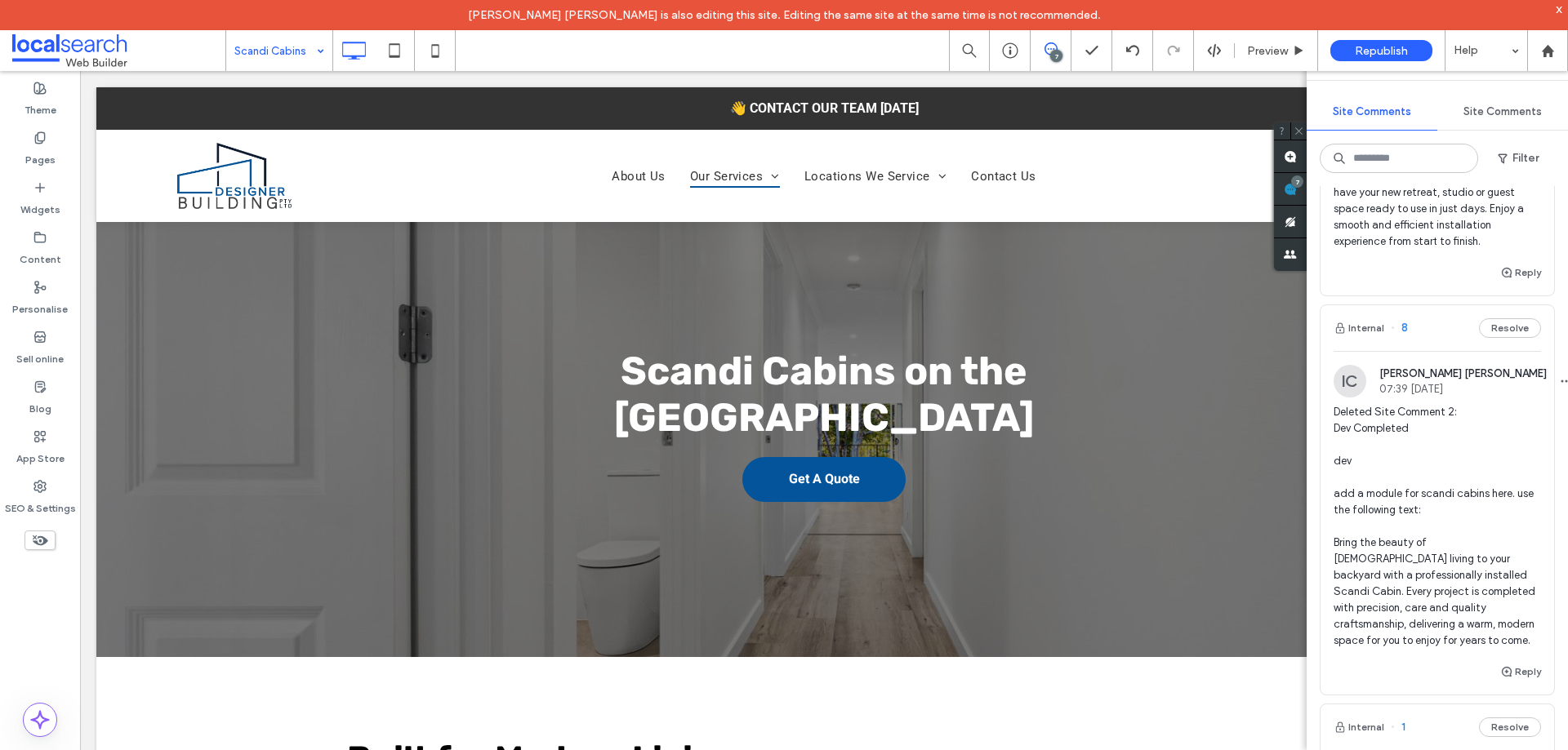
drag, startPoint x: 267, startPoint y: 44, endPoint x: 267, endPoint y: 68, distance: 24.0
click at [267, 44] on input at bounding box center [274, 50] width 82 height 40
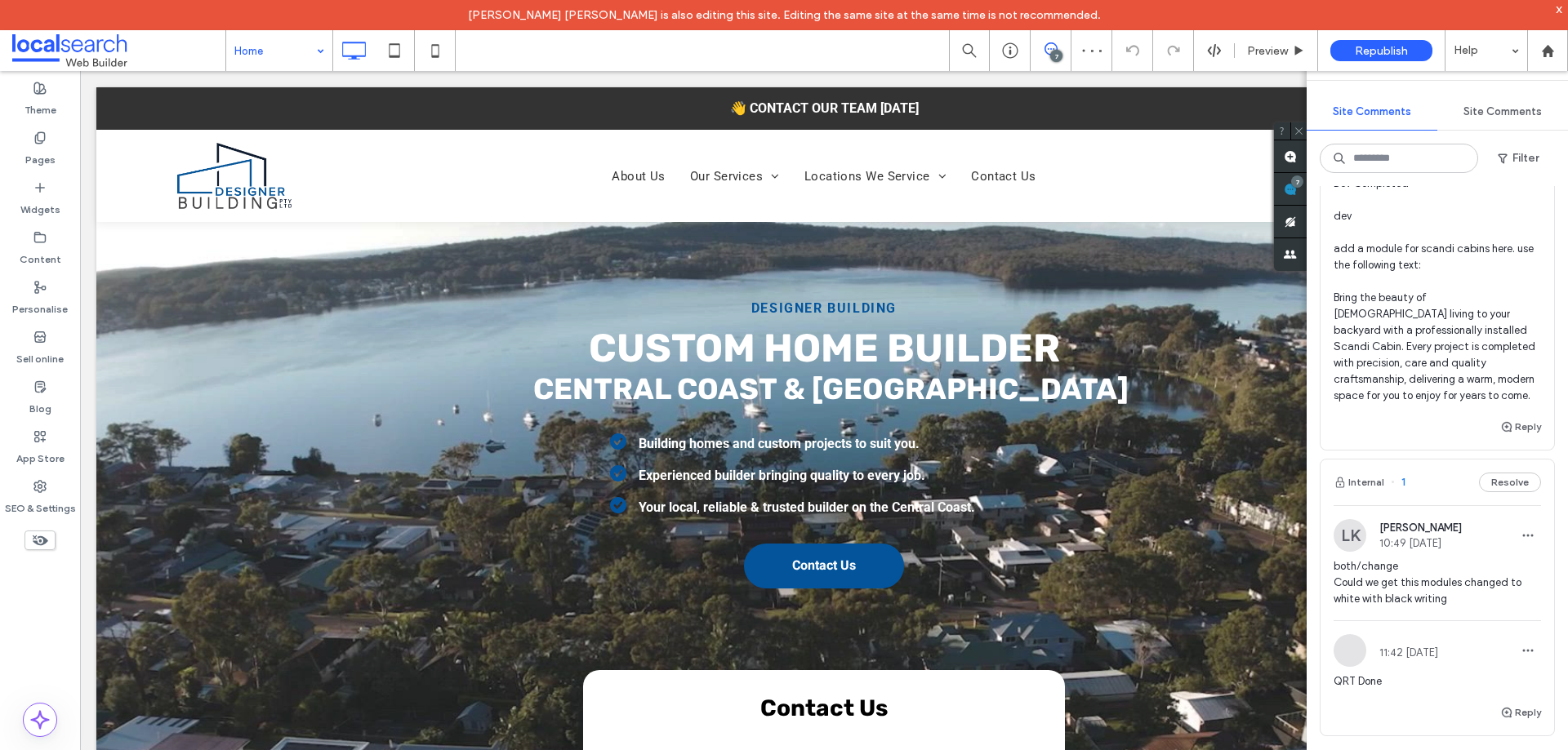
scroll to position [2250, 0]
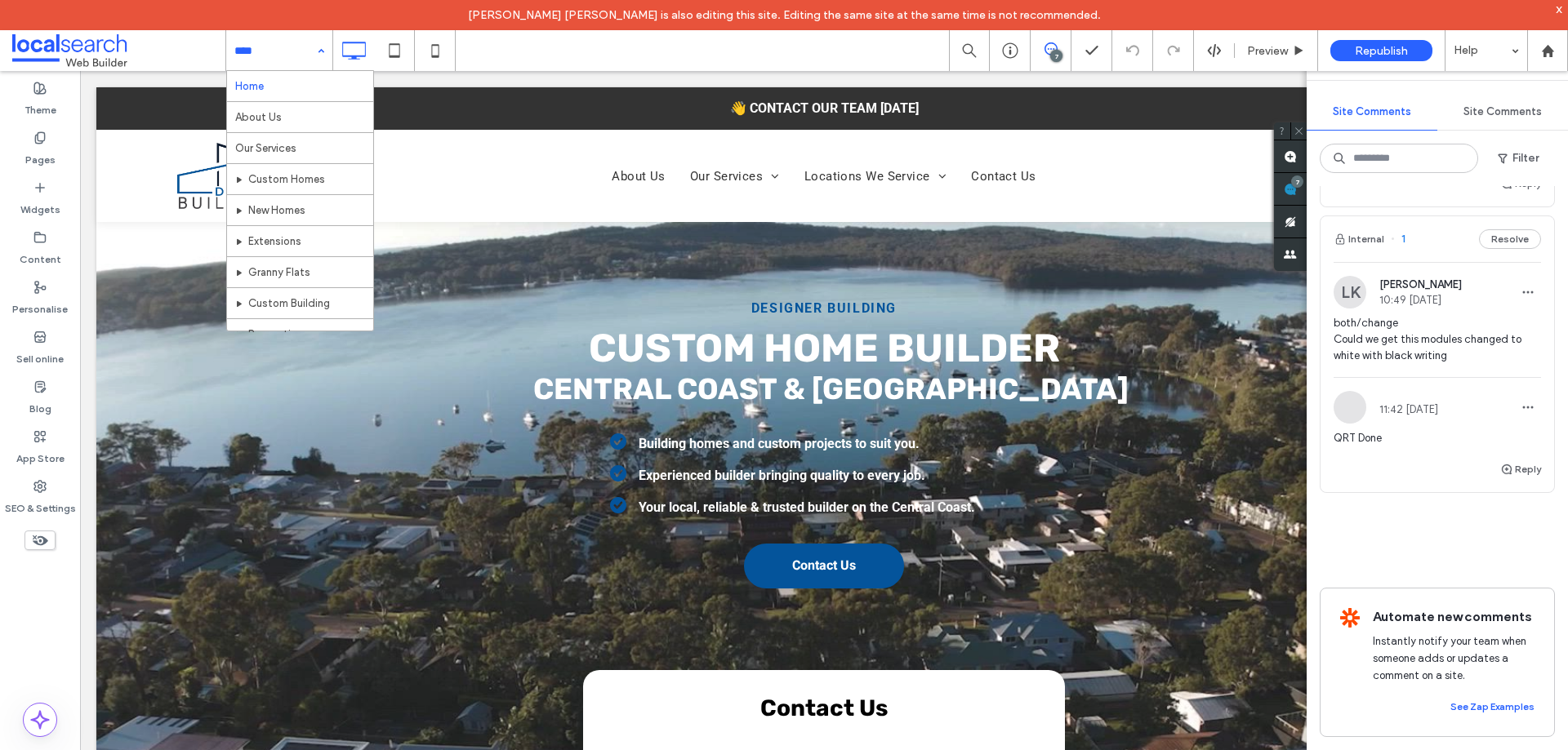
click at [277, 59] on input at bounding box center [274, 50] width 82 height 40
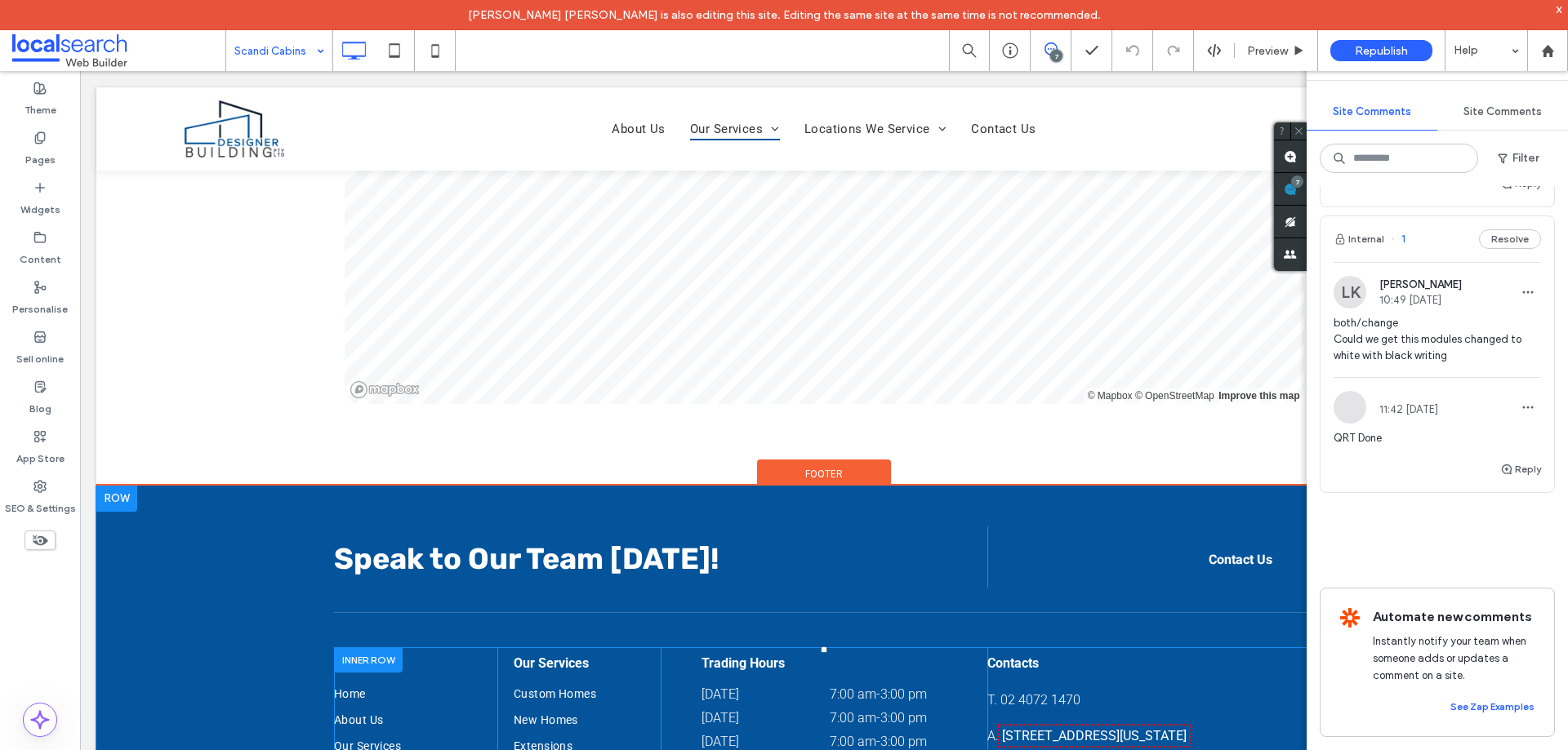
scroll to position [2344, 0]
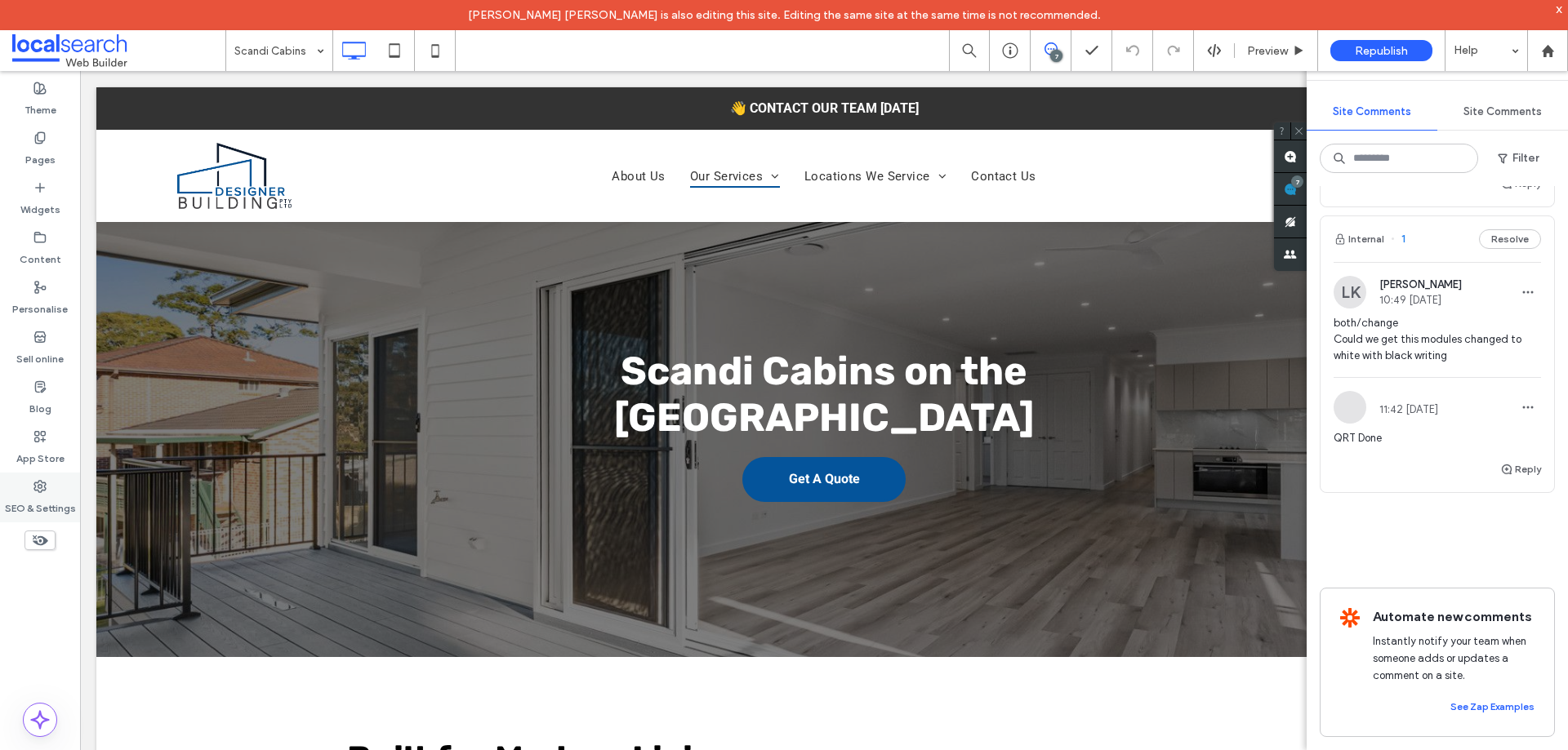
click at [36, 495] on label "SEO & Settings" at bounding box center [40, 504] width 71 height 23
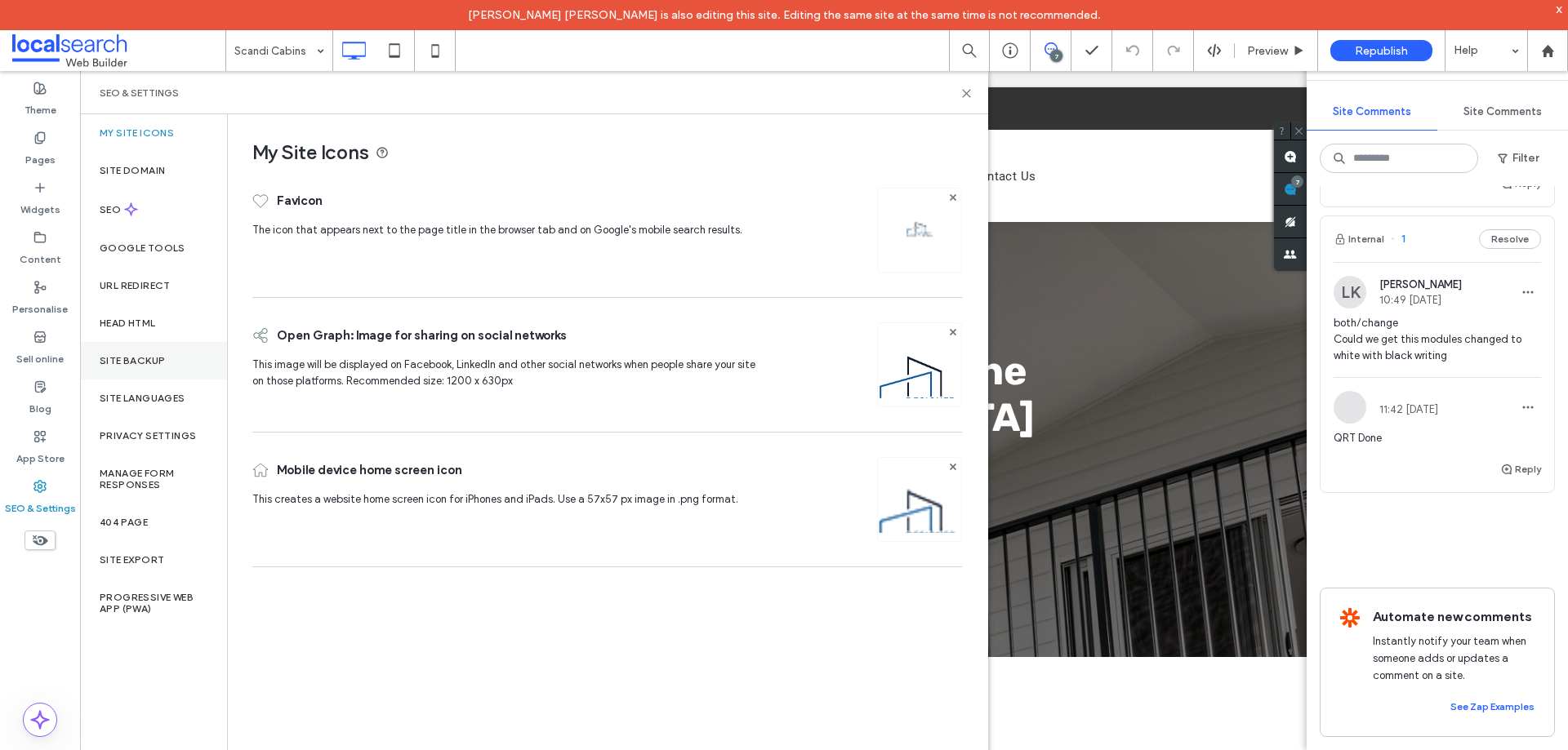
click at [147, 368] on div "Site backup" at bounding box center [153, 361] width 147 height 38
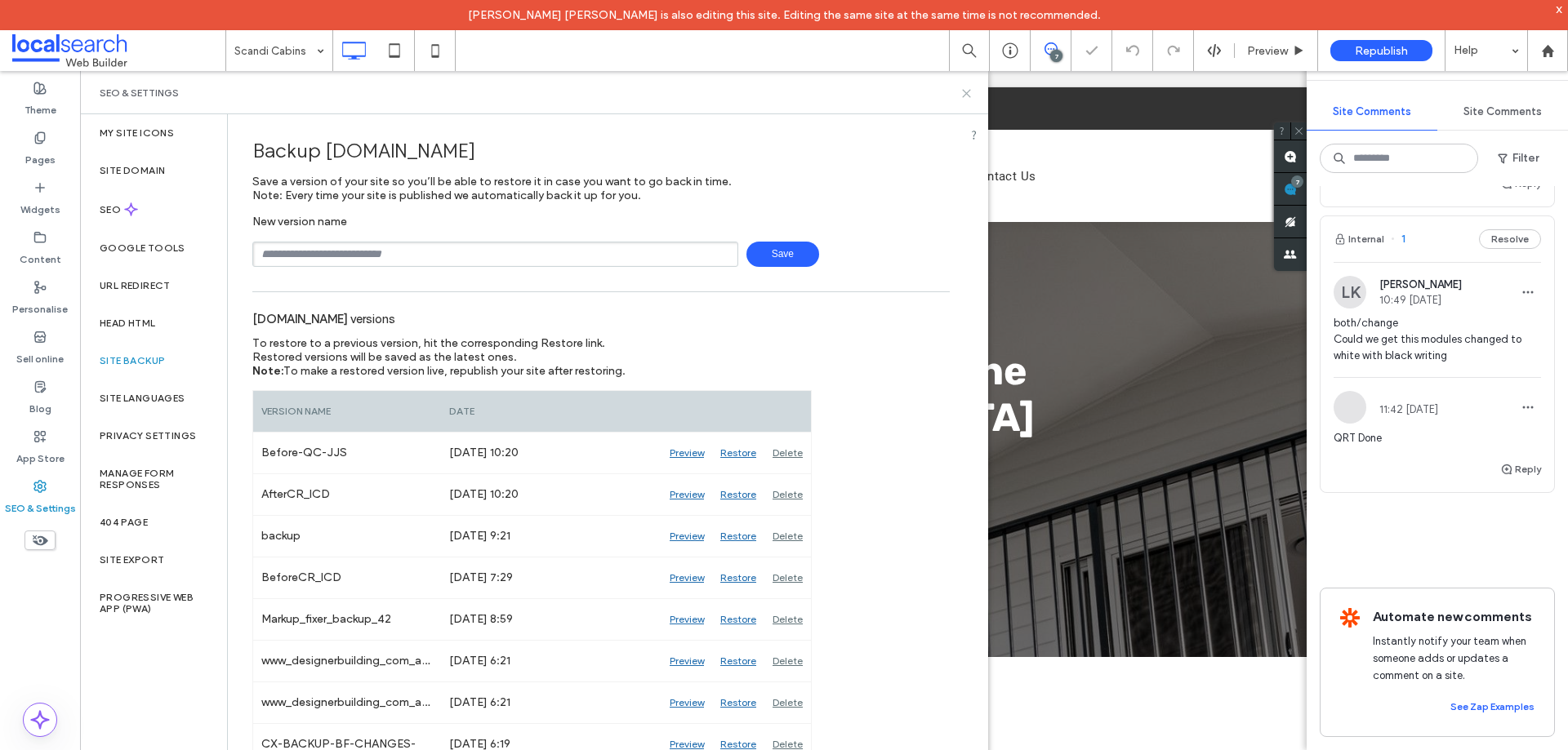
click at [964, 97] on use at bounding box center [966, 93] width 7 height 7
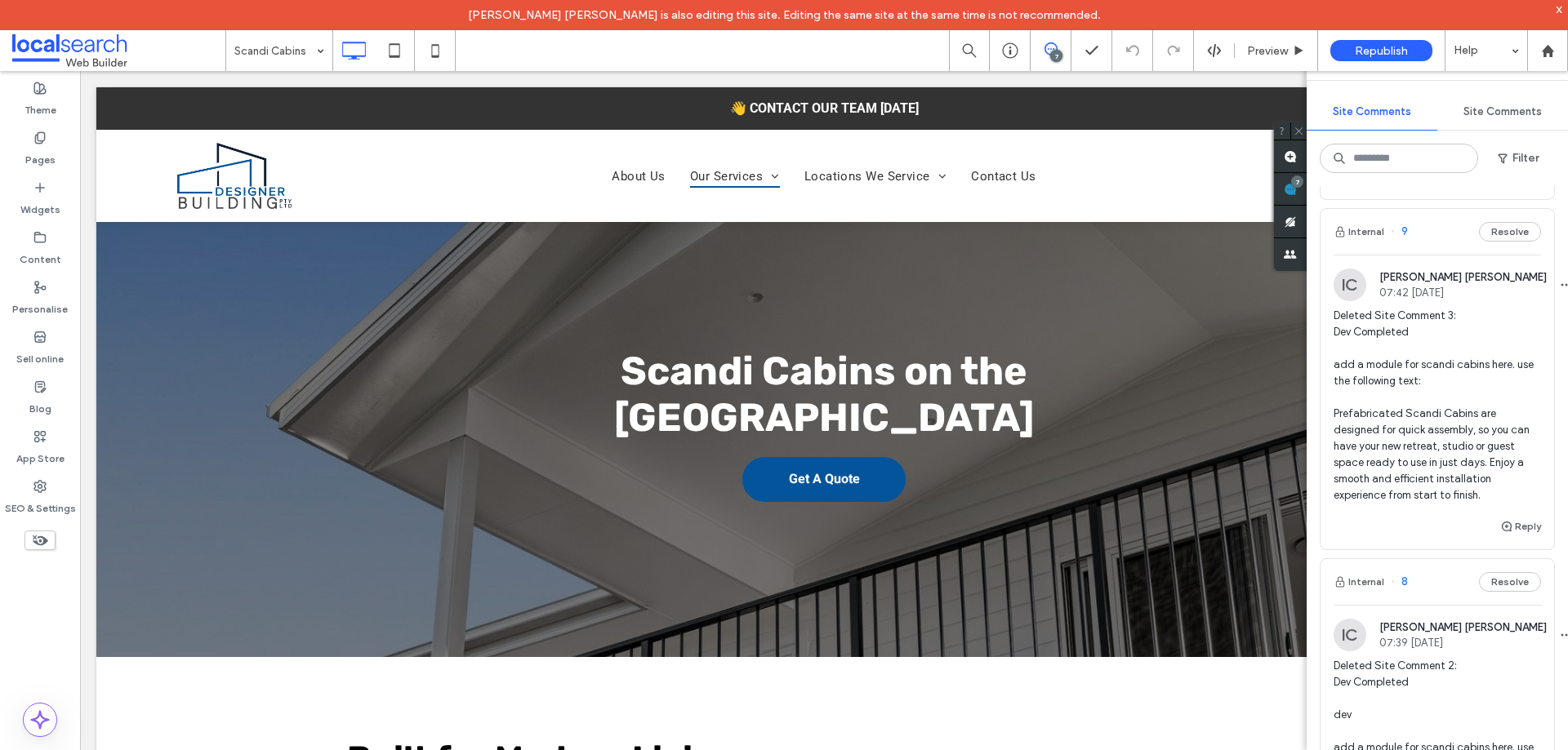
scroll to position [1352, 0]
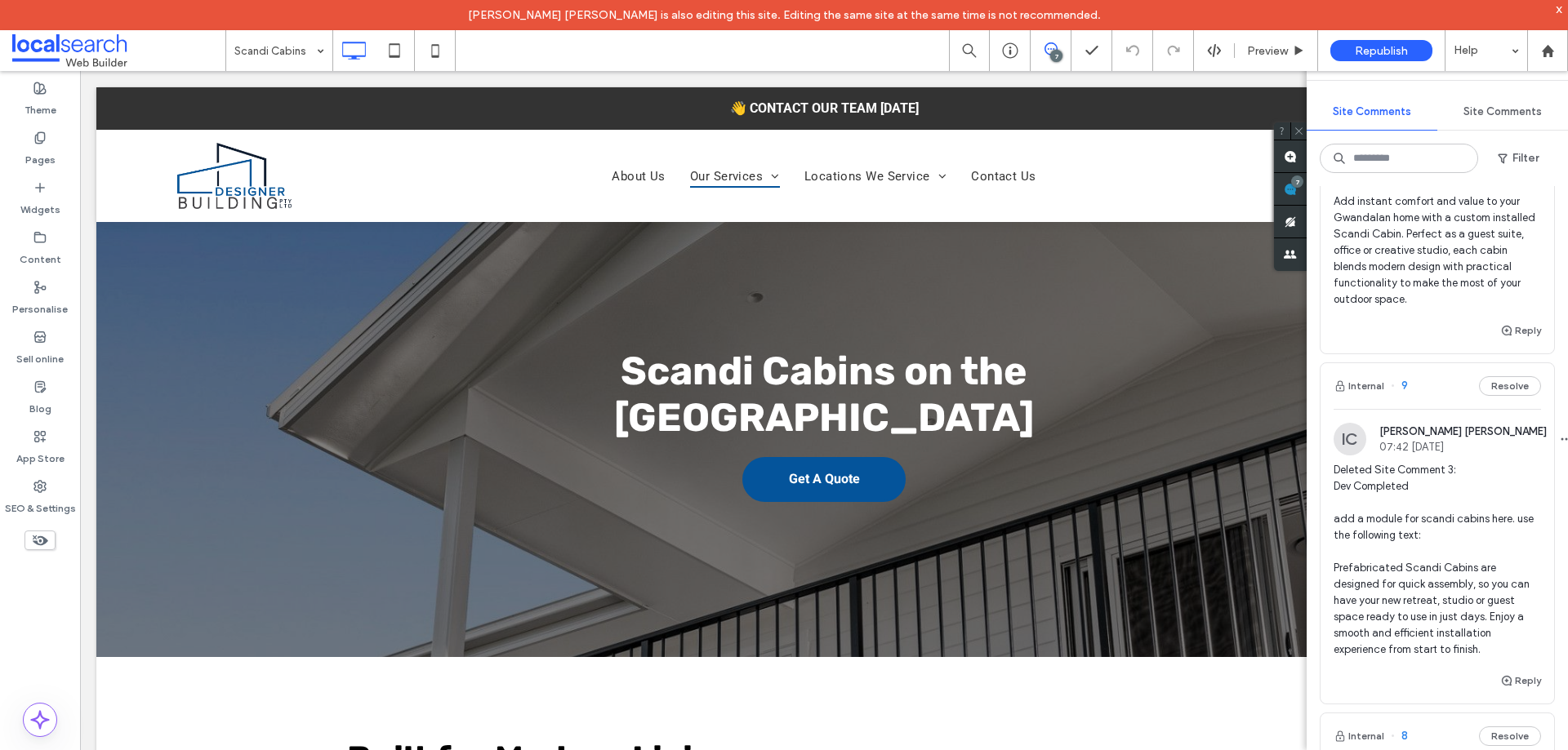
click at [1418, 363] on div "Internal 9 Resolve" at bounding box center [1438, 386] width 234 height 45
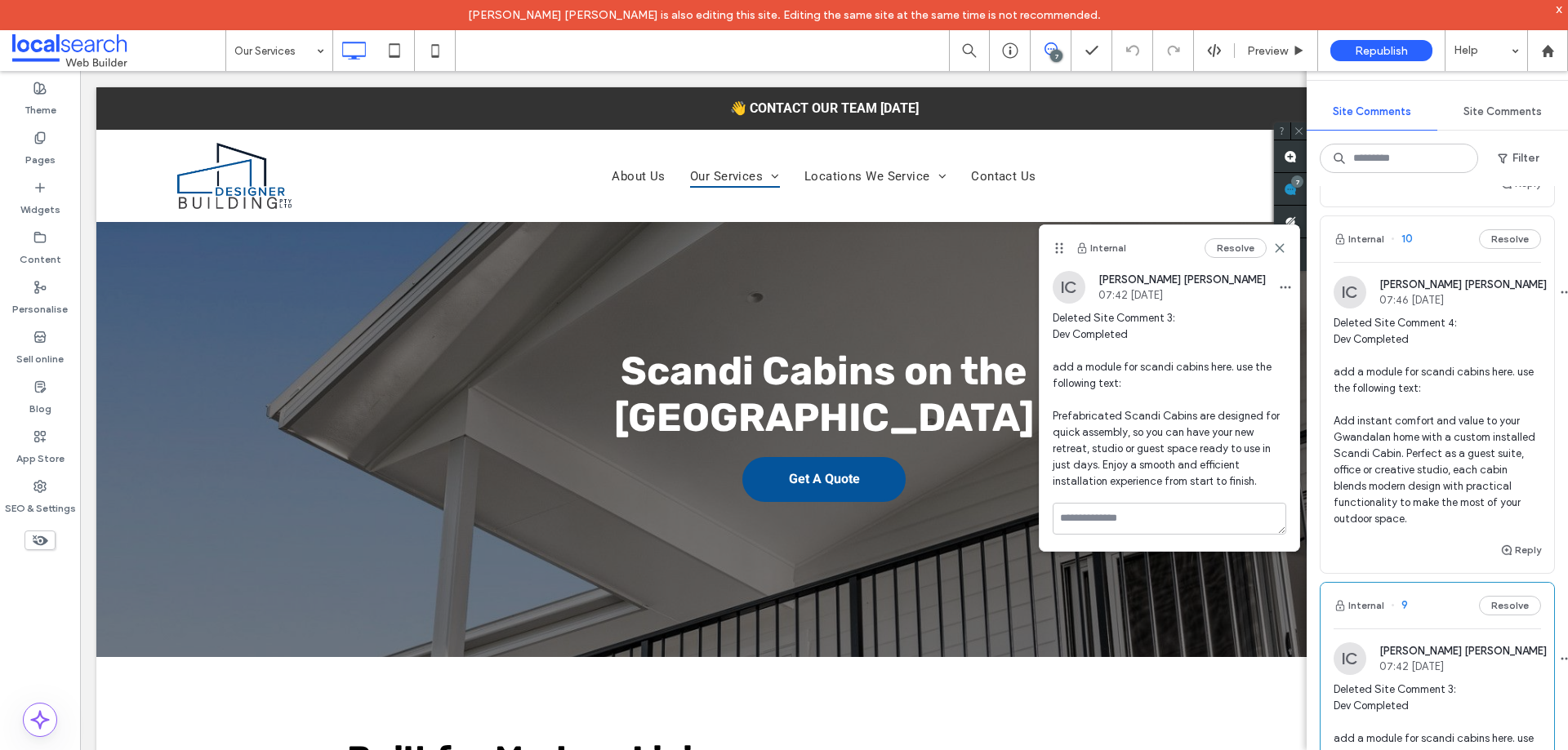
scroll to position [1107, 0]
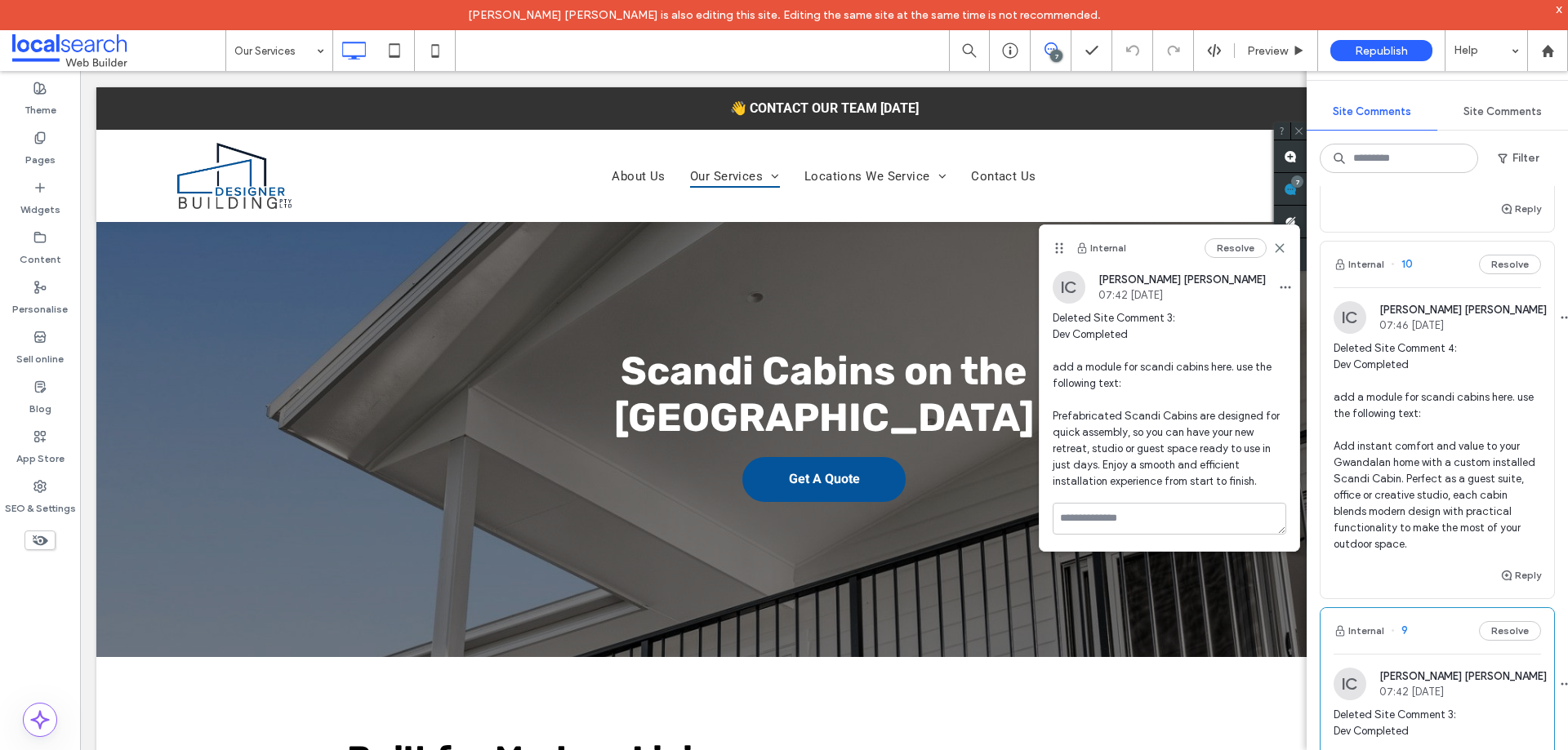
click at [1417, 258] on div "Internal 10 Resolve" at bounding box center [1438, 264] width 234 height 45
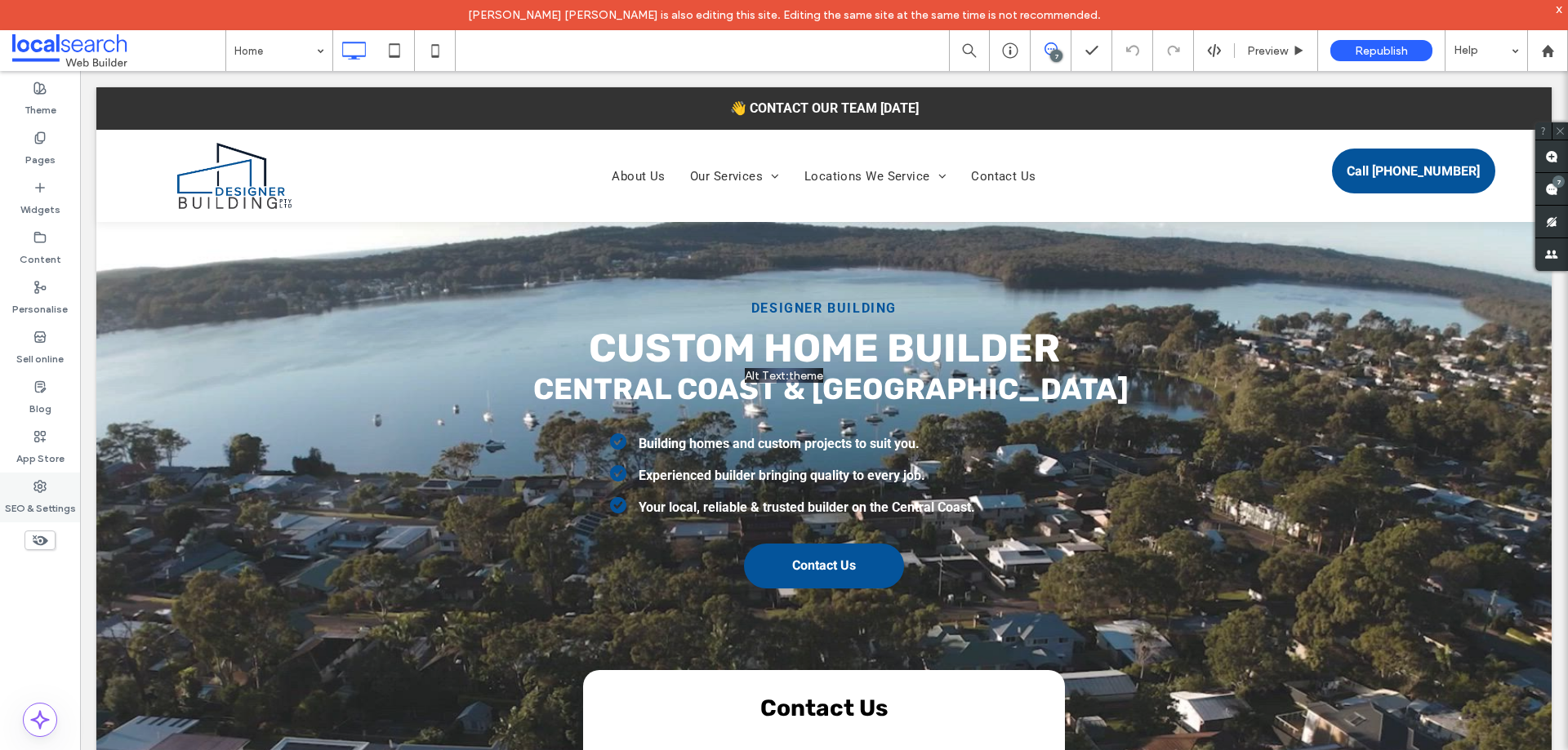
click at [46, 494] on label "SEO & Settings" at bounding box center [40, 504] width 71 height 23
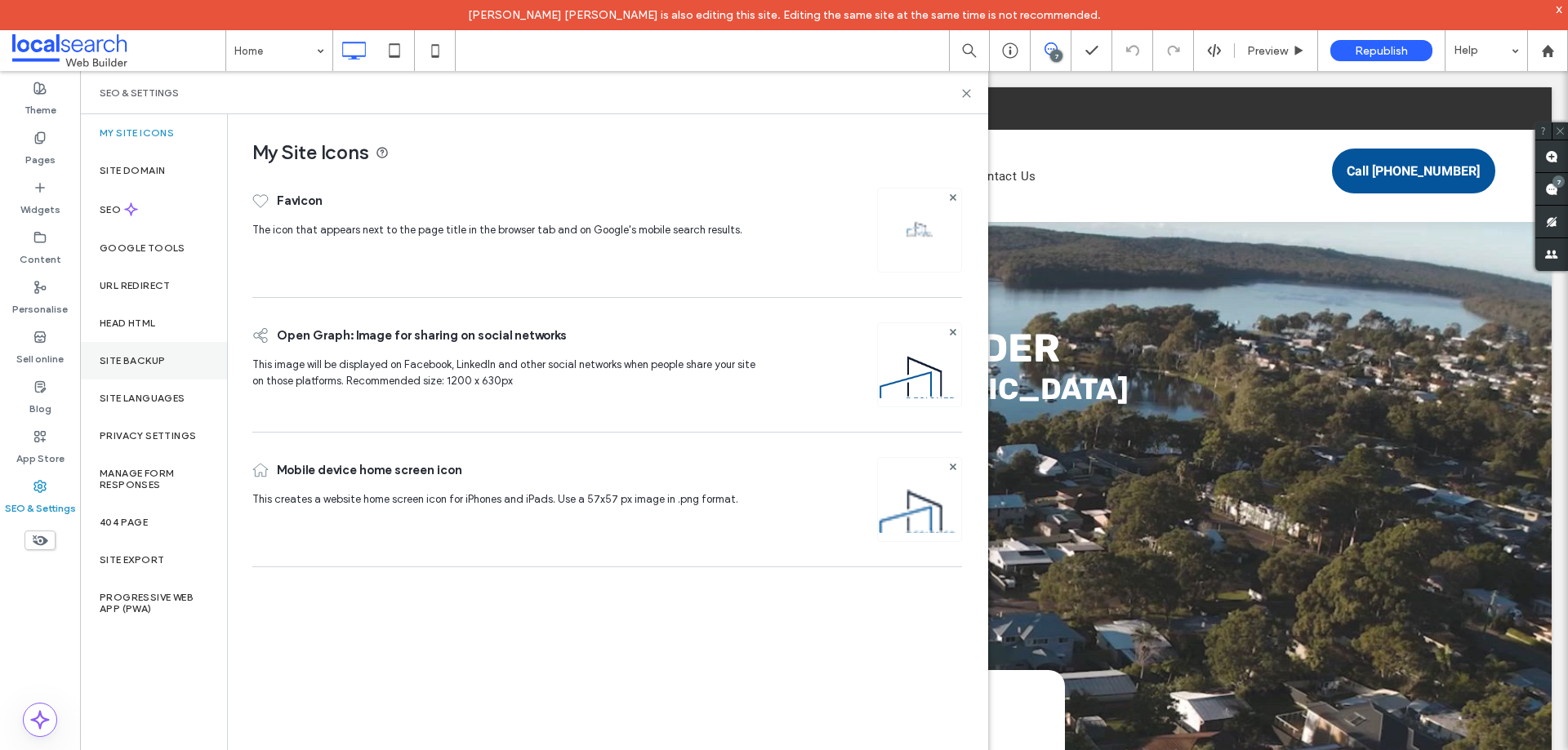
click at [155, 365] on label "Site backup" at bounding box center [132, 361] width 65 height 12
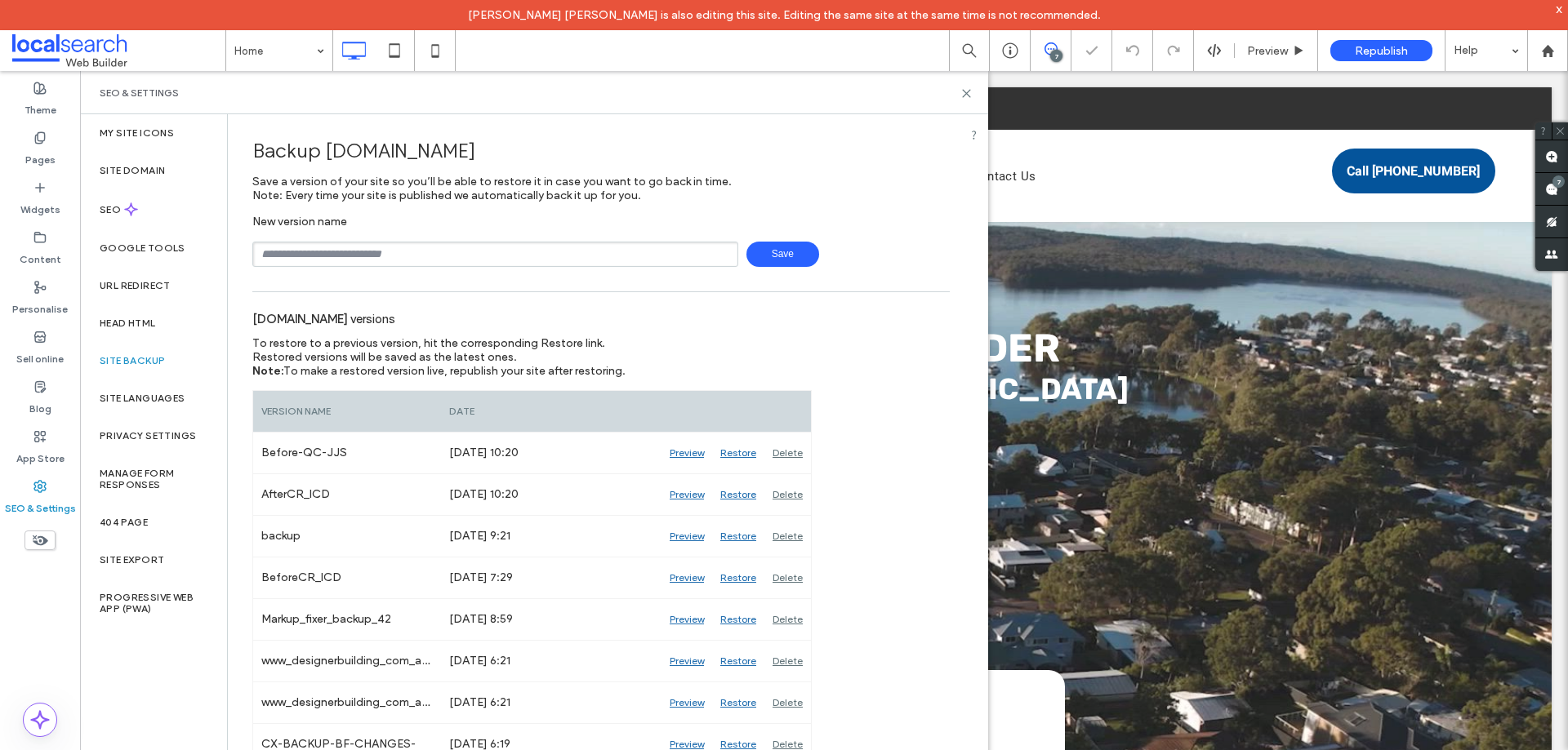
drag, startPoint x: 423, startPoint y: 248, endPoint x: 426, endPoint y: 260, distance: 12.4
click at [423, 248] on input "text" at bounding box center [496, 255] width 486 height 26
type input "**********"
click at [805, 264] on span "Save" at bounding box center [783, 255] width 73 height 26
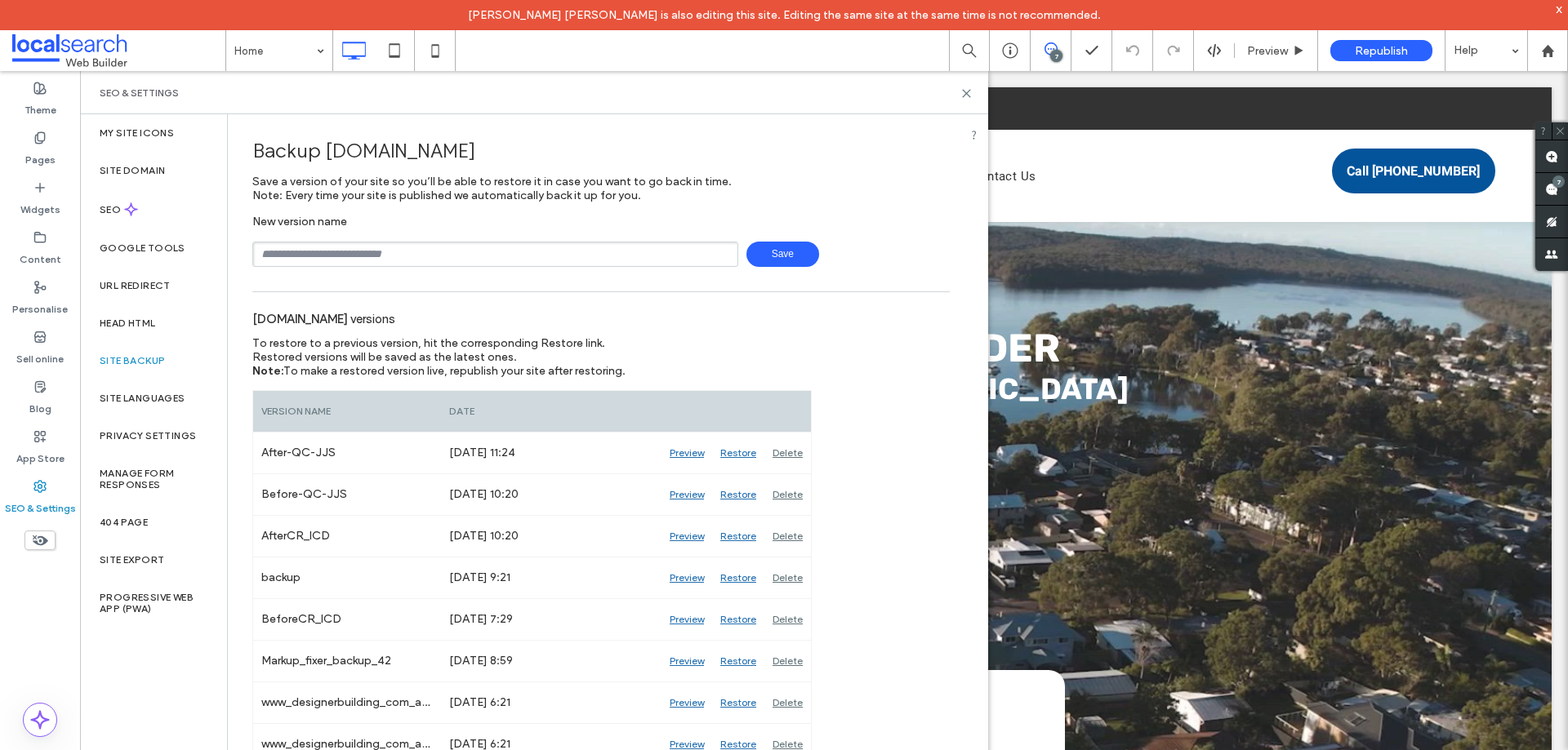
click at [886, 168] on div "Backup [DOMAIN_NAME]" at bounding box center [601, 150] width 697 height 48
